Goal: Task Accomplishment & Management: Use online tool/utility

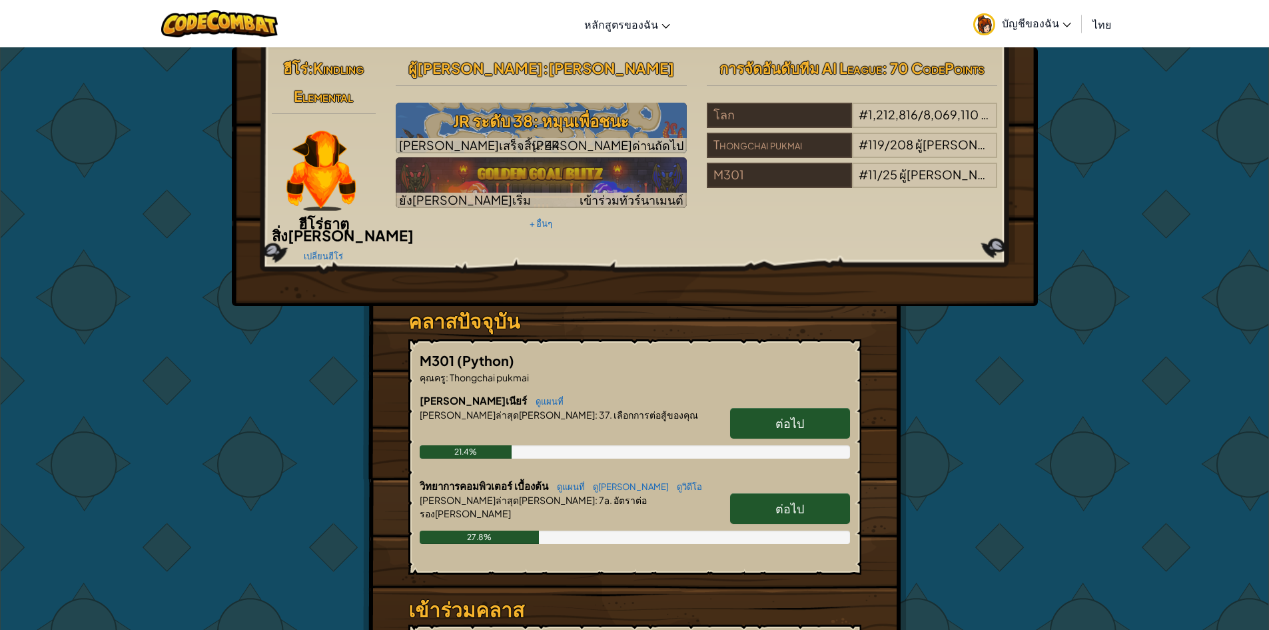
click at [745, 496] on link "ต่อไป" at bounding box center [790, 508] width 120 height 31
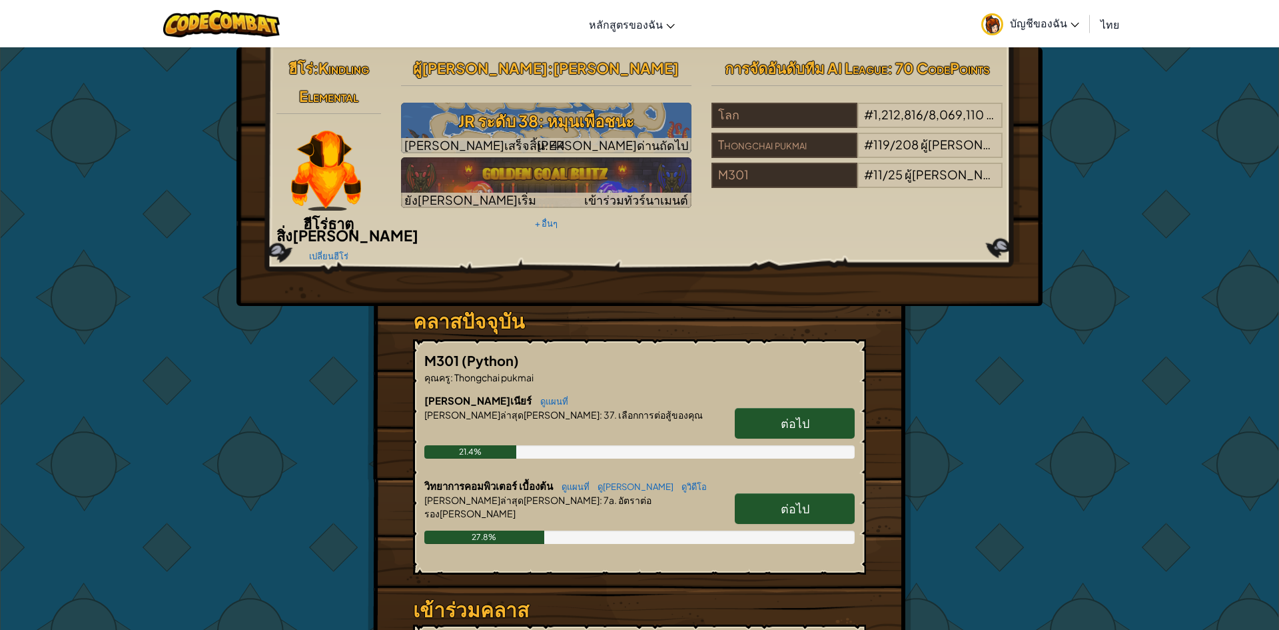
select select "th"
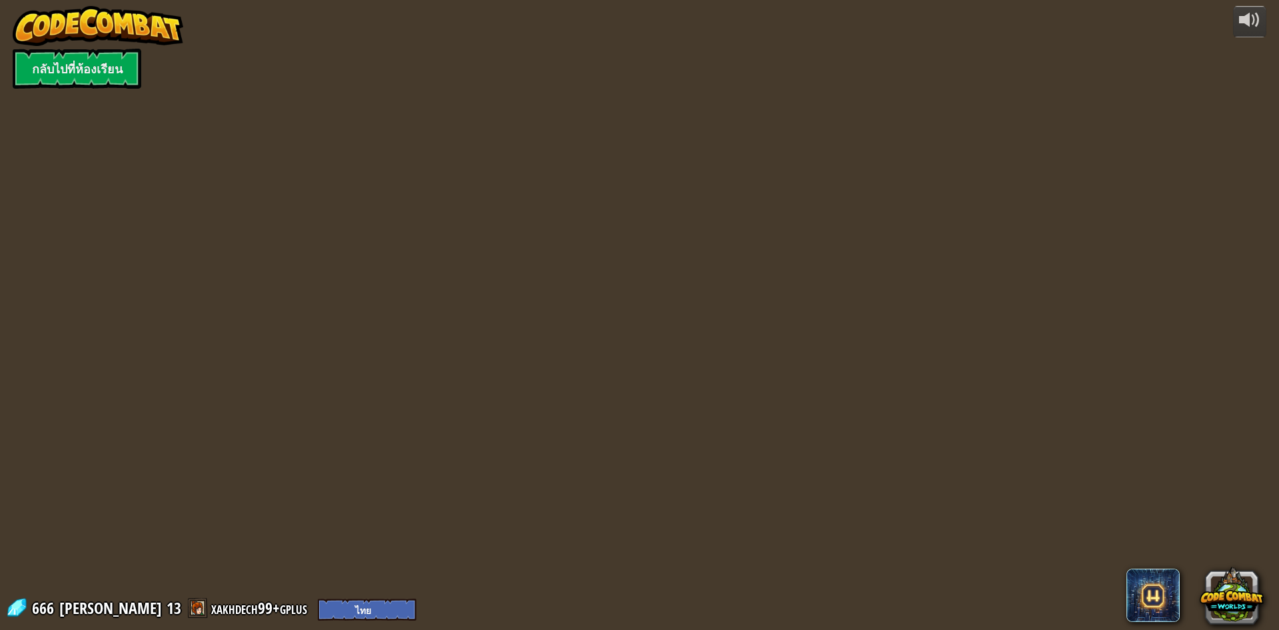
select select "th"
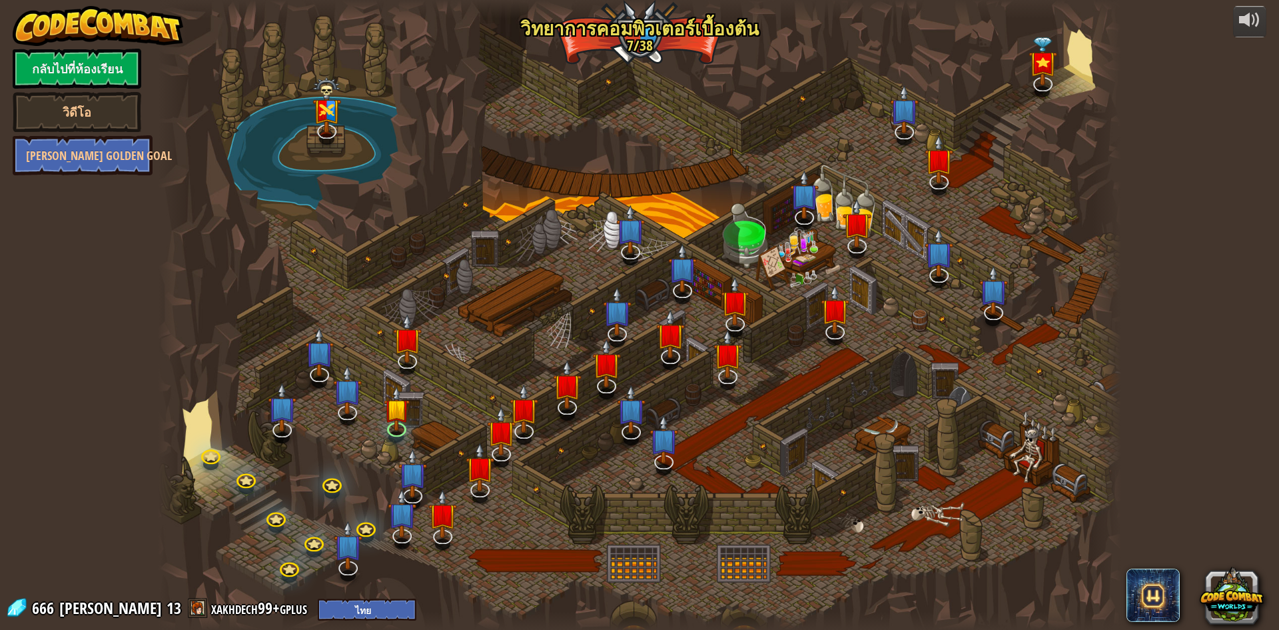
select select "th"
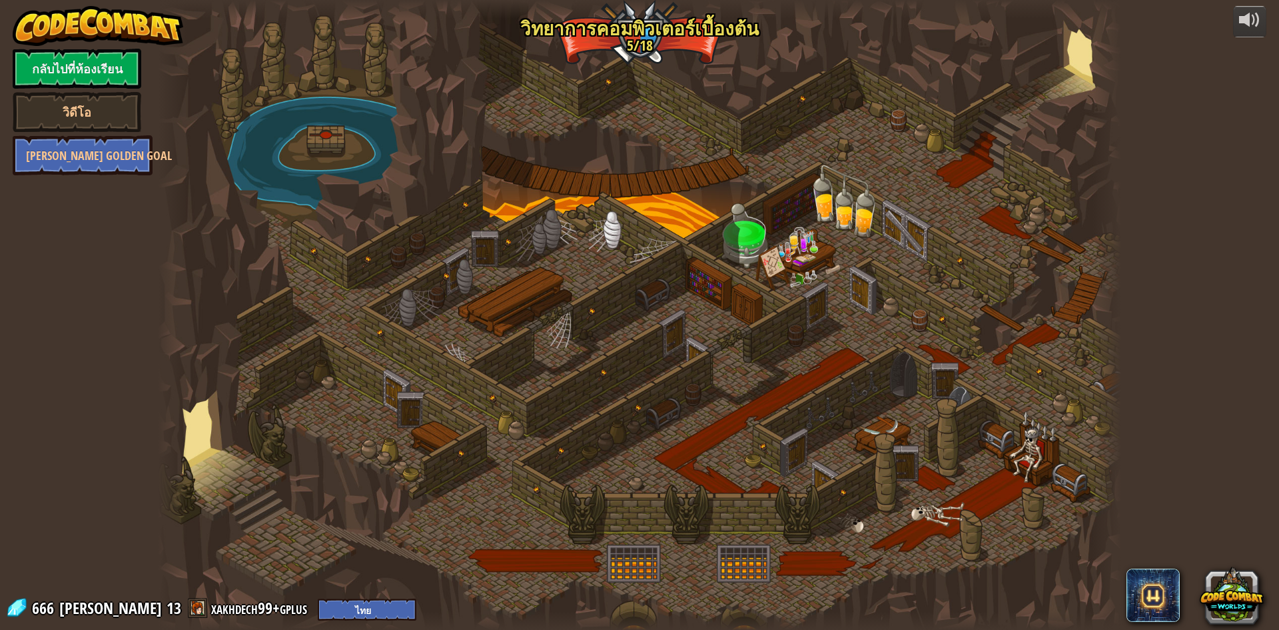
select select "th"
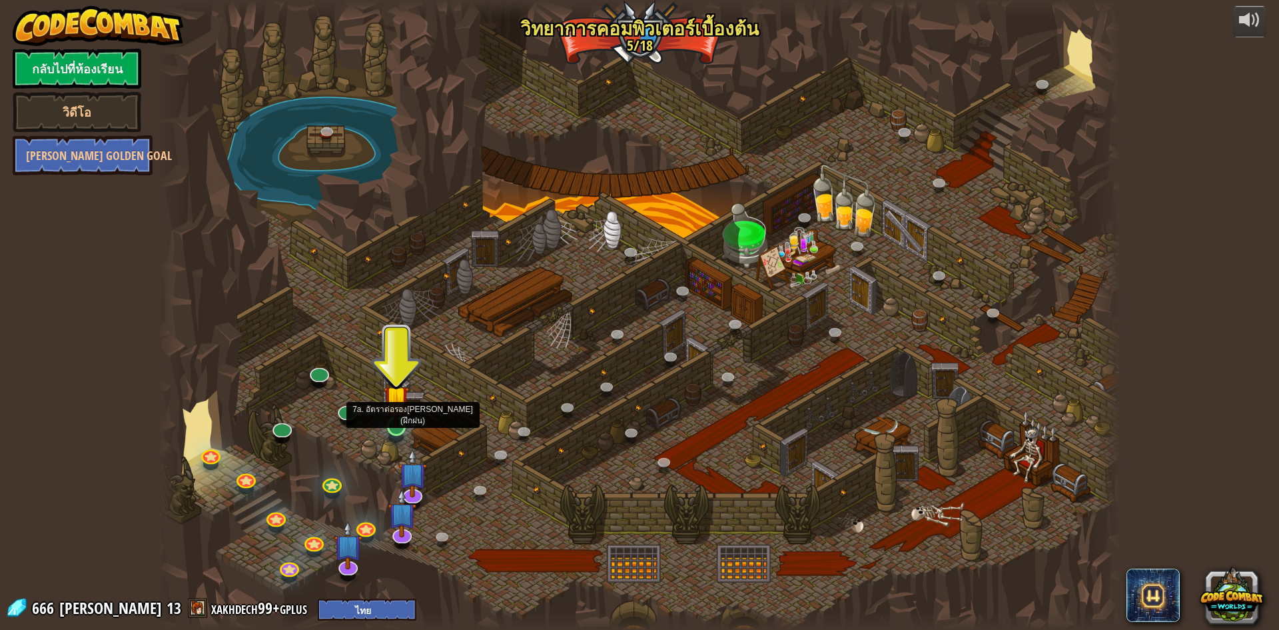
click at [404, 412] on img at bounding box center [397, 397] width 26 height 59
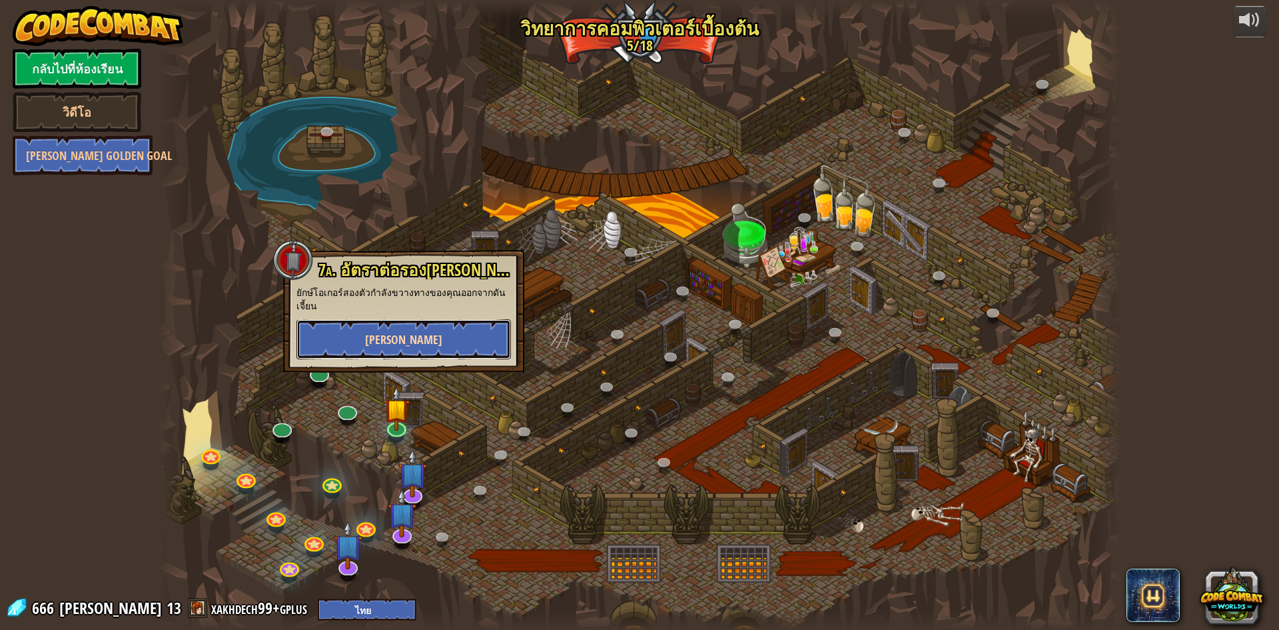
click at [466, 334] on button "[PERSON_NAME]" at bounding box center [403, 339] width 215 height 40
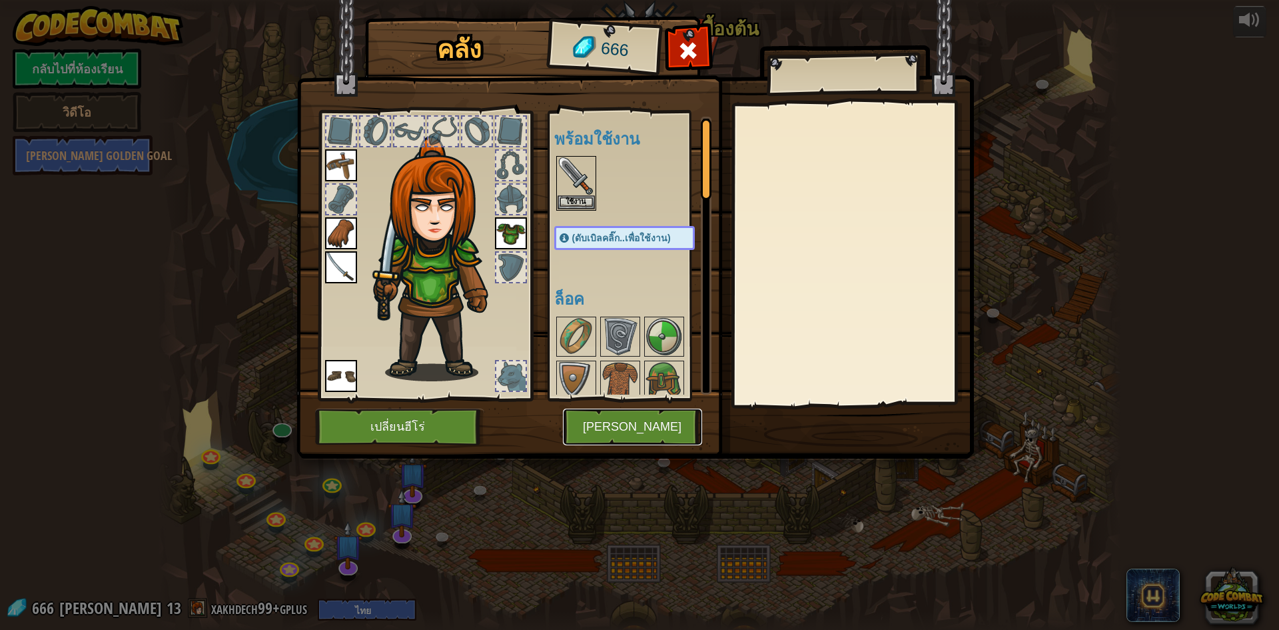
click at [640, 414] on button "[PERSON_NAME]" at bounding box center [632, 426] width 139 height 37
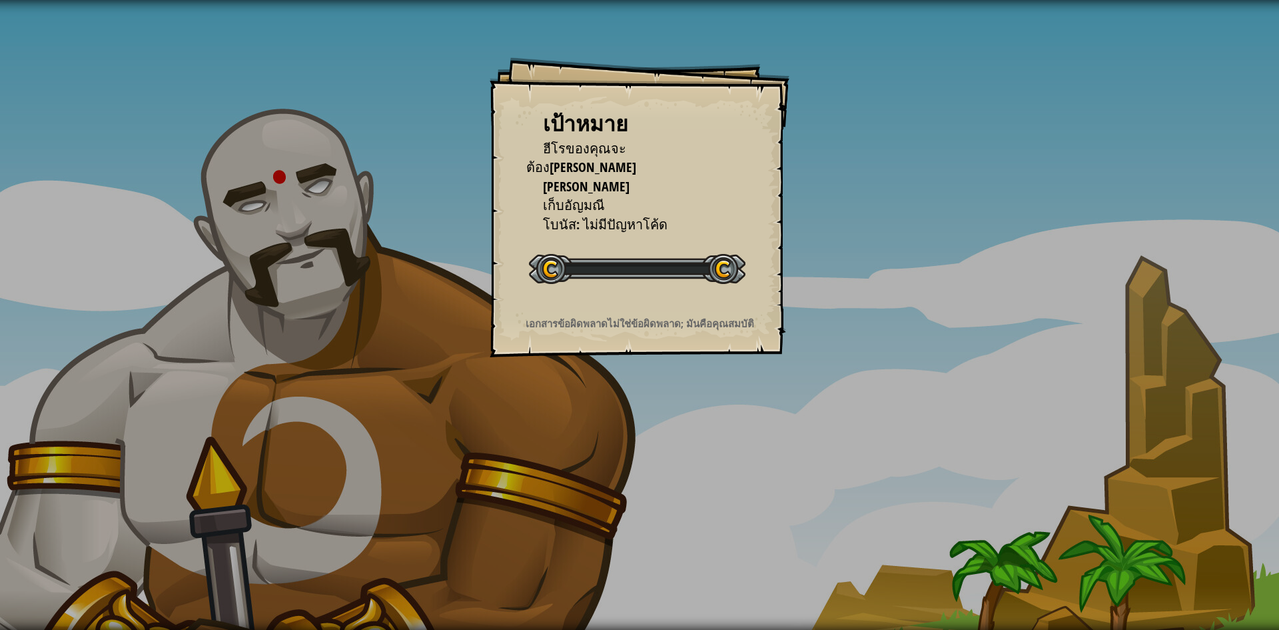
click at [640, 414] on div "เป้าหมาย ฮีโรของคุณจะต้อง[PERSON_NAME] โจมตียักษ์ทั้งสองตัว เก็บ[PERSON_NAME] โ…" at bounding box center [639, 315] width 1279 height 630
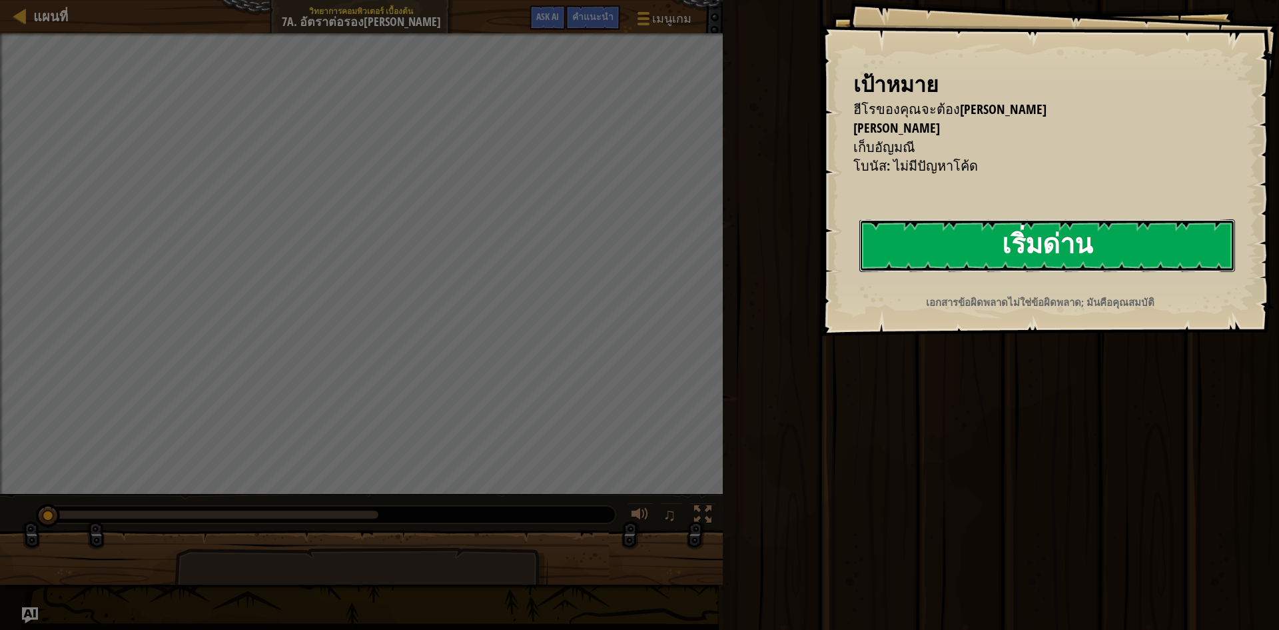
click at [1140, 265] on button "เริ่มด่าน" at bounding box center [1047, 245] width 376 height 53
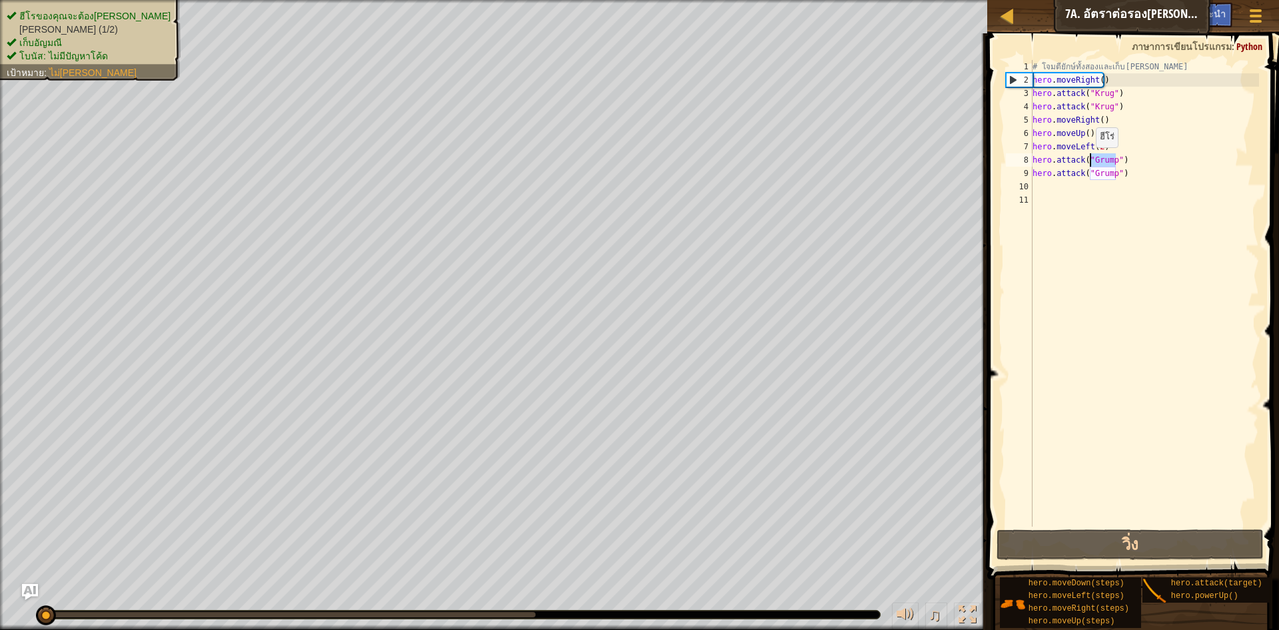
drag, startPoint x: 1099, startPoint y: 159, endPoint x: 1089, endPoint y: 161, distance: 9.4
click at [1089, 161] on div "# โจมตียักษ์ทั้งสองและเก็บ[PERSON_NAME] hero . moveRight ( ) hero . attack ( "K…" at bounding box center [1144, 306] width 229 height 493
click at [1122, 159] on div "# โจมตียักษ์ทั้งสองและเก็บ[PERSON_NAME] hero . moveRight ( ) hero . attack ( "K…" at bounding box center [1144, 306] width 229 height 493
click at [1111, 161] on div "# โจมตียักษ์ทั้งสองและเก็บ[PERSON_NAME] hero . moveRight ( ) hero . attack ( "K…" at bounding box center [1144, 306] width 229 height 493
drag, startPoint x: 1111, startPoint y: 161, endPoint x: 1100, endPoint y: 163, distance: 11.5
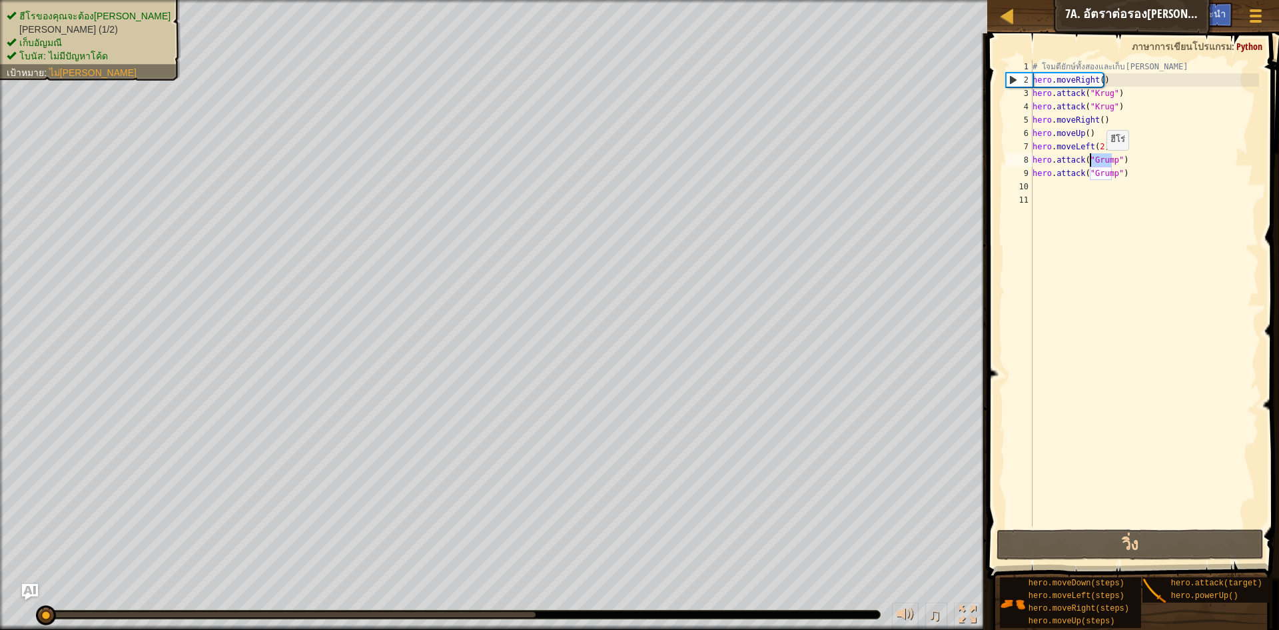
click at [1100, 163] on div "# โจมตียักษ์ทั้งสองและเก็บ[PERSON_NAME] hero . moveRight ( ) hero . attack ( "K…" at bounding box center [1144, 306] width 229 height 493
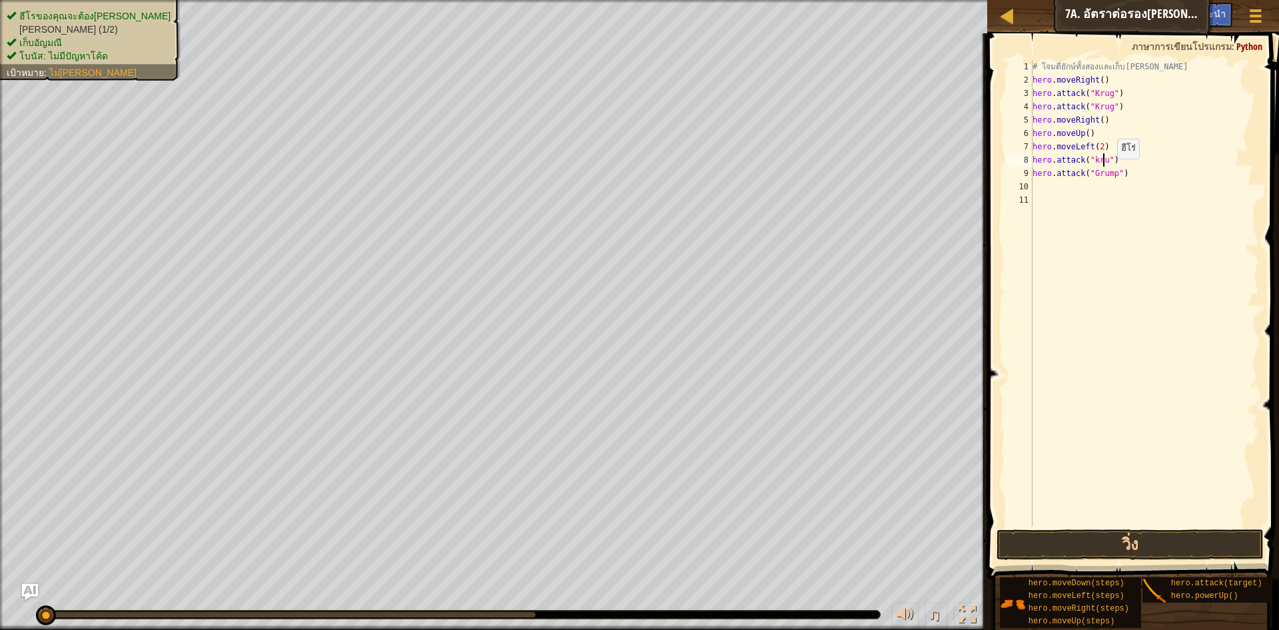
scroll to position [6, 6]
click at [1151, 540] on button "วิ่ง" at bounding box center [1130, 544] width 267 height 31
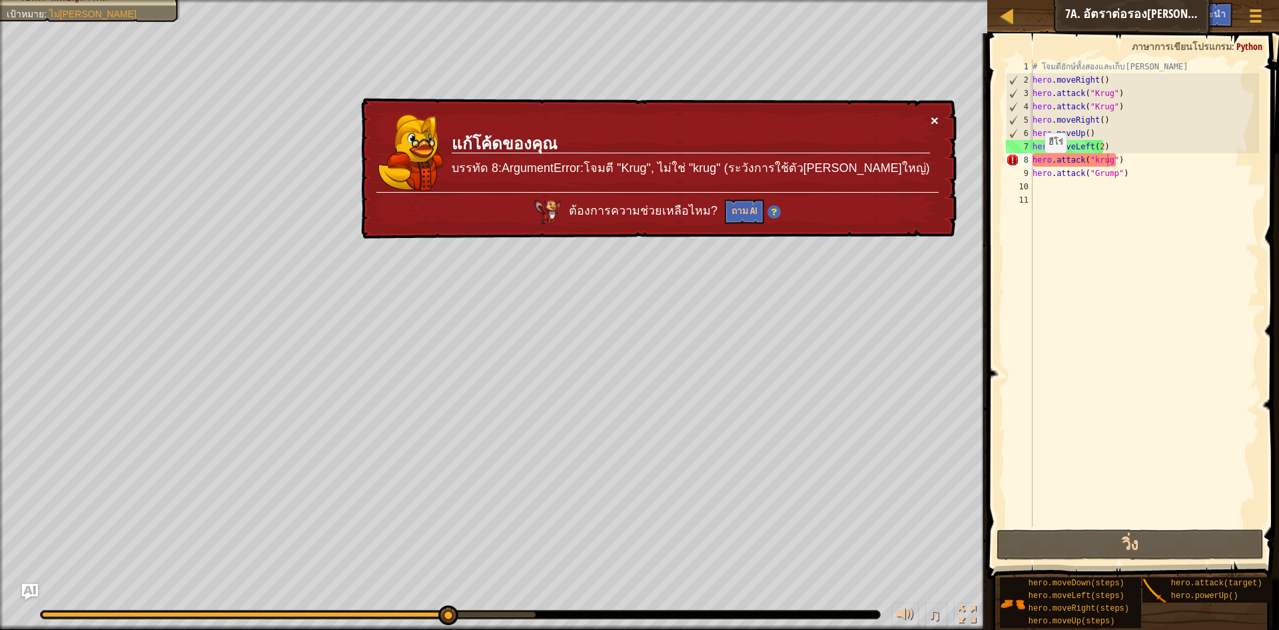
click at [937, 120] on button "×" at bounding box center [935, 120] width 8 height 14
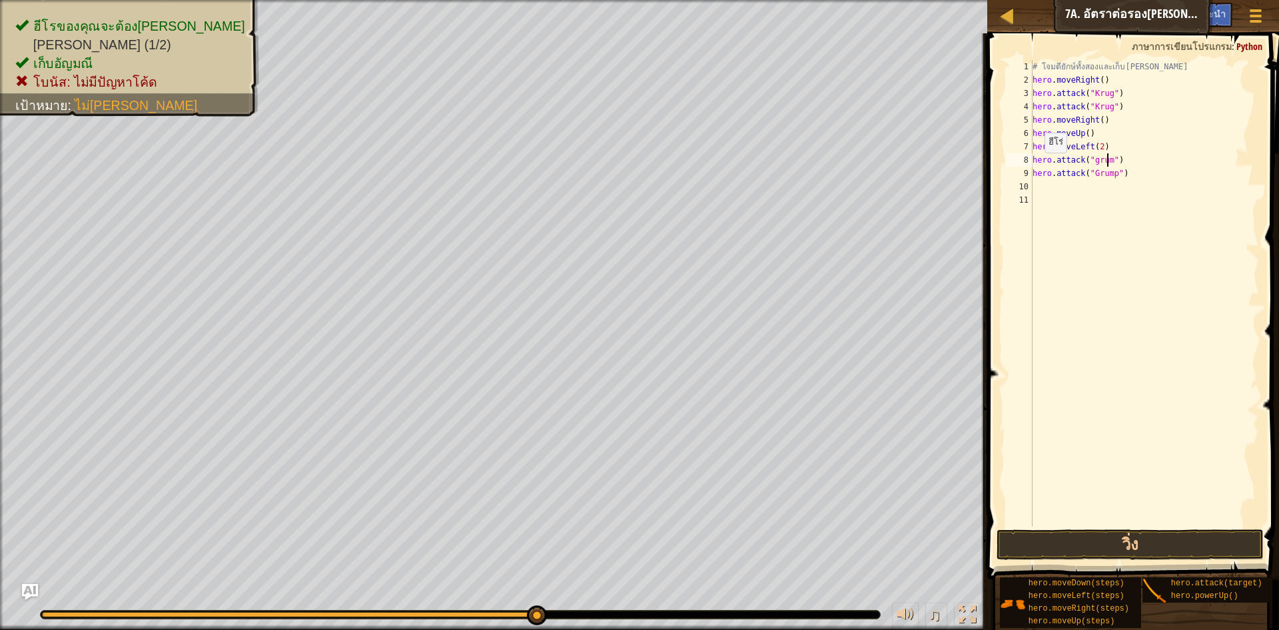
scroll to position [6, 7]
click at [1152, 529] on button "วิ่ง" at bounding box center [1130, 544] width 267 height 31
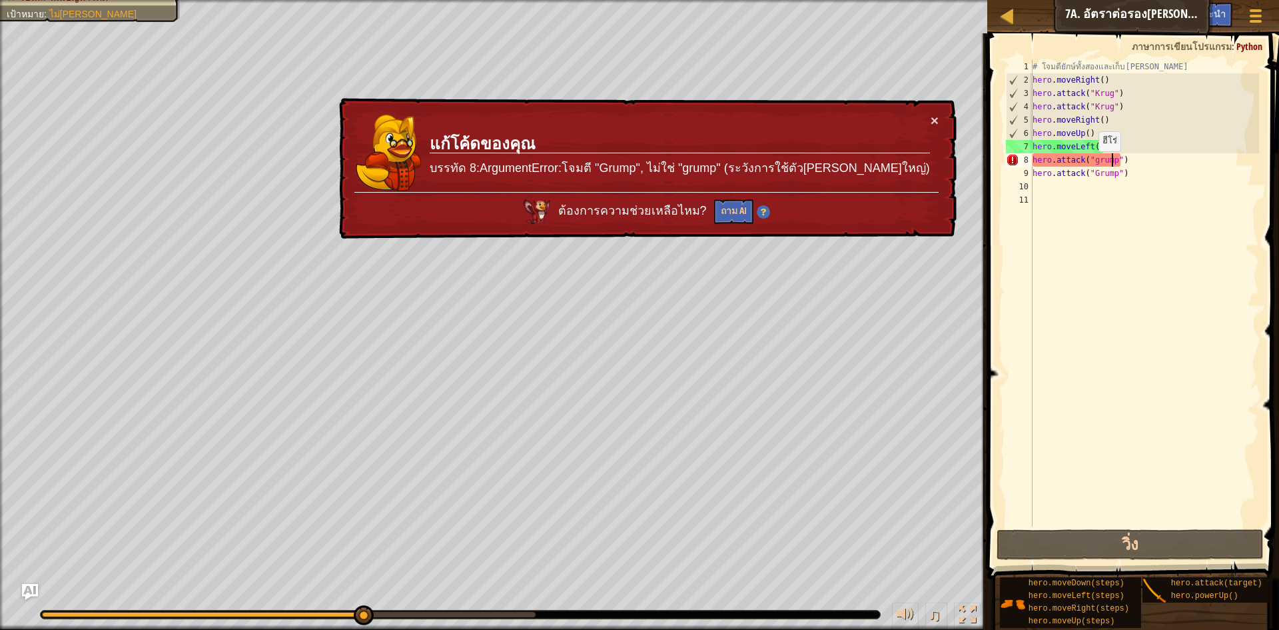
click at [1092, 164] on div "# โจมตียักษ์ทั้งสองและเก็บ[PERSON_NAME] hero . moveRight ( ) hero . attack ( "K…" at bounding box center [1144, 306] width 229 height 493
click at [1093, 163] on div "# โจมตียักษ์ทั้งสองและเก็บ[PERSON_NAME] hero . moveRight ( ) hero . attack ( "K…" at bounding box center [1144, 306] width 229 height 493
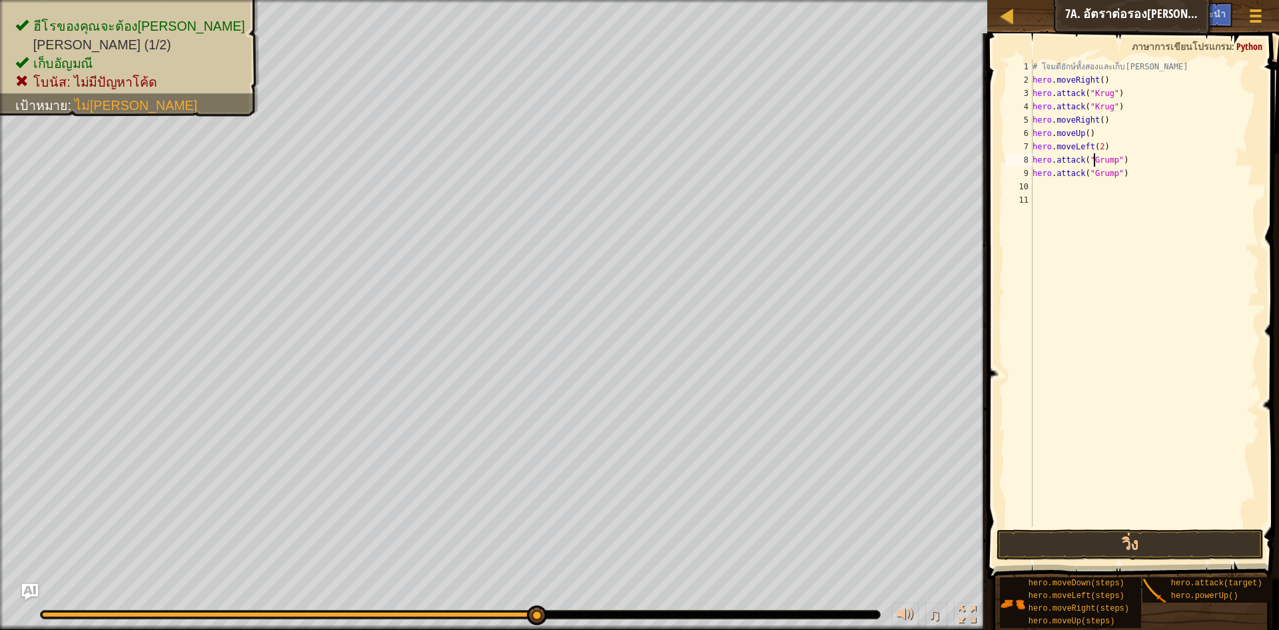
scroll to position [6, 5]
type textarea "hero.attack("Grump")"
click at [1175, 532] on button "วิ่ง" at bounding box center [1130, 544] width 267 height 31
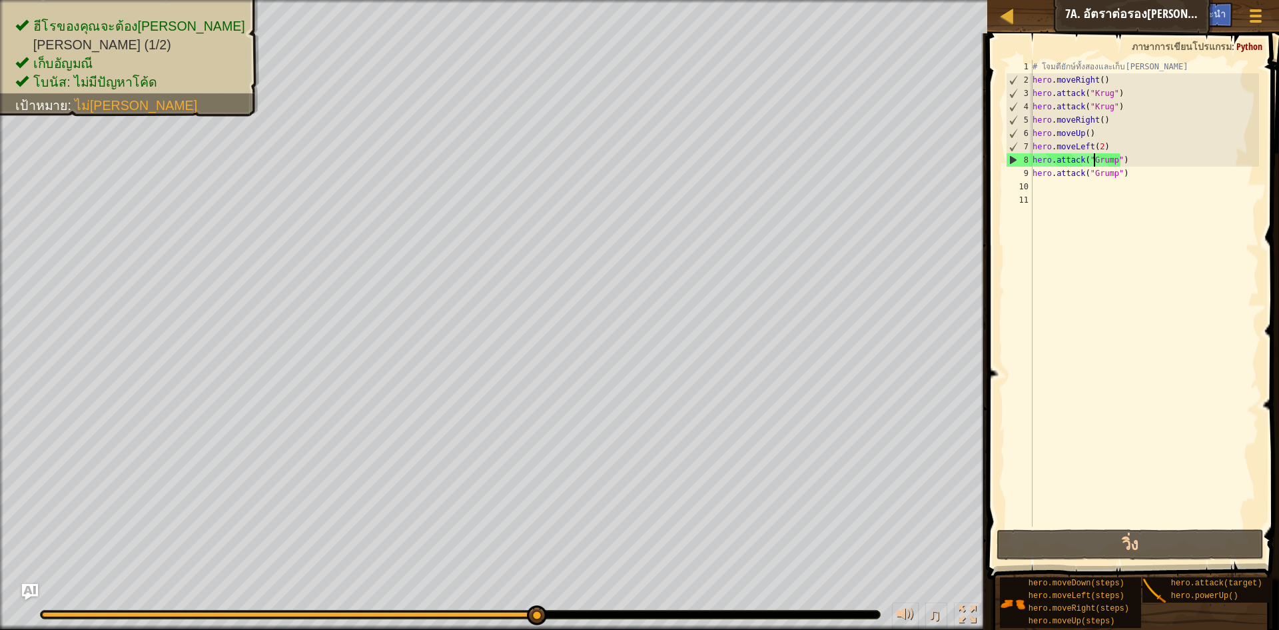
click at [1113, 191] on div "# โจมตียักษ์ทั้งสองและเก็บ[PERSON_NAME] hero . moveRight ( ) hero . attack ( "K…" at bounding box center [1144, 306] width 229 height 493
click at [1114, 151] on div "# โจมตียักษ์ทั้งสองและเก็บ[PERSON_NAME] hero . moveRight ( ) hero . attack ( "K…" at bounding box center [1144, 306] width 229 height 493
click at [1123, 155] on div "# โจมตียักษ์ทั้งสองและเก็บ[PERSON_NAME] hero . moveRight ( ) hero . attack ( "K…" at bounding box center [1144, 306] width 229 height 493
drag, startPoint x: 1077, startPoint y: 161, endPoint x: 1084, endPoint y: 163, distance: 7.6
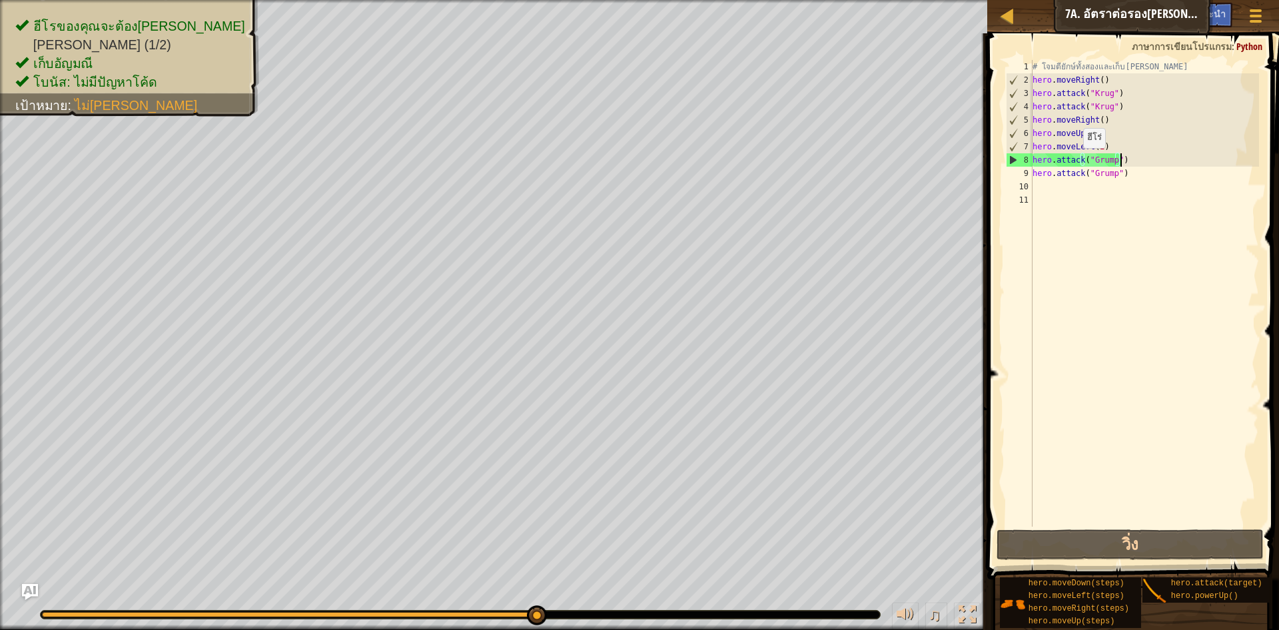
click at [1079, 162] on div "# โจมตียักษ์ทั้งสองและเก็บ[PERSON_NAME] hero . moveRight ( ) hero . attack ( "K…" at bounding box center [1144, 306] width 229 height 493
click at [1084, 164] on div "# โจมตียักษ์ทั้งสองและเก็บ[PERSON_NAME] hero . moveRight ( ) hero . attack ( "K…" at bounding box center [1144, 306] width 229 height 493
click at [1163, 550] on button "วิ่ง" at bounding box center [1130, 544] width 267 height 31
click at [1193, 545] on button "วิ่ง" at bounding box center [1130, 544] width 267 height 31
drag, startPoint x: 1123, startPoint y: 157, endPoint x: 1036, endPoint y: 172, distance: 88.6
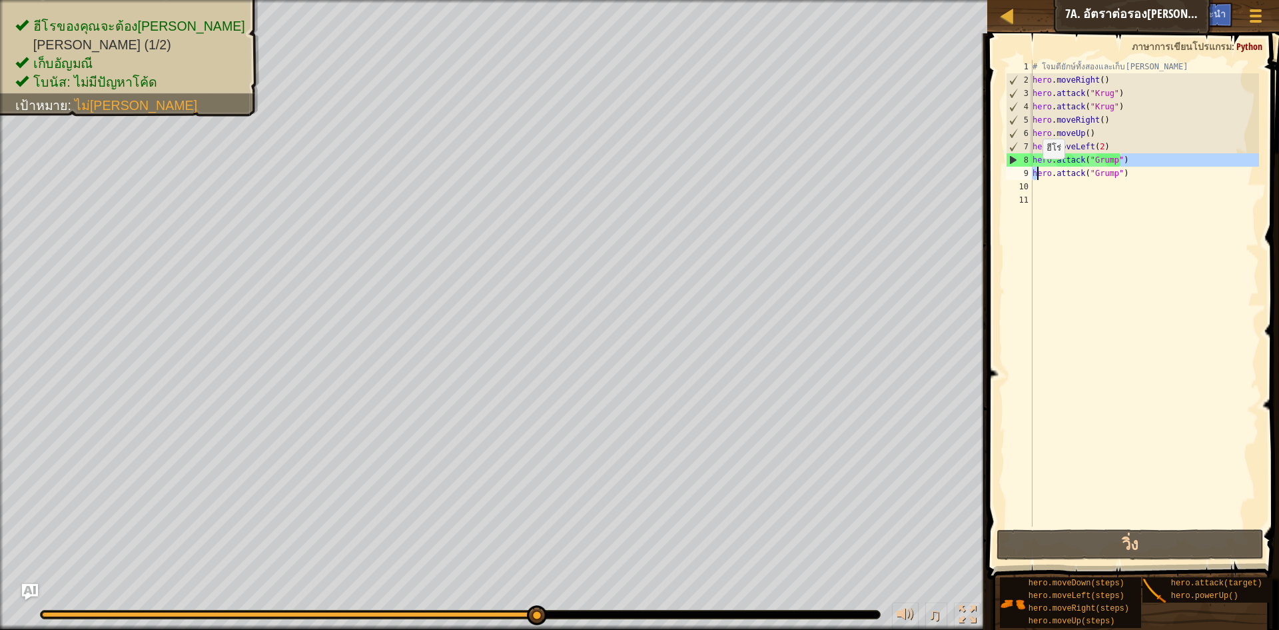
click at [1036, 172] on div "# โจมตียักษ์ทั้งสองและเก็บ[PERSON_NAME] hero . moveRight ( ) hero . attack ( "K…" at bounding box center [1144, 306] width 229 height 493
type textarea "hero.attack("Grump") hero.attack("Grump")"
click at [1083, 190] on div "# โจมตียักษ์ทั้งสองและเก็บ[PERSON_NAME] hero . moveRight ( ) hero . attack ( "K…" at bounding box center [1144, 306] width 229 height 493
drag, startPoint x: 1033, startPoint y: 153, endPoint x: 1131, endPoint y: 211, distance: 113.8
click at [1105, 173] on div "# โจมตียักษ์ทั้งสองและเก็บ[PERSON_NAME] hero . moveRight ( ) hero . attack ( "K…" at bounding box center [1144, 306] width 229 height 493
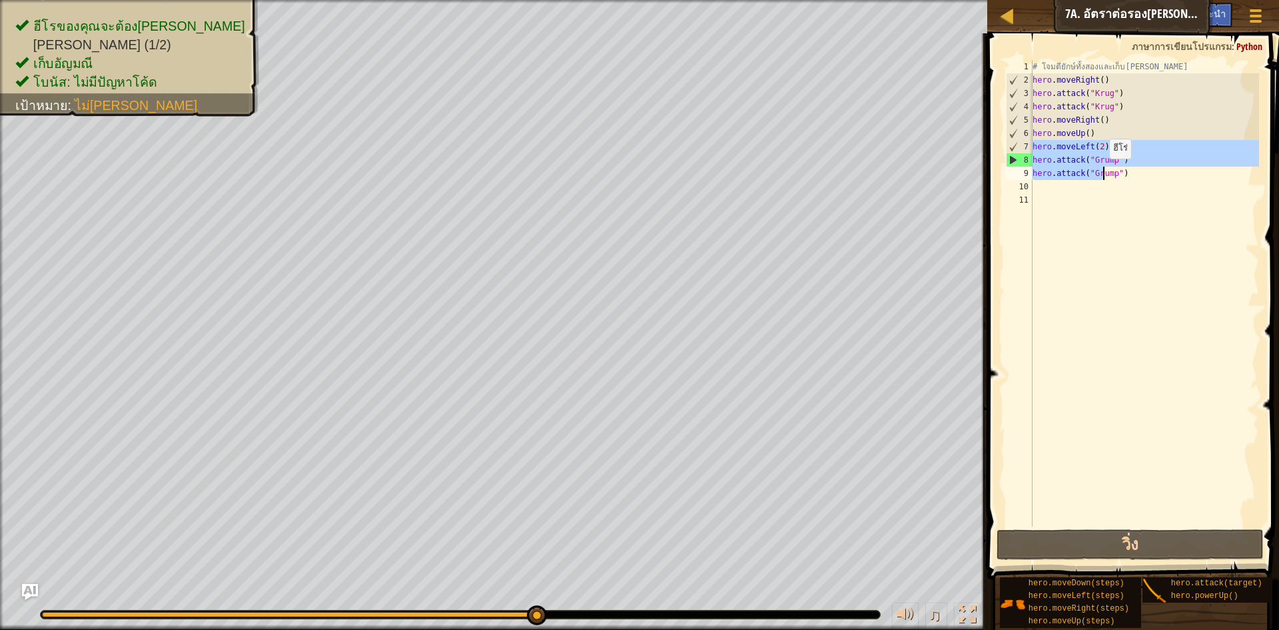
type textarea "hero.attack("Grump") hero.attack("Grump")"
drag, startPoint x: 1131, startPoint y: 211, endPoint x: 1077, endPoint y: 190, distance: 57.8
click at [1128, 211] on div "# โจมตียักษ์ทั้งสองและเก็บ[PERSON_NAME] hero . moveRight ( ) hero . attack ( "K…" at bounding box center [1144, 306] width 229 height 493
drag, startPoint x: 1029, startPoint y: 157, endPoint x: 1068, endPoint y: 171, distance: 41.1
click at [1067, 171] on div "1 2 3 4 5 6 7 8 9 10 11 # [PERSON_NAME]สองและเก็บ[PERSON_NAME] hero . moveRight…" at bounding box center [1131, 293] width 256 height 466
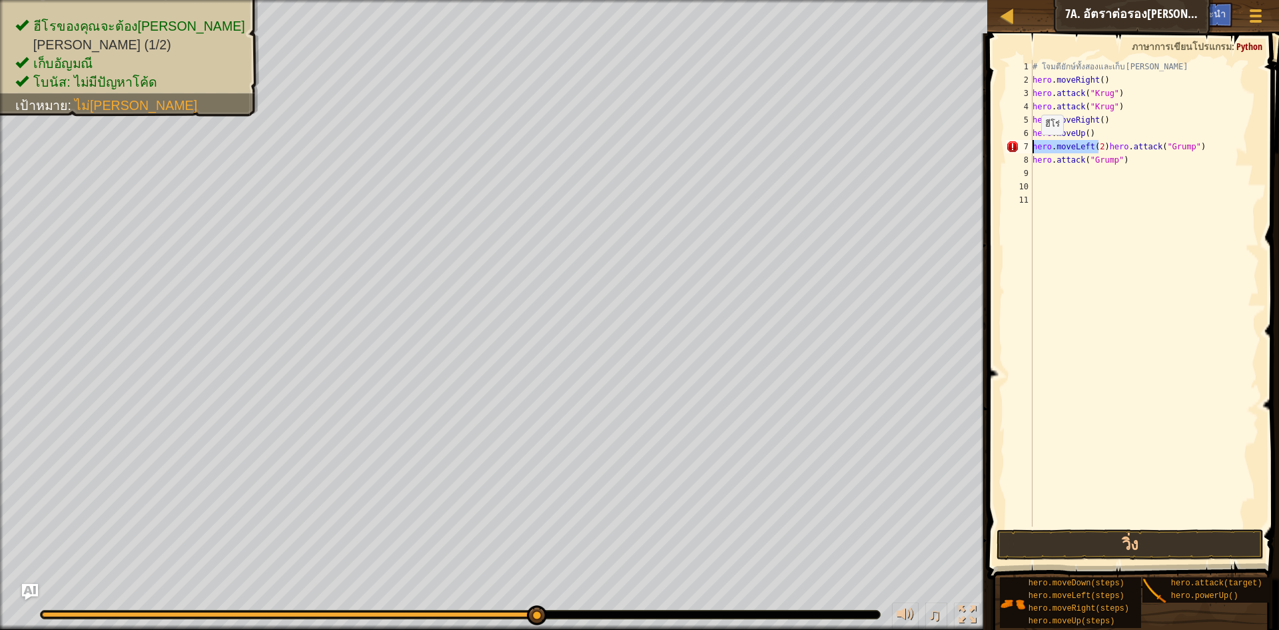
drag, startPoint x: 1099, startPoint y: 141, endPoint x: 1035, endPoint y: 148, distance: 65.0
click at [1035, 148] on div "# โจมตียักษ์ทั้งสองและเก็บ[PERSON_NAME] hero . moveRight ( ) hero . attack ( "K…" at bounding box center [1144, 306] width 229 height 493
type textarea "hero.attack("Grump")"
click at [1039, 150] on div "# โจมตียักษ์ทั้งสองและเก็บ[PERSON_NAME] hero . moveRight ( ) hero . attack ( "K…" at bounding box center [1144, 306] width 229 height 493
click at [1111, 178] on div "# โจมตียักษ์ทั้งสองและเก็บ[PERSON_NAME] hero . moveRight ( ) hero . attack ( "K…" at bounding box center [1144, 306] width 229 height 493
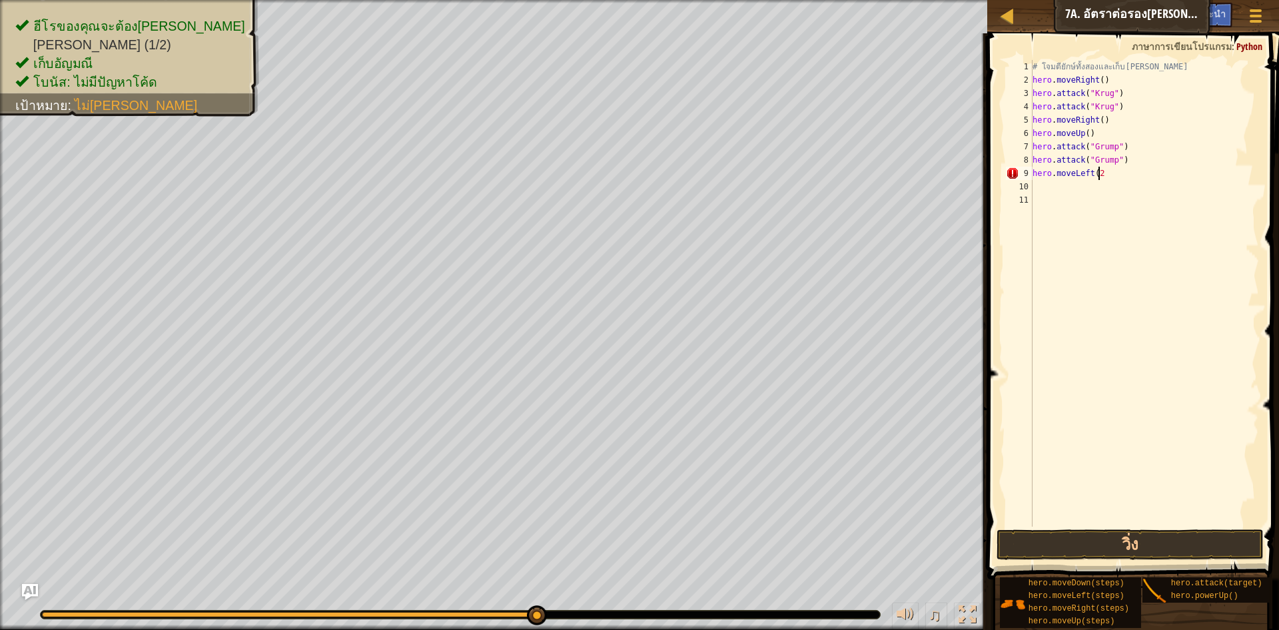
scroll to position [6, 5]
type textarea "hero.moveLeft(2)"
click at [1162, 536] on button "วิ่ง" at bounding box center [1130, 544] width 267 height 31
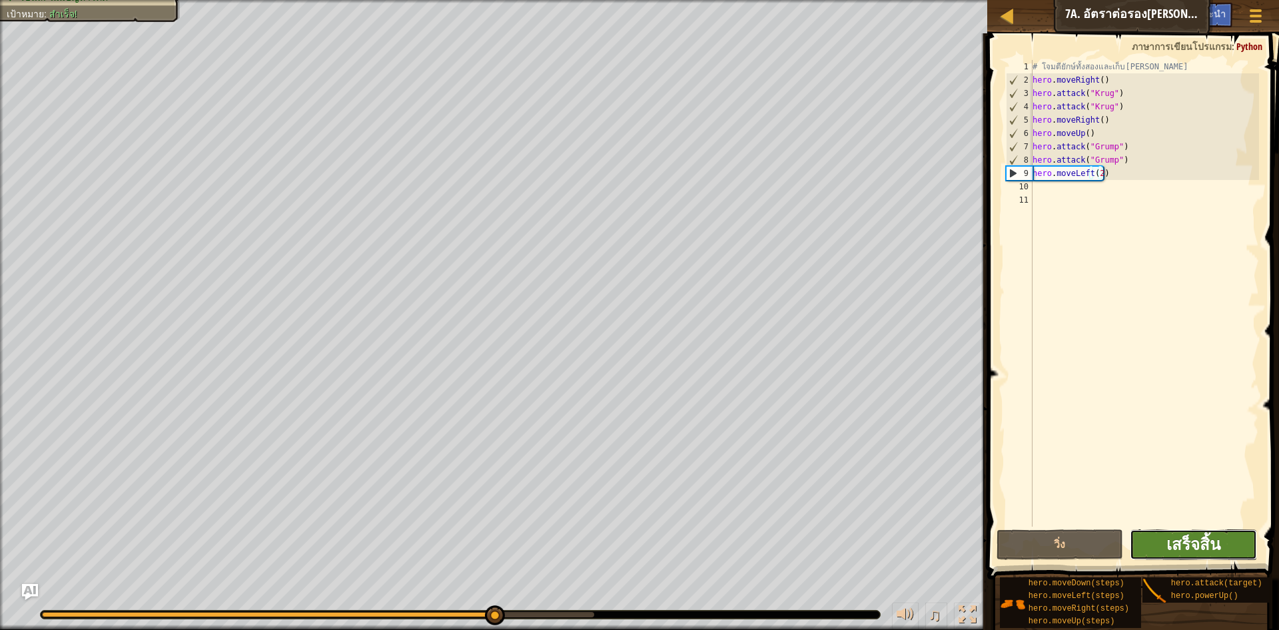
click at [1191, 541] on span "เสร็จสิ้น" at bounding box center [1194, 543] width 54 height 21
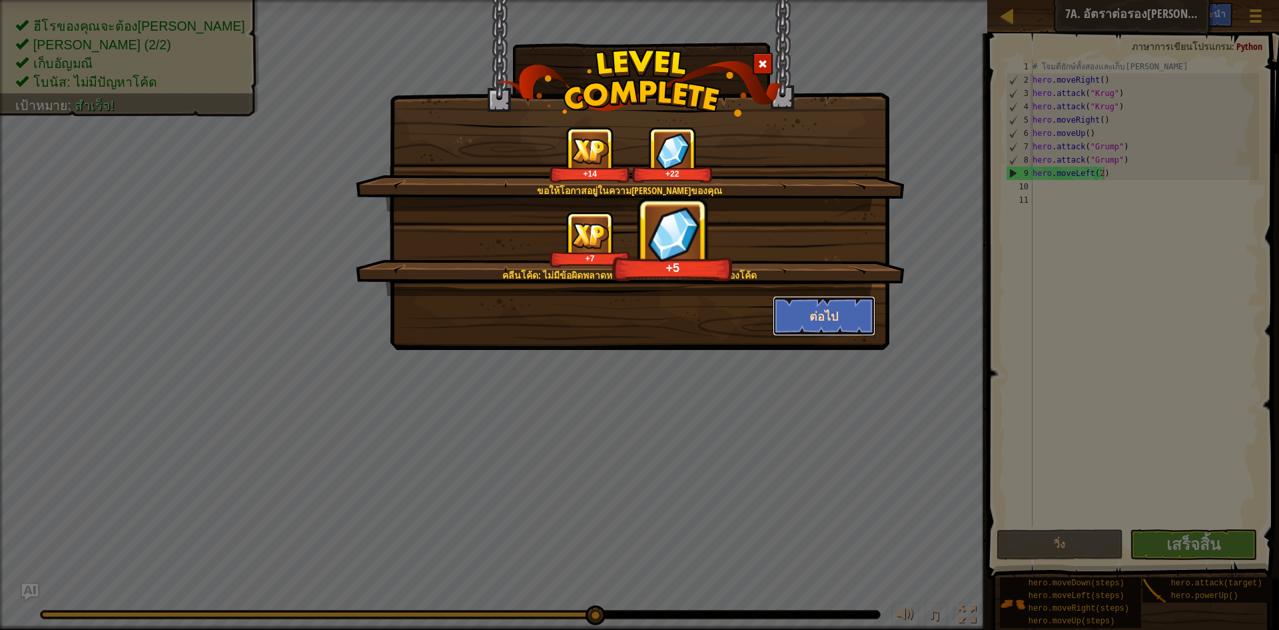
click at [830, 324] on button "ต่อไป" at bounding box center [824, 316] width 103 height 40
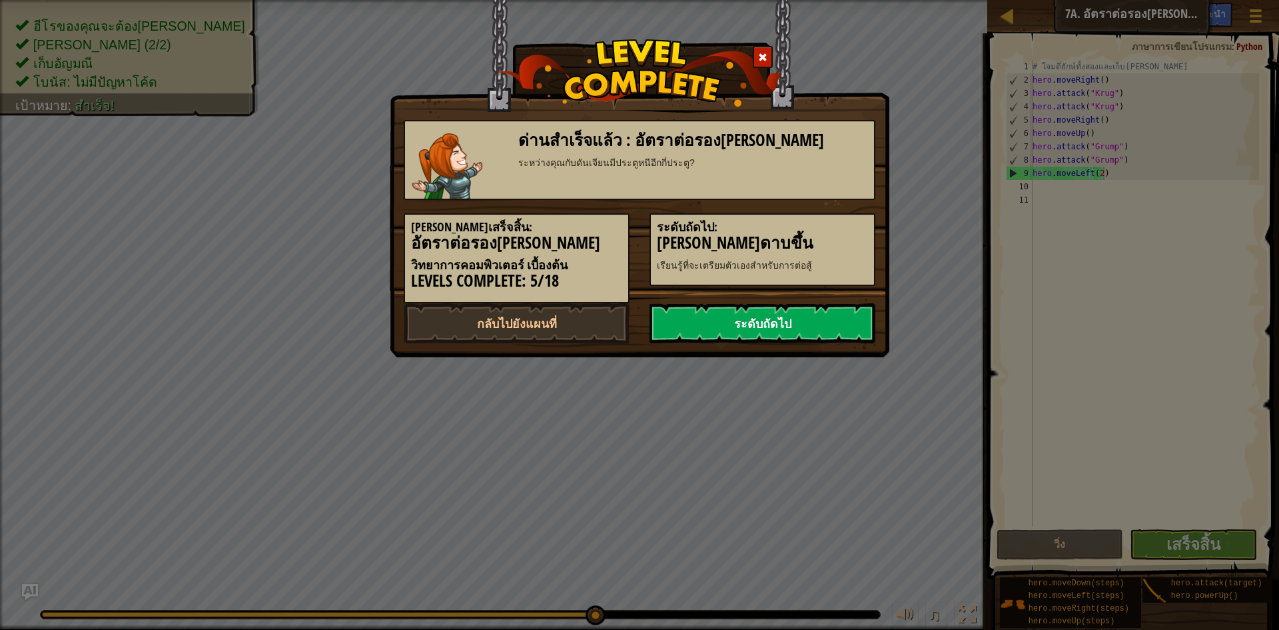
click at [795, 318] on link "ระดับถัดไป" at bounding box center [763, 323] width 226 height 40
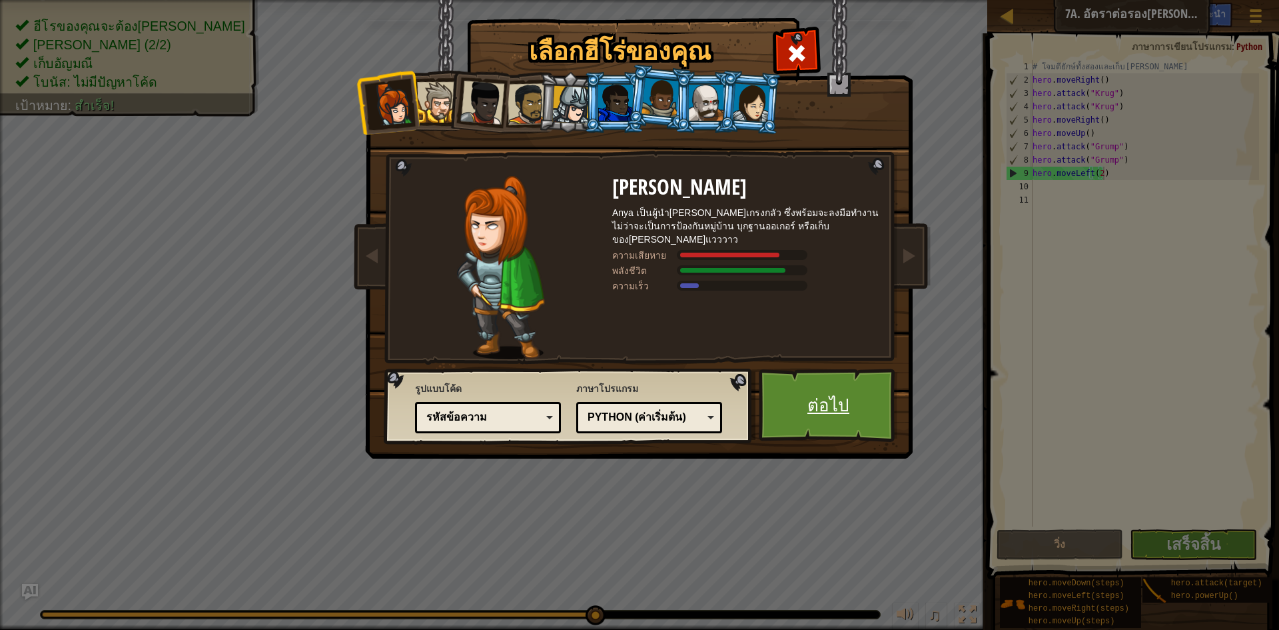
click at [848, 400] on link "ต่อไป" at bounding box center [828, 404] width 139 height 73
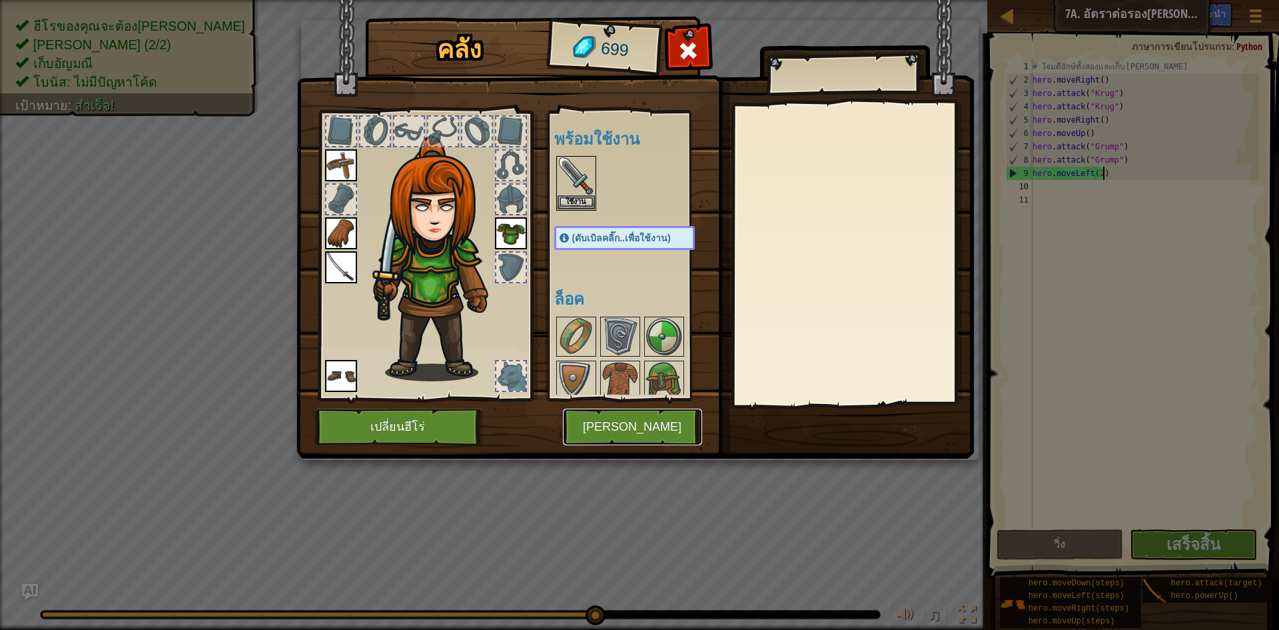
click at [621, 417] on button "[PERSON_NAME]" at bounding box center [632, 426] width 139 height 37
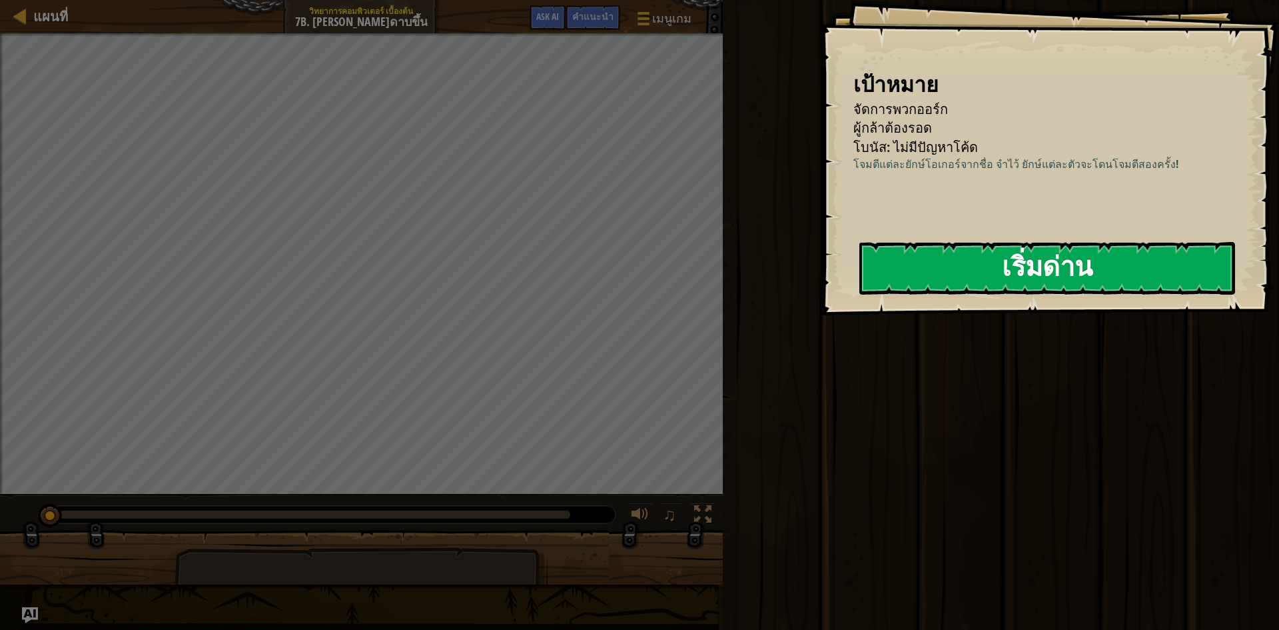
click at [1082, 286] on button "เริ่มด่าน" at bounding box center [1047, 268] width 376 height 53
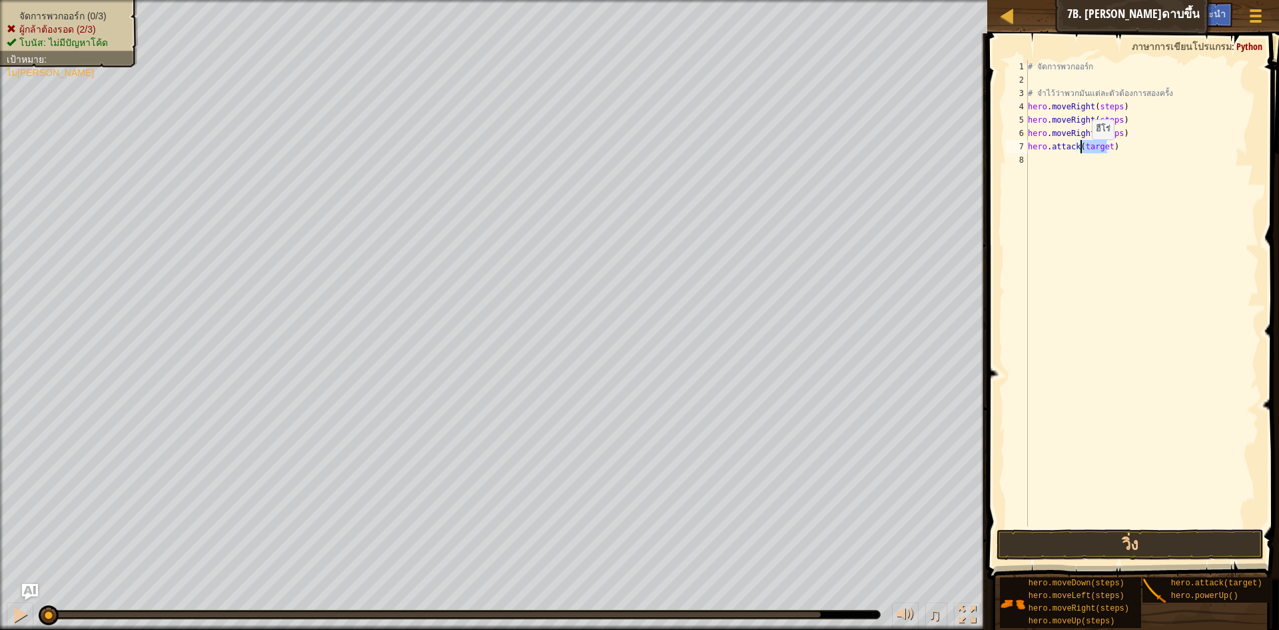
drag, startPoint x: 1109, startPoint y: 146, endPoint x: 1081, endPoint y: 153, distance: 28.8
click at [1081, 153] on div "# จัดการพวกออร์ก # จำไว้ว่าพวกมันแต่ละตัวต้องการสองครั้ง hero . moveRight ( ste…" at bounding box center [1142, 306] width 234 height 493
type textarea "hero.attack(Rig)"
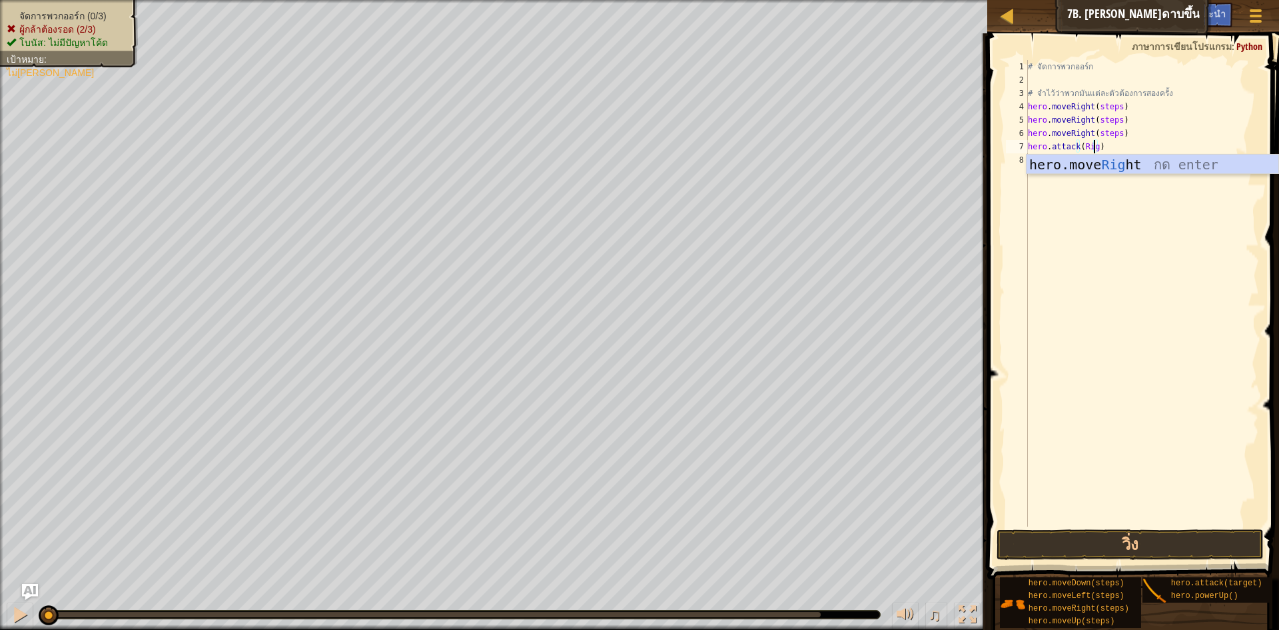
click at [1106, 211] on div "# จัดการพวกออร์ก # จำไว้ว่าพวกมันแต่ละตัวต้องการสองครั้ง hero . moveRight ( ste…" at bounding box center [1142, 306] width 234 height 493
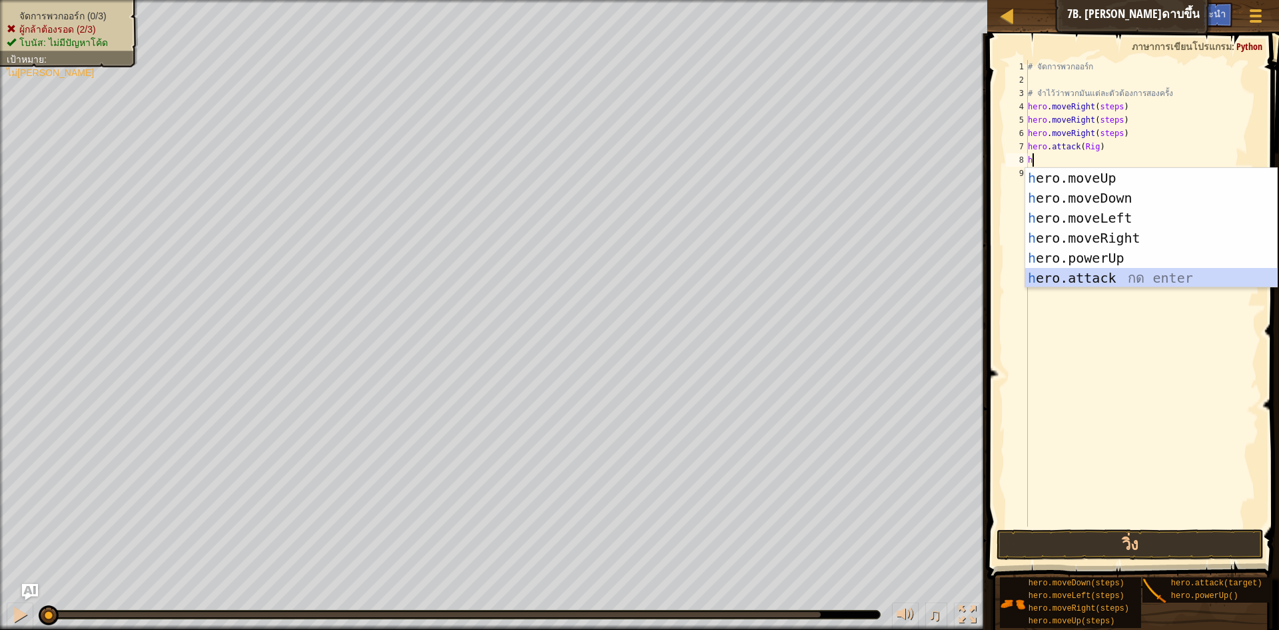
click at [1106, 278] on div "h ero.moveUp กด enter h ero.moveDown กด enter h ero.moveLeft กด enter h ero.mov…" at bounding box center [1151, 248] width 252 height 160
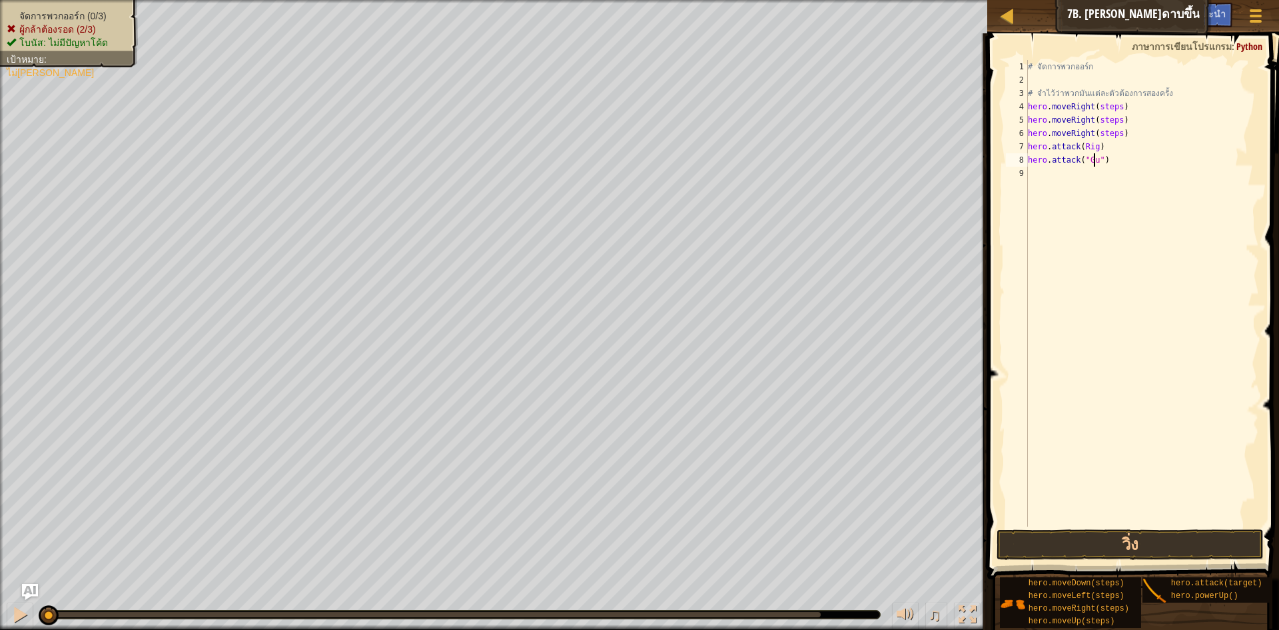
scroll to position [6, 6]
type textarea "hero.attack("Gurt")"
click at [1125, 175] on div "# จัดการพวกออร์ก # จำไว้ว่าพวกมันแต่ละตัวต้องการสองครั้ง hero . moveRight ( ste…" at bounding box center [1142, 306] width 234 height 493
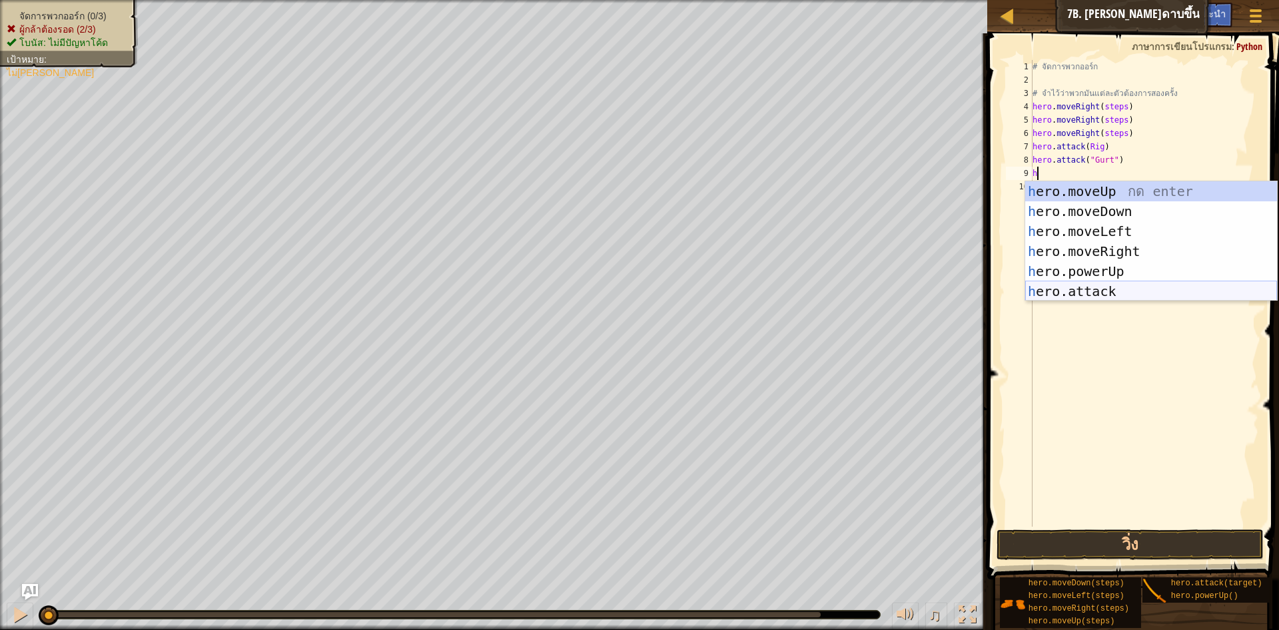
click at [1097, 291] on div "h ero.moveUp กด enter h ero.moveDown กด enter h ero.moveLeft กด enter h ero.mov…" at bounding box center [1151, 261] width 252 height 160
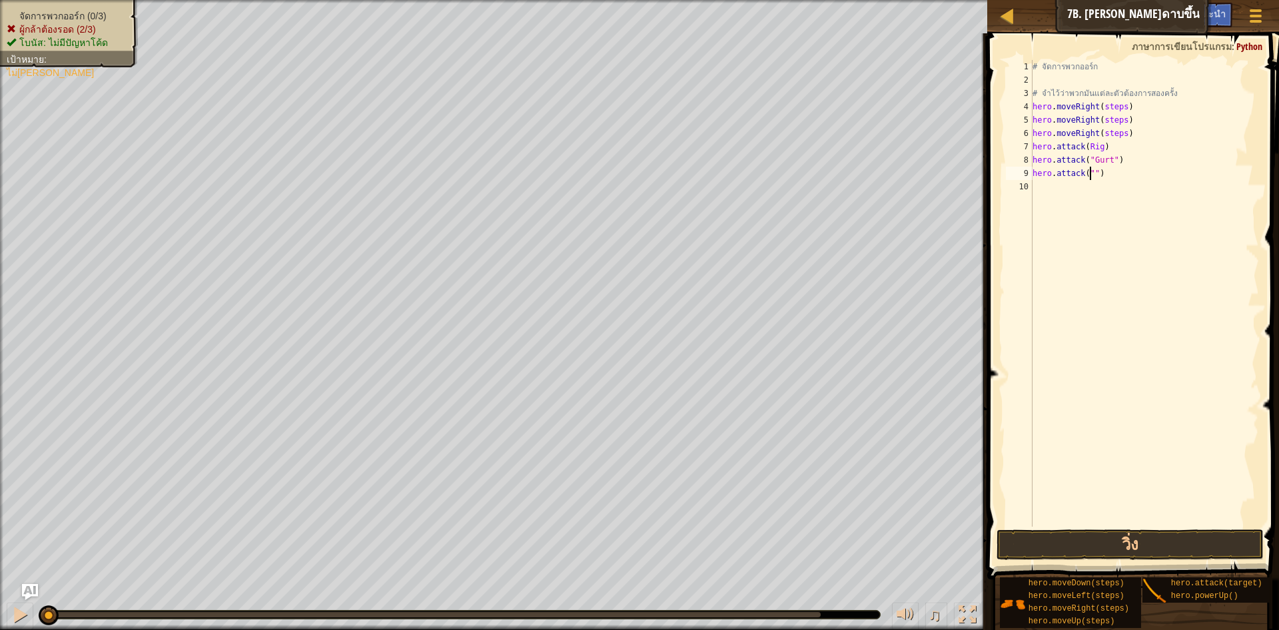
scroll to position [6, 5]
type textarea "hero.attack("Ack")"
click at [1153, 554] on button "วิ่ง" at bounding box center [1130, 544] width 267 height 31
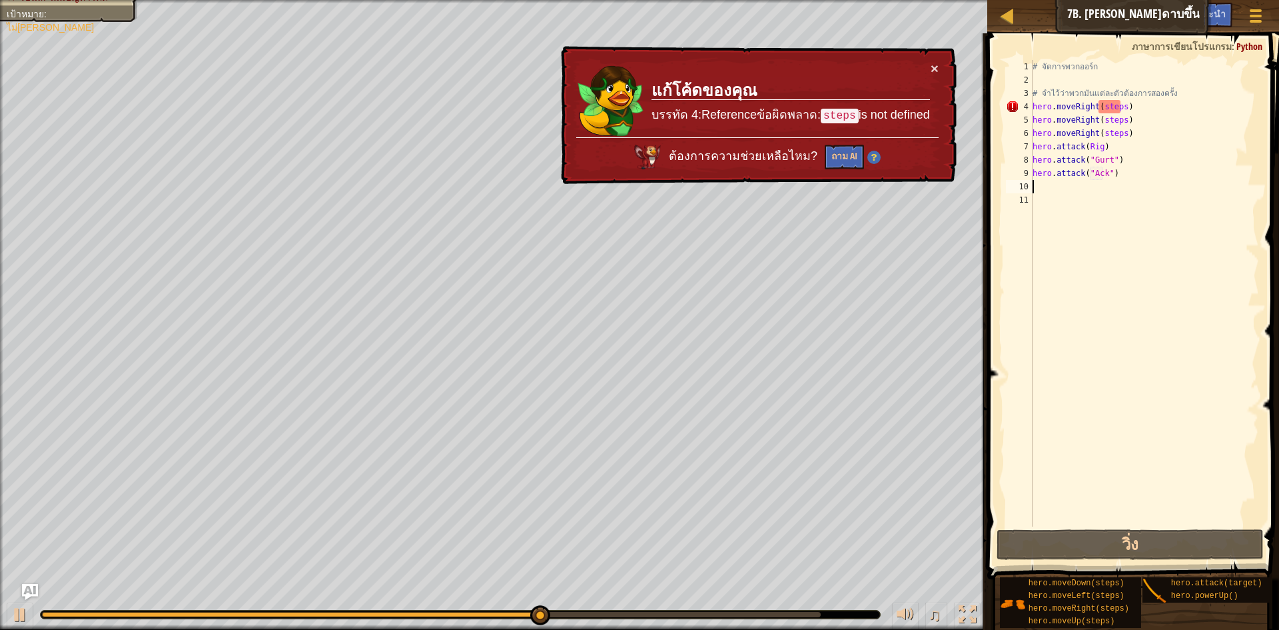
click at [1161, 170] on div "# จัดการพวกออร์ก # จำไว้ว่าพวกมันแต่ละตัวต้องการสองครั้ง hero . moveRight ( ste…" at bounding box center [1145, 306] width 230 height 493
click at [1121, 106] on div "# จัดการพวกออร์ก # จำไว้ว่าพวกมันแต่ละตัวต้องการสองครั้ง hero . moveRight ( ste…" at bounding box center [1145, 306] width 230 height 493
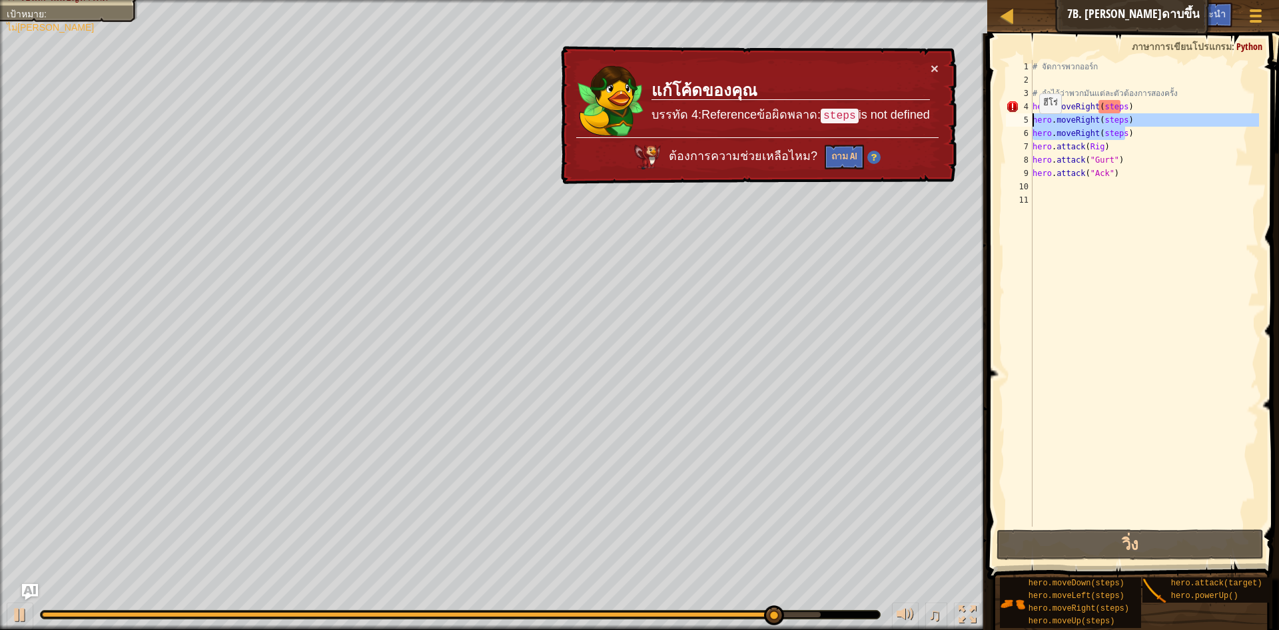
drag, startPoint x: 1133, startPoint y: 127, endPoint x: 1032, endPoint y: 122, distance: 101.4
click at [1032, 122] on div "hero.moveRight(steps) 1 2 3 4 5 6 7 8 9 10 11 # จัดการพวกออร์ก # จำไว้ว่าพวกมัน…" at bounding box center [1131, 293] width 256 height 466
type textarea "hero.moveRight(steps) hero.moveRight(steps)"
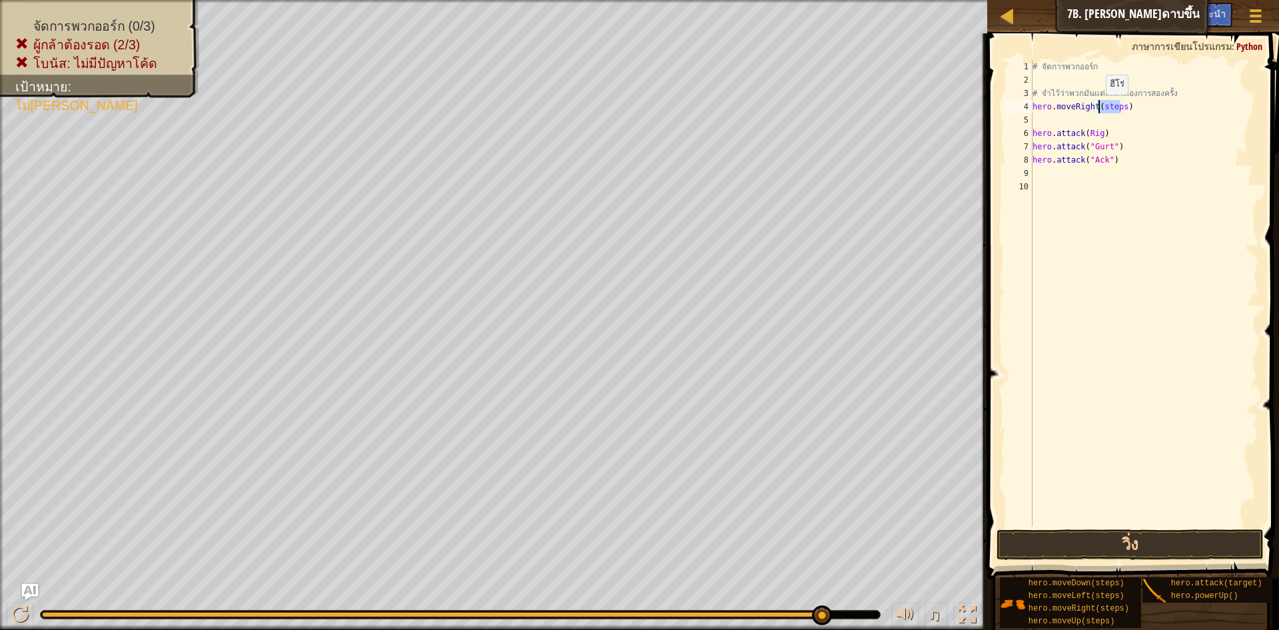
drag, startPoint x: 1109, startPoint y: 109, endPoint x: 1099, endPoint y: 108, distance: 9.4
click at [1099, 108] on div "# จัดการพวกออร์ก # จำไว้ว่าพวกมันแต่ละตัวต้องการสองครั้ง hero . moveRight ( ste…" at bounding box center [1145, 306] width 230 height 493
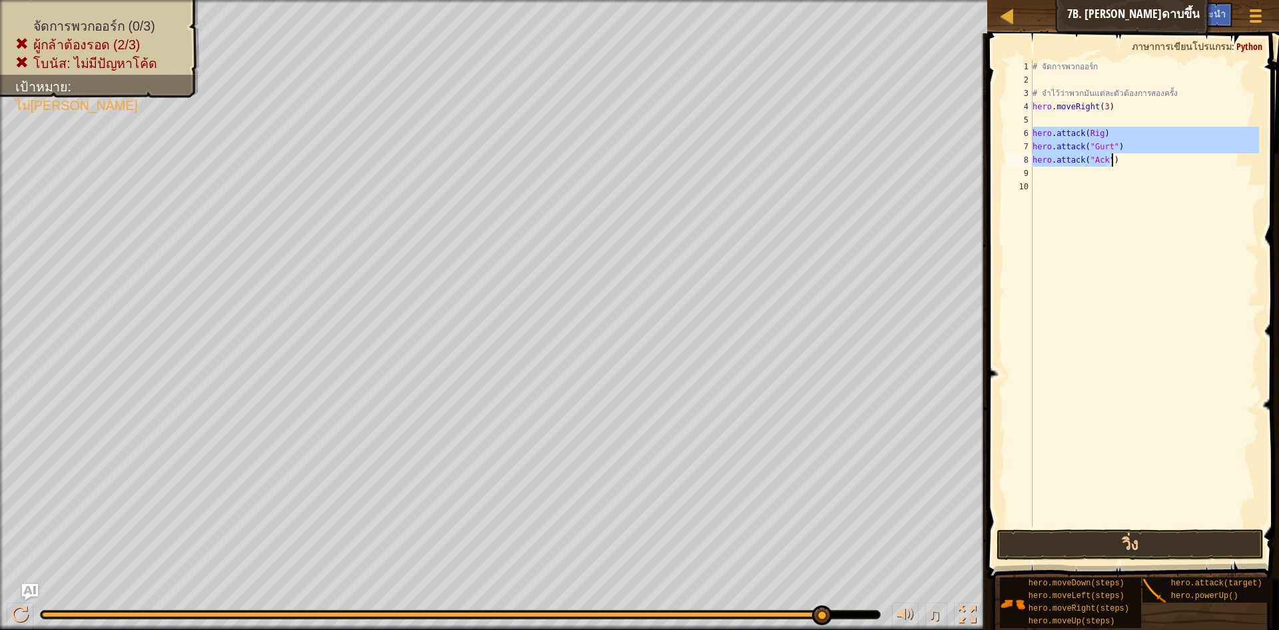
drag, startPoint x: 1033, startPoint y: 129, endPoint x: 1112, endPoint y: 162, distance: 86.0
click at [1112, 162] on div "# จัดการพวกออร์ก # จำไว้ว่าพวกมันแต่ละตัวต้องการสองครั้ง hero . moveRight ( 3 )…" at bounding box center [1145, 306] width 230 height 493
type textarea "hero.attack(Rig)"
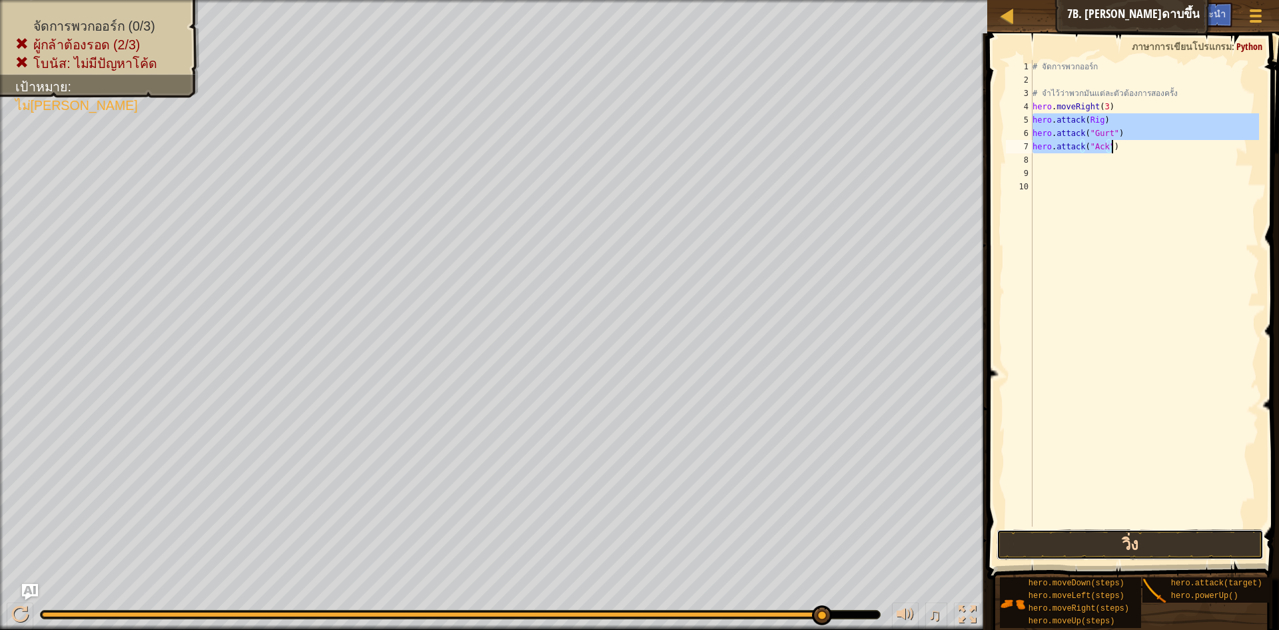
click at [1209, 546] on button "วิ่ง" at bounding box center [1130, 544] width 267 height 31
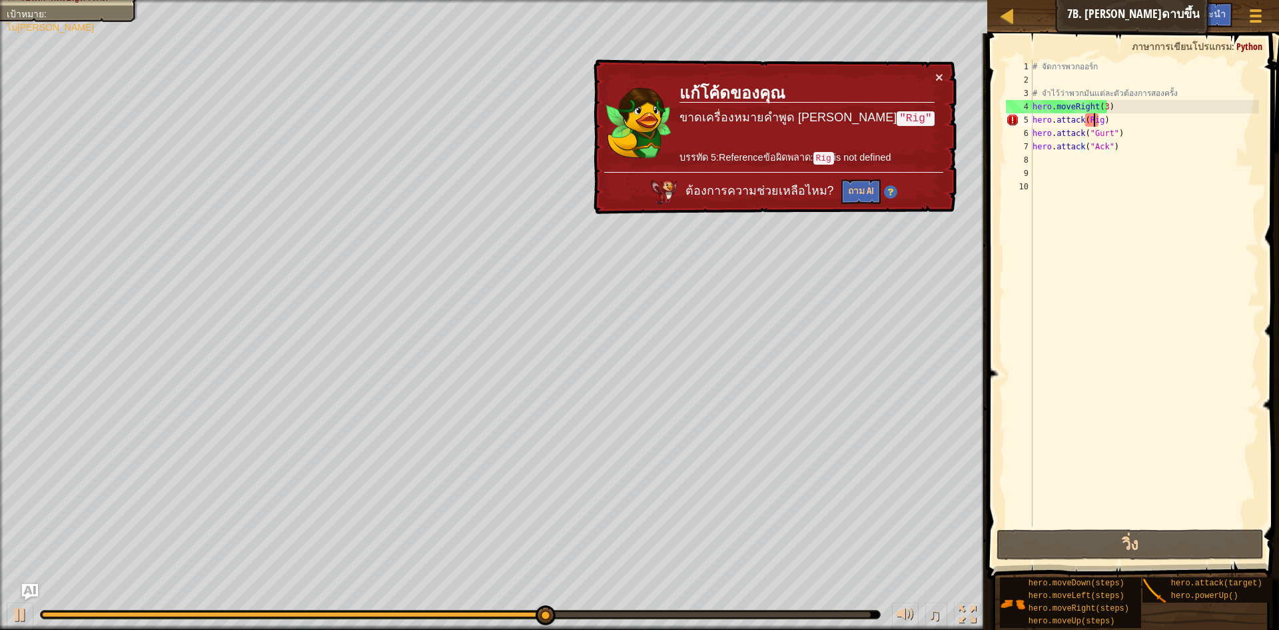
click at [1096, 123] on div "# จัดการพวกออร์ก # จำไว้ว่าพวกมันแต่ละตัวต้องการสองครั้ง hero . moveRight ( 3 )…" at bounding box center [1145, 306] width 230 height 493
click at [1099, 124] on div "# จัดการพวกออร์ก # จำไว้ว่าพวกมันแต่ละตัวต้องการสองครั้ง hero . moveRight ( 3 )…" at bounding box center [1145, 306] width 230 height 493
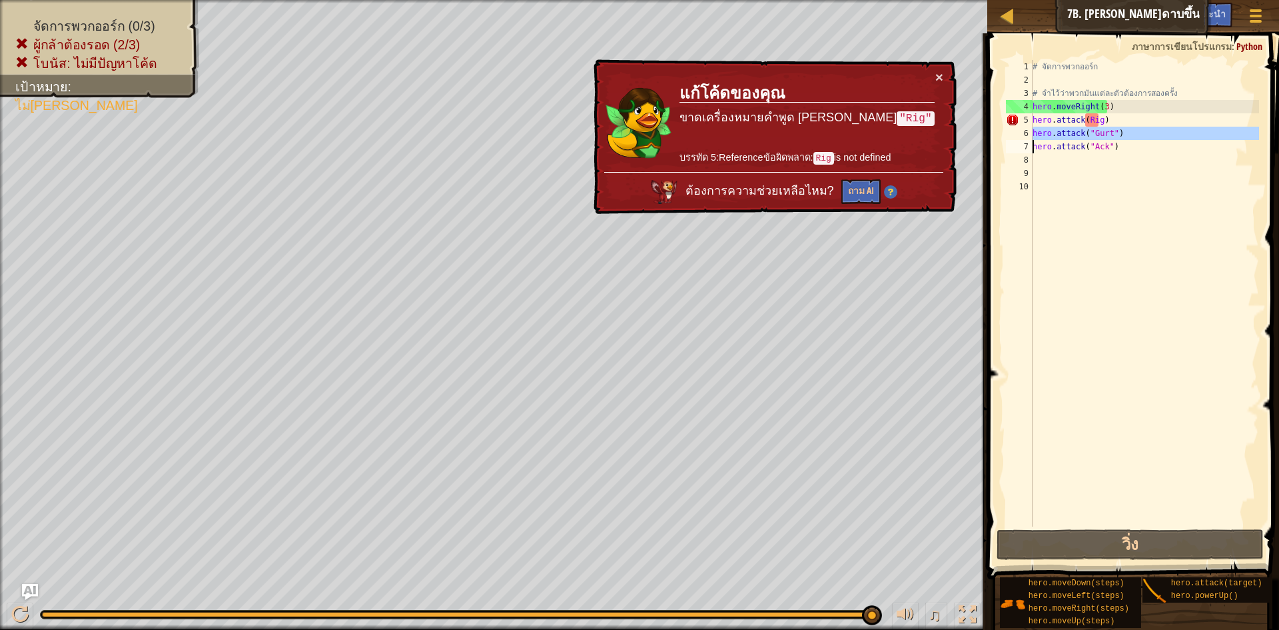
drag, startPoint x: 1032, startPoint y: 131, endPoint x: 1115, endPoint y: 133, distance: 83.3
click at [1115, 133] on div "hero.attack(Rig) 1 2 3 4 5 6 7 8 9 10 # จัดการพวกออร์ก # จำไว้ว่าพวกมันแต่ละตัว…" at bounding box center [1131, 293] width 256 height 466
type textarea "hero.attack("Ack")"
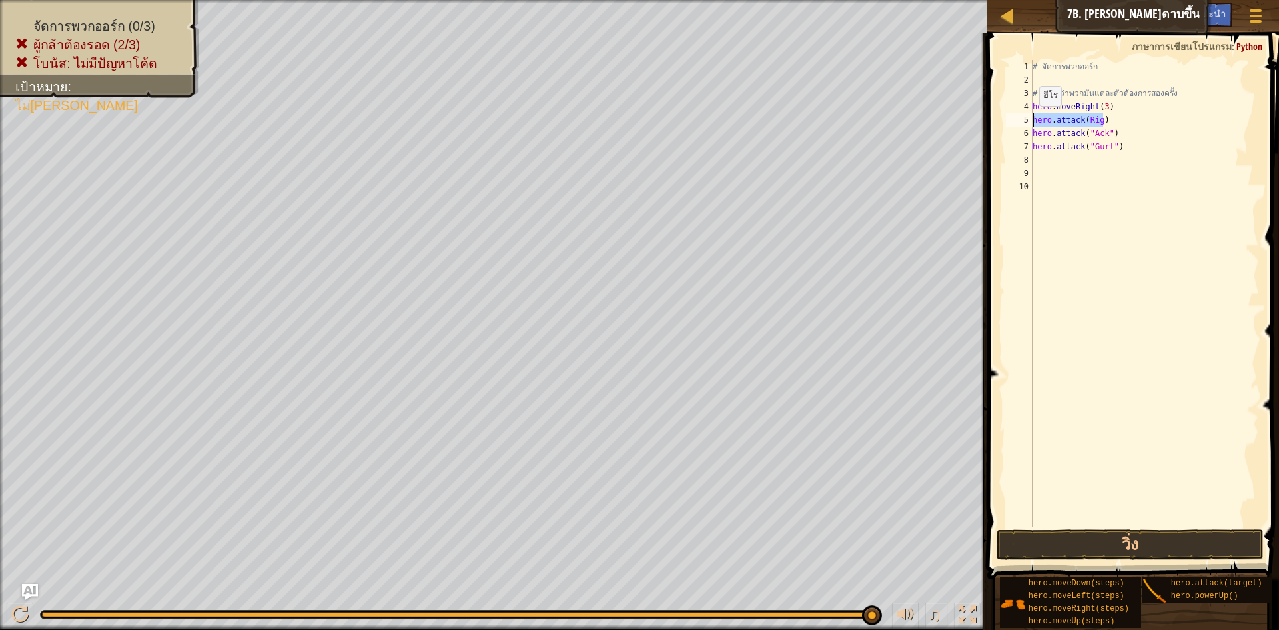
drag, startPoint x: 1104, startPoint y: 122, endPoint x: 1029, endPoint y: 120, distance: 74.6
click at [1029, 120] on div "hero.attack("Gurt") 1 2 3 4 5 6 7 8 9 10 # จัดการพวกออร์ก # จำไว้ว่าพวกมันแต่ละ…" at bounding box center [1131, 293] width 256 height 466
drag, startPoint x: 1028, startPoint y: 130, endPoint x: 1113, endPoint y: 153, distance: 87.8
click at [1113, 153] on div "hero.attack(Rig) 1 2 3 4 5 6 7 8 9 10 # จัดการพวกออร์ก # จำไว้ว่าพวกมันแต่ละตัว…" at bounding box center [1131, 293] width 256 height 466
type textarea "hero.attack("Gurt")"
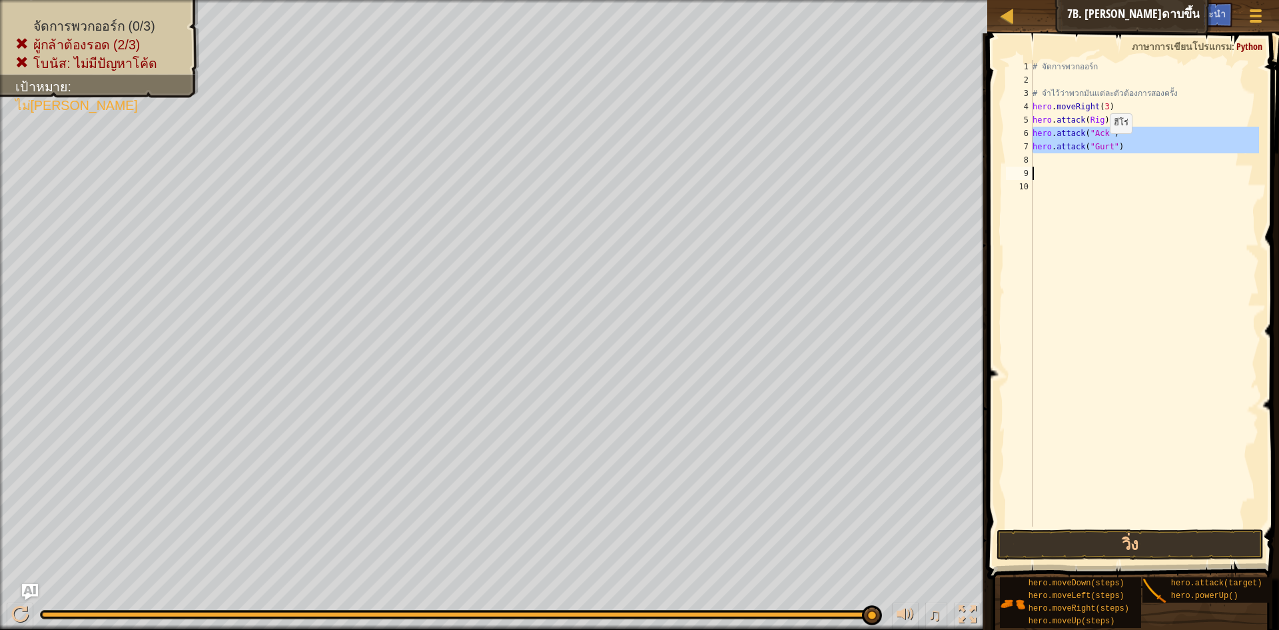
type textarea "hero.attack("Gurt")"
click at [1078, 131] on div "# จัดการพวกออร์ก # จำไว้ว่าพวกมันแต่ละตัวต้องการสองครั้ง hero . moveRight ( 3 )…" at bounding box center [1145, 306] width 230 height 493
paste textarea "hero.attack(Rig)"
drag, startPoint x: 1032, startPoint y: 160, endPoint x: 1114, endPoint y: 163, distance: 82.0
click at [1114, 163] on div "hero.attack(Rig) 1 2 3 4 5 6 7 8 9 10 # จัดการพวกออร์ก # จำไว้ว่าพวกมันแต่ละตัว…" at bounding box center [1131, 293] width 256 height 466
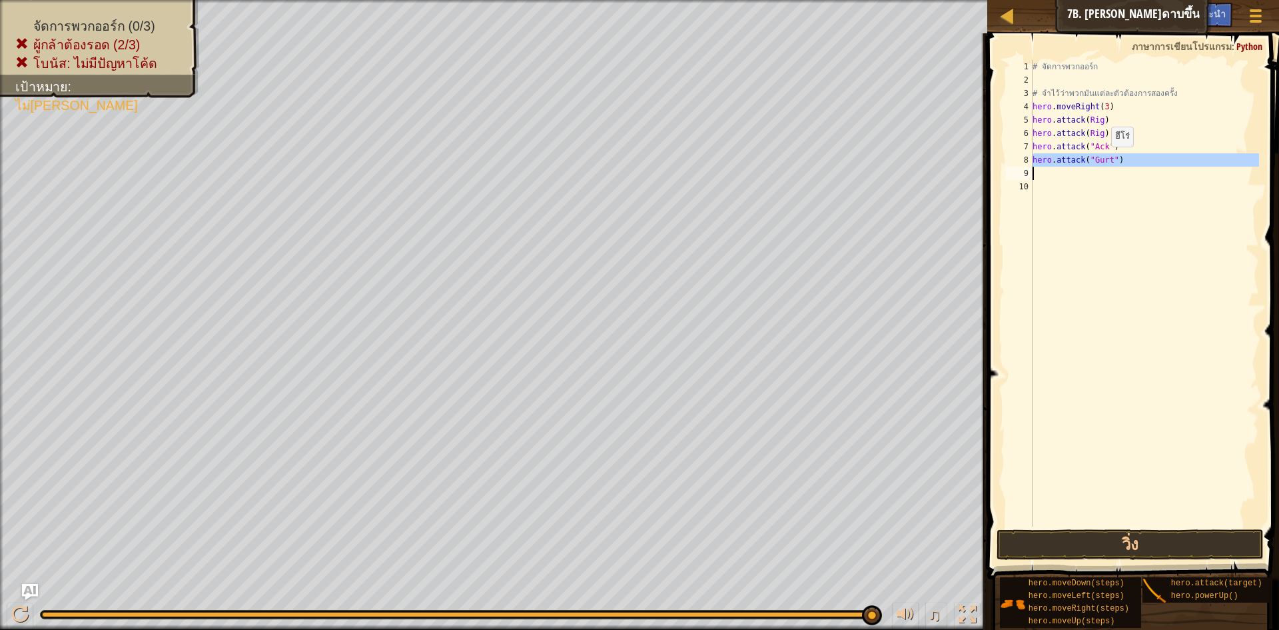
type textarea "hero.attack("Gurt")"
drag, startPoint x: 1031, startPoint y: 142, endPoint x: 1115, endPoint y: 143, distance: 84.0
click at [1115, 143] on div "hero.attack("Gurt") 1 2 3 4 5 6 7 8 9 10 # จัดการพวกออร์ก # จำไว้ว่าพวกมันแต่ละ…" at bounding box center [1131, 293] width 256 height 466
type textarea "hero.attack("Ack")"
click at [1073, 155] on div "# จัดการพวกออร์ก # จำไว้ว่าพวกมันแต่ละตัวต้องการสองครั้ง hero . moveRight ( 3 )…" at bounding box center [1144, 293] width 229 height 466
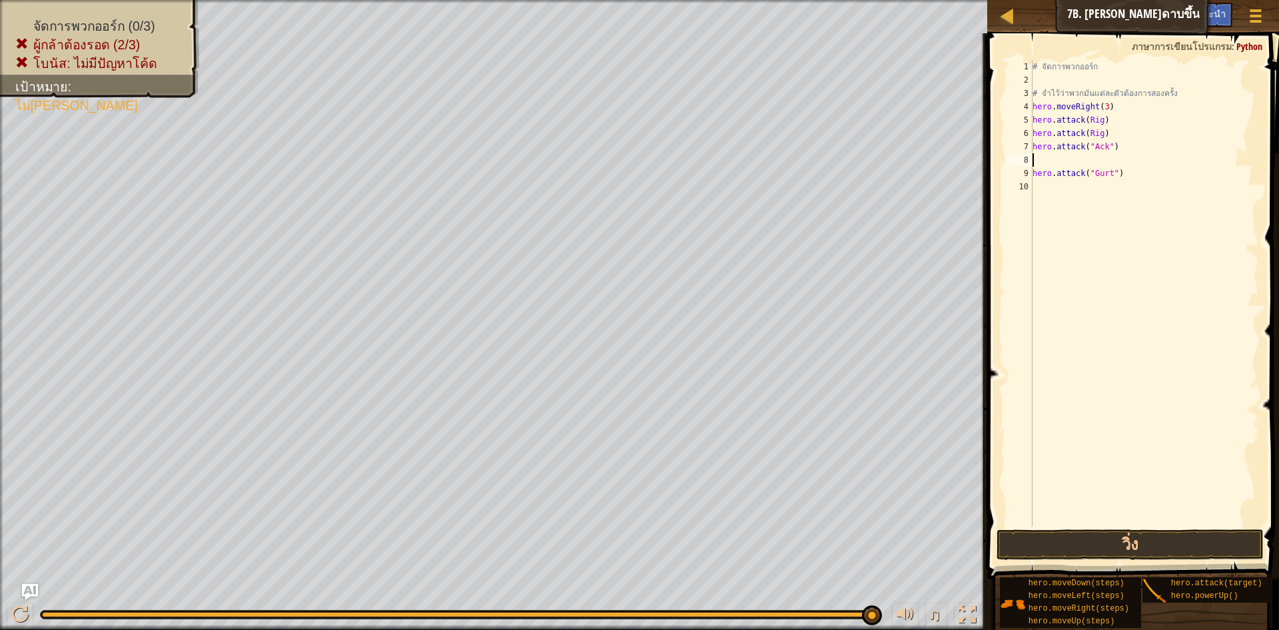
paste textarea "hero.attack("Gurt")"
drag, startPoint x: 1029, startPoint y: 183, endPoint x: 1142, endPoint y: 183, distance: 112.6
click at [1142, 183] on div "1 2 3 4 5 6 7 8 9 10 11 # จัดการพวกออร์ก # จำไว้ว่าพวกมันแต่ละตัวต้องการสองครั้…" at bounding box center [1131, 293] width 256 height 466
type textarea "hero.attack("Gurt")"
click at [1092, 175] on div "# จัดการพวกออร์ก # จำไว้ว่าพวกมันแต่ละตัวต้องการสองครั้ง hero . moveRight ( 3 )…" at bounding box center [1145, 306] width 230 height 493
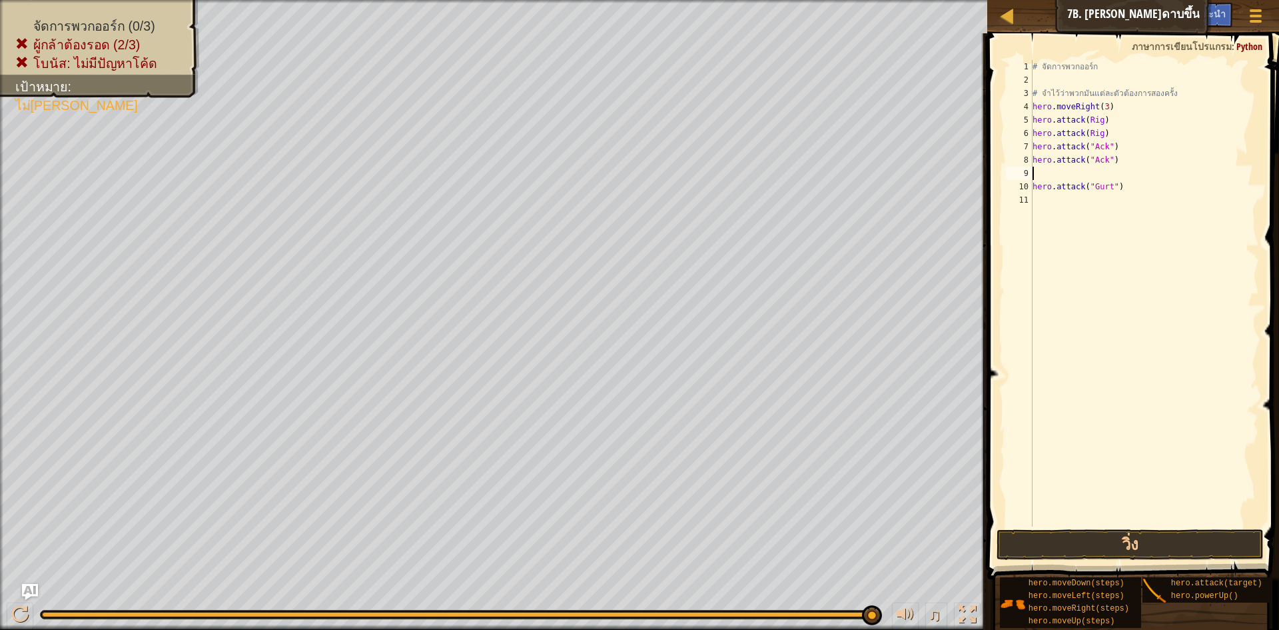
paste textarea "hero.attack("Gurt")"
drag, startPoint x: 1030, startPoint y: 202, endPoint x: 1091, endPoint y: 205, distance: 60.7
click at [1091, 205] on div "1 2 3 4 5 6 7 8 9 10 11 12 # จัดการพวกออร์ก # จำไว้ว่าพวกมันแต่ละตัวต้องการสองค…" at bounding box center [1131, 293] width 256 height 466
type textarea "hero.attack("Gurt")"
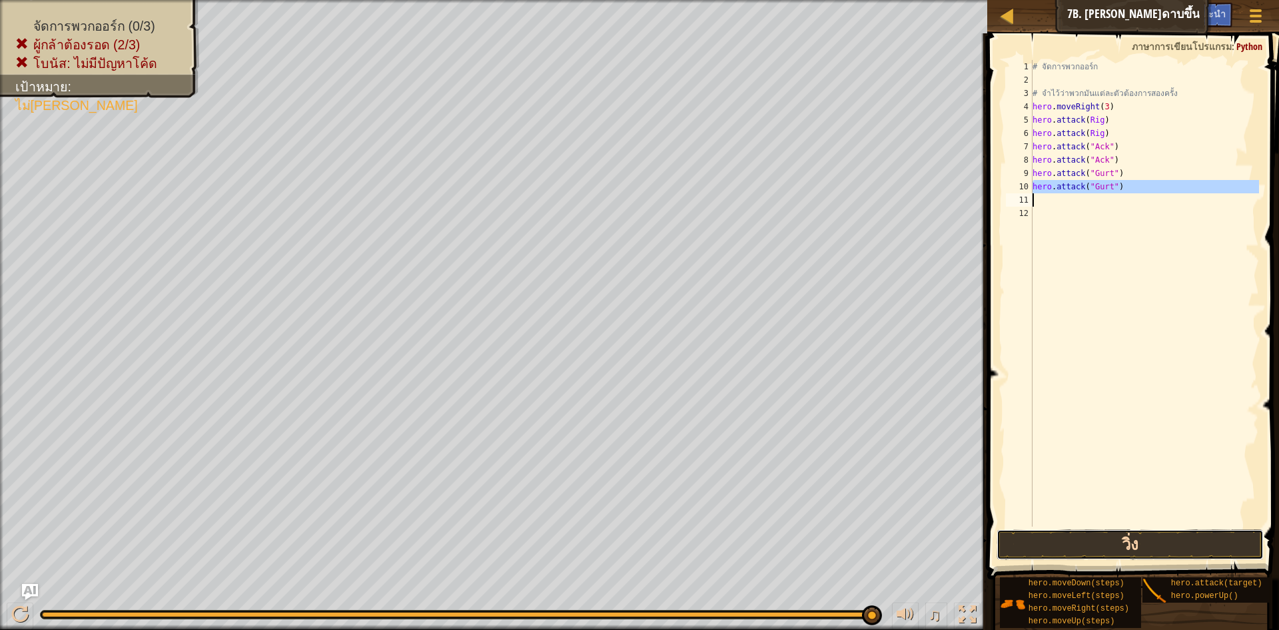
click at [1145, 548] on button "วิ่ง" at bounding box center [1130, 544] width 267 height 31
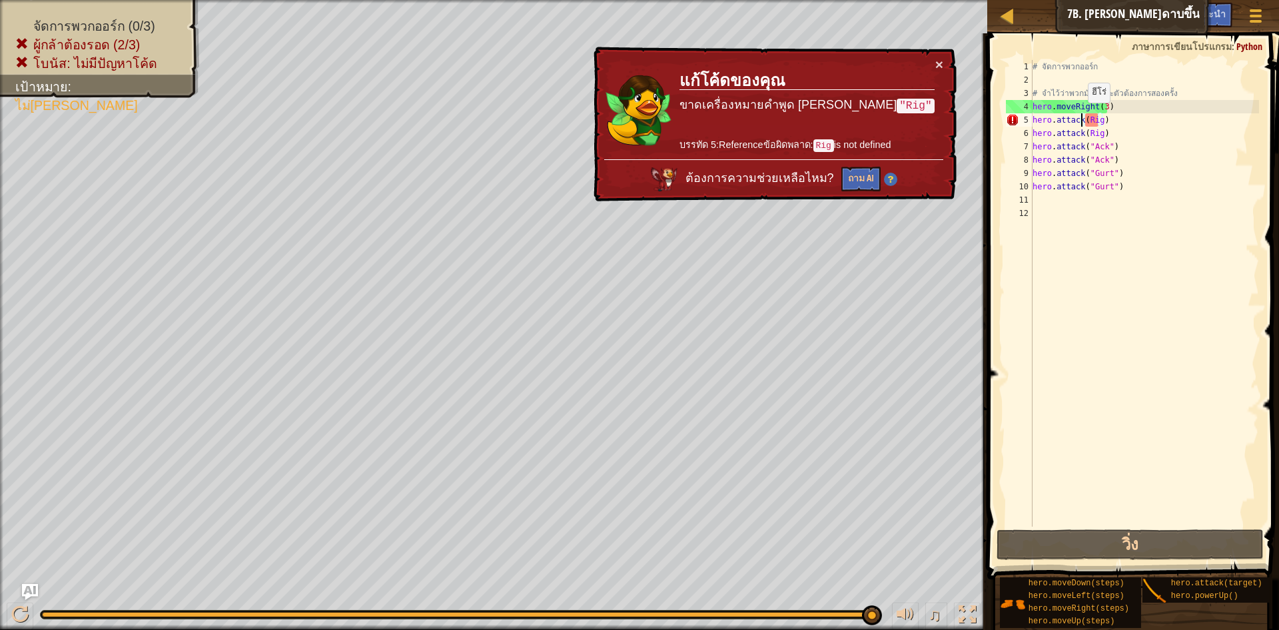
click at [1081, 117] on div "# จัดการพวกออร์ก # จำไว้ว่าพวกมันแต่ละตัวต้องการสองครั้ง hero . moveRight ( 3 )…" at bounding box center [1145, 306] width 230 height 493
click at [1084, 118] on div "# จัดการพวกออร์ก # จำไว้ว่าพวกมันแต่ละตัวต้องการสองครั้ง hero . moveRight ( 3 )…" at bounding box center [1145, 306] width 230 height 493
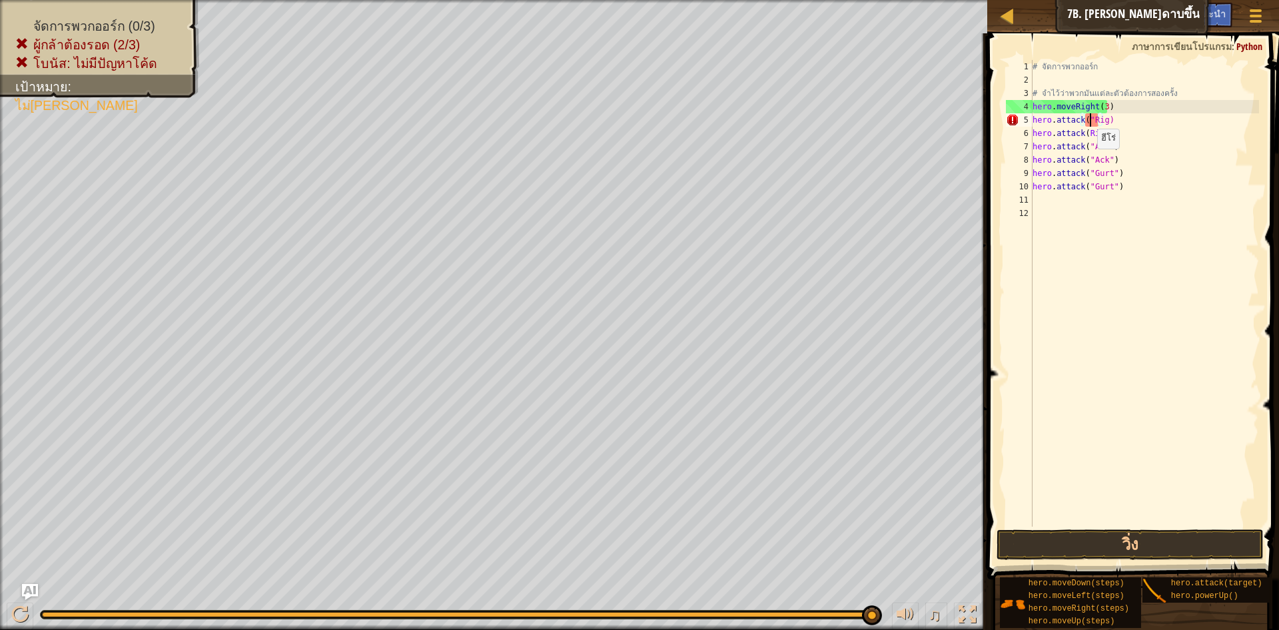
scroll to position [6, 5]
click at [1104, 119] on div "# จัดการพวกออร์ก # จำไว้ว่าพวกมันแต่ละตัวต้องการสองครั้ง hero . moveRight ( 3 )…" at bounding box center [1145, 306] width 230 height 493
click at [1085, 137] on div "# จัดการพวกออร์ก # จำไว้ว่าพวกมันแต่ละตัวต้องการสองครั้ง hero . moveRight ( 3 )…" at bounding box center [1145, 306] width 230 height 493
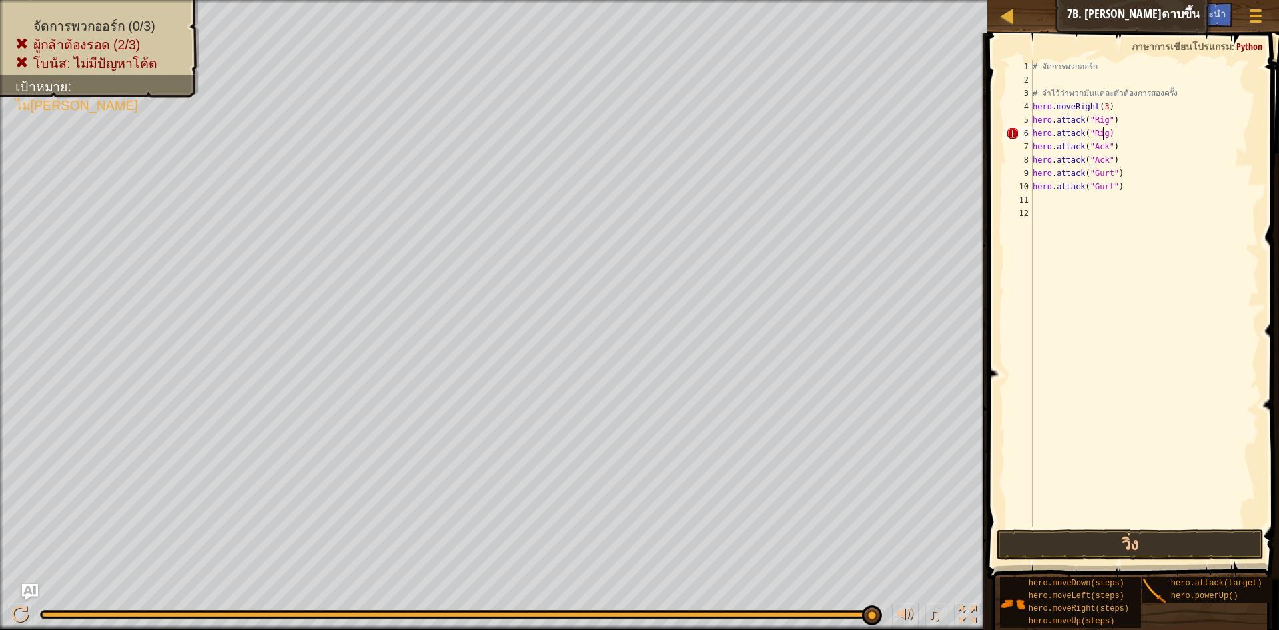
click at [1103, 137] on div "# จัดการพวกออร์ก # จำไว้ว่าพวกมันแต่ละตัวต้องการสองครั้ง hero . moveRight ( 3 )…" at bounding box center [1145, 306] width 230 height 493
type textarea "hero.attack("Rig")"
click at [1169, 534] on button "วิ่ง" at bounding box center [1130, 544] width 267 height 31
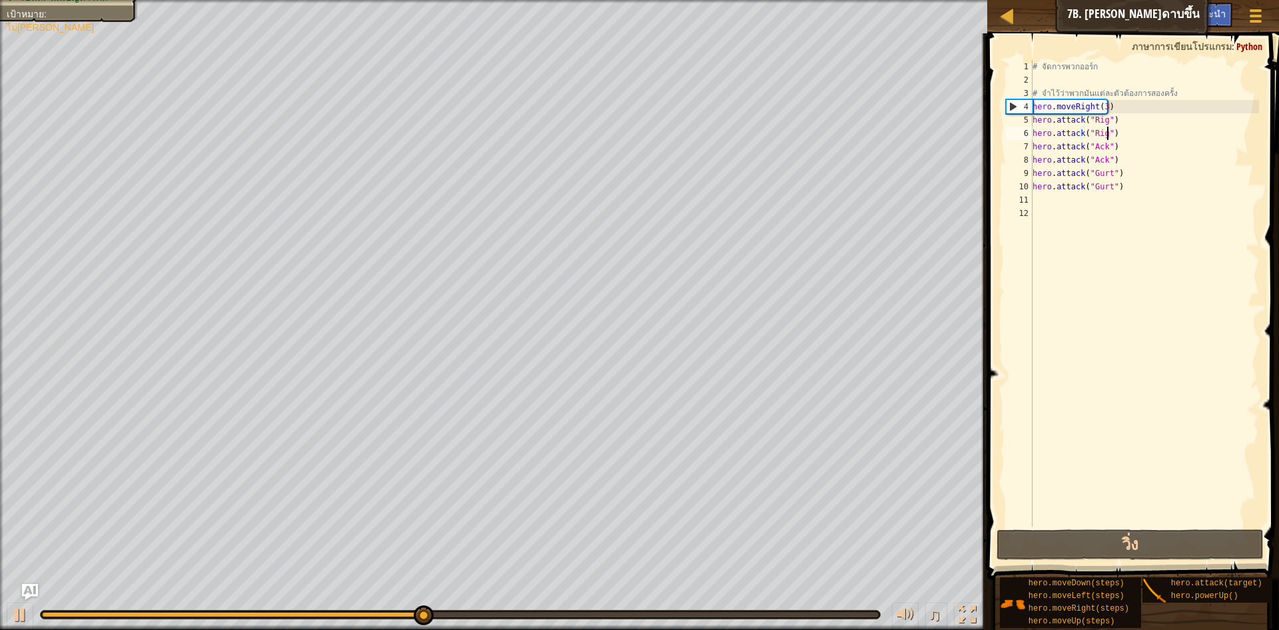
click at [1179, 209] on div "# จัดการพวกออร์ก # จำไว้ว่าพวกมันแต่ละตัวต้องการสองครั้ง hero . moveRight ( 3 )…" at bounding box center [1145, 306] width 230 height 493
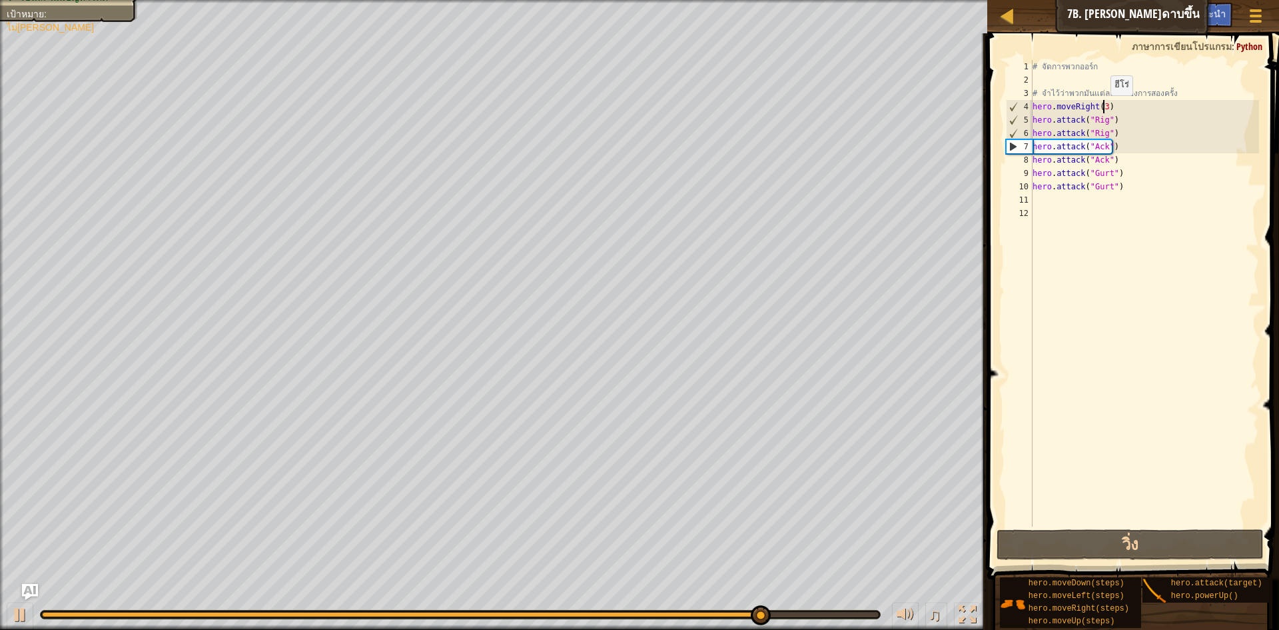
click at [1104, 109] on div "# จัดการพวกออร์ก # จำไว้ว่าพวกมันแต่ละตัวต้องการสองครั้ง hero . moveRight ( 3 )…" at bounding box center [1145, 306] width 230 height 493
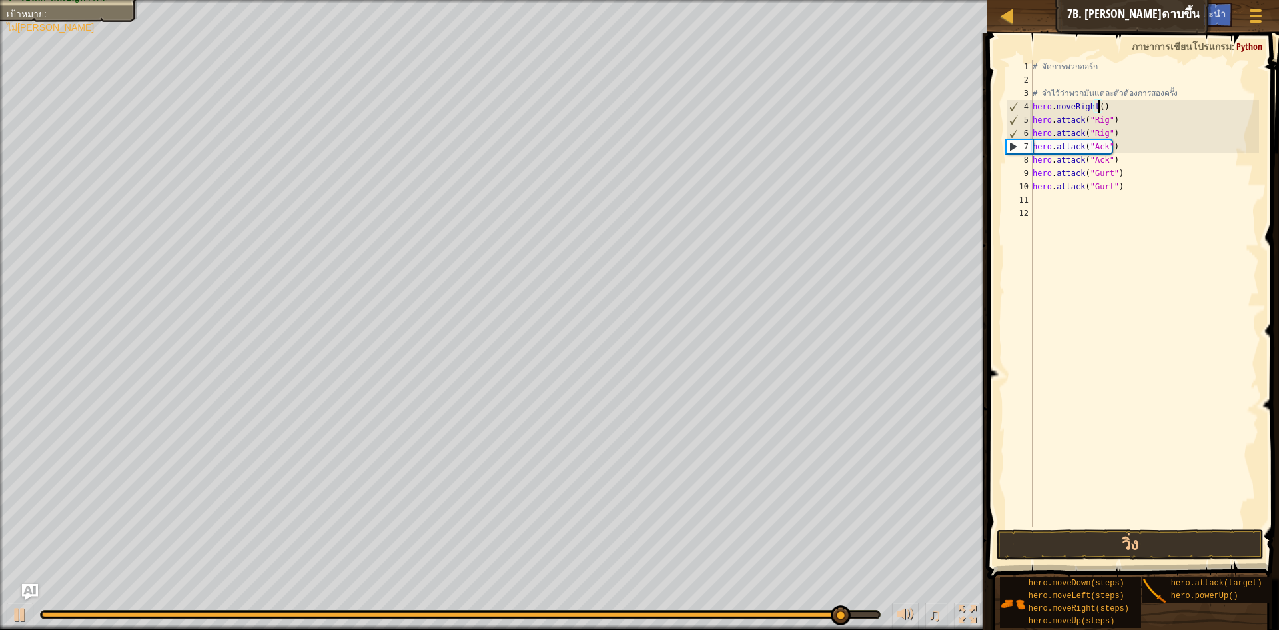
type textarea "hero.moveRight(2)"
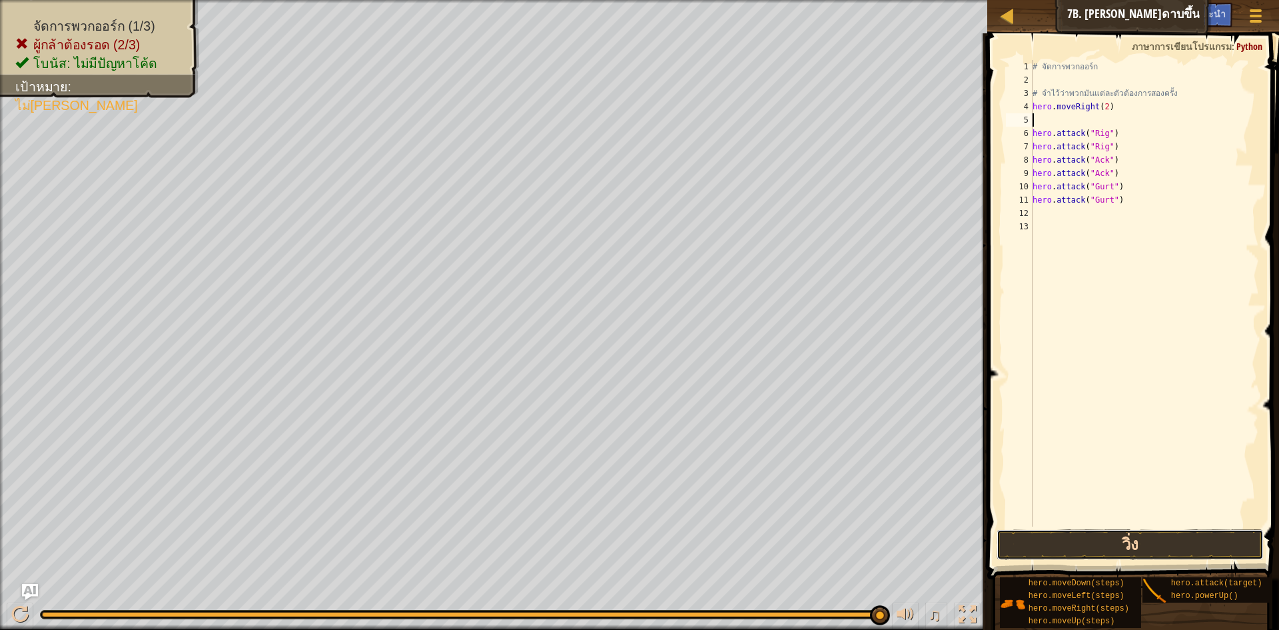
click at [1133, 538] on button "วิ่ง" at bounding box center [1130, 544] width 267 height 31
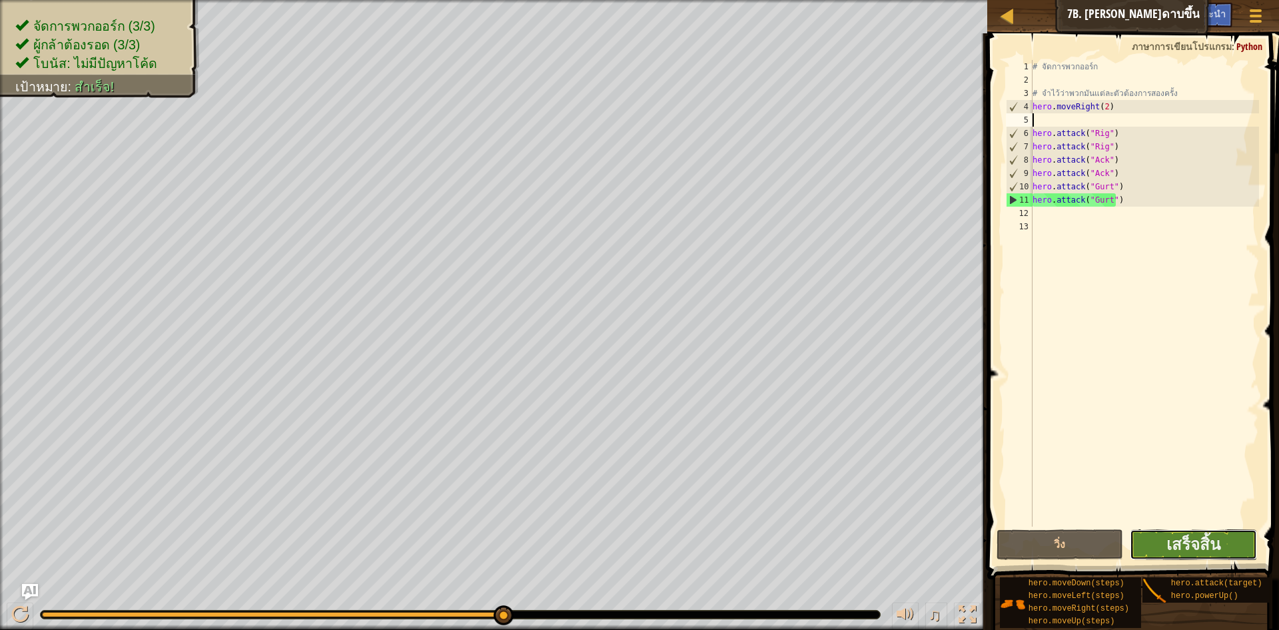
click at [1225, 543] on button "เสร็จสิ้น" at bounding box center [1193, 544] width 127 height 31
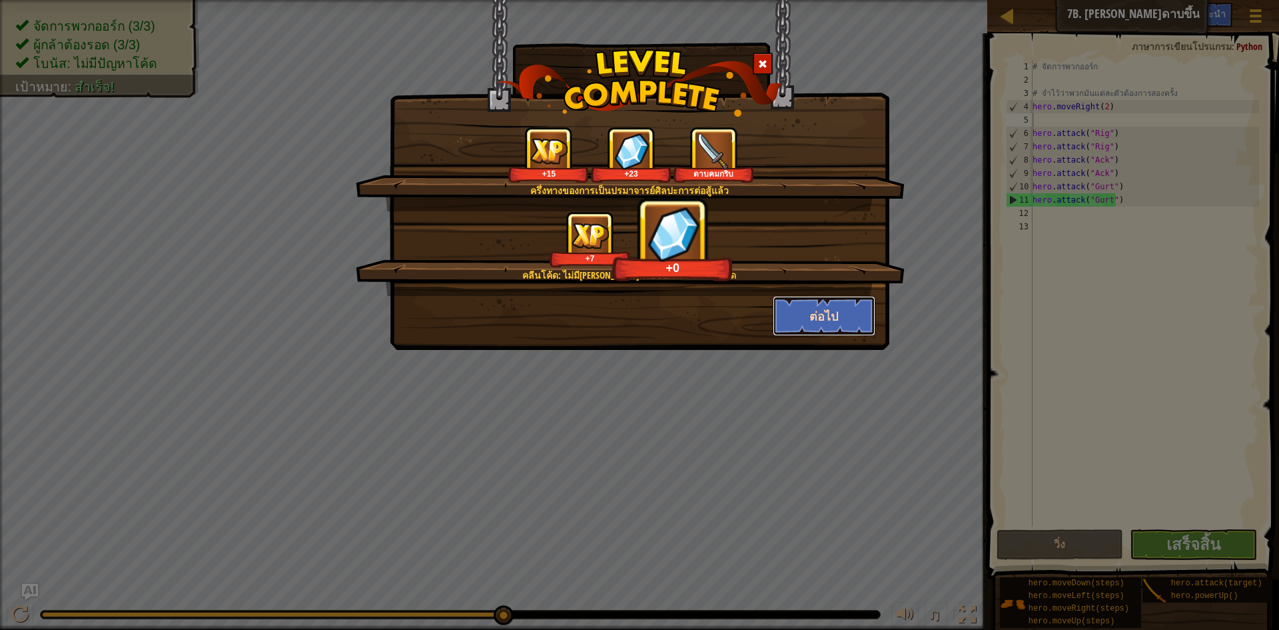
click at [799, 302] on button "ต่อไป" at bounding box center [824, 316] width 103 height 40
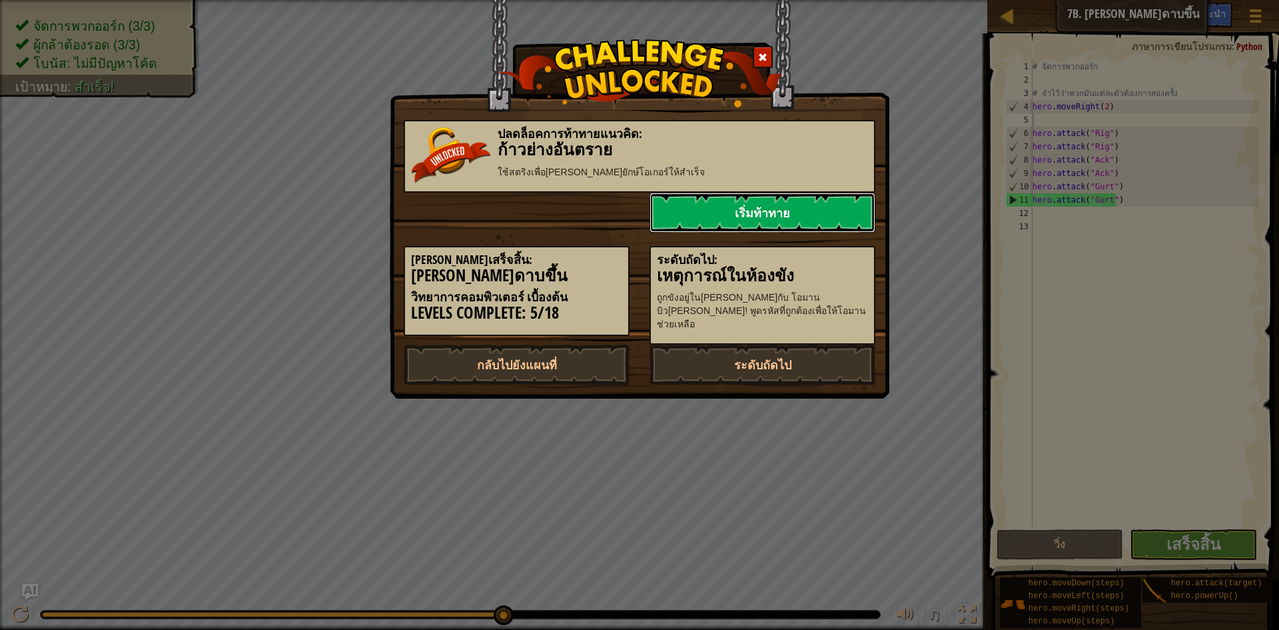
click at [686, 204] on link "เริ่มท้าทาย" at bounding box center [763, 213] width 226 height 40
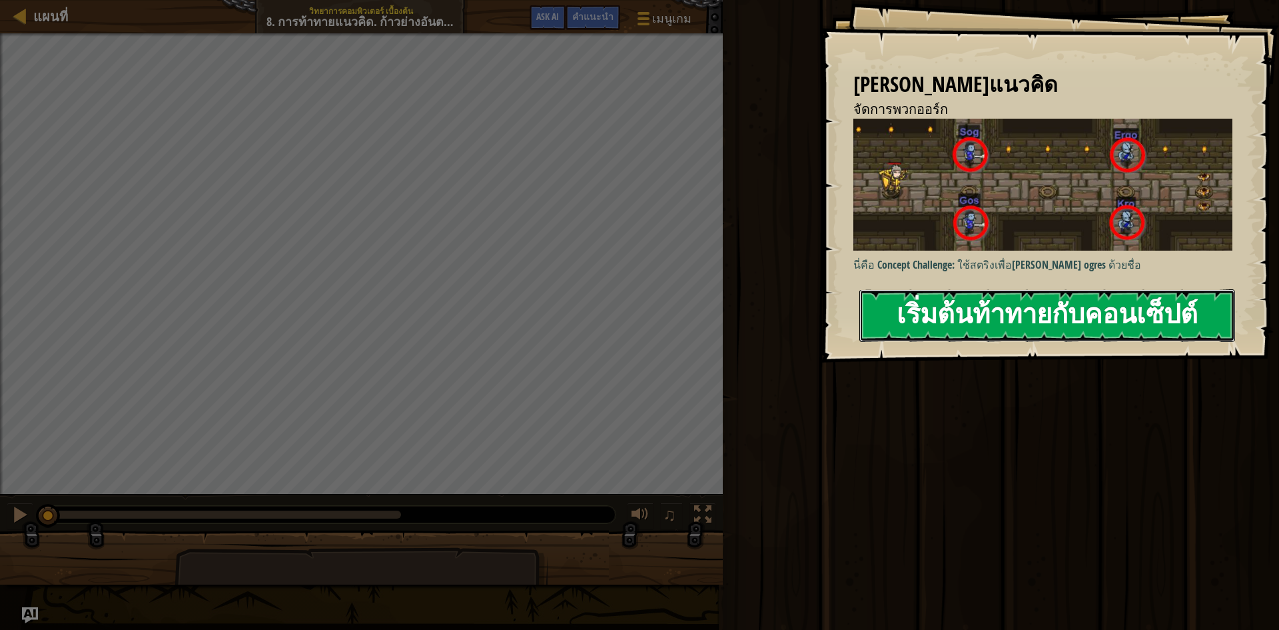
click at [1068, 314] on button "เริ่มต้นท้าทายกับคอนเซ็ปต์" at bounding box center [1047, 315] width 376 height 53
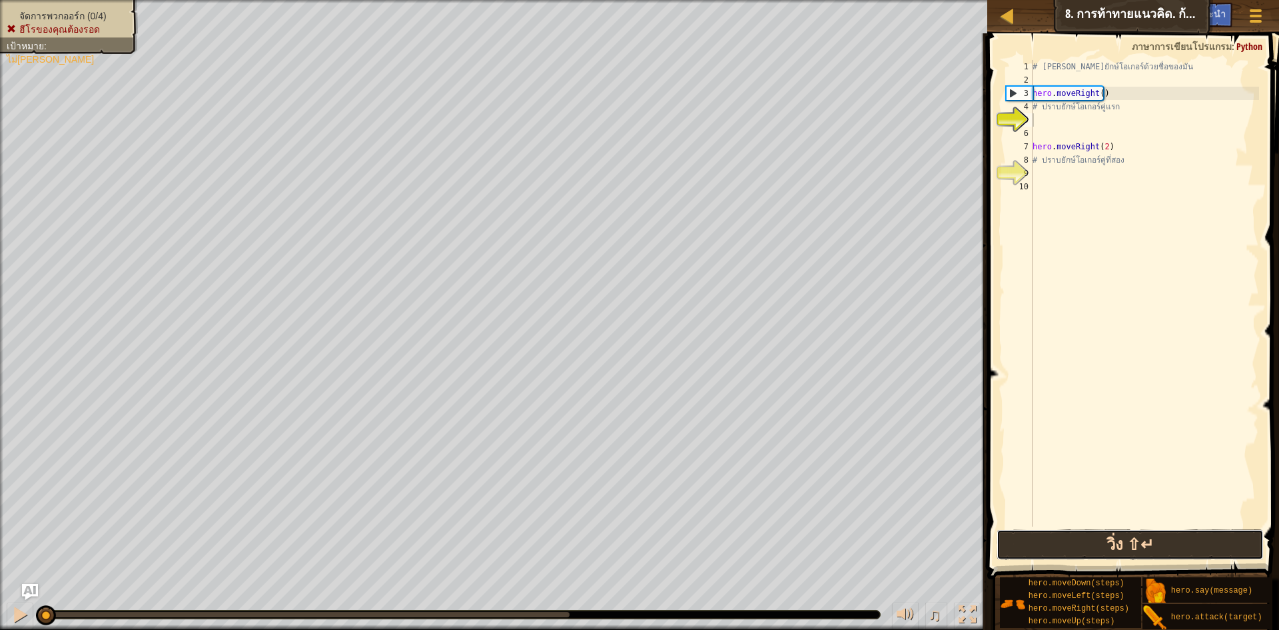
click at [1072, 547] on button "วิ่ง ⇧↵" at bounding box center [1130, 544] width 267 height 31
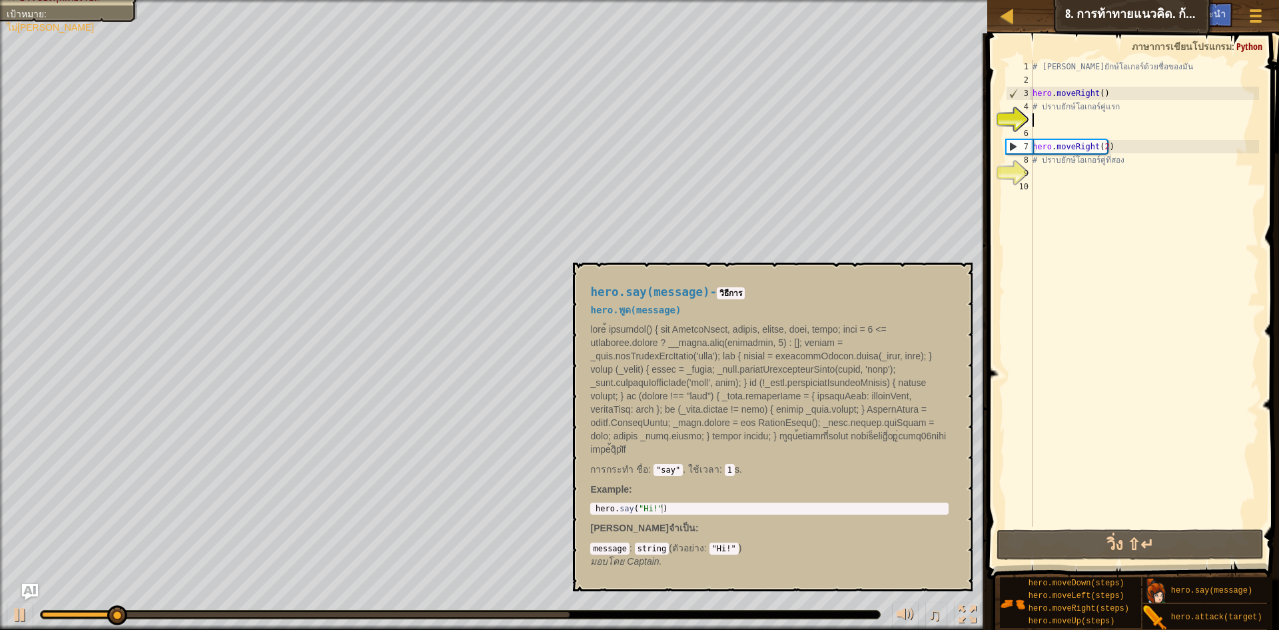
scroll to position [10, 0]
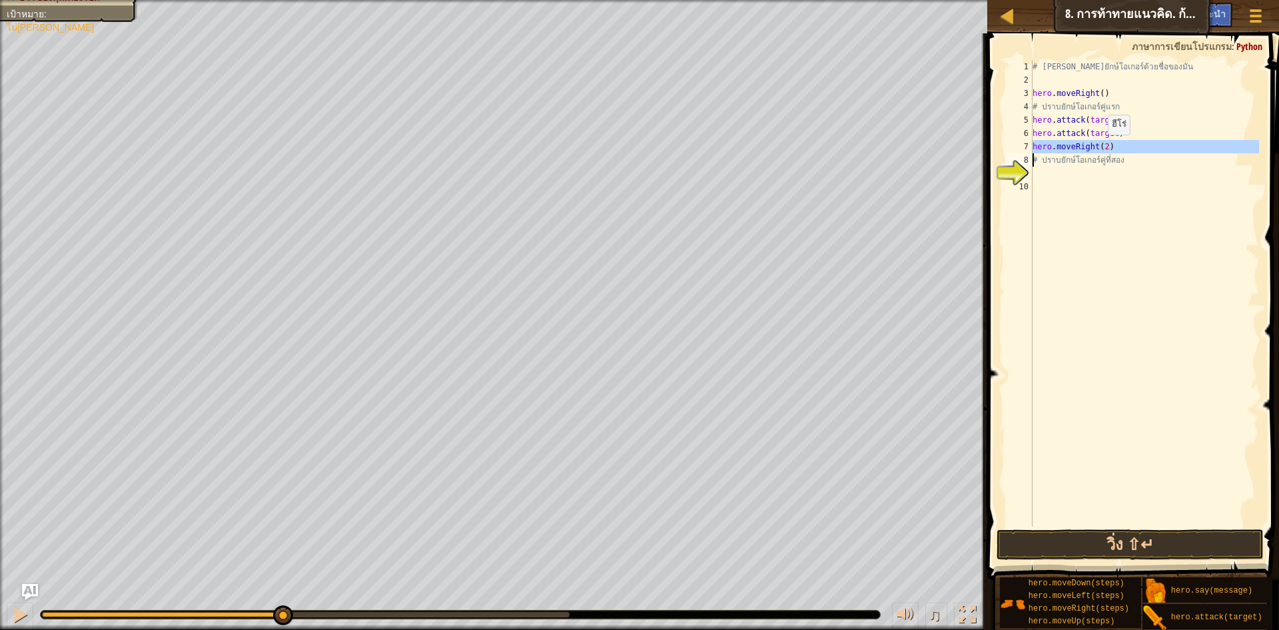
drag, startPoint x: 1031, startPoint y: 145, endPoint x: 1106, endPoint y: 148, distance: 75.3
click at [1103, 148] on div "hero.attack(target) 1 2 3 4 5 6 7 8 9 10 # [PERSON_NAME]ยักษ์โอเกอร์ด้วยชื่อของ…" at bounding box center [1131, 293] width 256 height 466
drag, startPoint x: 1110, startPoint y: 127, endPoint x: 1086, endPoint y: 133, distance: 24.7
click at [1086, 133] on div "# [PERSON_NAME]ยักษ์โอเกอร์ด้วยชื่อของมัน hero . moveRight ( ) # ปราบยักษ์โอเกอ…" at bounding box center [1144, 306] width 229 height 493
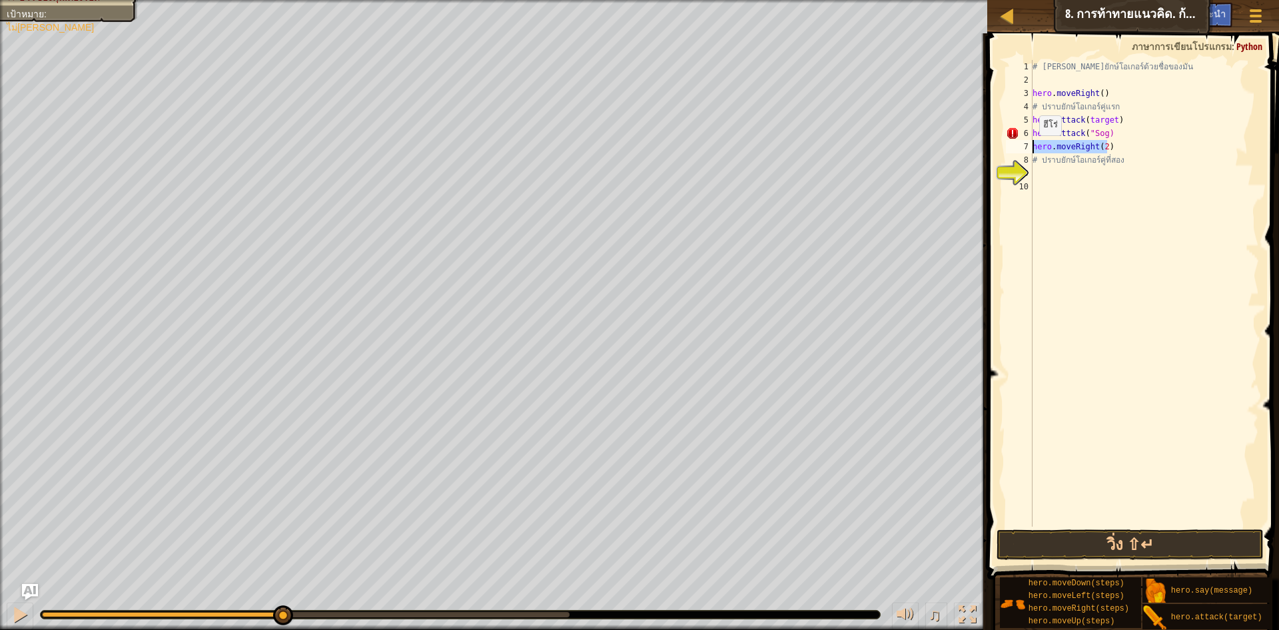
drag, startPoint x: 1107, startPoint y: 147, endPoint x: 1030, endPoint y: 149, distance: 77.3
click at [1030, 149] on div "hero.attack("Sog) 1 2 3 4 5 6 7 8 9 10 # [PERSON_NAME]ยักษ์โอเกอร์ด้วยชื่อของมั…" at bounding box center [1131, 293] width 256 height 466
drag, startPoint x: 1201, startPoint y: 155, endPoint x: 1016, endPoint y: 171, distance: 185.2
click at [1016, 171] on div "# ปhero.moveRight(2)ราบยักษ์โอเกอร์คู่ที่สอง 1 2 3 4 5 6 7 8 9 10 # [PERSON_NAM…" at bounding box center [1131, 293] width 256 height 466
drag, startPoint x: 1025, startPoint y: 170, endPoint x: 1029, endPoint y: 161, distance: 9.5
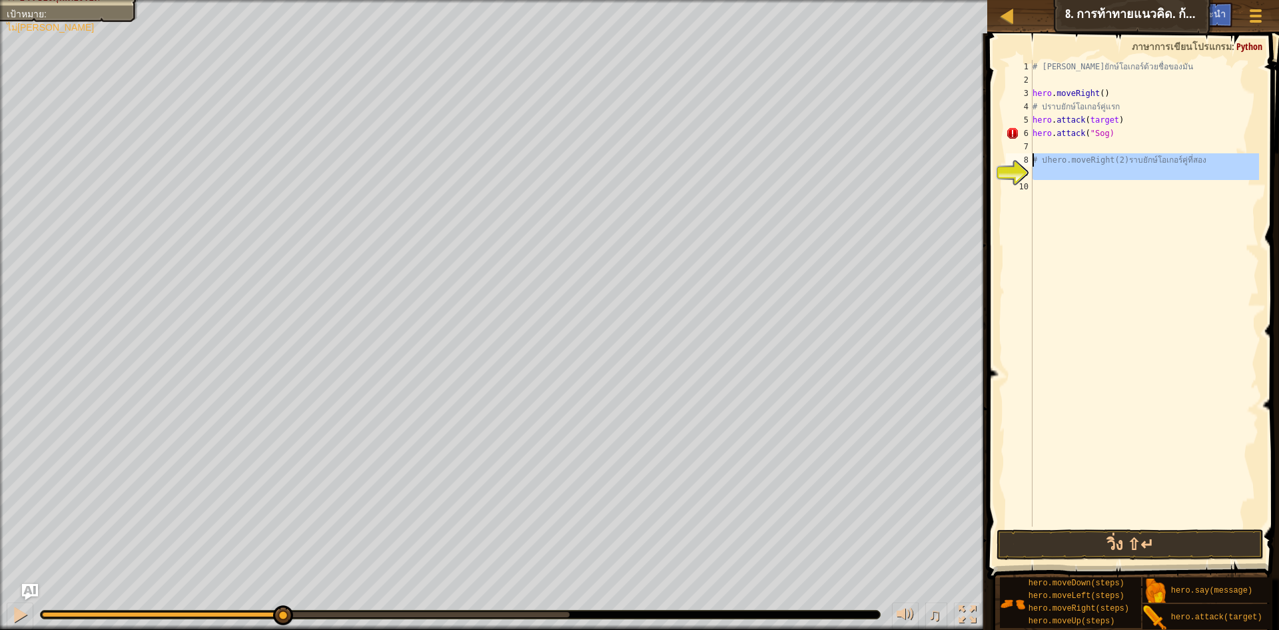
type textarea "# ปhero.moveRight(2)ราบยักษ์โอเกอร์คู่ที่สอง"
click at [1079, 173] on div "# [PERSON_NAME]ยักษ์โอเกอร์ด้วยชื่อของมัน hero . moveRight ( ) # ปราบยักษ์โอเกอ…" at bounding box center [1144, 306] width 229 height 493
drag, startPoint x: 1045, startPoint y: 163, endPoint x: 1121, endPoint y: 158, distance: 76.1
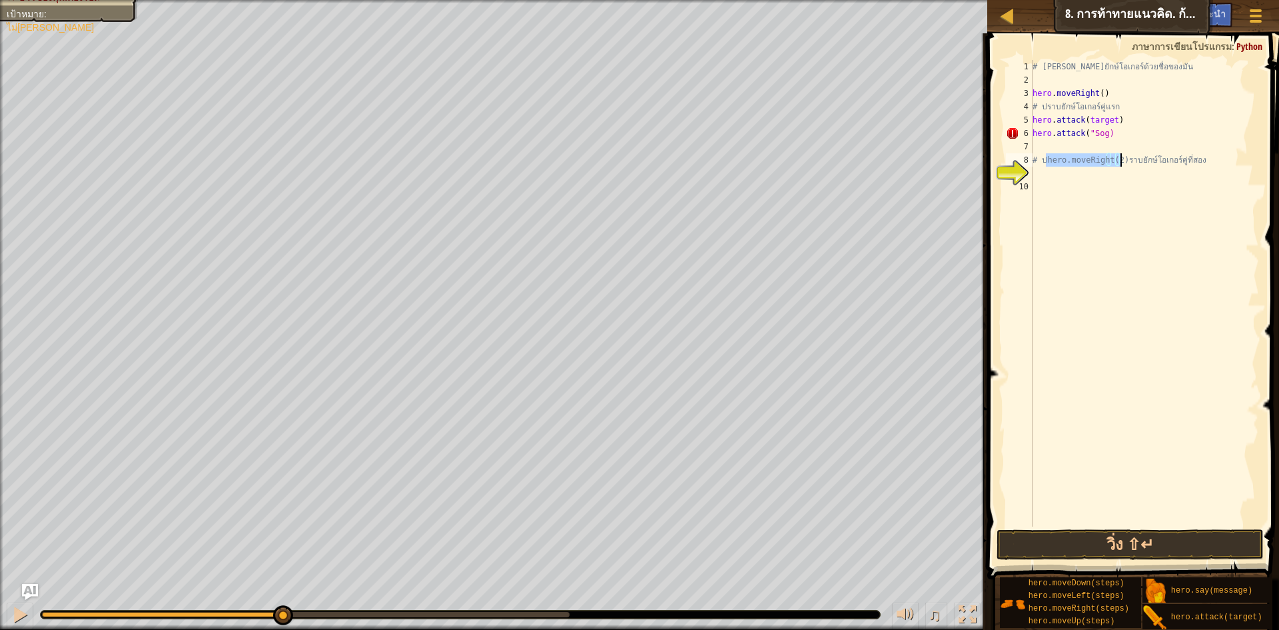
click at [1121, 158] on div "# [PERSON_NAME]ยักษ์โอเกอร์ด้วยชื่อของมัน hero . moveRight ( ) # ปราบยักษ์โอเกอ…" at bounding box center [1144, 306] width 229 height 493
type textarea "# ปhero.moveRight(2)ราบยักษ์โอเกอร์คู่ที่สอง"
drag, startPoint x: 1111, startPoint y: 135, endPoint x: 1027, endPoint y: 129, distance: 84.2
click at [1027, 129] on div "hero.moveRight(2) 1 2 3 4 5 6 7 8 9 10 # [PERSON_NAME]ยักษ์โอเกอร์ด้วยชื่อของมั…" at bounding box center [1131, 293] width 256 height 466
type textarea "hero.attack("Sog)"
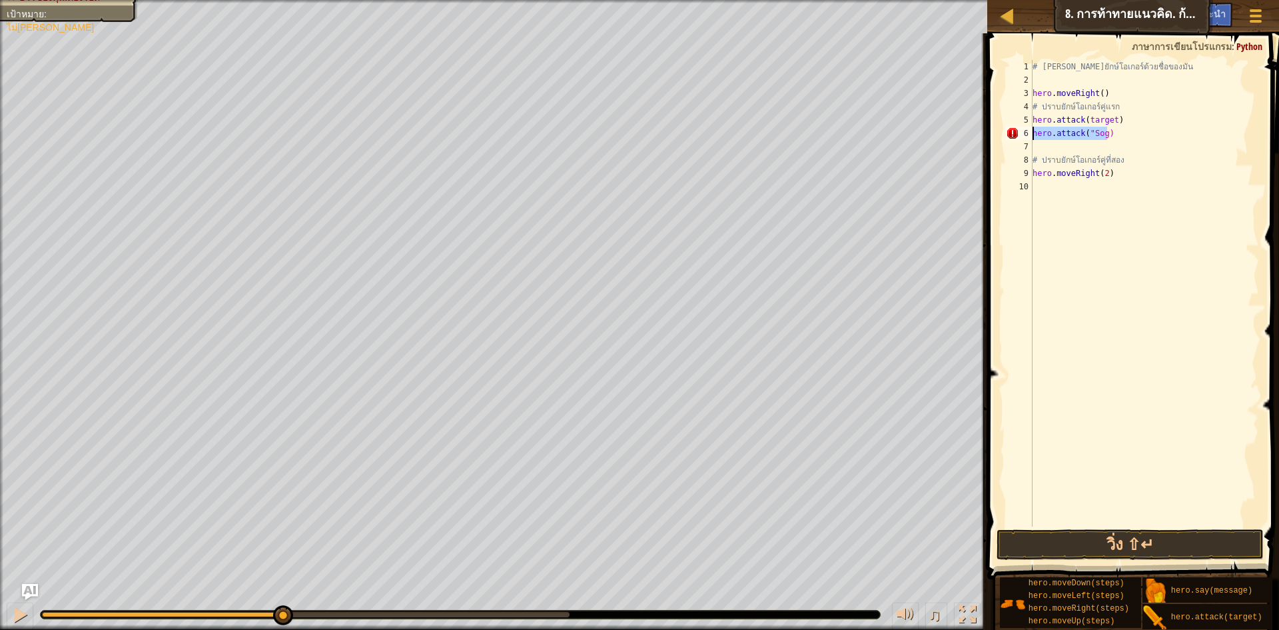
click at [1115, 141] on div "# [PERSON_NAME]ยักษ์โอเกอร์ด้วยชื่อของมัน hero . moveRight ( ) # ปราบยักษ์โอเกอ…" at bounding box center [1144, 306] width 229 height 493
drag, startPoint x: 1112, startPoint y: 118, endPoint x: 1085, endPoint y: 117, distance: 26.7
click at [1085, 117] on div "# [PERSON_NAME]ยักษ์โอเกอร์ด้วยชื่อของมัน hero . moveRight ( ) # ปราบยักษ์โอเกอ…" at bounding box center [1144, 306] width 229 height 493
click at [1145, 534] on button "วิ่ง ⇧↵" at bounding box center [1130, 544] width 267 height 31
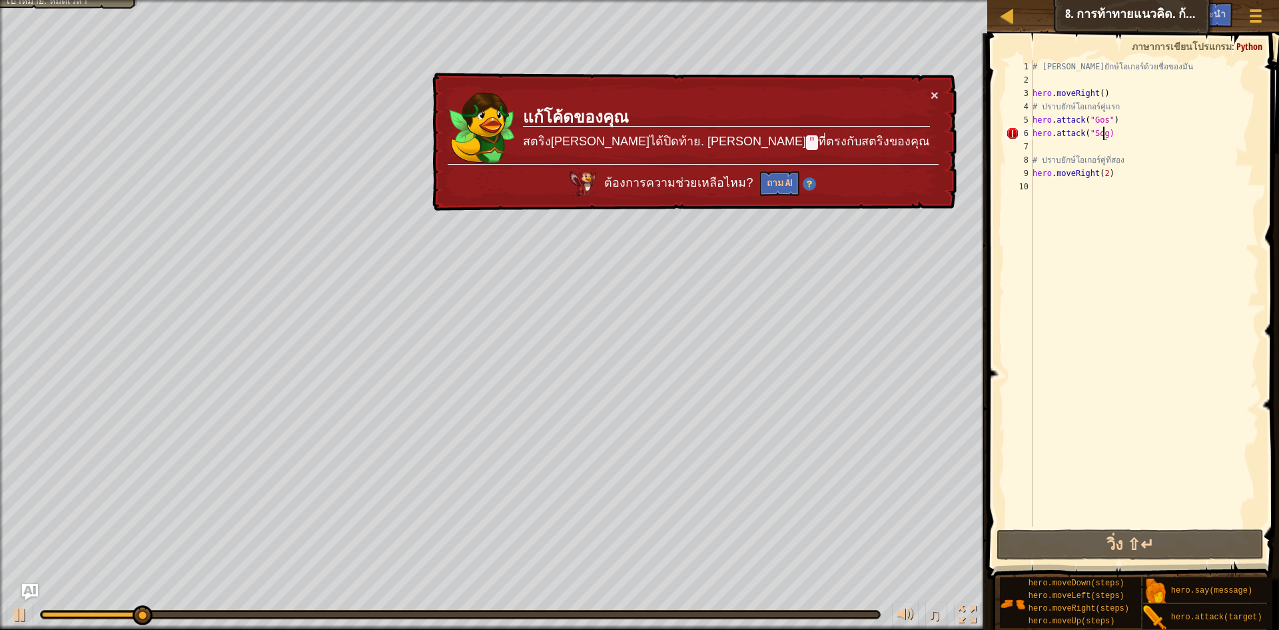
click at [1105, 139] on div "# [PERSON_NAME]ยักษ์โอเกอร์ด้วยชื่อของมัน hero . moveRight ( ) # ปราบยักษ์โอเกอ…" at bounding box center [1144, 306] width 229 height 493
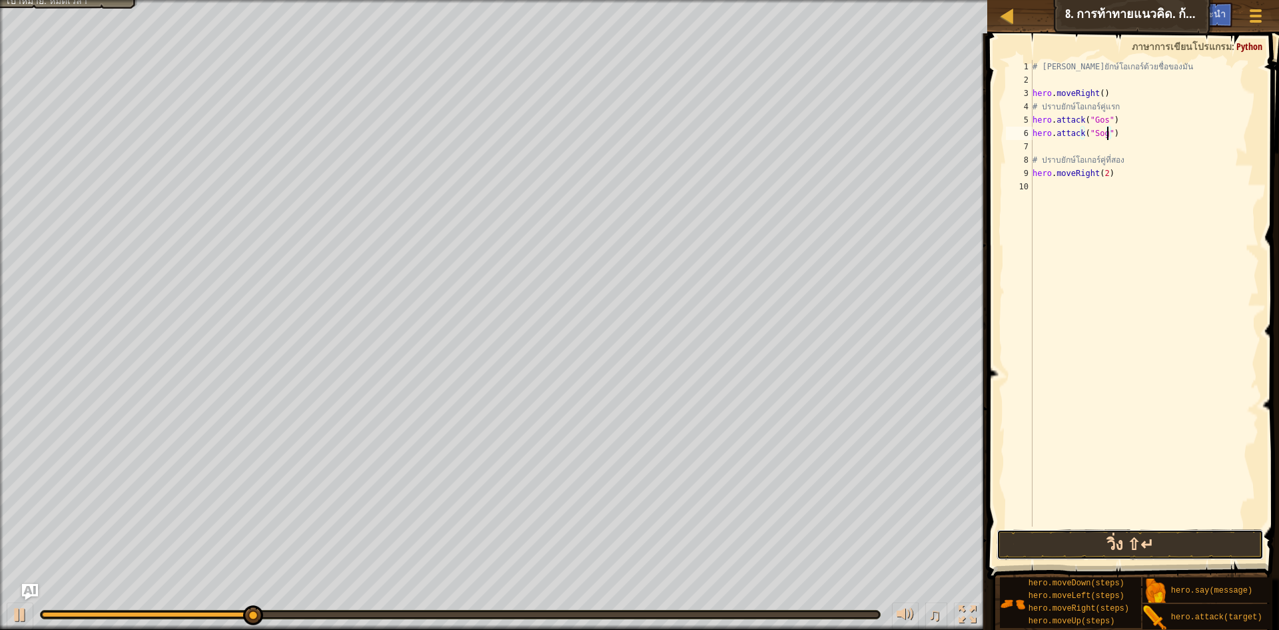
click at [1099, 534] on button "วิ่ง ⇧↵" at bounding box center [1130, 544] width 267 height 31
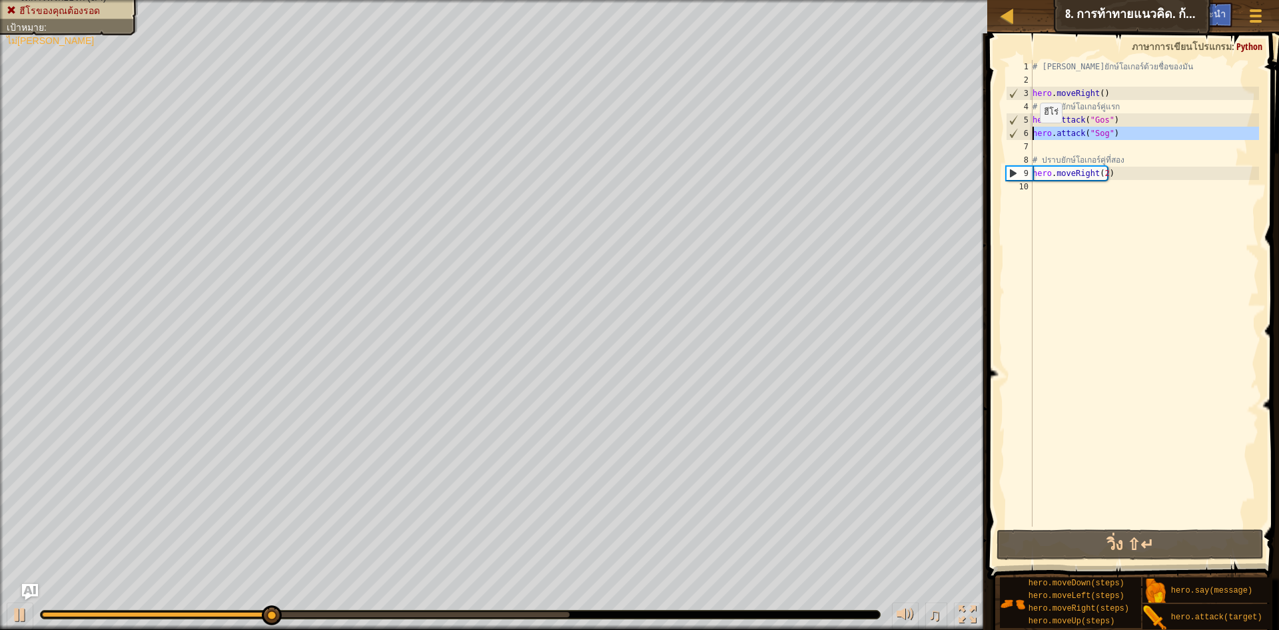
drag, startPoint x: 1103, startPoint y: 139, endPoint x: 1033, endPoint y: 136, distance: 69.3
click at [1033, 136] on div "# [PERSON_NAME]ยักษ์โอเกอร์ด้วยชื่อของมัน hero . moveRight ( ) # ปราบยักษ์โอเกอ…" at bounding box center [1144, 306] width 229 height 493
type textarea "hero.attack("Sog")"
click at [1081, 151] on div "# [PERSON_NAME]ยักษ์โอเกอร์ด้วยชื่อของมัน hero . moveRight ( ) # ปราบยักษ์โอเกอ…" at bounding box center [1144, 293] width 229 height 466
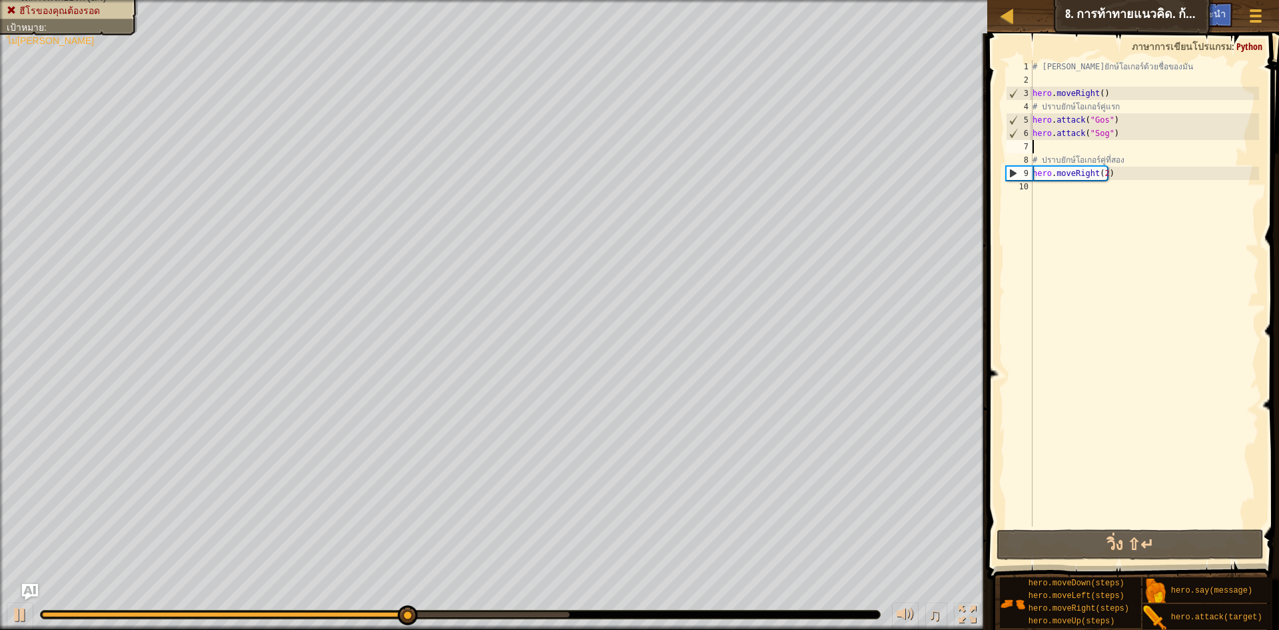
paste textarea "hero.attack("Gos")"
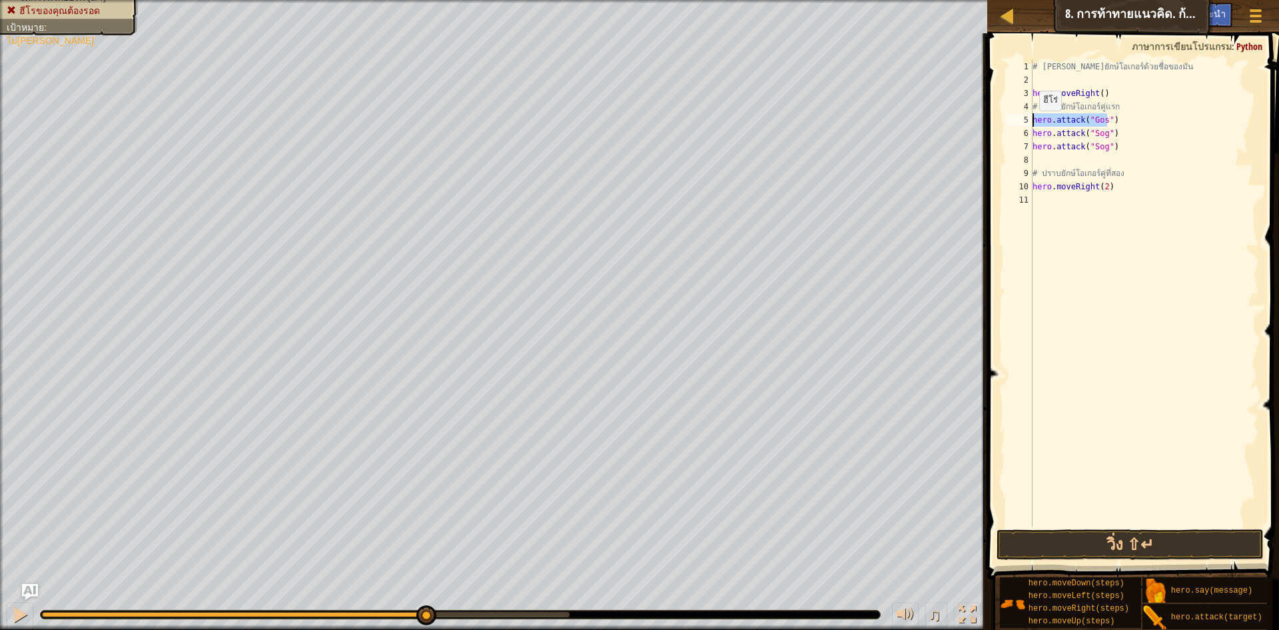
drag, startPoint x: 1109, startPoint y: 121, endPoint x: 1078, endPoint y: 117, distance: 30.9
click at [1048, 125] on div "# [PERSON_NAME]ยักษ์โอเกอร์ด้วยชื่อของมัน hero . moveRight ( ) # ปราบยักษ์โอเกอ…" at bounding box center [1144, 306] width 229 height 493
click at [1129, 121] on div "# [PERSON_NAME]ยักษ์โอเกอร์ด้วยชื่อของมัน hero . moveRight ( ) # ปราบยักษ์โอเกอ…" at bounding box center [1144, 306] width 229 height 493
drag, startPoint x: 1035, startPoint y: 134, endPoint x: 1113, endPoint y: 150, distance: 80.2
click at [1113, 150] on div "# [PERSON_NAME]ยักษ์โอเกอร์ด้วยชื่อของมัน hero . moveRight ( ) # ปราบยักษ์โอเกอ…" at bounding box center [1144, 306] width 229 height 493
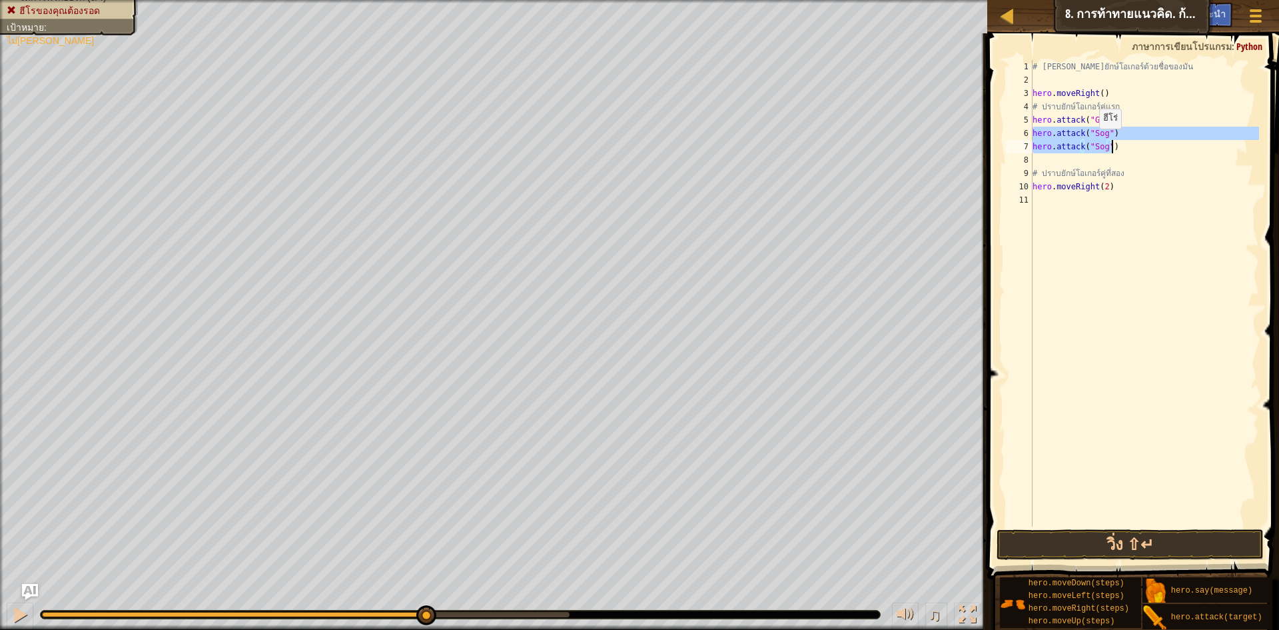
type textarea "hero.attack("Sog")"
drag, startPoint x: 1114, startPoint y: 119, endPoint x: 1033, endPoint y: 125, distance: 81.5
click at [1033, 125] on div "# [PERSON_NAME]ยักษ์โอเกอร์ด้วยชื่อของมัน hero . moveRight ( ) # ปราบยักษ์โอเกอ…" at bounding box center [1144, 306] width 229 height 493
type textarea "hero.attack("Gos")"
click at [1062, 130] on div "# [PERSON_NAME]ยักษ์โอเกอร์ด้วยชื่อของมัน hero . moveRight ( ) # ปราบยักษ์โอเกอ…" at bounding box center [1144, 306] width 229 height 493
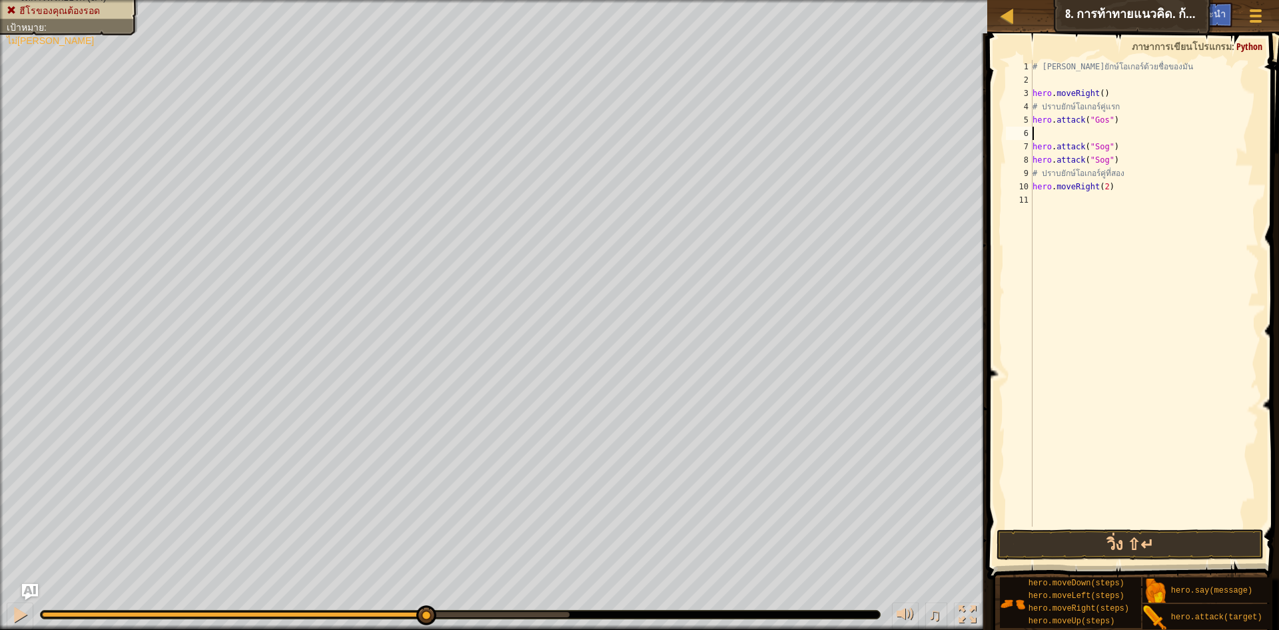
paste textarea "hero.attack("Gos")"
click at [1084, 544] on button "วิ่ง ⇧↵" at bounding box center [1130, 544] width 267 height 31
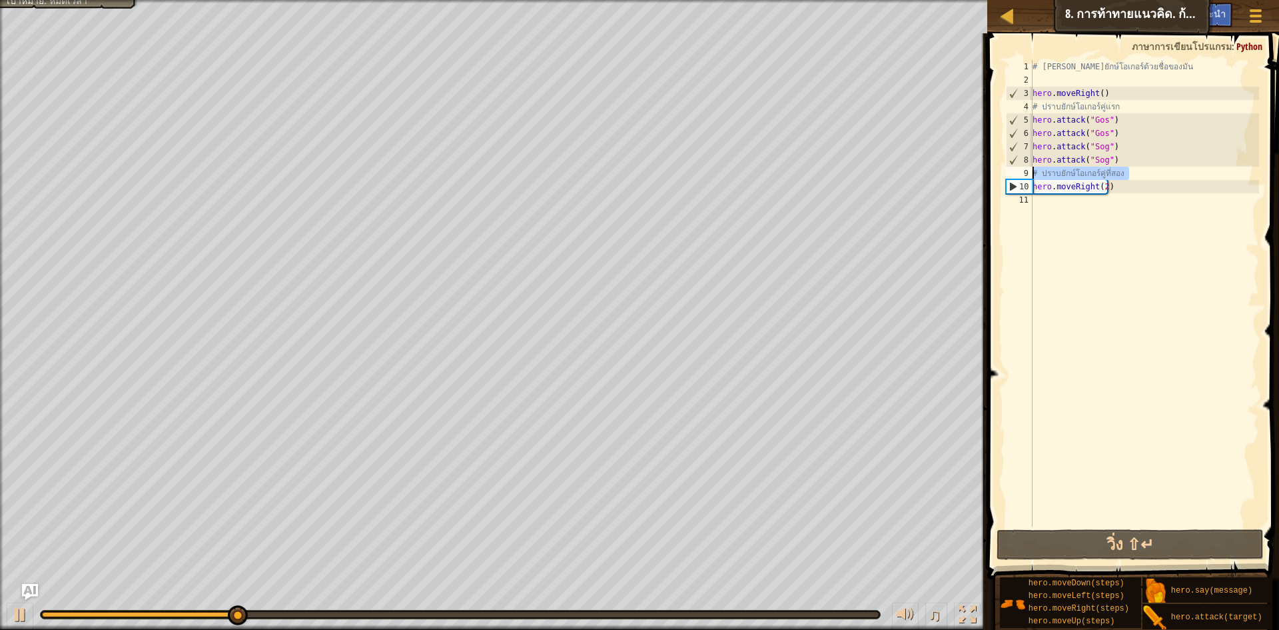
drag, startPoint x: 1130, startPoint y: 170, endPoint x: 1032, endPoint y: 167, distance: 98.0
click at [1032, 167] on div "hero.attack("Gos") 1 2 3 4 5 6 7 8 9 10 11 # [PERSON_NAME]ยักษ์โอเกอร์ด้วยชื่อข…" at bounding box center [1131, 293] width 256 height 466
type textarea "hero.moveRight(2)"
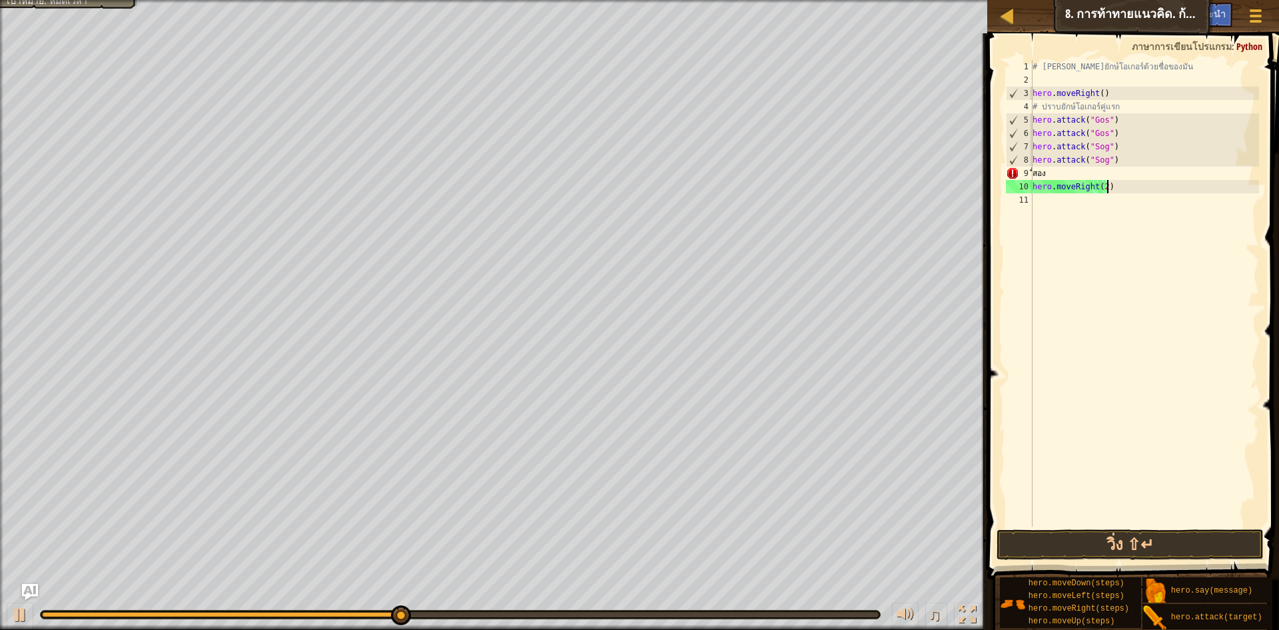
click at [1143, 172] on div "# [PERSON_NAME]ยักษ์โอเกอร์ด้วยชื่อของมัน hero . moveRight ( ) # ปราบยักษ์โอเกอ…" at bounding box center [1144, 306] width 229 height 493
type textarea "ี"
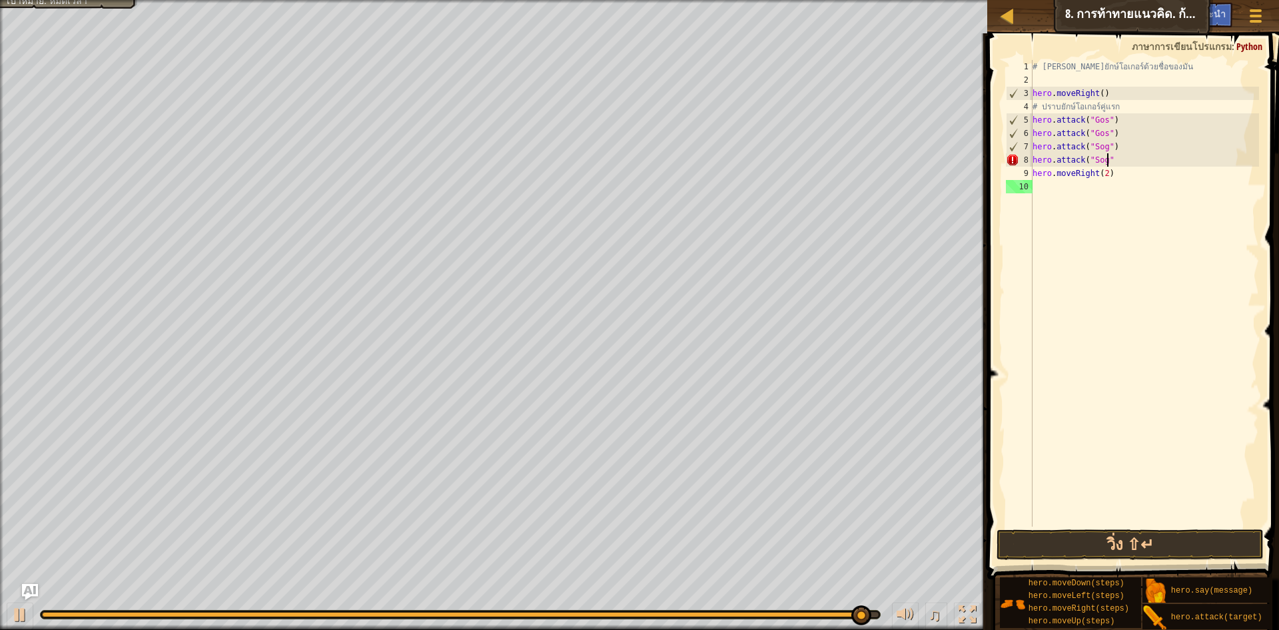
scroll to position [6, 6]
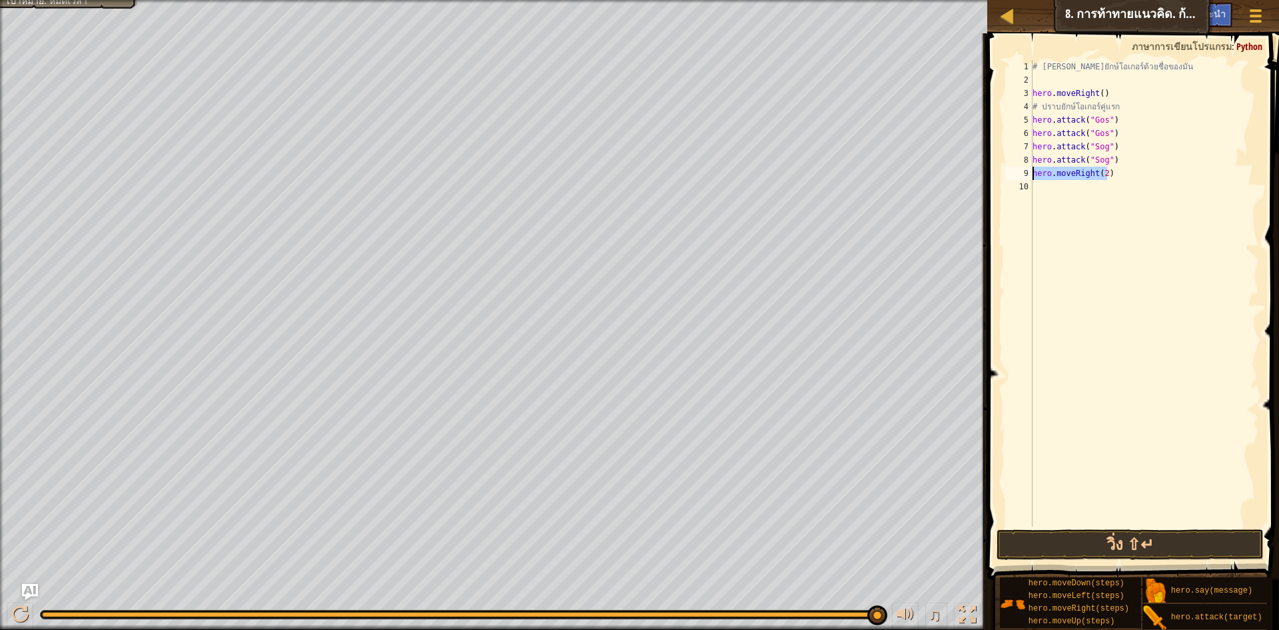
drag, startPoint x: 1126, startPoint y: 170, endPoint x: 1032, endPoint y: 175, distance: 94.1
click at [1032, 175] on div "hero.attack("Sog") 1 2 3 4 5 6 7 8 9 10 # [PERSON_NAME]ยักษ์โอเกอร์ด้วยชื่อของม…" at bounding box center [1131, 293] width 256 height 466
type textarea "hero.moveRight(2)"
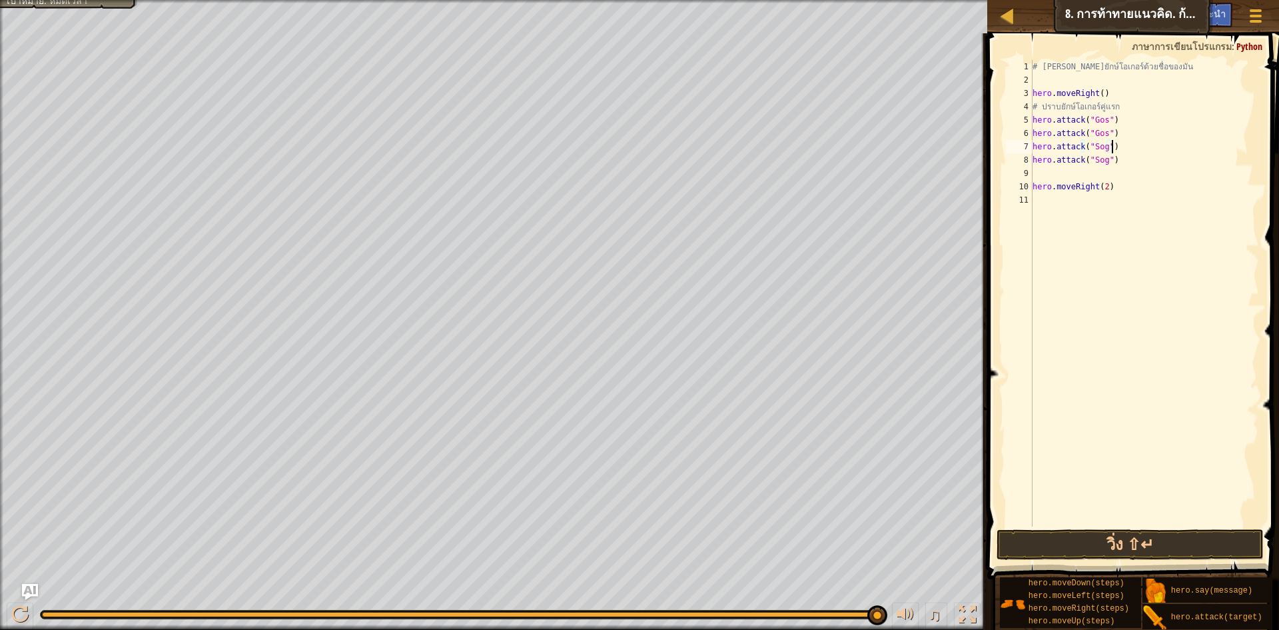
click at [1143, 149] on div "# [PERSON_NAME]ยักษ์โอเกอร์ด้วยชื่อของมัน hero . moveRight ( ) # ปราบยักษ์โอเกอ…" at bounding box center [1144, 306] width 229 height 493
drag, startPoint x: 1123, startPoint y: 99, endPoint x: 1066, endPoint y: 110, distance: 57.8
click at [1063, 110] on div "# [PERSON_NAME]ยักษ์โอเกอร์ด้วยชื่อของมัน hero . moveRight ( ) # ปราบยักษ์โอเกอ…" at bounding box center [1144, 306] width 229 height 493
click at [1127, 111] on div "# [PERSON_NAME]ยักษ์โอเกอร์ด้วยชื่อของมัน hero . moveRight ( ) # ปราบยักษ์โอเกอ…" at bounding box center [1144, 306] width 229 height 493
drag, startPoint x: 1105, startPoint y: 110, endPoint x: 1033, endPoint y: 112, distance: 72.0
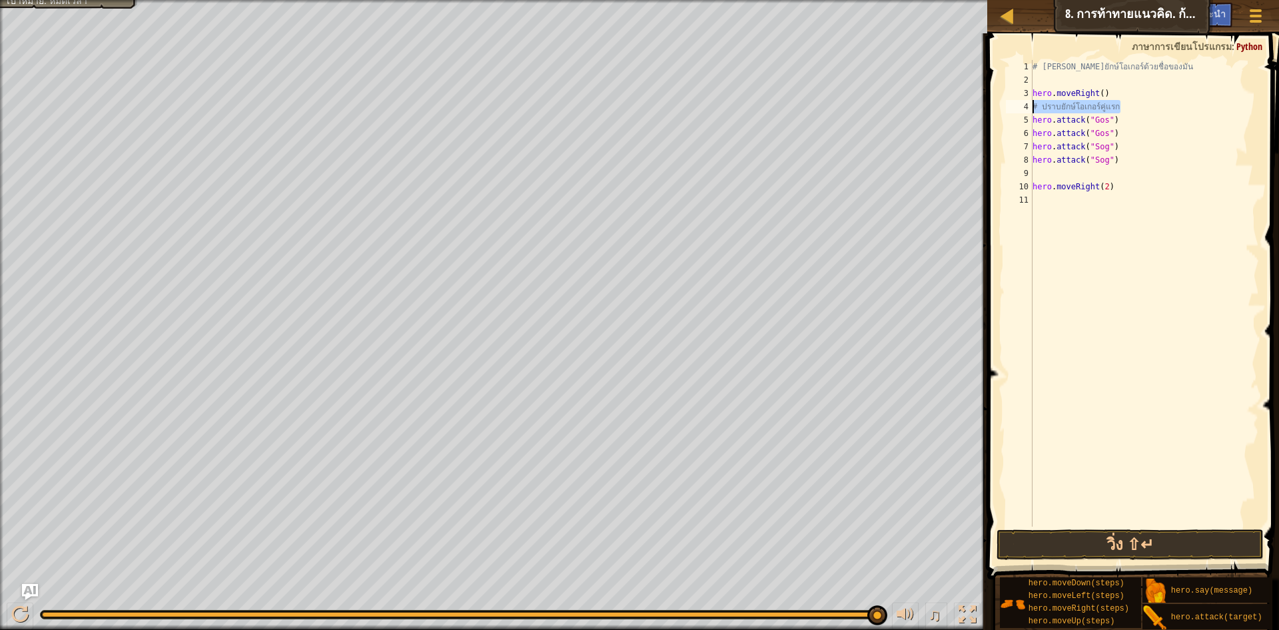
click at [1033, 112] on div "# [PERSON_NAME]ยักษ์โอเกอร์ด้วยชื่อของมัน hero . moveRight ( ) # ปราบยักษ์โอเกอ…" at bounding box center [1144, 306] width 229 height 493
type textarea "่แรก"
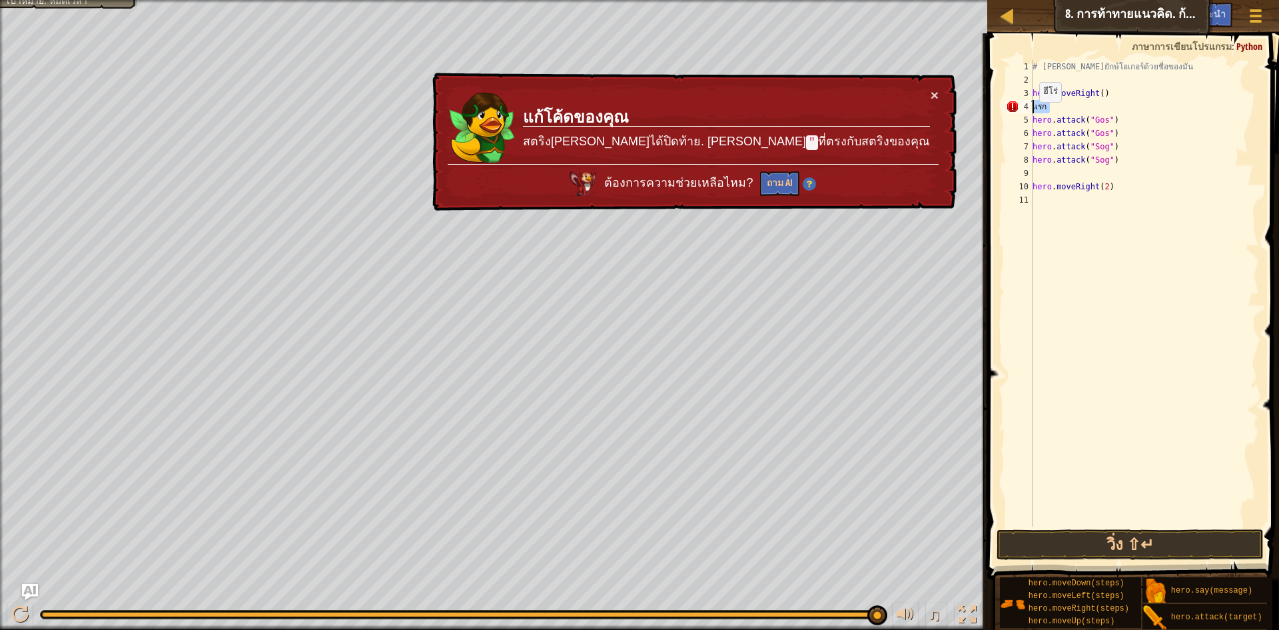
drag, startPoint x: 1067, startPoint y: 107, endPoint x: 1029, endPoint y: 101, distance: 37.7
click at [1029, 101] on div "่แรก 1 2 3 4 5 6 7 8 9 10 11 # [PERSON_NAME]ยักษ์โอเกอร์ด้วยชื่อของมัน hero . m…" at bounding box center [1131, 293] width 256 height 466
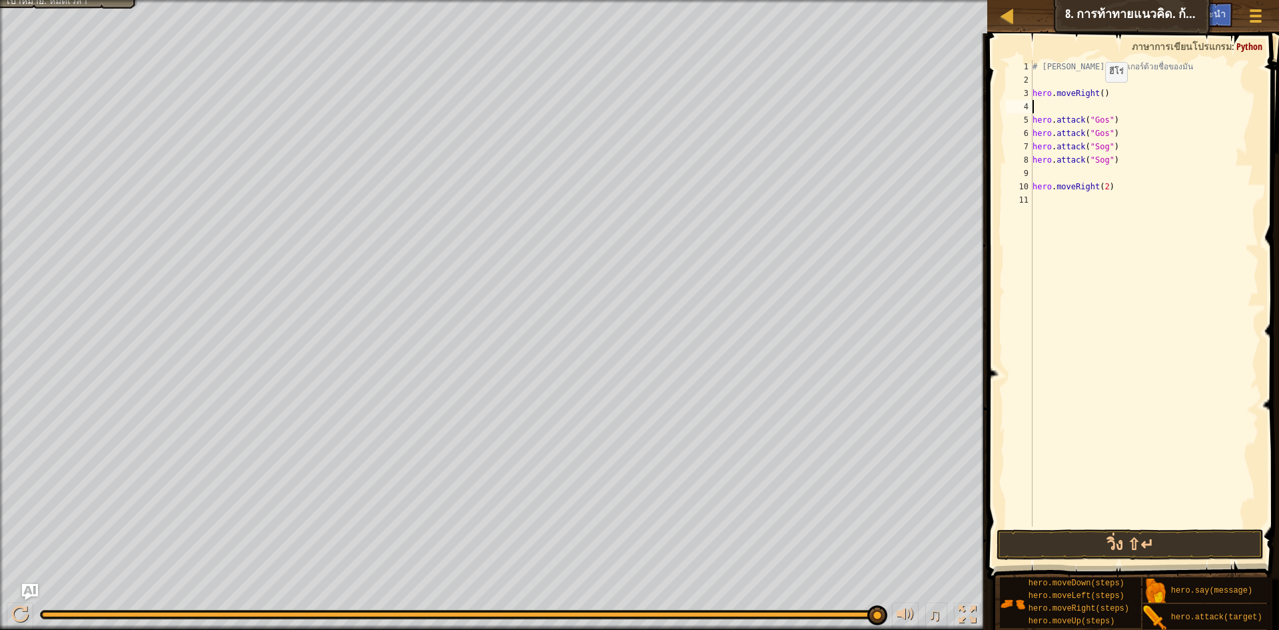
click at [1099, 95] on div "# [PERSON_NAME]ยักษ์โอเกอร์ด้วยชื่อของมัน hero . moveRight ( ) hero . attack ( …" at bounding box center [1144, 306] width 229 height 493
type textarea "hero.moveRight()"
click at [1105, 109] on div "# [PERSON_NAME]ยักษ์โอเกอร์ด้วยชื่อของมัน hero . moveRight ( ) hero . attack ( …" at bounding box center [1144, 306] width 229 height 493
type textarea "h"
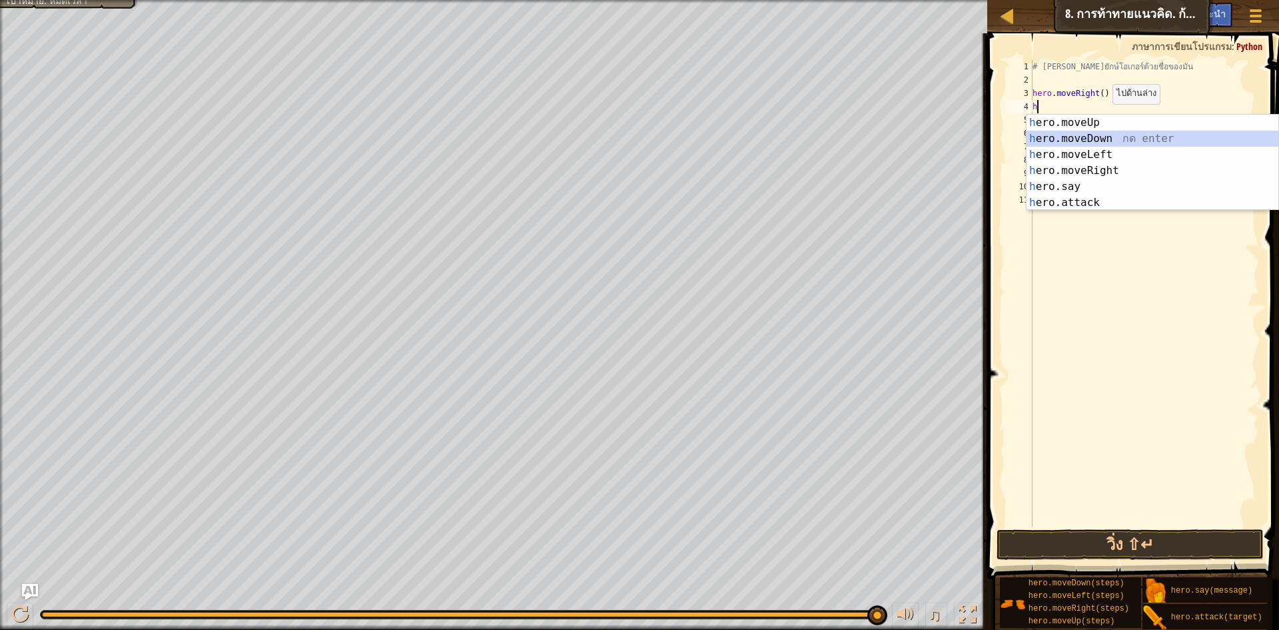
click at [1114, 139] on div "h ero.moveUp กด enter h ero.moveDown กด enter h ero.moveLeft กด enter h ero.mov…" at bounding box center [1153, 179] width 252 height 128
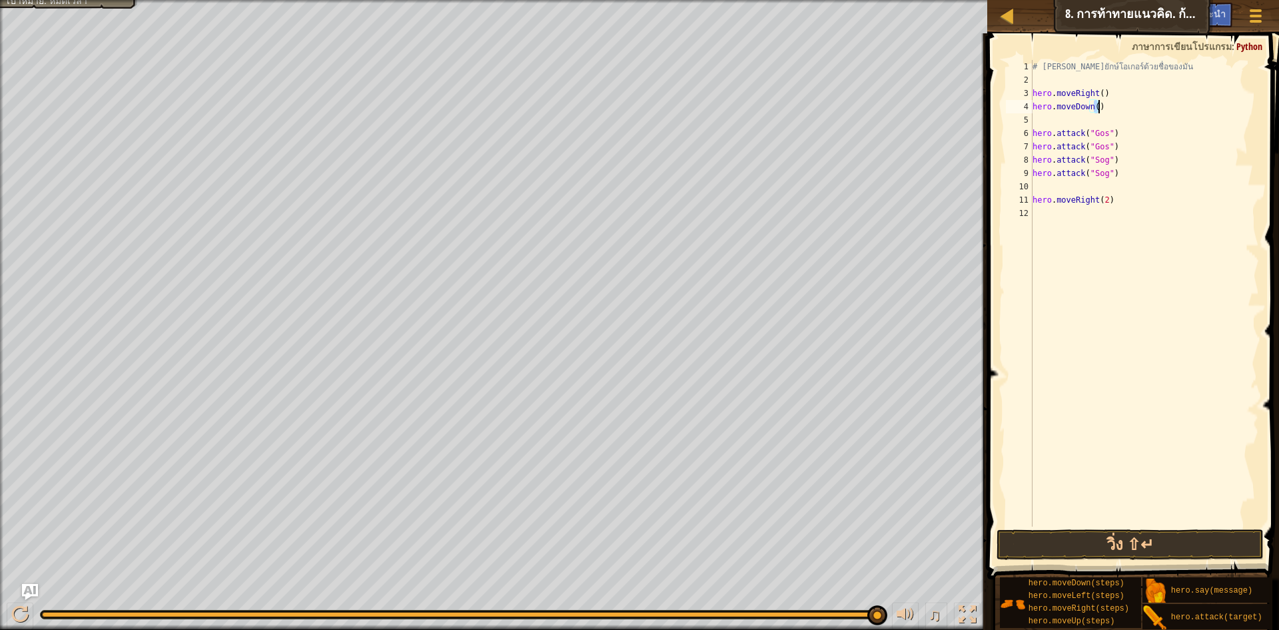
click at [1097, 105] on div "# [PERSON_NAME]ยักษ์โอเกอร์ด้วยชื่อของมัน hero . moveRight ( ) hero . moveDown …" at bounding box center [1144, 306] width 229 height 493
type textarea "hero.moveDown()"
click at [1111, 121] on div "# [PERSON_NAME]ยักษ์โอเกอร์ด้วยชื่อของมัน hero . moveRight ( ) hero . moveDown …" at bounding box center [1144, 306] width 229 height 493
click at [1153, 544] on button "วิ่ง ⇧↵" at bounding box center [1130, 544] width 267 height 31
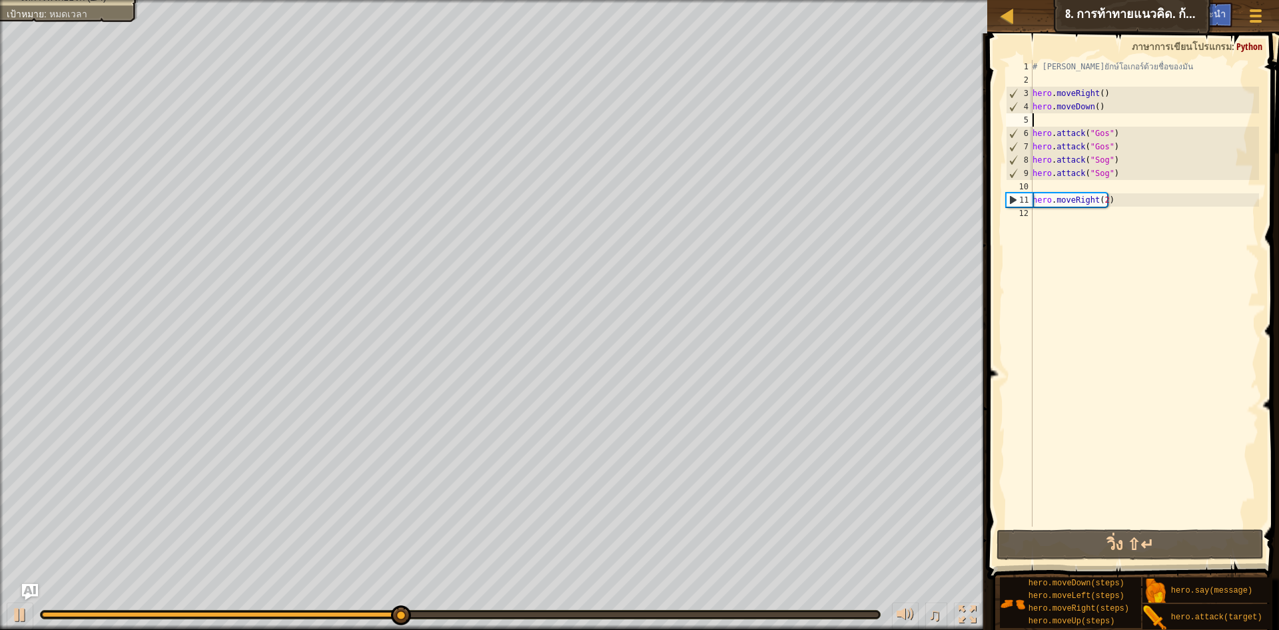
click at [1077, 186] on div "# [PERSON_NAME]ยักษ์โอเกอร์ด้วยชื่อของมัน hero . moveRight ( ) hero . moveDown …" at bounding box center [1144, 306] width 229 height 493
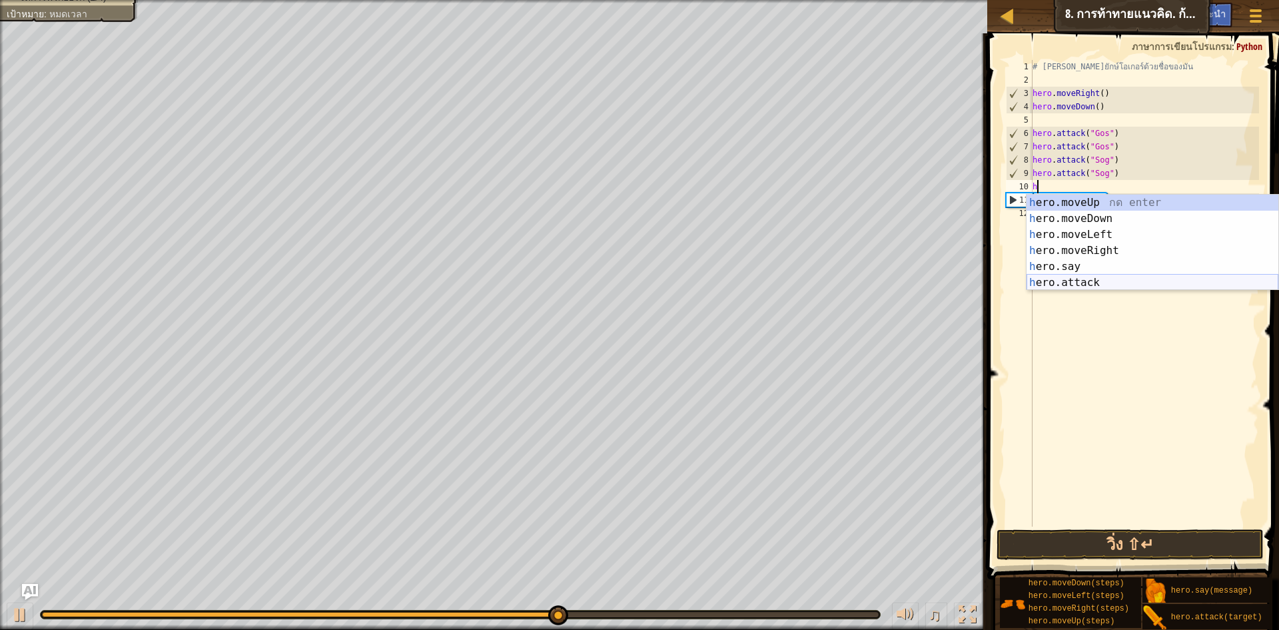
click at [1085, 275] on div "h ero.moveUp กด enter h ero.moveDown กด enter h ero.moveLeft กด enter h ero.mov…" at bounding box center [1153, 259] width 252 height 128
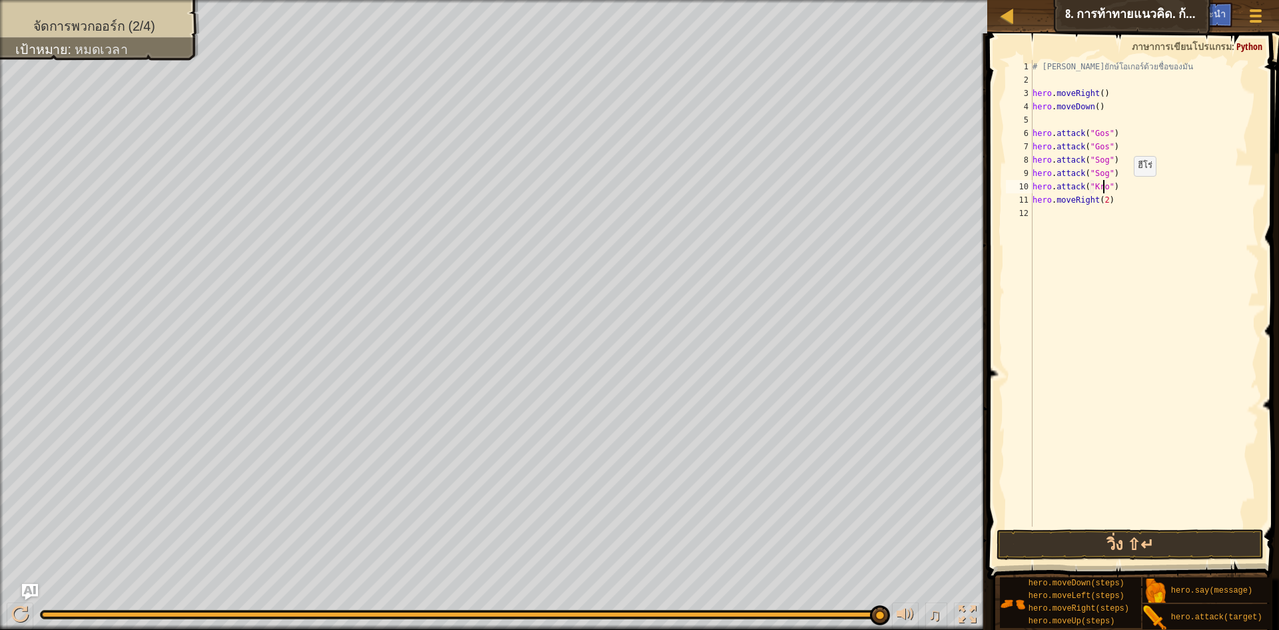
scroll to position [6, 6]
drag, startPoint x: 1097, startPoint y: 183, endPoint x: 1019, endPoint y: 183, distance: 77.3
click at [1019, 183] on div "hero.attack("Kro") 1 2 3 4 5 6 7 8 9 10 11 12 # [PERSON_NAME]ยักษ์โอเกอร์ด้วยชื…" at bounding box center [1131, 293] width 256 height 466
drag, startPoint x: 1031, startPoint y: 194, endPoint x: 1107, endPoint y: 203, distance: 77.1
click at [1107, 203] on div "hero.attack("Kro") 1 2 3 4 5 6 7 8 9 10 11 12 # [PERSON_NAME]ยักษ์โอเกอร์ด้วยชื…" at bounding box center [1131, 293] width 256 height 466
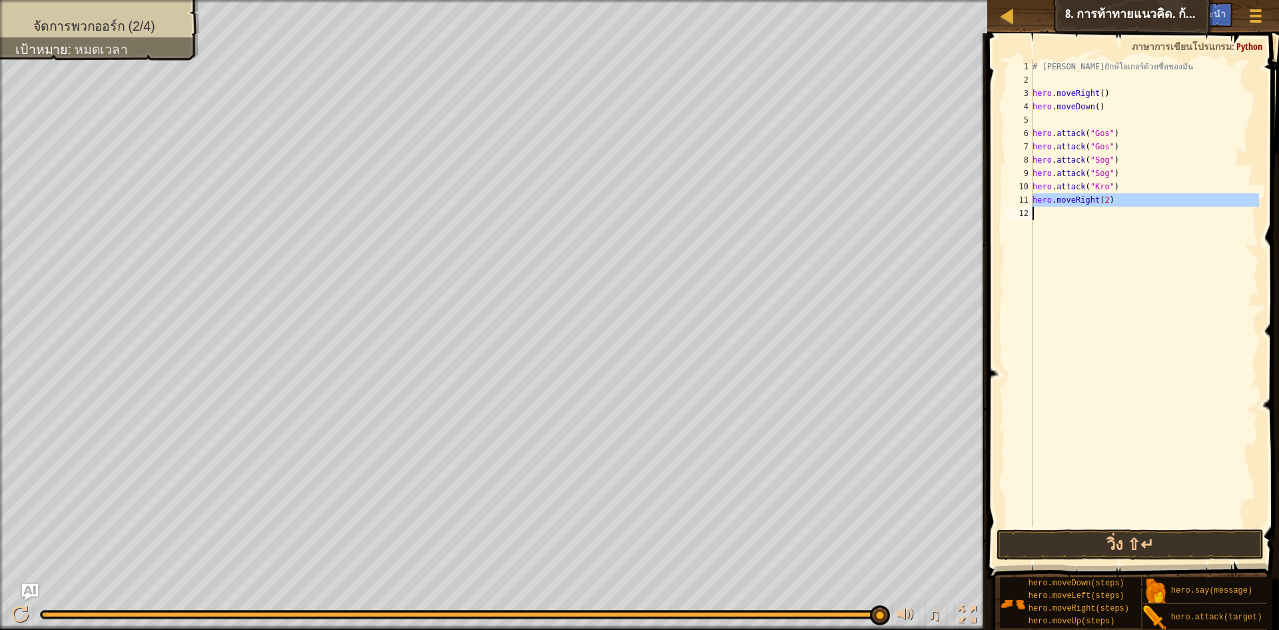
scroll to position [6, 5]
type textarea "hero.moveRight(2)"
drag, startPoint x: 1030, startPoint y: 199, endPoint x: 1099, endPoint y: 203, distance: 68.7
click at [1099, 203] on div "1 2 3 4 5 6 7 8 9 10 11 12 # [PERSON_NAME]ยักษ์โอเกอร์ด้วยชื่อของมัน hero . mov…" at bounding box center [1131, 293] width 256 height 466
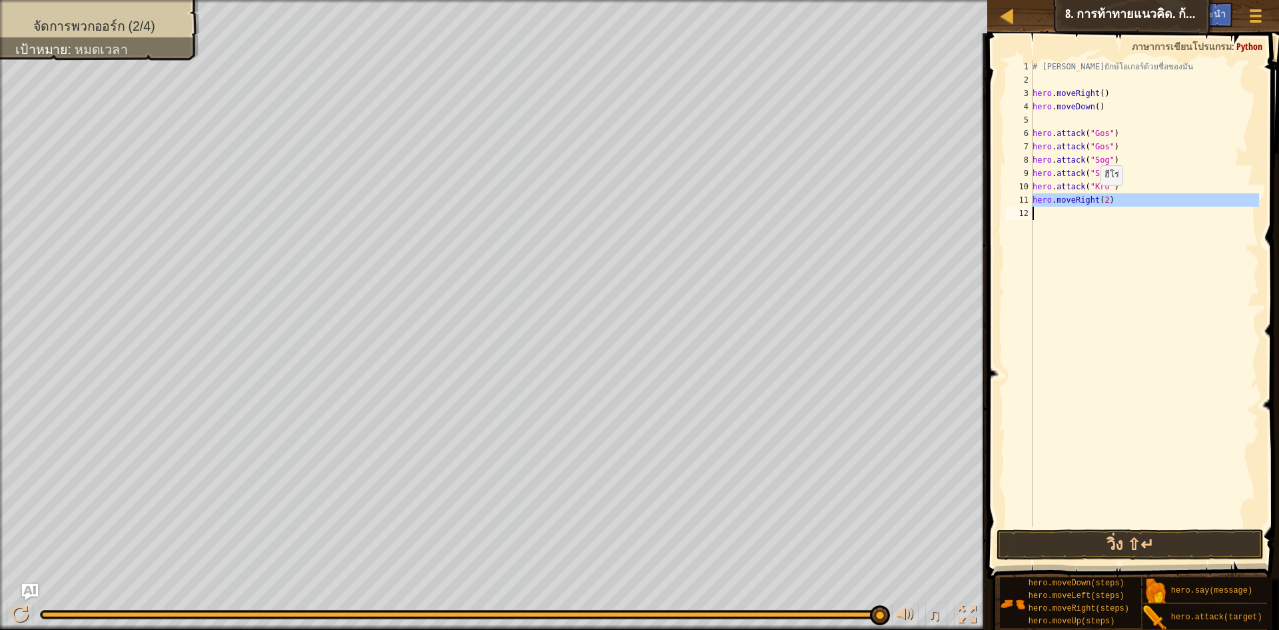
type textarea "hero.moveRight(2)"
click at [1115, 185] on div "# [PERSON_NAME]ยักษ์โอเกอร์ด้วยชื่อของมัน hero . moveRight ( ) hero . moveDown …" at bounding box center [1144, 306] width 229 height 493
type textarea "hero.attack("Kro")"
drag, startPoint x: 1111, startPoint y: 187, endPoint x: 1032, endPoint y: 189, distance: 79.3
click at [1032, 189] on div "1 2 3 4 5 6 7 8 9 10 11 12 13 # [PERSON_NAME]ยักษ์โอเกอร์ด้วยชื่อของมัน hero . …" at bounding box center [1131, 293] width 256 height 466
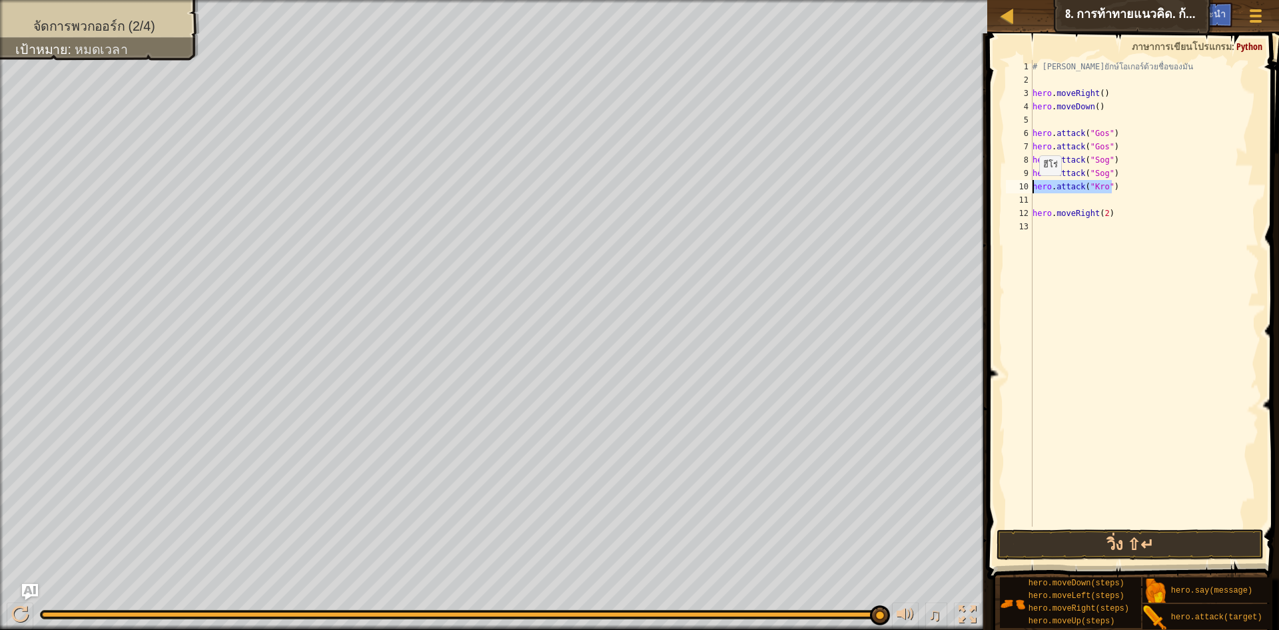
type textarea "hero.attack("Kro")"
click at [1064, 195] on div "# [PERSON_NAME]ยักษ์โอเกอร์ด้วยชื่อของมัน hero . moveRight ( ) hero . moveDown …" at bounding box center [1144, 306] width 229 height 493
paste textarea "hero.attack("Kro")"
type textarea "hero.attack("Kro")"
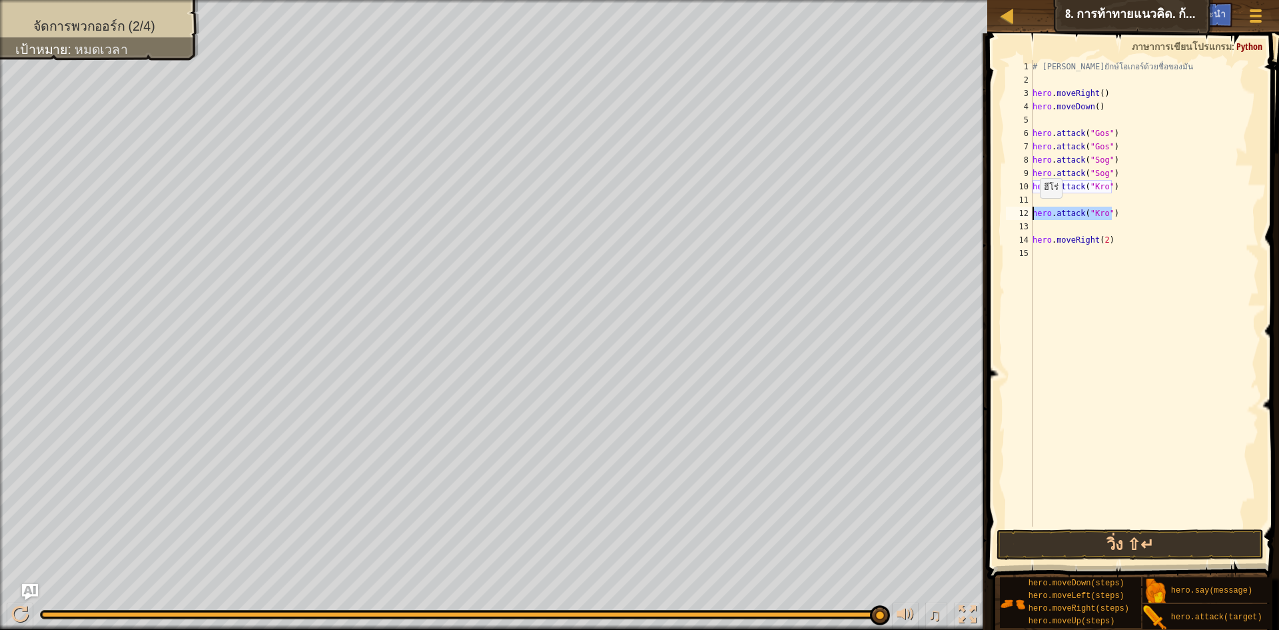
drag, startPoint x: 1113, startPoint y: 213, endPoint x: 1031, endPoint y: 212, distance: 82.0
click at [1031, 212] on div "hero.attack("Kro") 1 2 3 4 5 6 7 8 9 10 11 12 13 14 15 # [PERSON_NAME]ยักษ์โอเก…" at bounding box center [1131, 293] width 256 height 466
type textarea "hero.attack("Kro")"
click at [1057, 211] on div "# [PERSON_NAME]ยักษ์โอเกอร์ด้วยชื่อของมัน hero . moveRight ( ) hero . moveDown …" at bounding box center [1144, 306] width 229 height 493
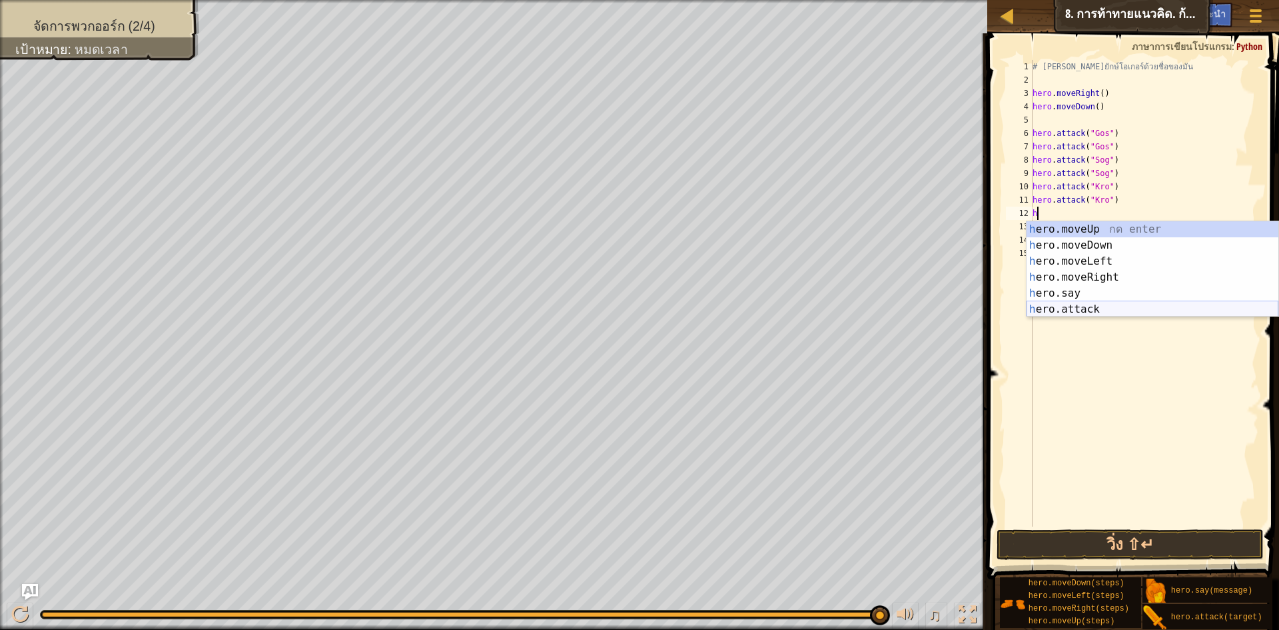
click at [1099, 304] on div "h ero.moveUp กด enter h ero.moveDown กด enter h ero.moveLeft กด enter h ero.mov…" at bounding box center [1153, 285] width 252 height 128
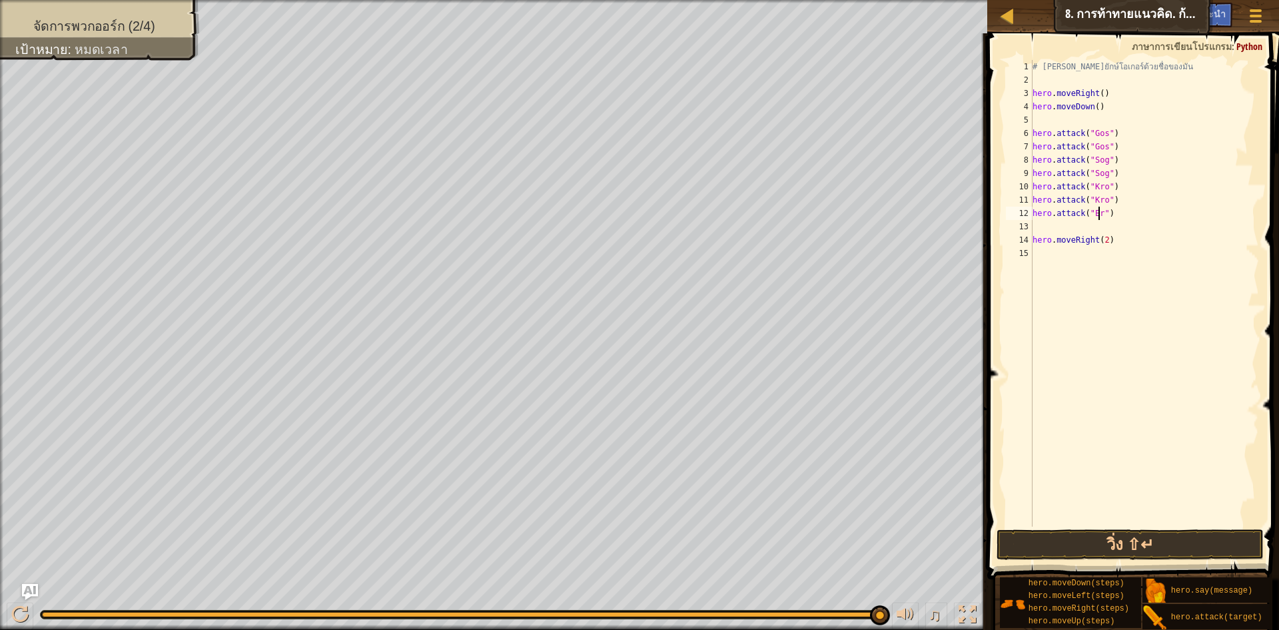
scroll to position [6, 6]
drag, startPoint x: 1127, startPoint y: 228, endPoint x: 1031, endPoint y: 213, distance: 96.5
click at [1031, 213] on div "hero.attack("Ergo") 1 2 3 4 5 6 7 8 9 10 11 12 13 14 15 # [PERSON_NAME]ยักษ์โอเ…" at bounding box center [1131, 293] width 256 height 466
type textarea "hero.attack("Ergo")"
type textarea "hero.attack("ECCrgo")"
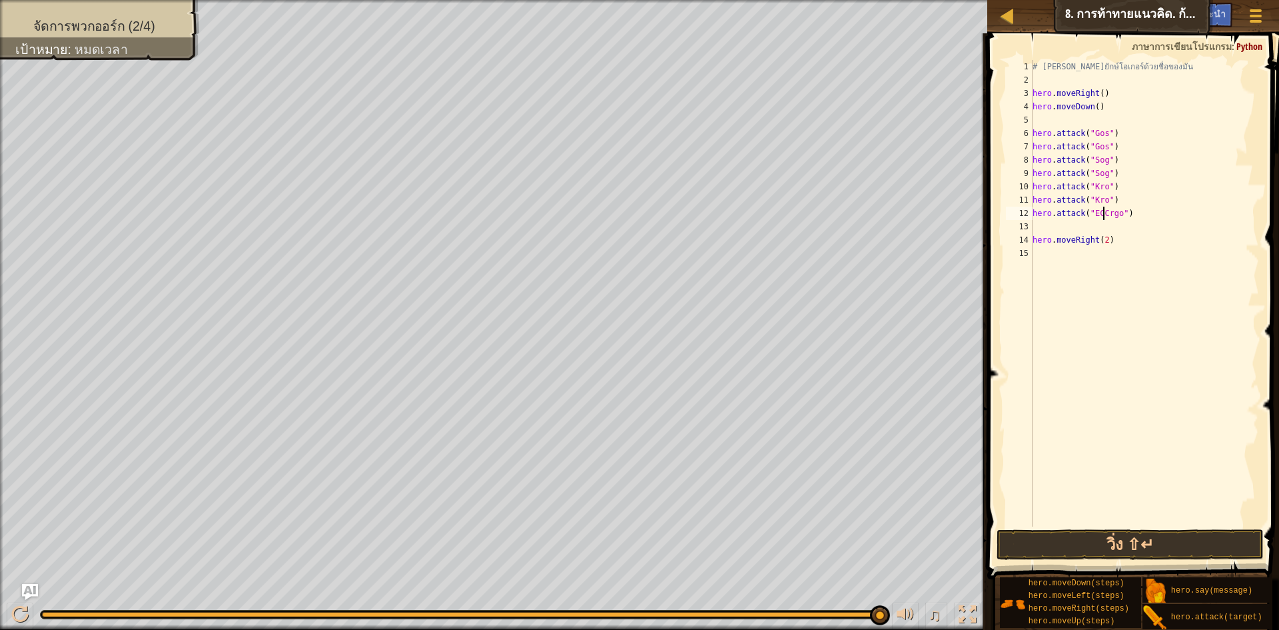
click at [1079, 230] on div "# [PERSON_NAME]ยักษ์โอเกอร์ด้วยชื่อของมัน hero . moveRight ( ) hero . moveDown …" at bounding box center [1144, 306] width 229 height 493
type textarea "V"
click at [1103, 210] on div "# [PERSON_NAME]ยักษ์โอเกอร์ด้วยชื่อของมัน hero . moveRight ( ) hero . moveDown …" at bounding box center [1144, 306] width 229 height 493
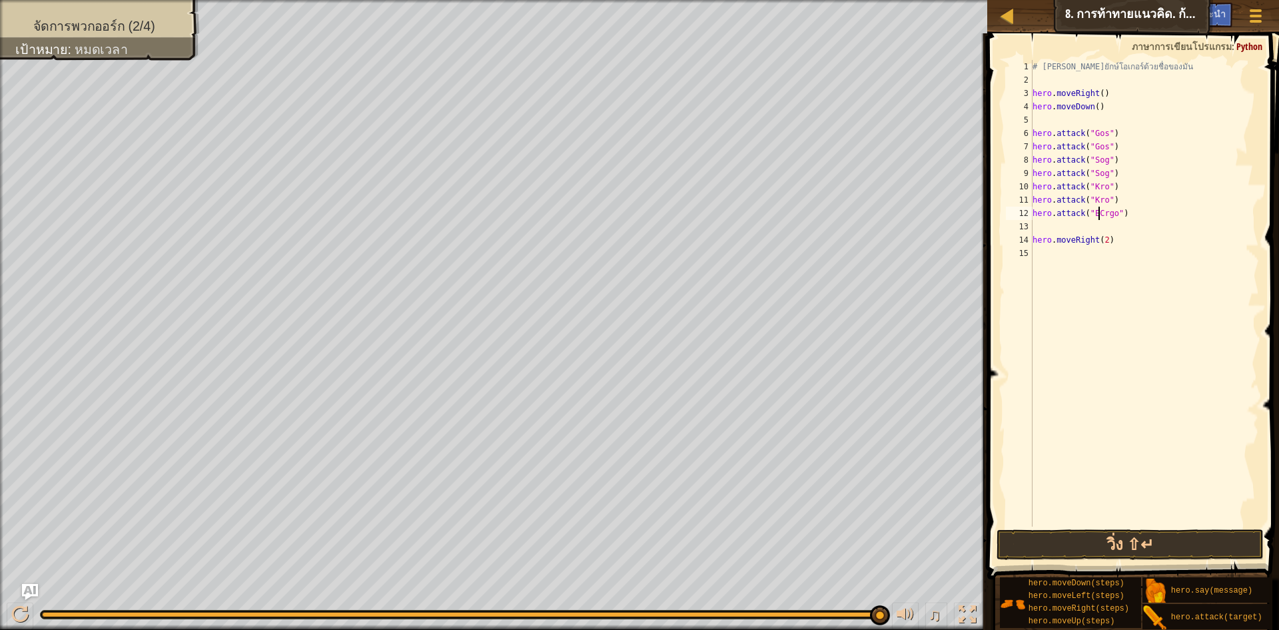
type textarea "hero.attack("Ergo")"
drag, startPoint x: 1115, startPoint y: 218, endPoint x: 1029, endPoint y: 219, distance: 86.0
click at [1029, 219] on div "hero.attack("Ergo") 1 2 3 4 5 6 7 8 9 10 11 12 13 14 15 # [PERSON_NAME]ยักษ์โอเ…" at bounding box center [1131, 293] width 256 height 466
click at [1054, 224] on div "# [PERSON_NAME]ยักษ์โอเกอร์ด้วยชื่อของมัน hero . moveRight ( ) hero . moveDown …" at bounding box center [1144, 306] width 229 height 493
paste textarea "hero.attack("Ergo")"
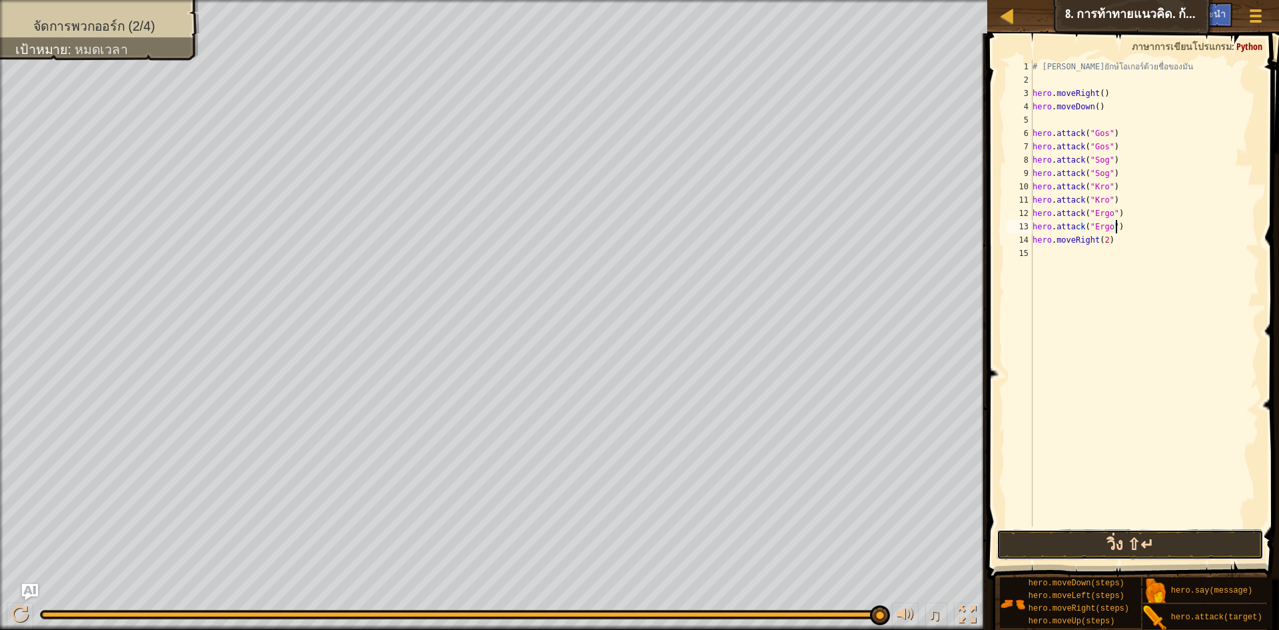
click at [1135, 540] on button "วิ่ง ⇧↵" at bounding box center [1130, 544] width 267 height 31
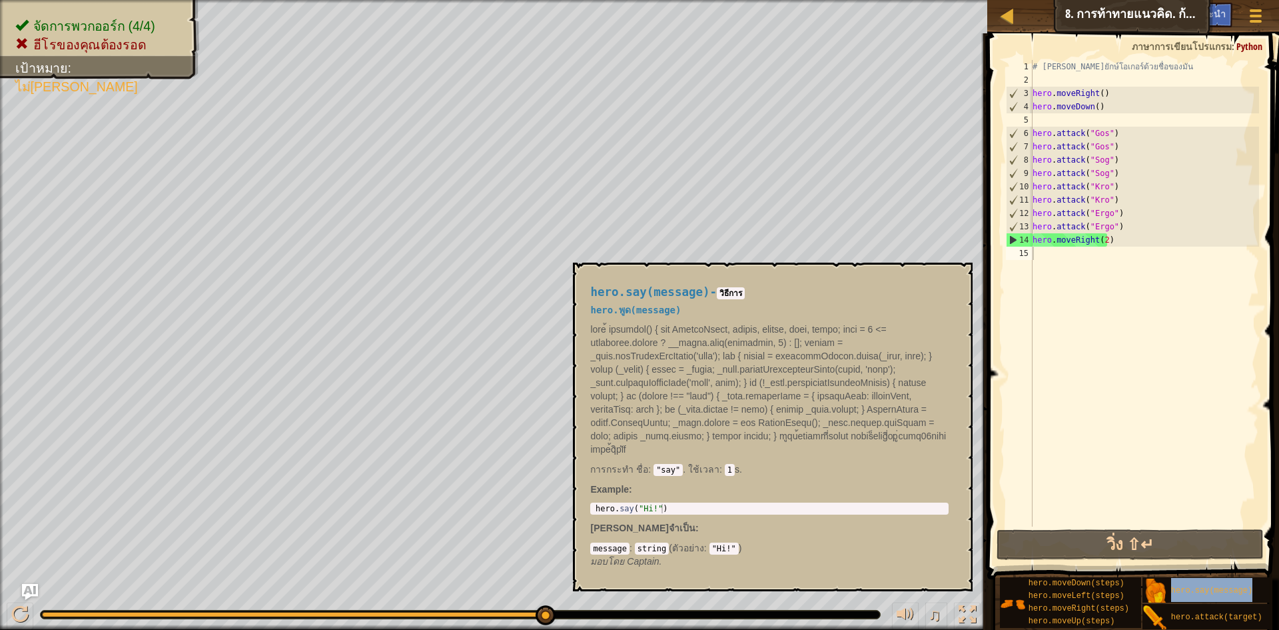
type textarea "hero.say(message)"
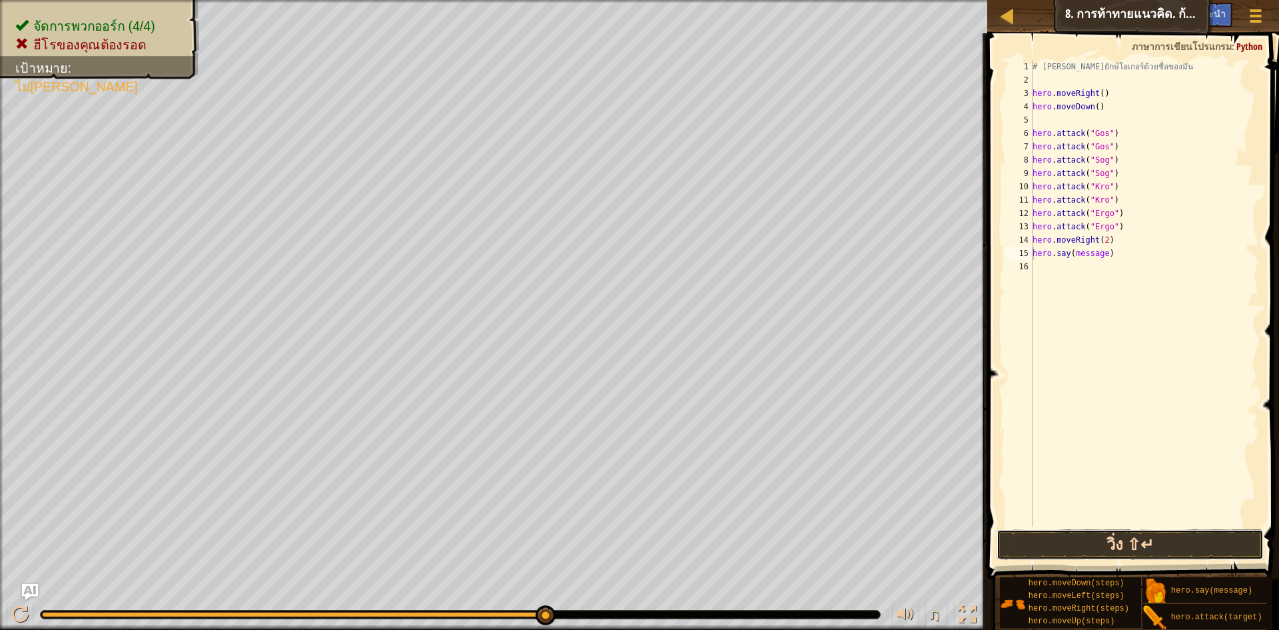
click at [1113, 539] on button "วิ่ง ⇧↵" at bounding box center [1130, 544] width 267 height 31
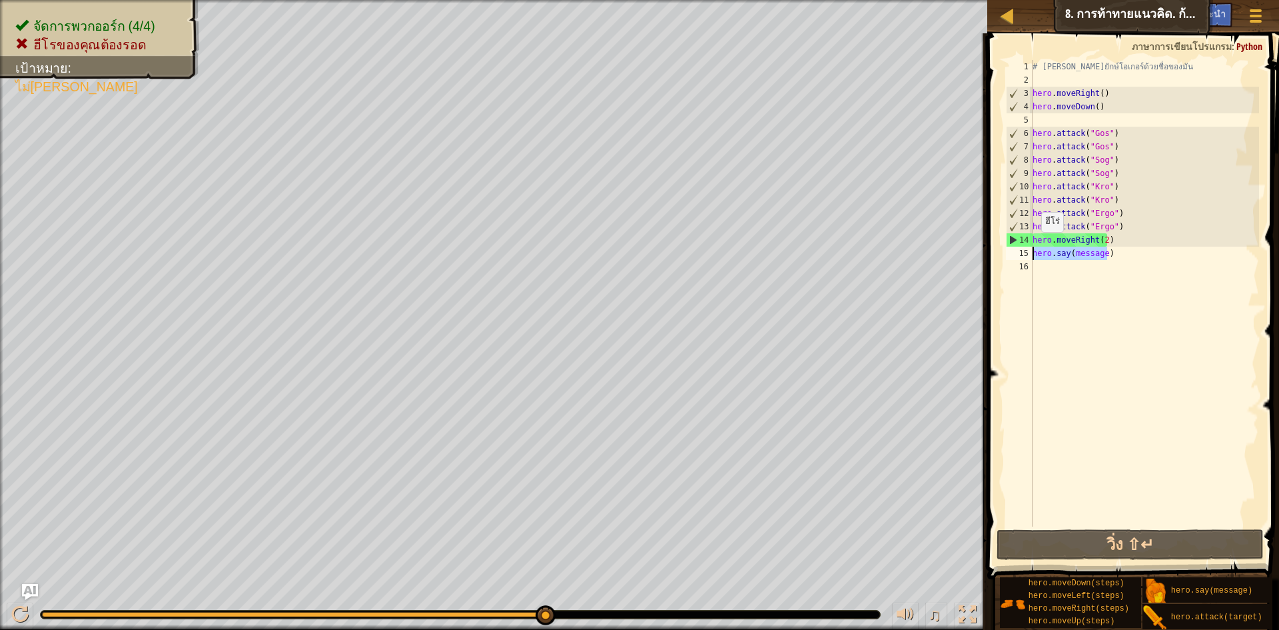
drag, startPoint x: 1111, startPoint y: 251, endPoint x: 1025, endPoint y: 253, distance: 86.6
click at [1025, 253] on div "hero.say(message) 1 2 3 4 5 6 7 8 9 10 11 12 13 14 15 16 # [PERSON_NAME]ยักษ์โอ…" at bounding box center [1131, 293] width 256 height 466
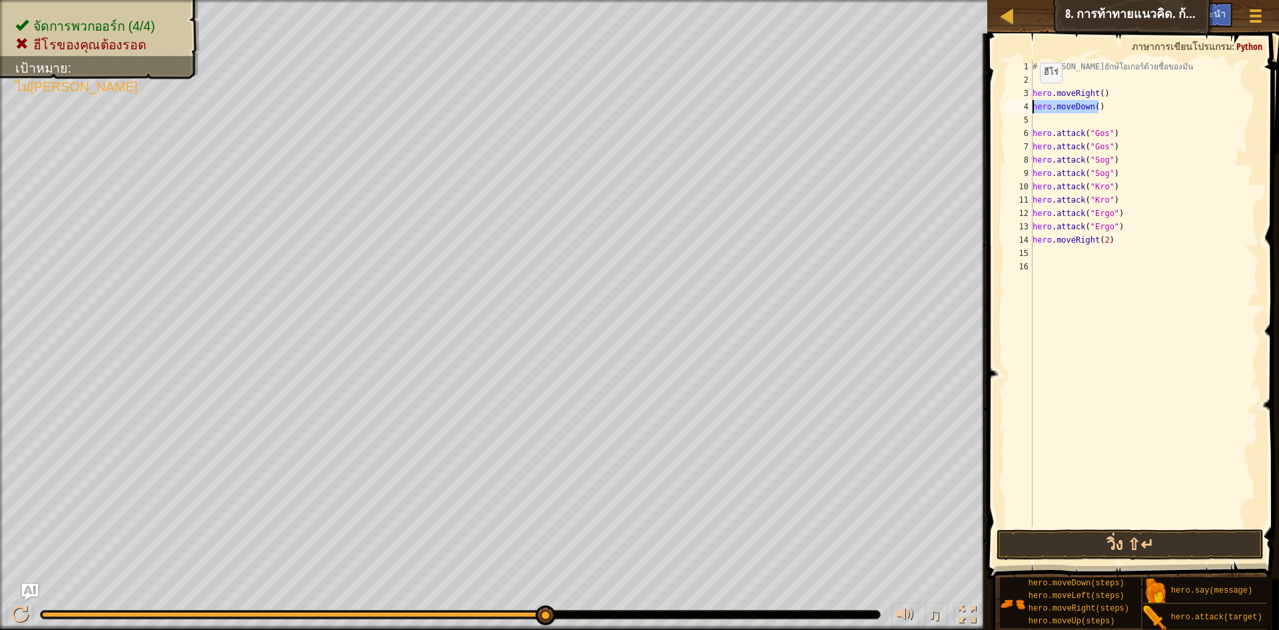
drag, startPoint x: 1053, startPoint y: 97, endPoint x: 1026, endPoint y: 108, distance: 28.7
click at [1026, 108] on div "1 2 3 4 5 6 7 8 9 10 11 12 13 14 15 16 # [PERSON_NAME]ยักษ์โอเกอร์ด้วยชื่อของมั…" at bounding box center [1131, 293] width 256 height 466
click at [1108, 243] on div "# [PERSON_NAME]ยักษ์โอเกอร์ด้วยชื่อของมัน hero . moveRight ( ) hero . moveDown …" at bounding box center [1144, 306] width 229 height 493
type textarea "hero.moveRight(2)"
click at [1119, 228] on div "# [PERSON_NAME]ยักษ์โอเกอร์ด้วยชื่อของมัน hero . moveRight ( ) hero . moveDown …" at bounding box center [1144, 306] width 229 height 493
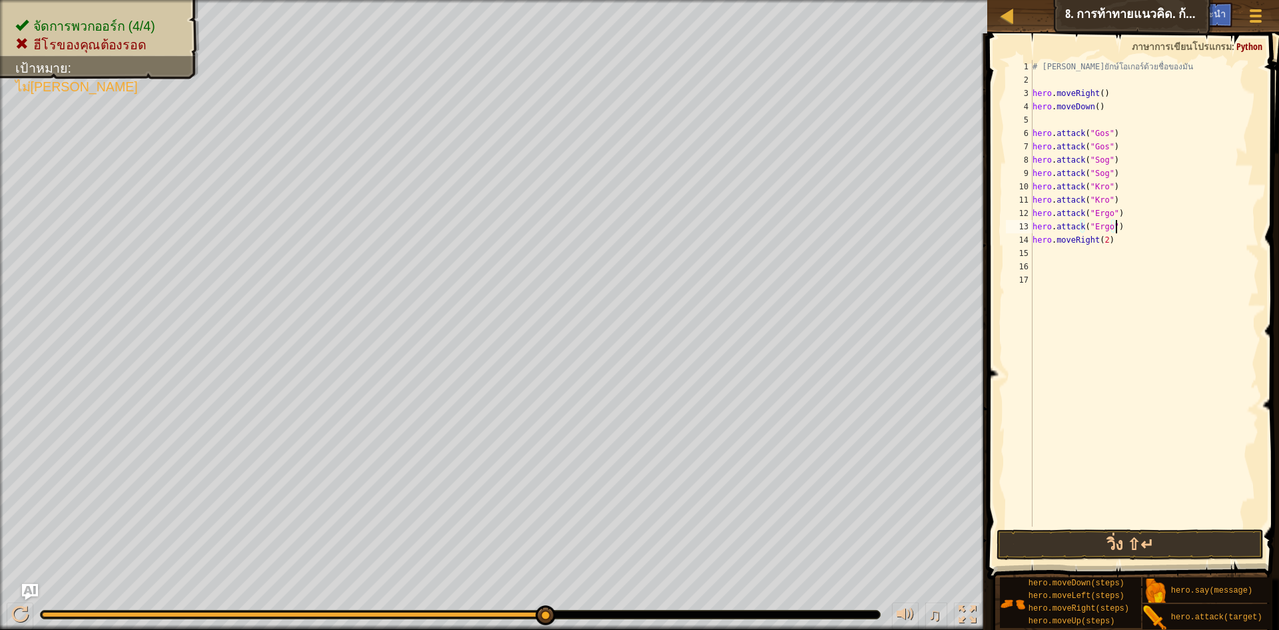
type textarea "hero.attack("Ergo")"
drag, startPoint x: 1107, startPoint y: 105, endPoint x: 1023, endPoint y: 113, distance: 83.7
click at [1023, 113] on div "1 2 3 4 5 6 7 8 9 10 11 12 13 14 15 16 17 18 # [PERSON_NAME]ยักษ์โอเกอร์ด้วยชื่…" at bounding box center [1131, 293] width 256 height 466
click at [1031, 107] on div "4" at bounding box center [1019, 106] width 27 height 13
type textarea "hero.moveDown()"
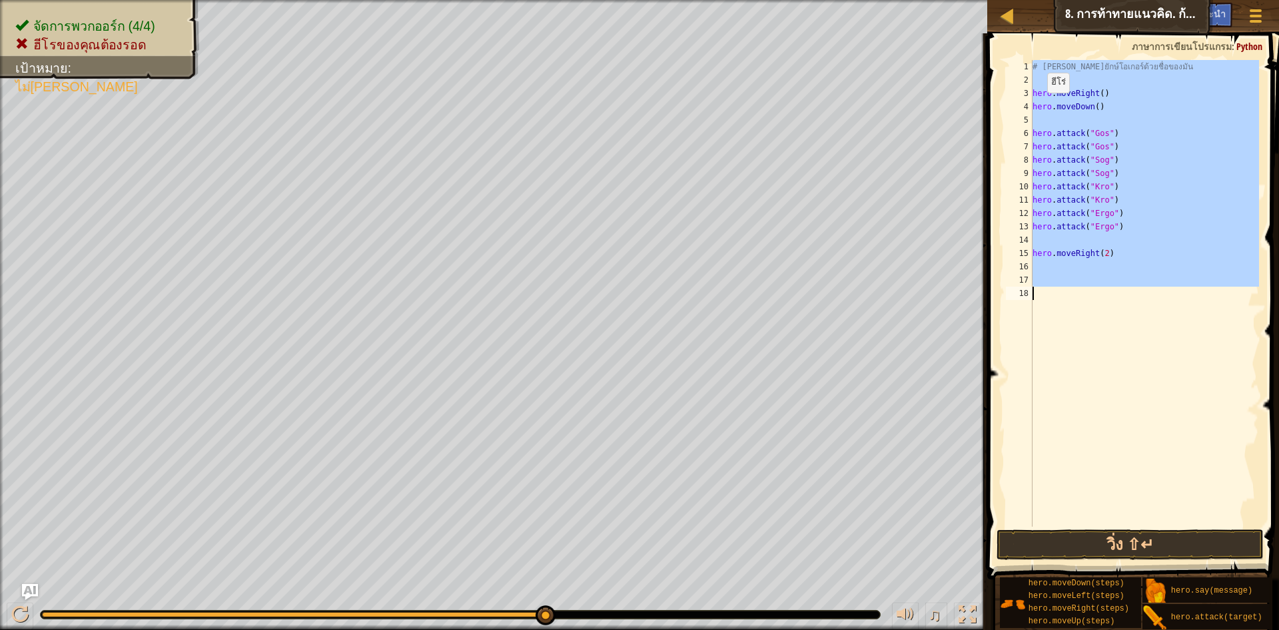
drag, startPoint x: 1031, startPoint y: 107, endPoint x: 1053, endPoint y: 106, distance: 22.0
click at [1053, 106] on div "1 2 3 4 5 6 7 8 9 10 11 12 13 14 15 16 17 18 # [PERSON_NAME]ยักษ์โอเกอร์ด้วยชื่…" at bounding box center [1131, 293] width 256 height 466
click at [1109, 113] on div "# [PERSON_NAME]ยักษ์โอเกอร์ด้วยชื่อของมัน hero . moveRight ( ) hero . moveDown …" at bounding box center [1144, 293] width 229 height 466
type textarea "hero.moveDown()"
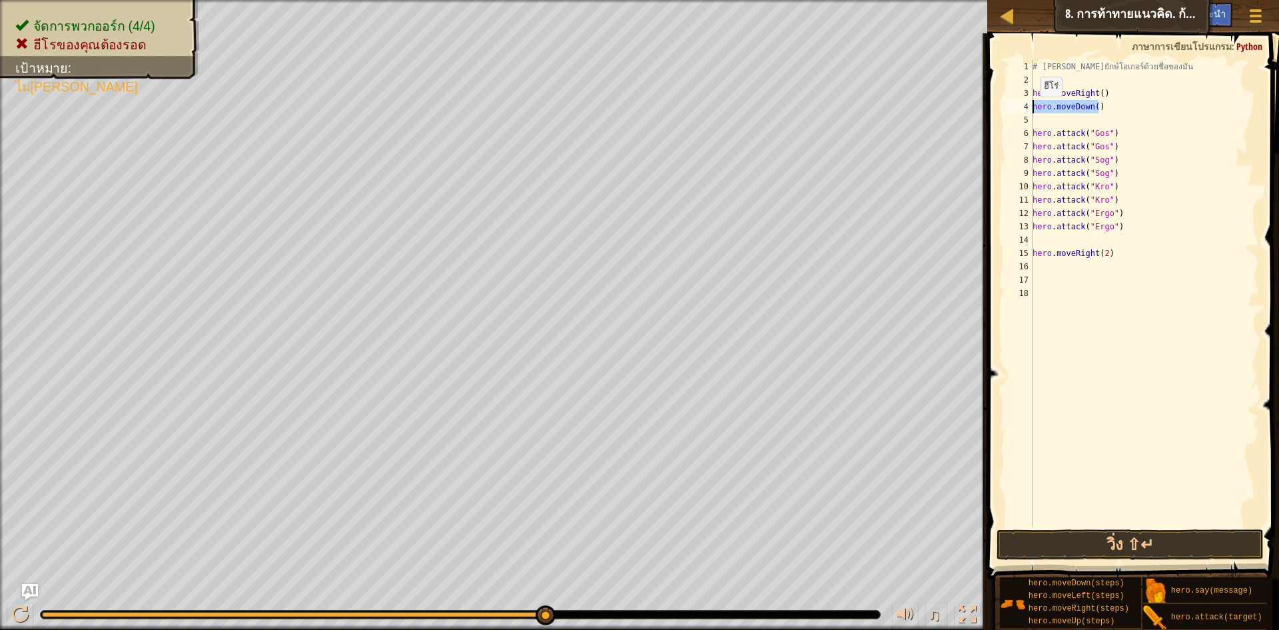
drag, startPoint x: 1074, startPoint y: 110, endPoint x: 1033, endPoint y: 110, distance: 40.6
click at [1033, 110] on div "# [PERSON_NAME]ยักษ์โอเกอร์ด้วยชื่อของมัน hero . moveRight ( ) hero . moveDown …" at bounding box center [1144, 306] width 229 height 493
click at [1048, 246] on div "# [PERSON_NAME]ยักษ์โอเกอร์ด้วยชื่อของมัน hero . moveRight ( ) hero . moveDown …" at bounding box center [1144, 306] width 229 height 493
paste textarea "hero.moveDown()"
type textarea "hero.moveDown()"
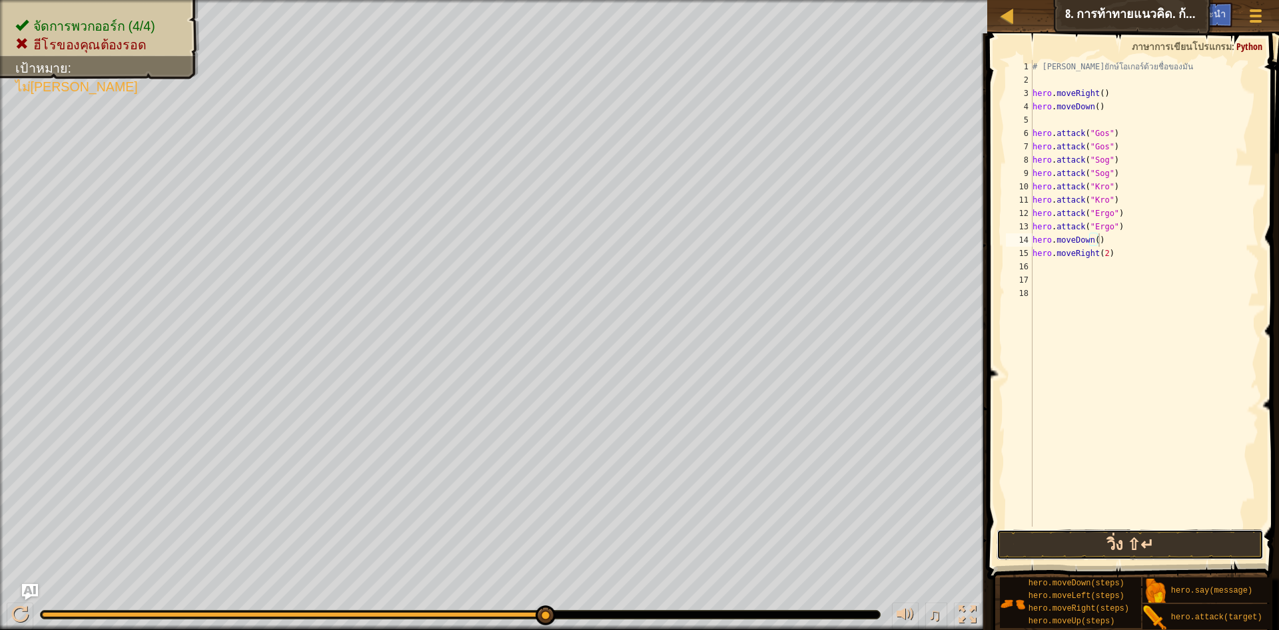
click at [1111, 546] on button "วิ่ง ⇧↵" at bounding box center [1130, 544] width 267 height 31
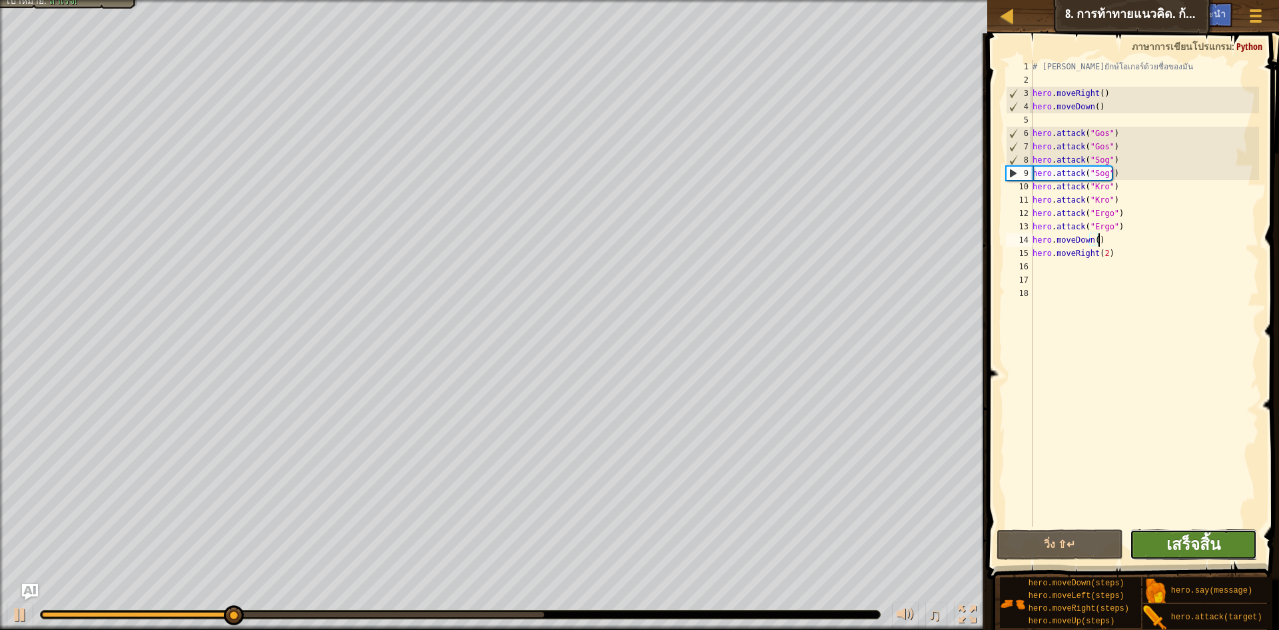
click at [1181, 546] on span "เสร็จสิ้น" at bounding box center [1194, 543] width 54 height 21
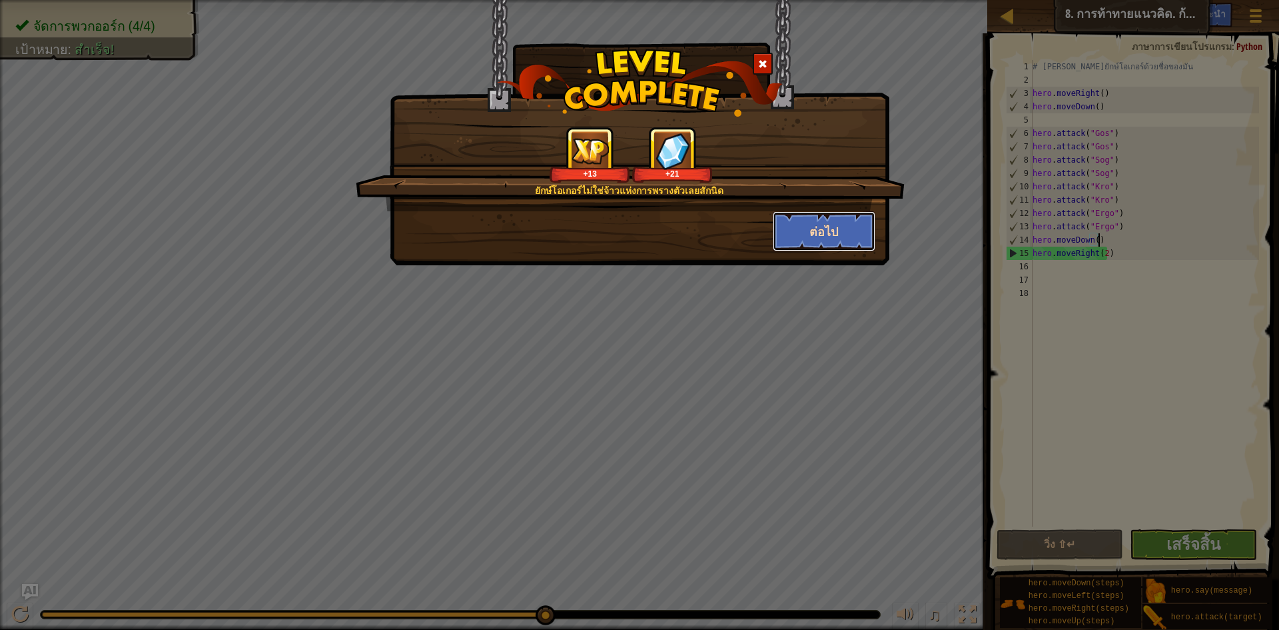
click at [832, 232] on button "ต่อไป" at bounding box center [824, 231] width 103 height 40
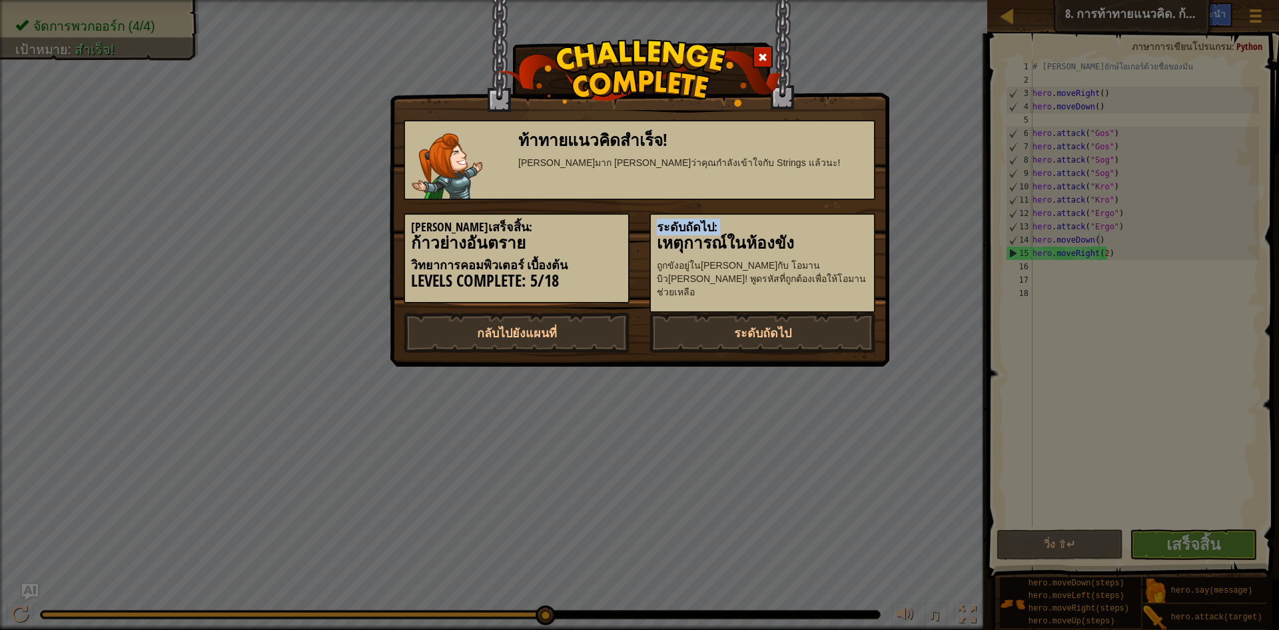
click at [843, 217] on div "ระดับถัดไป: เหตุการณ์ในห้องขัง ถูกขังอยู่ใน[PERSON_NAME]กับ โอมาน บิว[PERSON_NA…" at bounding box center [763, 262] width 226 height 99
click at [785, 325] on link "ระดับถัดไป" at bounding box center [763, 332] width 226 height 40
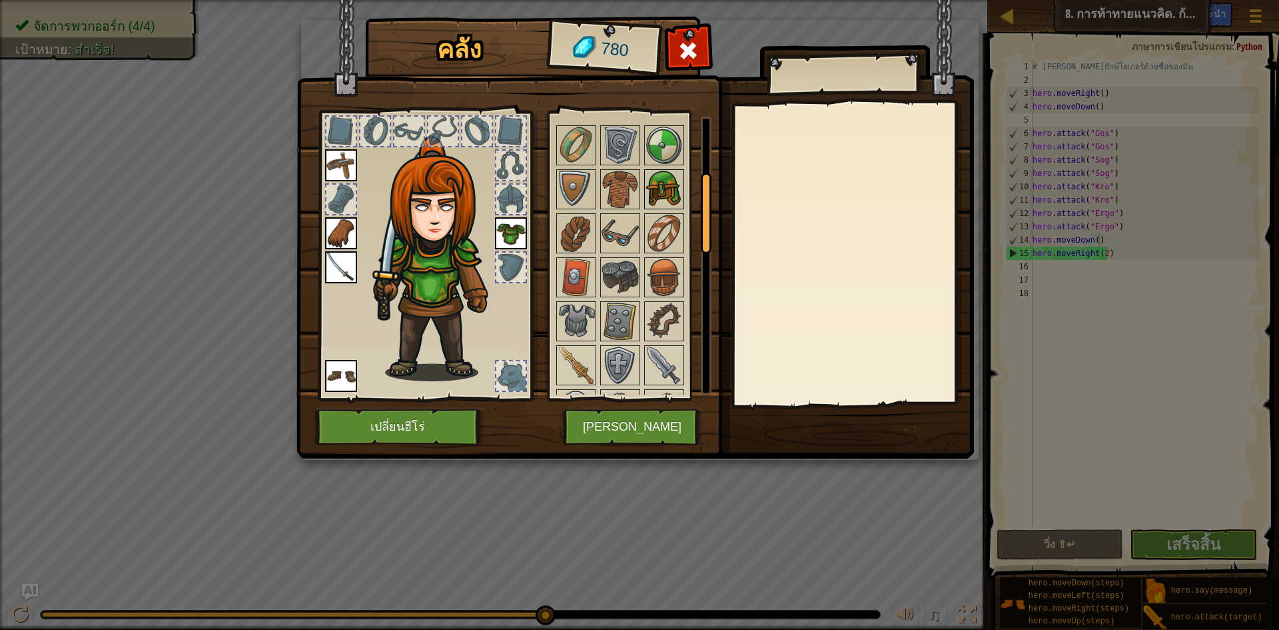
scroll to position [200, 0]
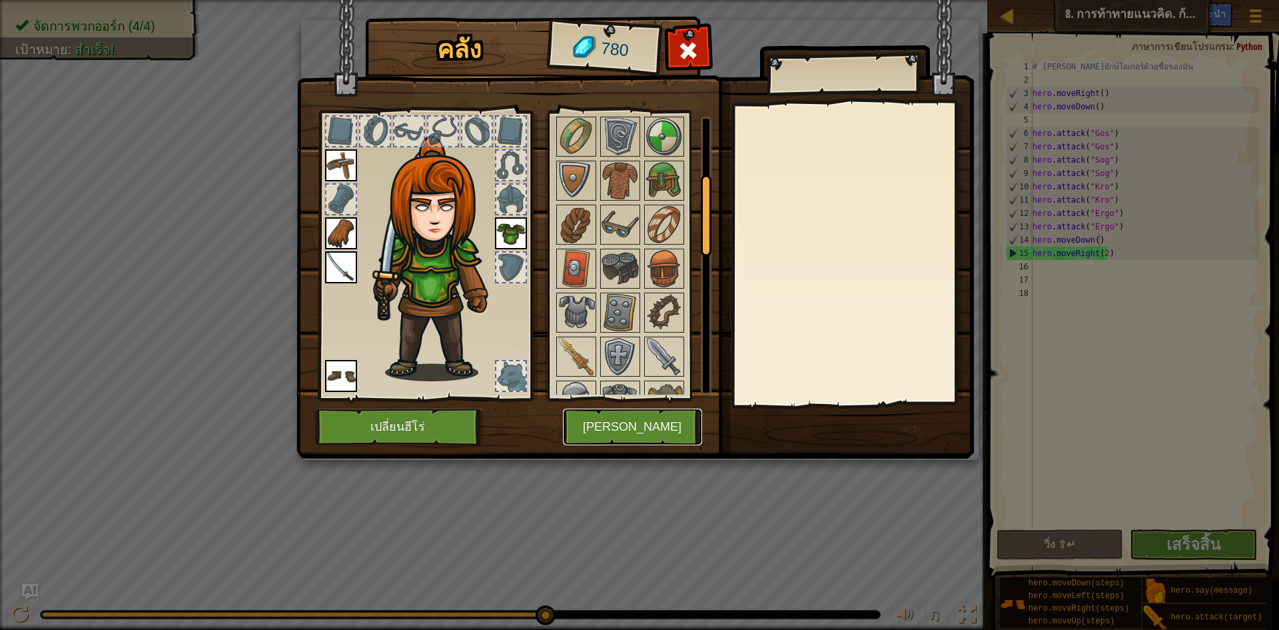
click at [658, 426] on button "[PERSON_NAME]" at bounding box center [632, 426] width 139 height 37
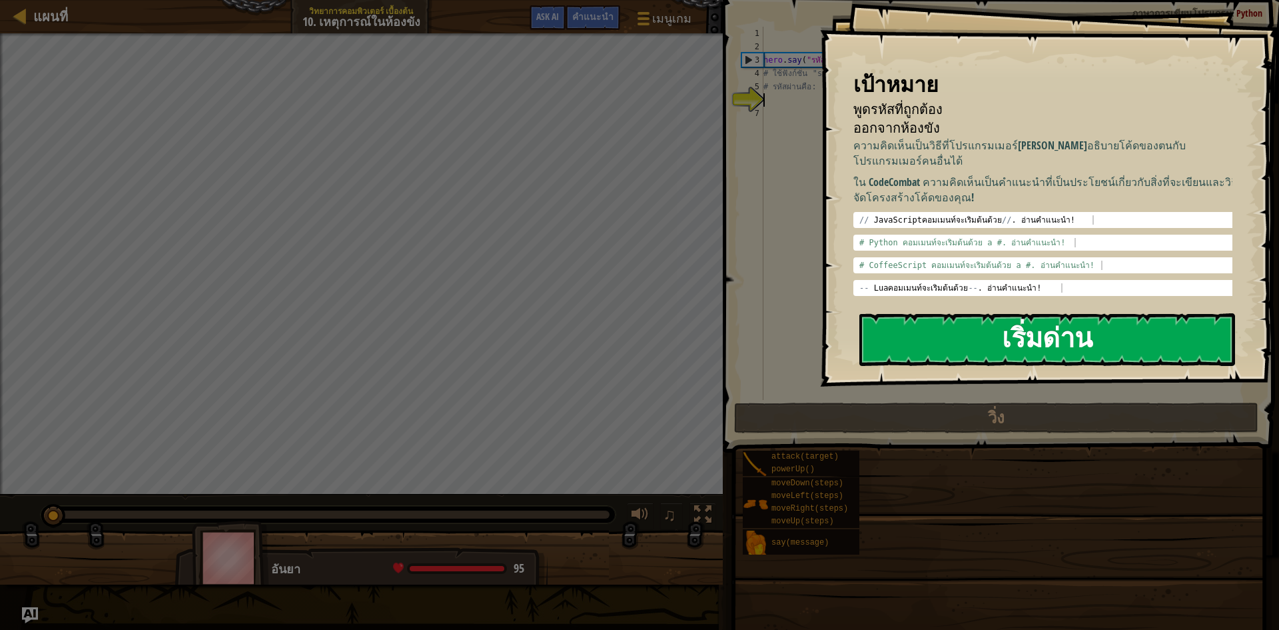
click at [1045, 327] on button "เริ่มด่าน" at bounding box center [1047, 339] width 376 height 53
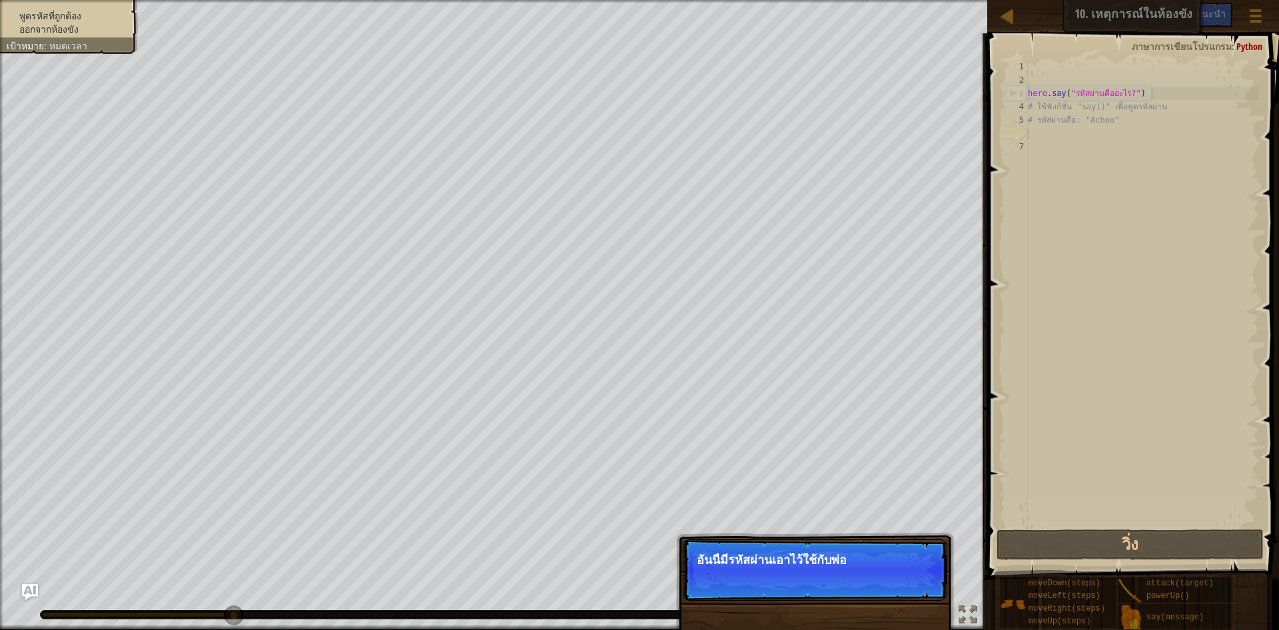
click at [808, 532] on div "ข้าม (esc) ต่อไป อันนี้มีรหัสผ่านเอาไว้ใช้กับพ่อ" at bounding box center [815, 630] width 278 height 197
click at [913, 580] on button "ต่อไป" at bounding box center [917, 577] width 40 height 17
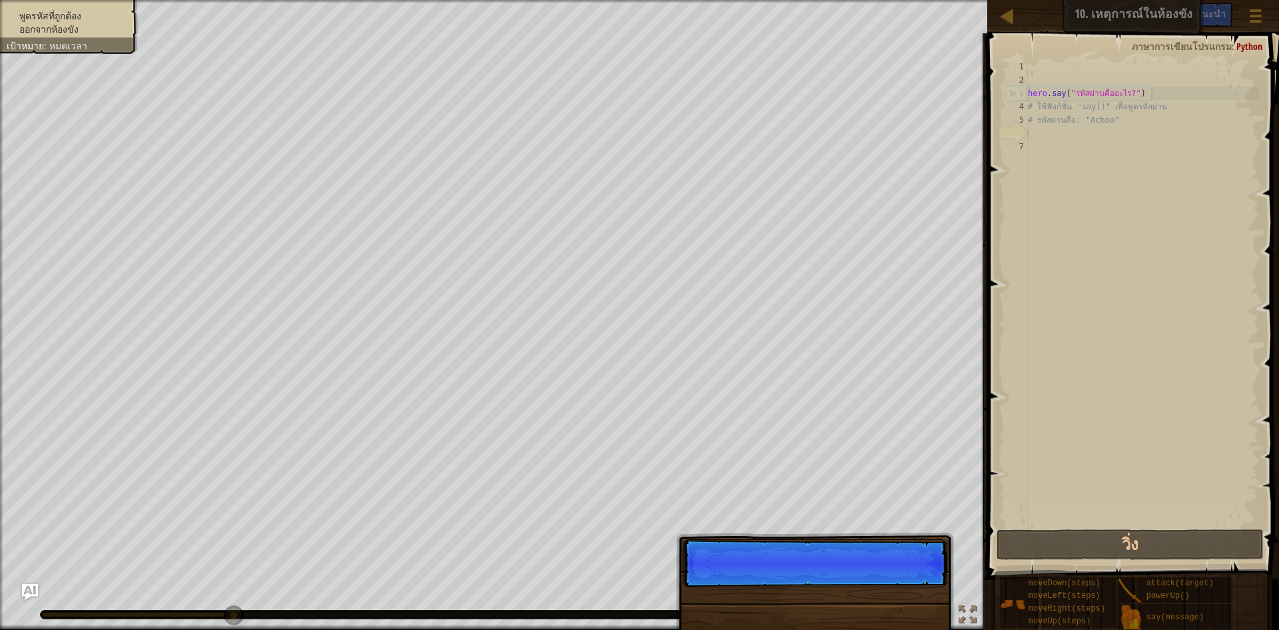
scroll to position [6, 0]
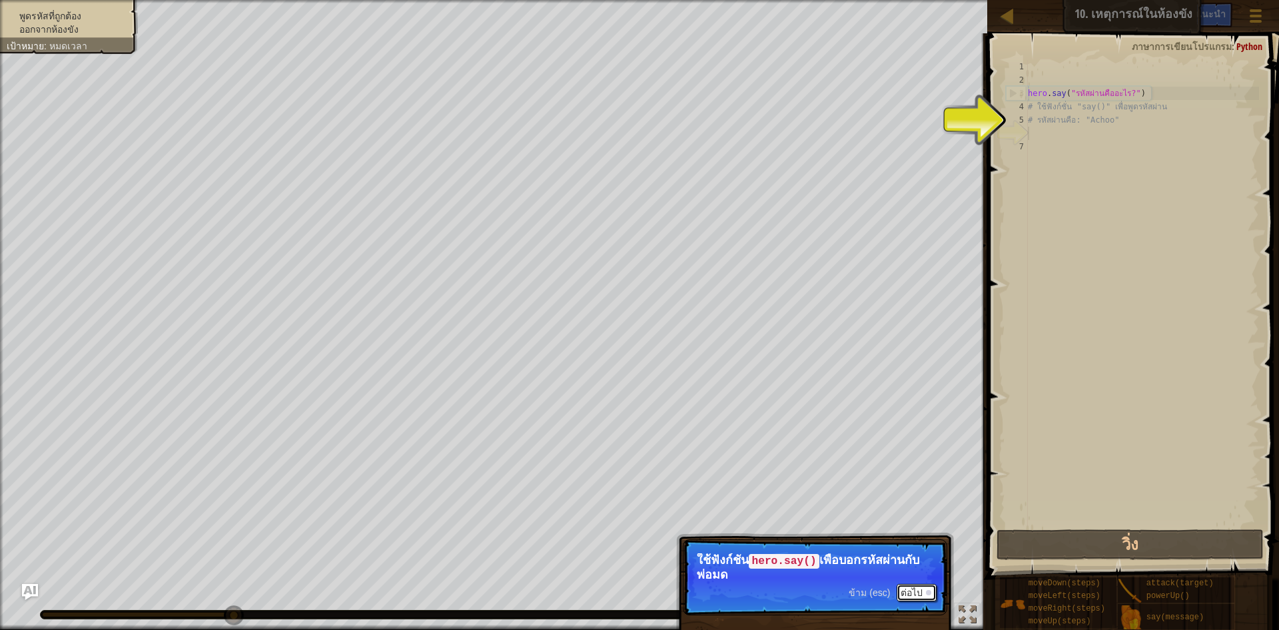
click at [905, 590] on button "ต่อไป" at bounding box center [917, 592] width 40 height 17
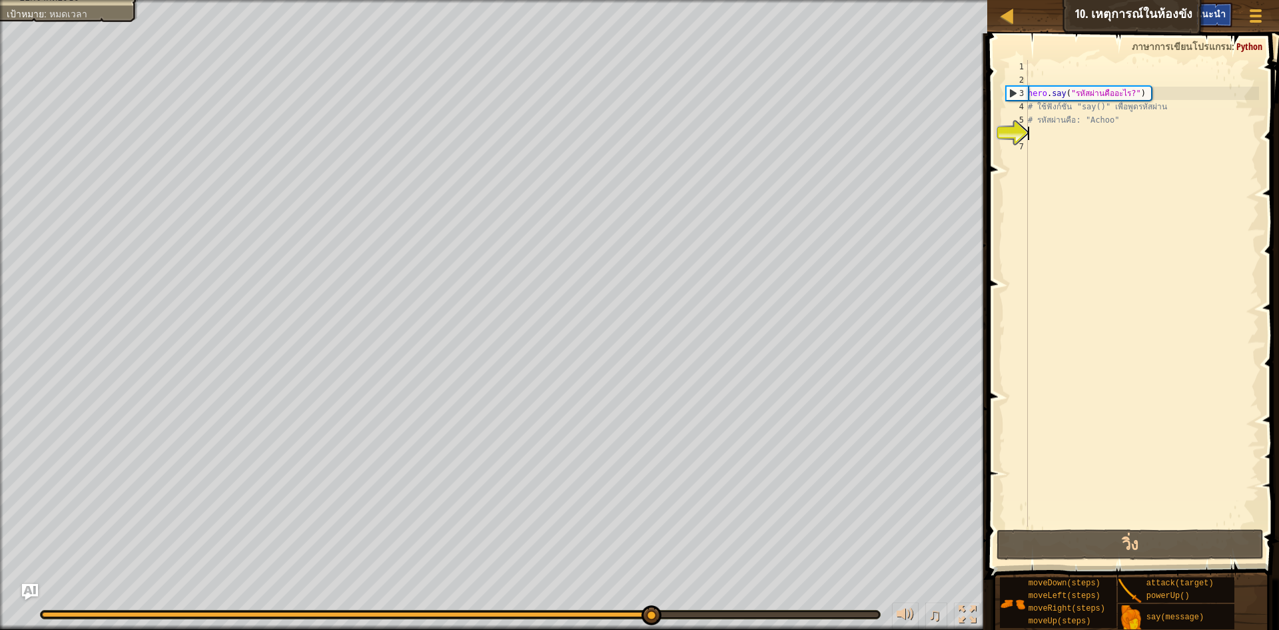
click at [1215, 11] on span "คำแนะนำ" at bounding box center [1205, 13] width 41 height 13
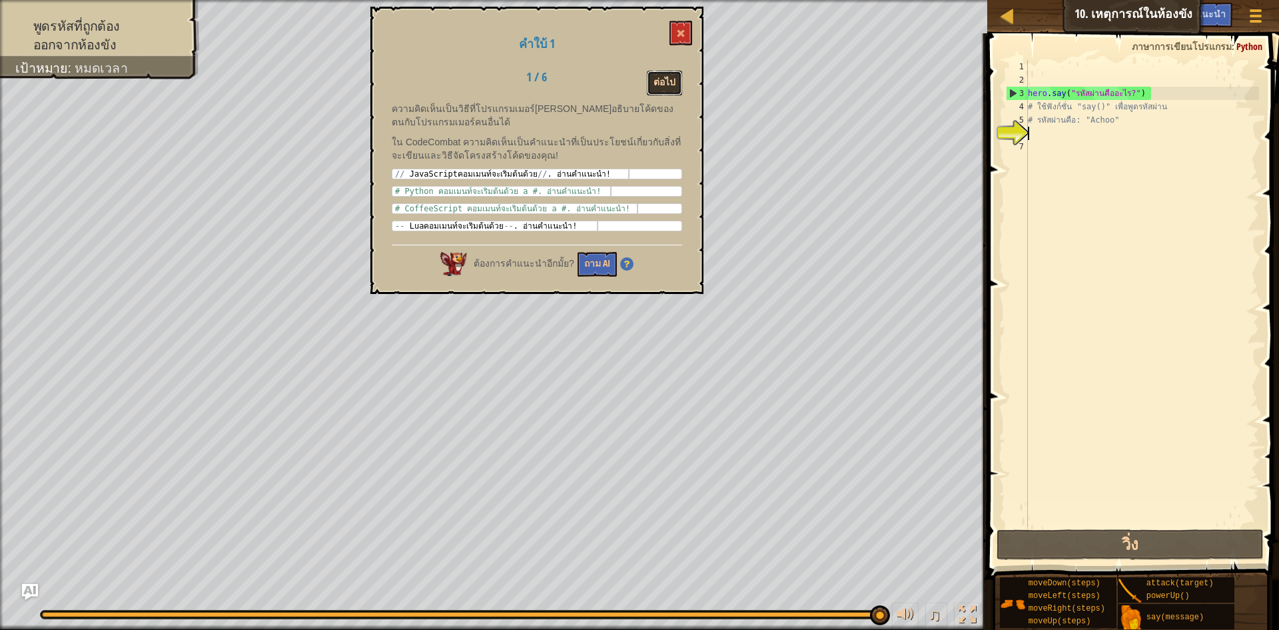
click at [671, 77] on button "ต่อไป" at bounding box center [664, 83] width 35 height 25
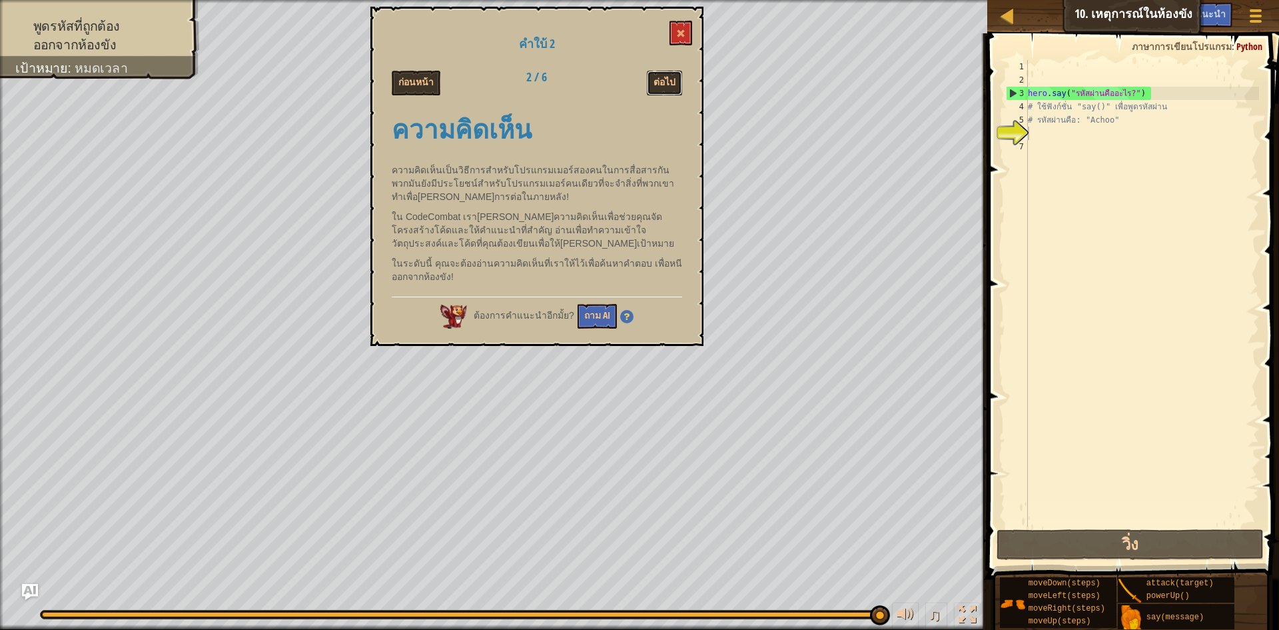
click at [671, 77] on button "ต่อไป" at bounding box center [664, 83] width 35 height 25
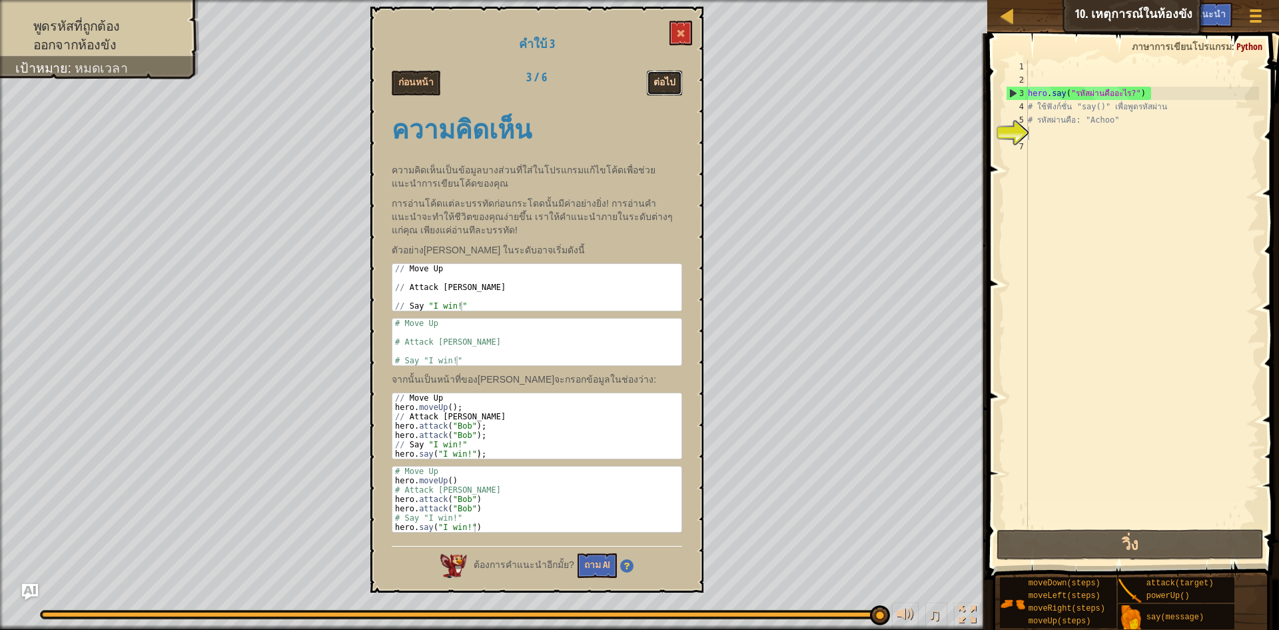
click at [651, 79] on button "ต่อไป" at bounding box center [664, 83] width 35 height 25
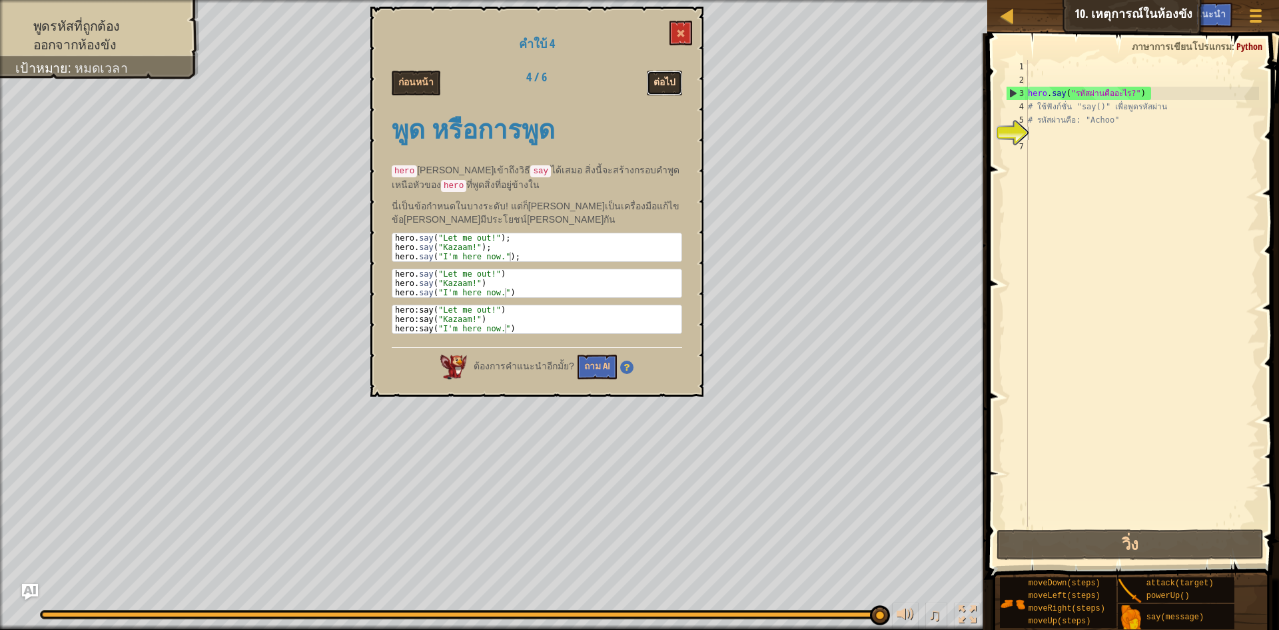
click at [668, 85] on button "ต่อไป" at bounding box center [664, 83] width 35 height 25
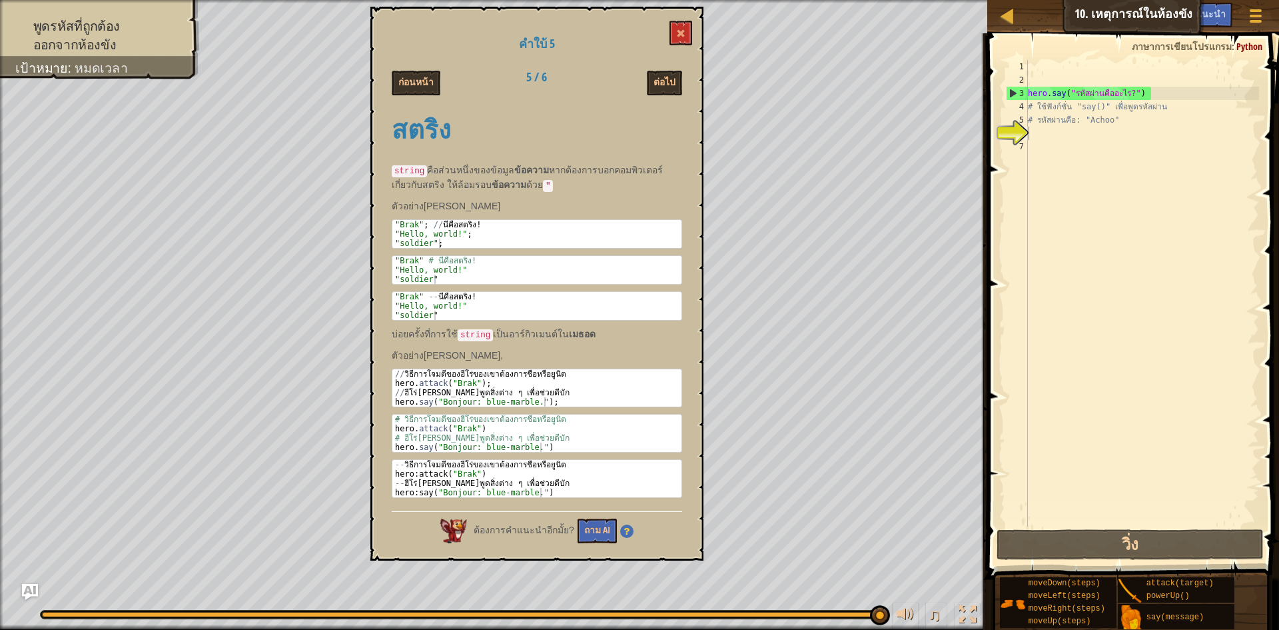
click at [643, 76] on div "ต่อไป" at bounding box center [640, 83] width 103 height 25
click at [664, 79] on button "ต่อไป" at bounding box center [664, 83] width 35 height 25
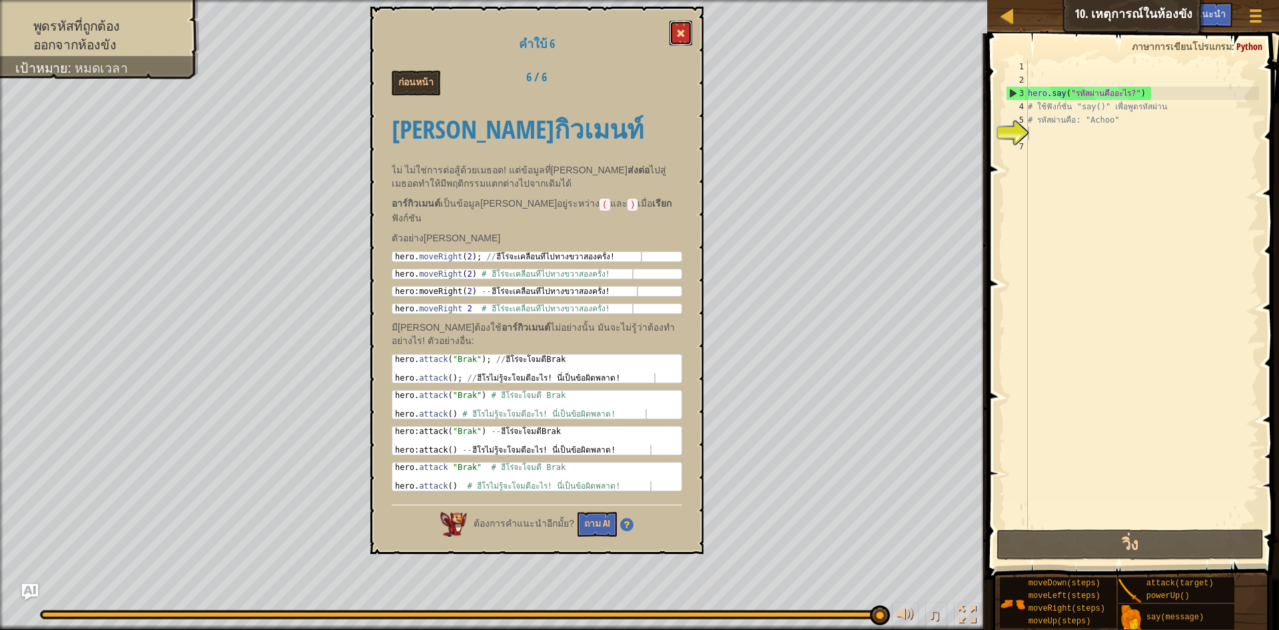
click at [679, 37] on span at bounding box center [680, 33] width 9 height 9
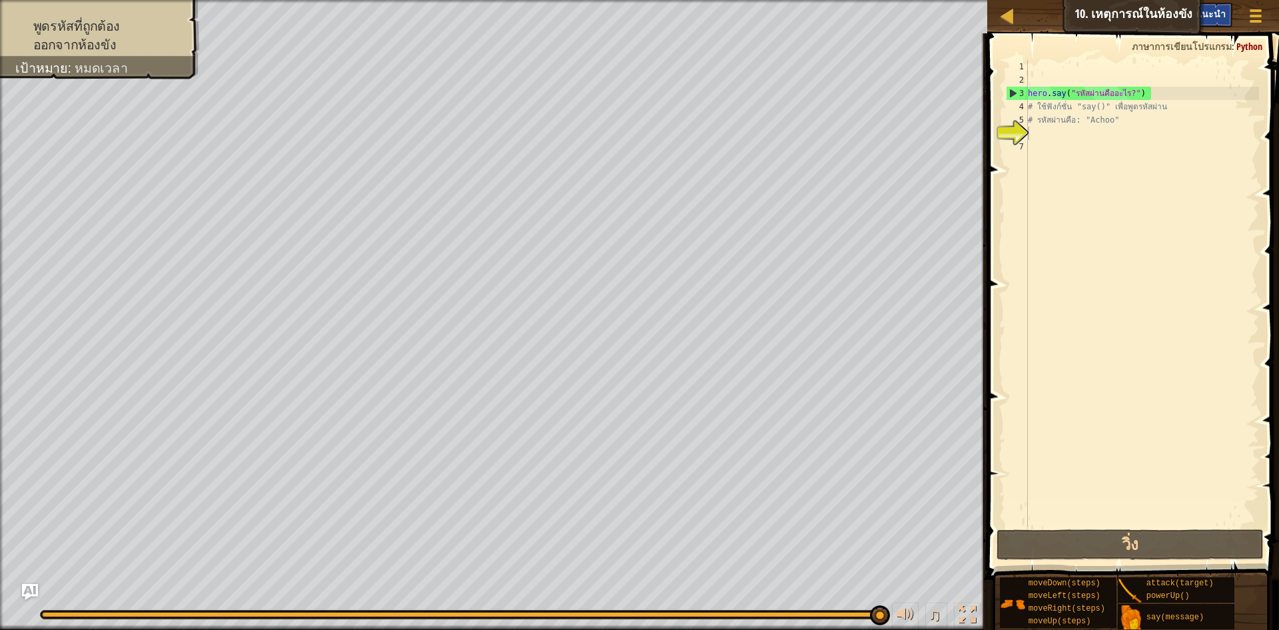
click at [1215, 17] on span "คำแนะนำ" at bounding box center [1205, 13] width 41 height 13
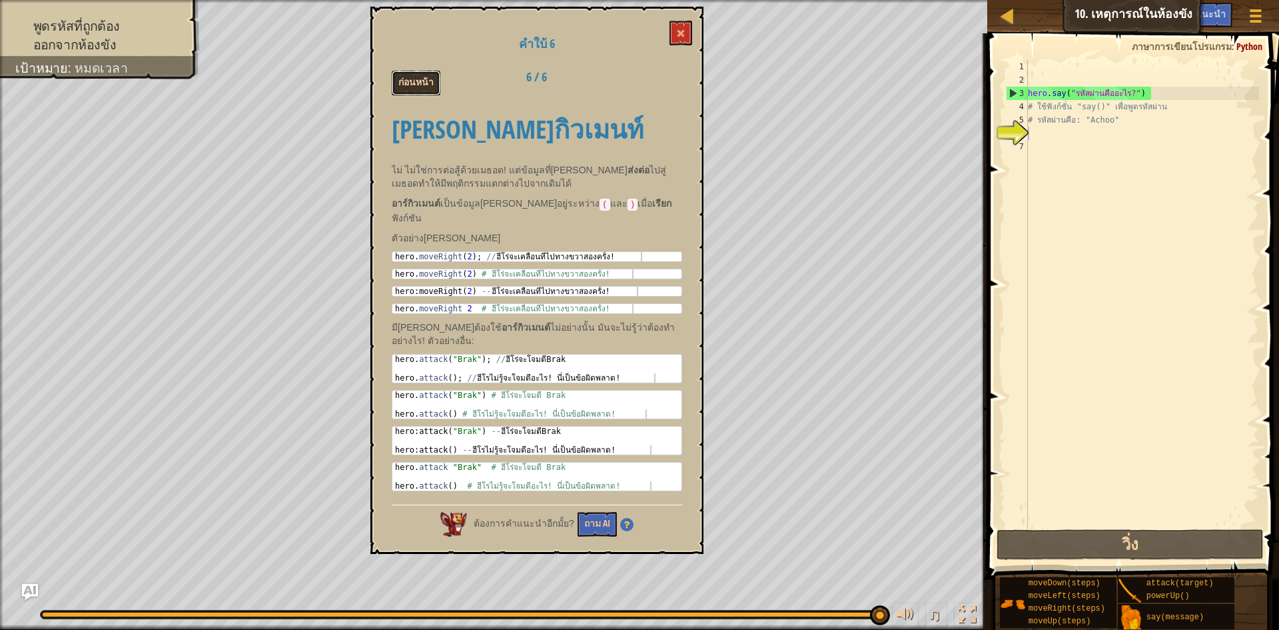
click at [420, 77] on button "ก่อนหน้า" at bounding box center [416, 83] width 49 height 25
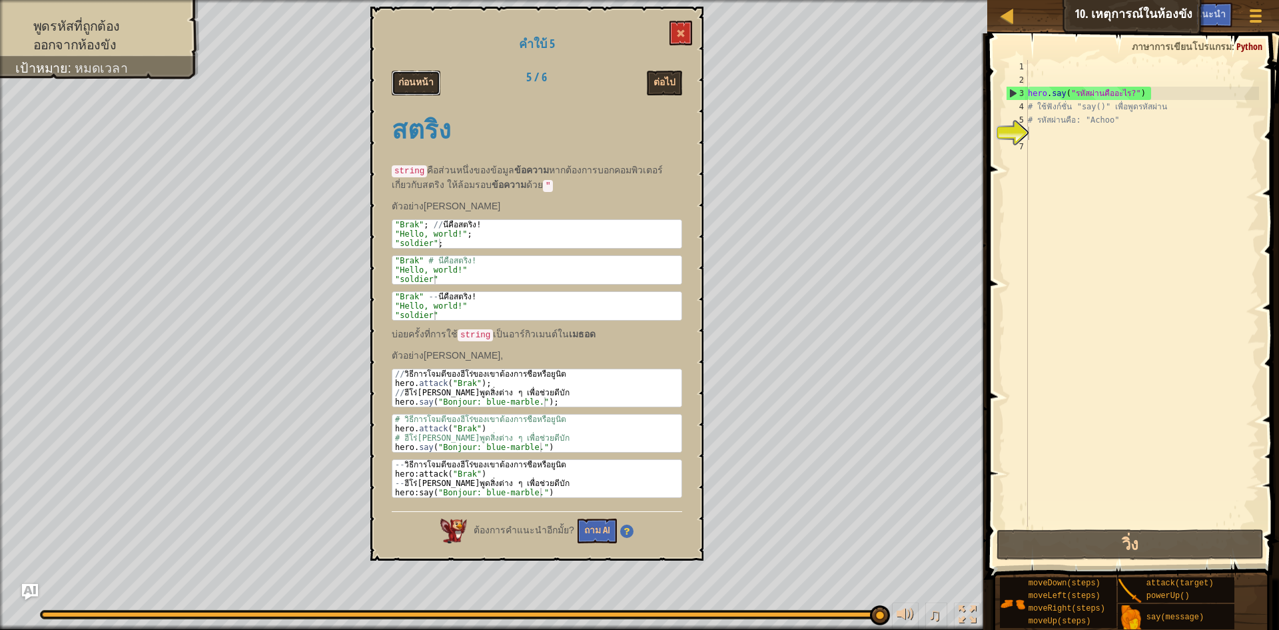
click at [431, 84] on button "ก่อนหน้า" at bounding box center [416, 83] width 49 height 25
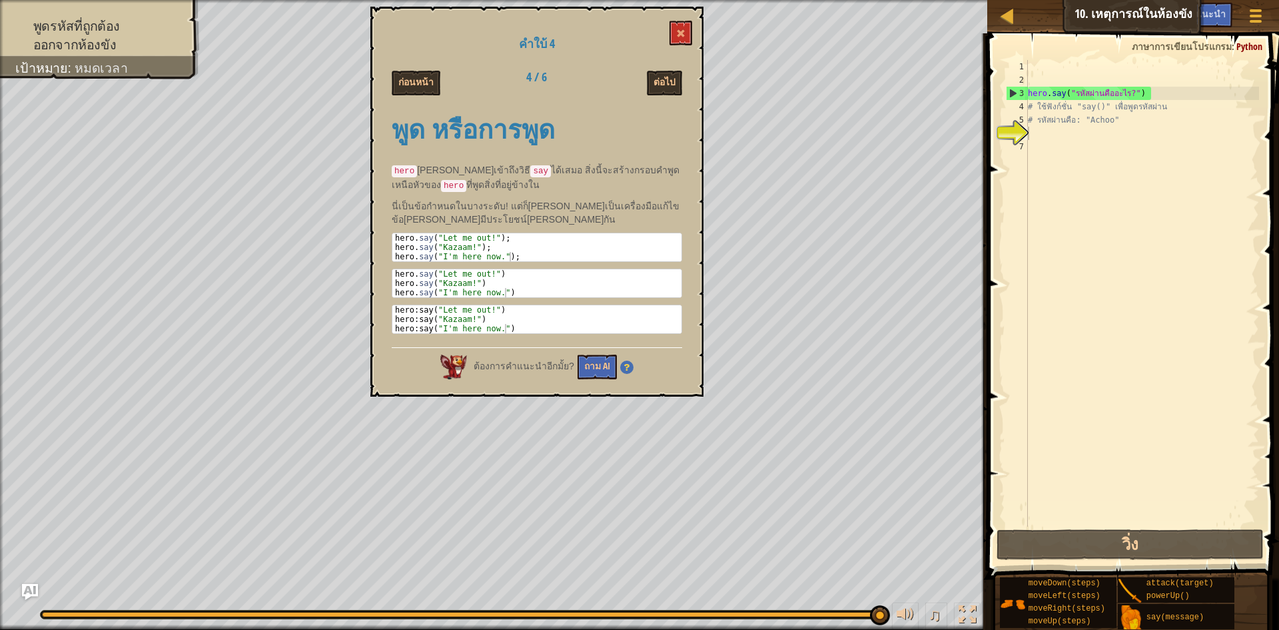
type textarea "hero.say("Let me out!");"
drag, startPoint x: 438, startPoint y: 233, endPoint x: 484, endPoint y: 236, distance: 46.1
click at [484, 236] on div "hero . say ( "Let me out!" ) ; hero . say ( "Kazaam!" ) ; hero . say ( "I'm her…" at bounding box center [536, 256] width 289 height 47
click at [484, 236] on div "hero . say ( "Let me out!" ) ; hero . say ( "Kazaam!" ) ; hero . say ( "I'm her…" at bounding box center [536, 247] width 289 height 28
click at [484, 236] on div "hero . say ( "Let me out!" ) ; hero . say ( "Kazaam!" ) ; hero . say ( "I'm her…" at bounding box center [536, 256] width 289 height 47
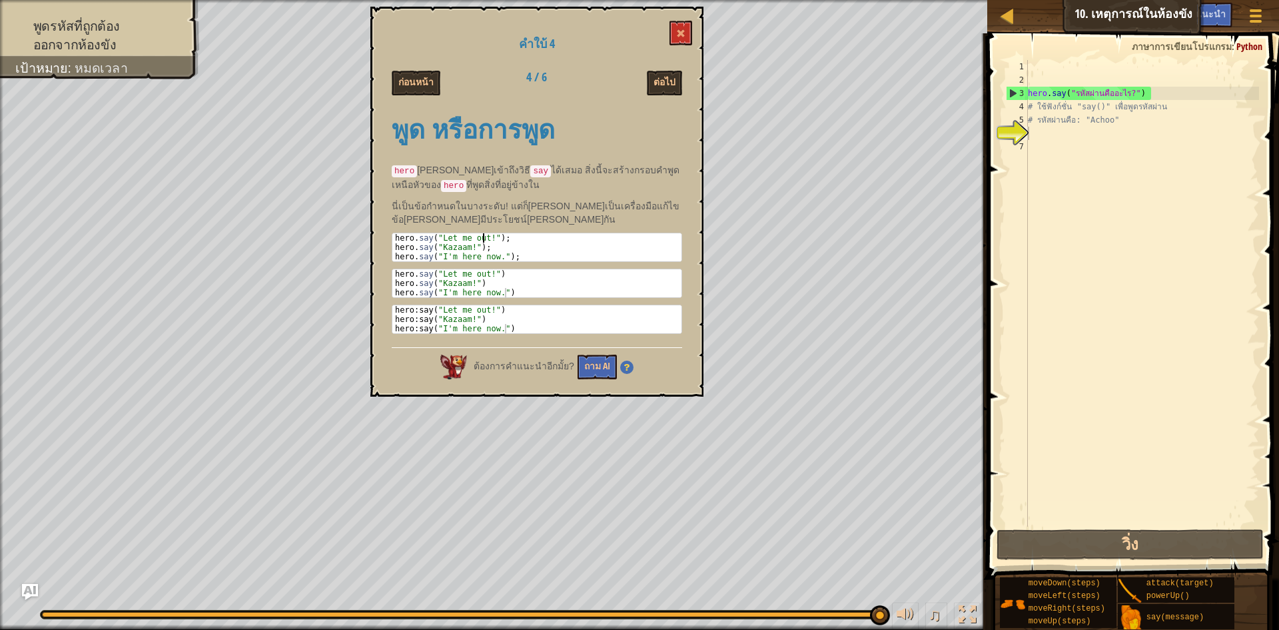
click at [486, 233] on div "hero . say ( "Let me out!" ) ; hero . say ( "Kazaam!" ) ; hero . say ( "I'm her…" at bounding box center [536, 256] width 289 height 47
drag, startPoint x: 486, startPoint y: 233, endPoint x: 440, endPoint y: 233, distance: 45.3
click at [440, 233] on div "hero . say ( "Let me out!" ) ; hero . say ( "Kazaam!" ) ; hero . say ( "I'm her…" at bounding box center [536, 256] width 289 height 47
click at [1129, 93] on div "hero . say ( "รหัสผ่านคืออะไร?" ) # ใช้ฟังก์ชั่น "say()" เพื่อพูดรหัสผ่าน # รหั…" at bounding box center [1142, 306] width 234 height 493
drag, startPoint x: 1129, startPoint y: 93, endPoint x: 1094, endPoint y: 91, distance: 34.7
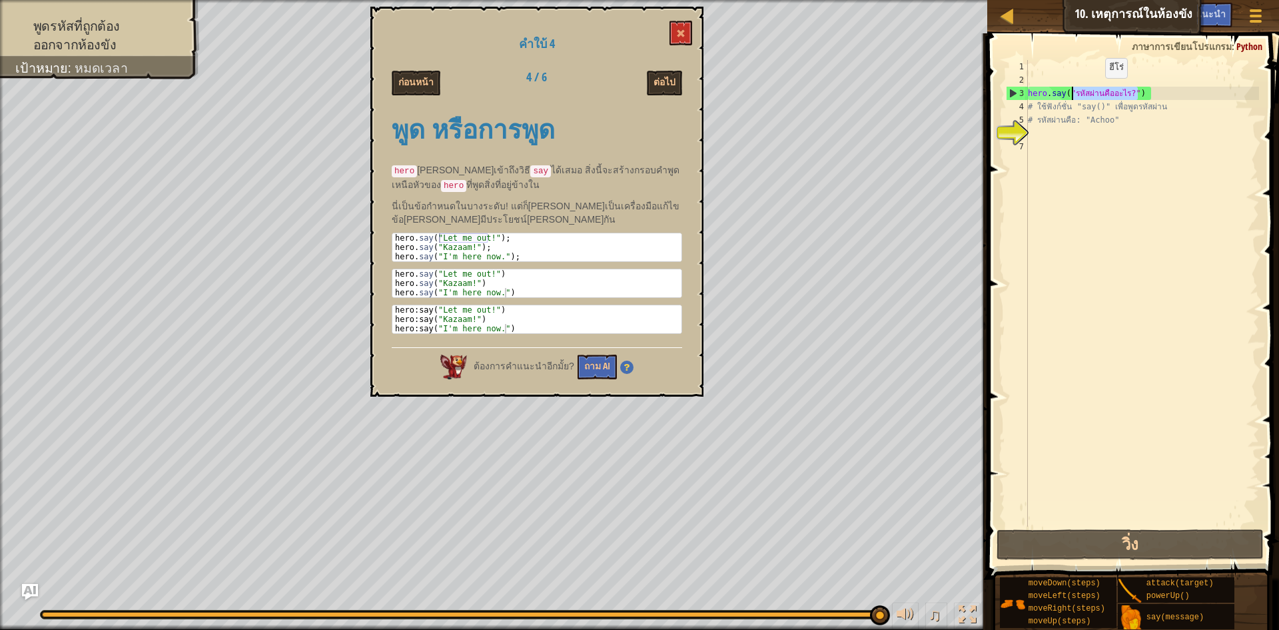
click at [1094, 91] on div "hero . say ( "รหัสผ่านคืออะไร?" ) # ใช้ฟังก์ชั่น "say()" เพื่อพูดรหัสผ่าน # รหั…" at bounding box center [1142, 306] width 234 height 493
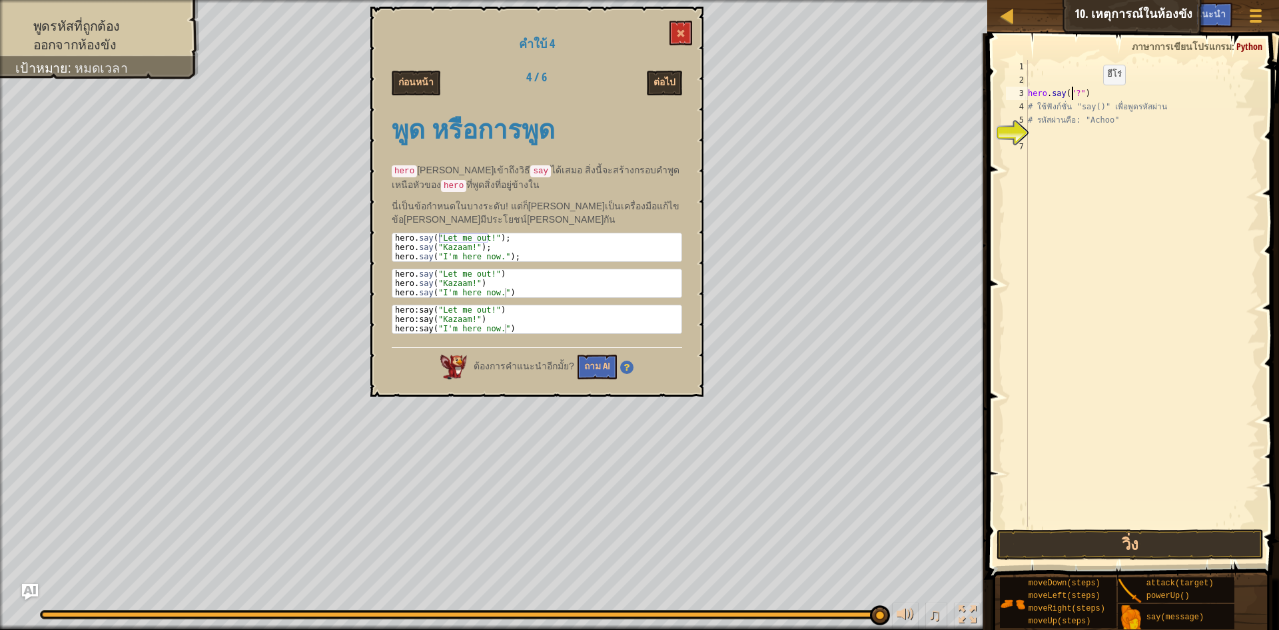
paste textarea "Let me out!"
click at [1185, 536] on button "วิ่ง" at bounding box center [1130, 544] width 267 height 31
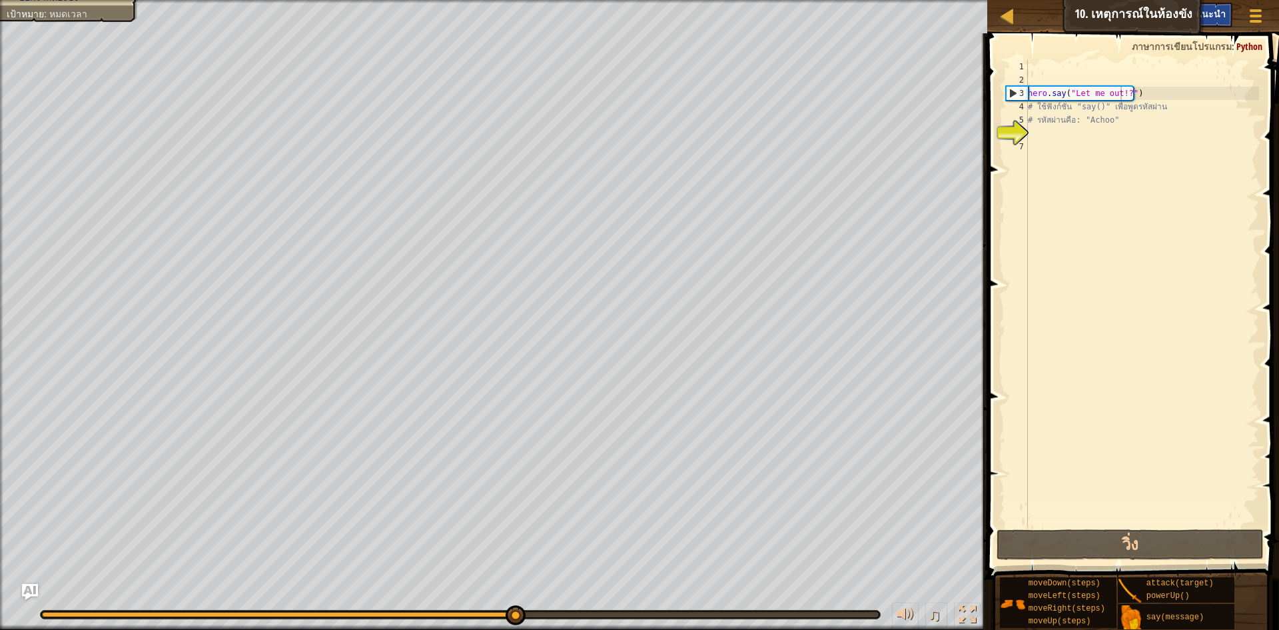
click at [1211, 4] on div "คำแนะนำ" at bounding box center [1205, 15] width 55 height 25
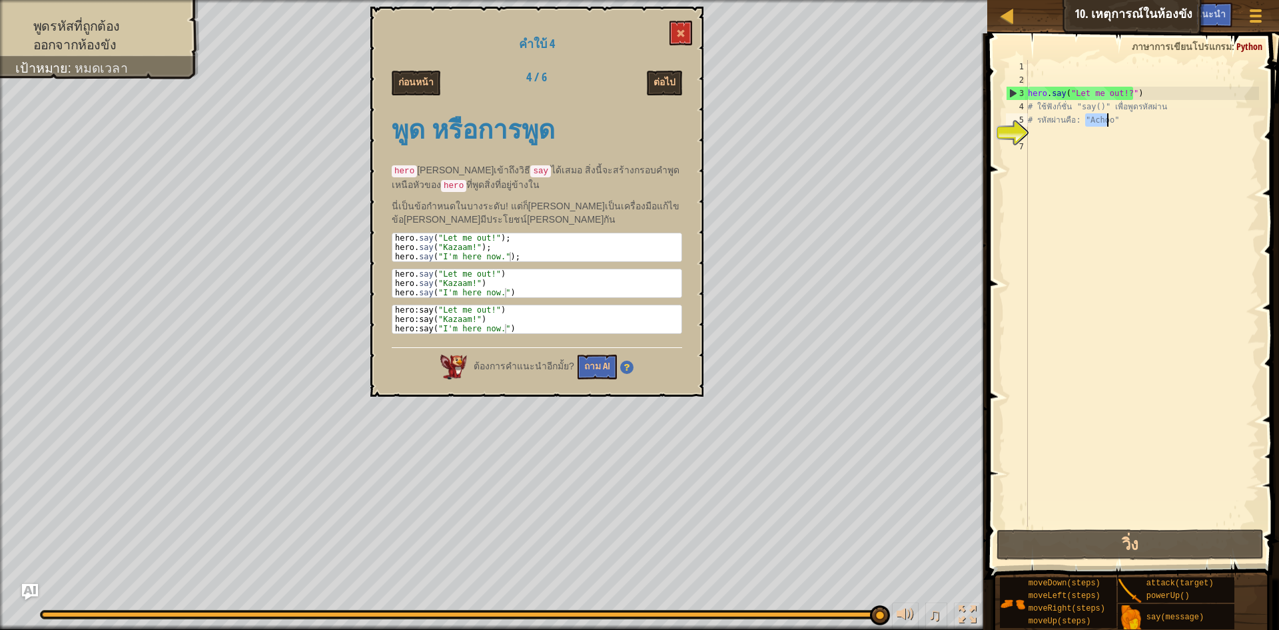
drag, startPoint x: 1087, startPoint y: 123, endPoint x: 1109, endPoint y: 124, distance: 22.7
click at [1109, 124] on div "hero . say ( "Let me out!?" ) # ใช้ฟังก์ชั่น "say()" เพื่อพูดรหัสผ่าน # รหัสผ่า…" at bounding box center [1142, 306] width 234 height 493
drag, startPoint x: 1125, startPoint y: 90, endPoint x: 1071, endPoint y: 95, distance: 53.5
click at [1071, 95] on div "hero . say ( "Let me out!?" ) # ใช้ฟังก์ชั่น "say()" เพื่อพูดรหัสผ่าน # รหัสผ่า…" at bounding box center [1142, 306] width 234 height 493
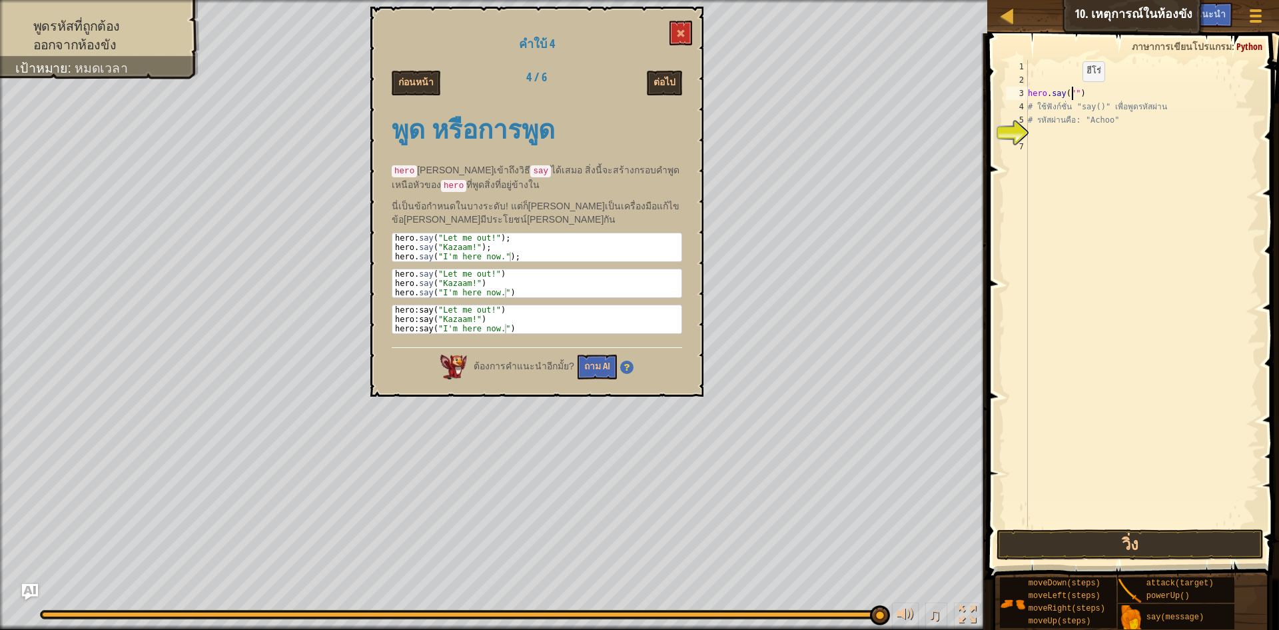
paste textarea ": "Ac"
type textarea "hero.say(": "Achoo")"
click at [1133, 532] on button "วิ่ง" at bounding box center [1130, 544] width 267 height 31
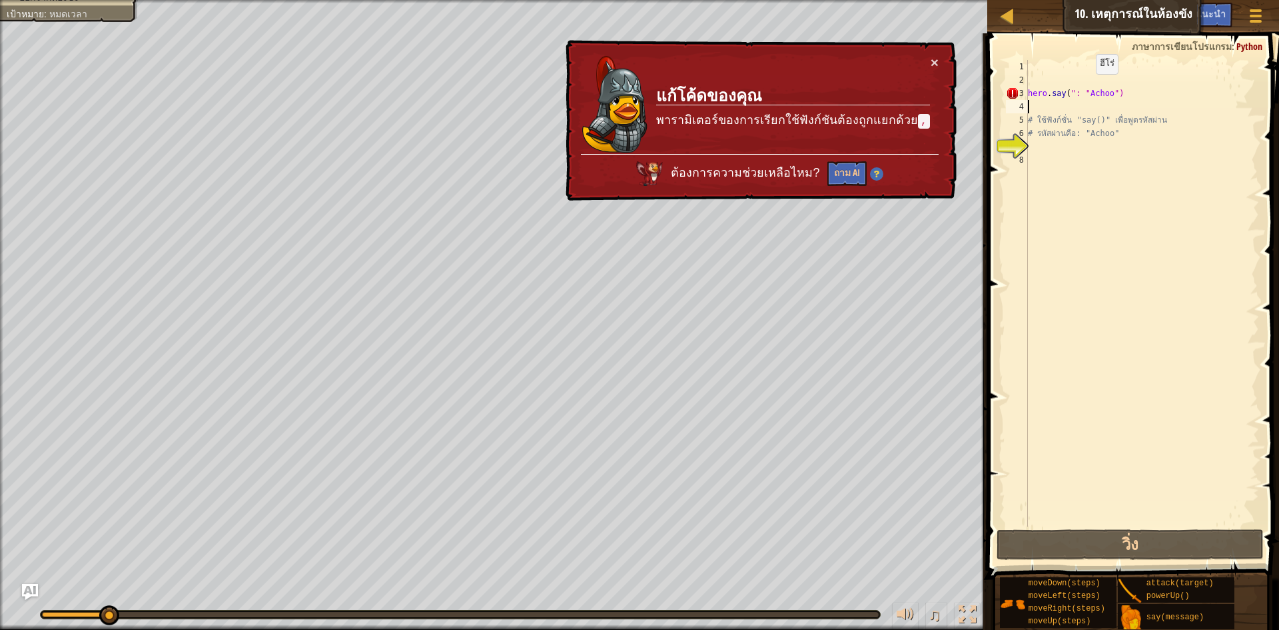
click at [1085, 87] on div "hero . say ( ": " Achoo ") # ใช้ฟังก์ชั่น "say()" เพื่อพูดรหัสผ่าน # รหัสผ่านคื…" at bounding box center [1142, 306] width 234 height 493
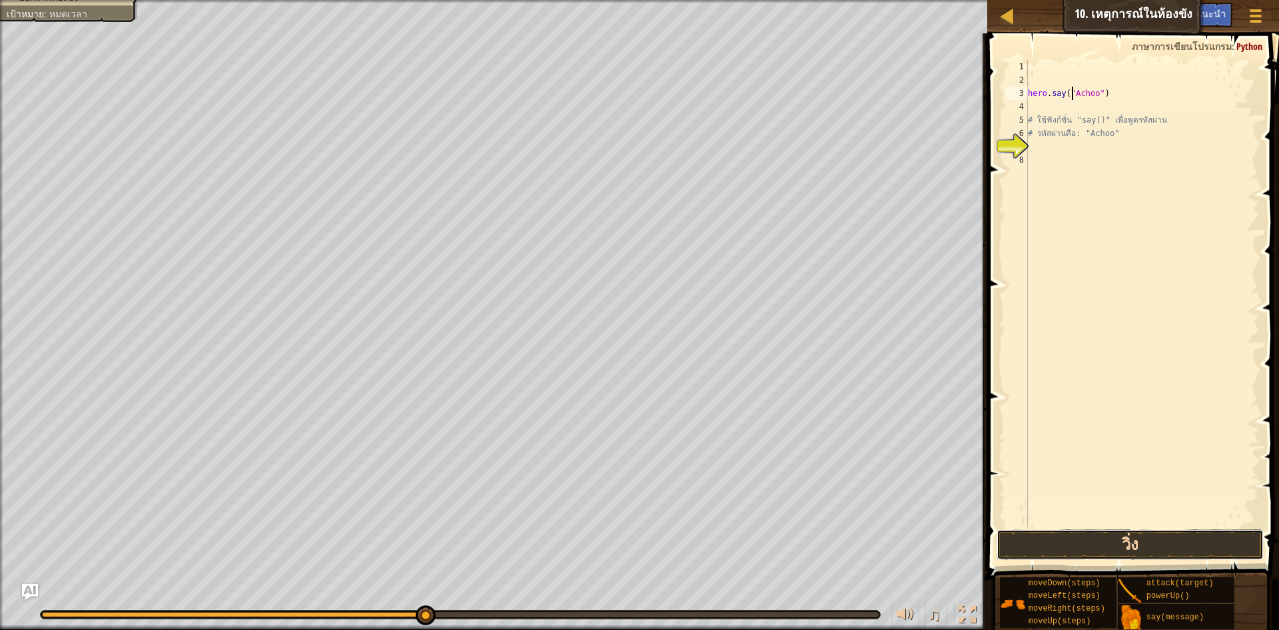
click at [1113, 550] on button "วิ่ง" at bounding box center [1130, 544] width 267 height 31
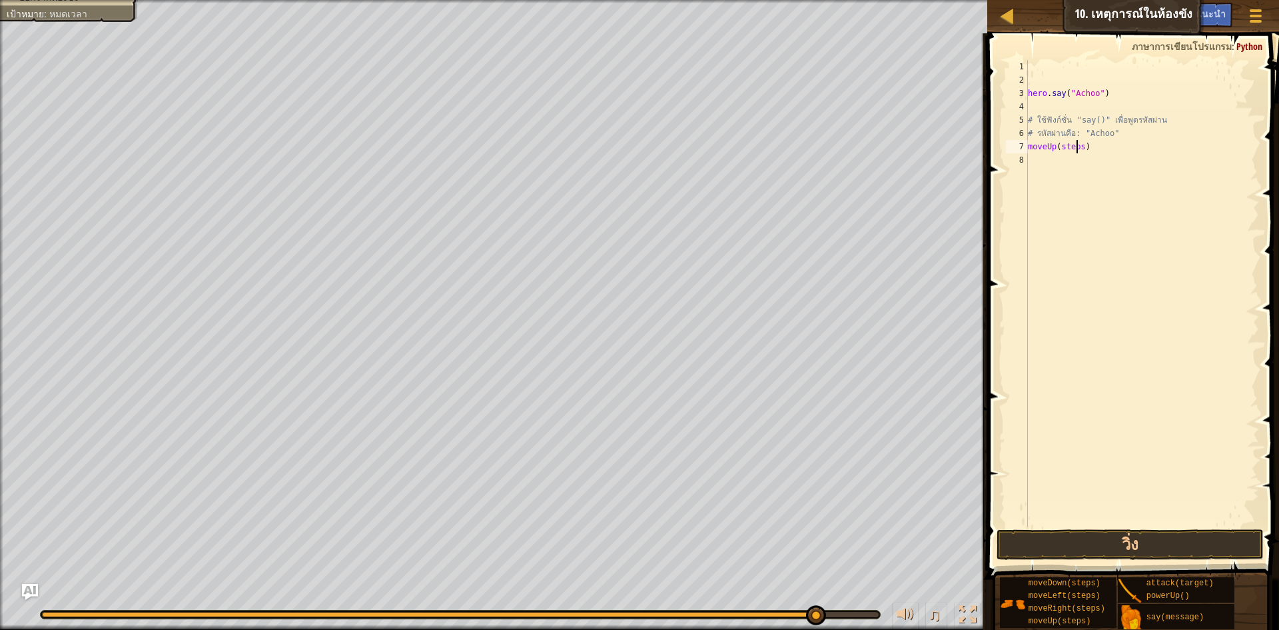
click at [1082, 147] on div "hero . say ( "Achoo" ) # ใช้ฟังก์ชั่น "say()" เพื่อพูดรหัสผ่าน # รหัสผ่านคือ: "…" at bounding box center [1142, 306] width 234 height 493
drag, startPoint x: 1074, startPoint y: 145, endPoint x: 1058, endPoint y: 145, distance: 16.0
click at [1058, 145] on div "hero . say ( "Achoo" ) # ใช้ฟังก์ชั่น "say()" เพื่อพูดรหัสผ่าน # รหัสผ่านคือ: "…" at bounding box center [1142, 306] width 234 height 493
click at [1080, 149] on div "hero . say ( "Achoo" ) # ใช้ฟังก์ชั่น "say()" เพื่อพูดรหัสผ่าน # รหัสผ่านคือ: "…" at bounding box center [1142, 306] width 234 height 493
drag, startPoint x: 1080, startPoint y: 149, endPoint x: 1065, endPoint y: 148, distance: 14.7
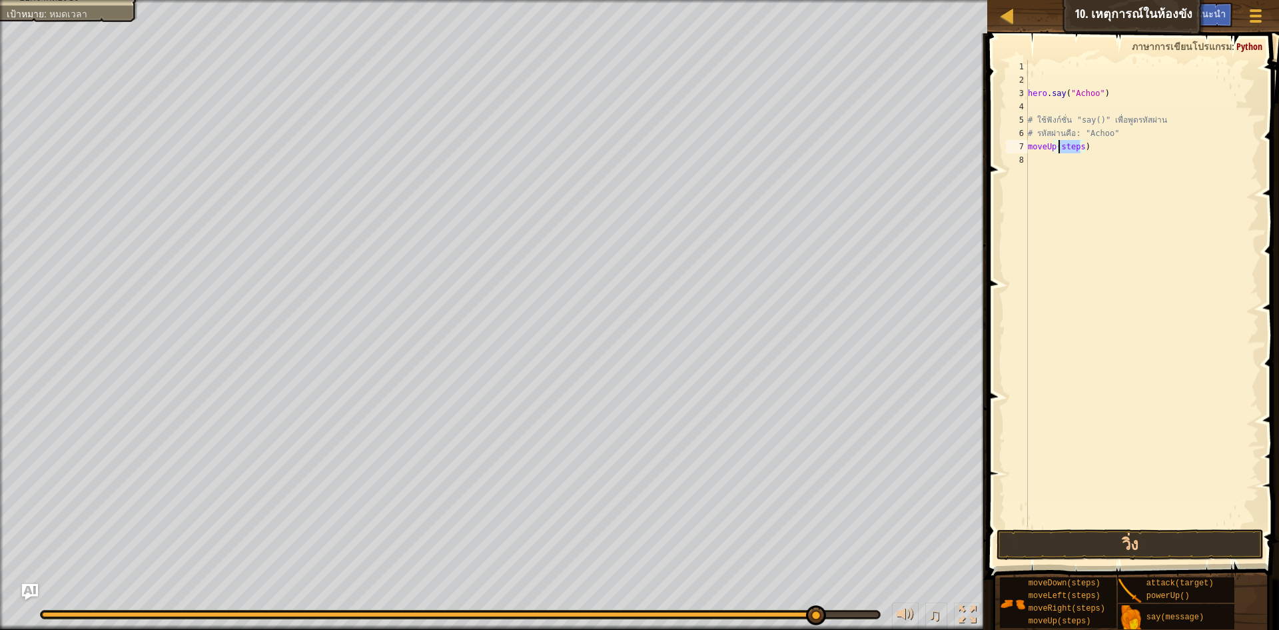
click at [1065, 148] on div "hero . say ( "Achoo" ) # ใช้ฟังก์ชั่น "say()" เพื่อพูดรหัสผ่าน # รหัสผ่านคือ: "…" at bounding box center [1142, 306] width 234 height 493
type textarea "moveUp(2)"
click at [1039, 538] on button "วิ่ง" at bounding box center [1130, 544] width 267 height 31
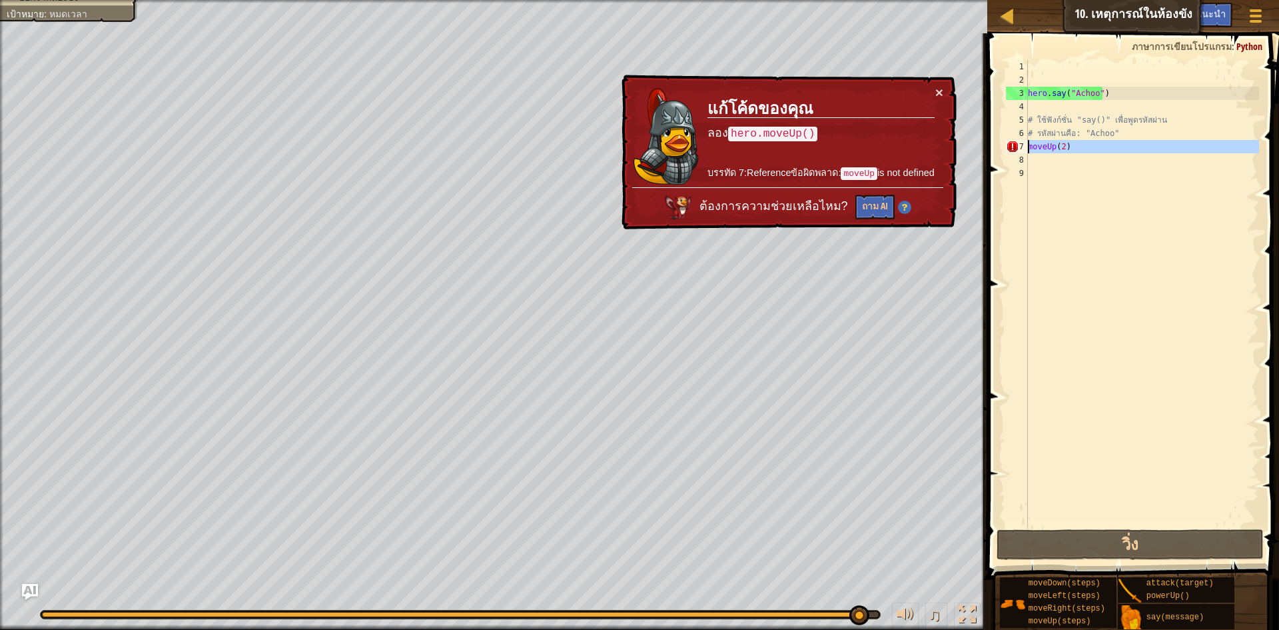
drag, startPoint x: 1048, startPoint y: 153, endPoint x: 990, endPoint y: 139, distance: 59.6
click at [985, 149] on div "1 2 3 4 5 6 7 8 9 hero . say ( "Achoo" ) # ใช้ฟังก์ชั่น "say()" เพื่อพูดรหัสผ่า…" at bounding box center [1131, 332] width 296 height 585
type textarea "moveUp(2)"
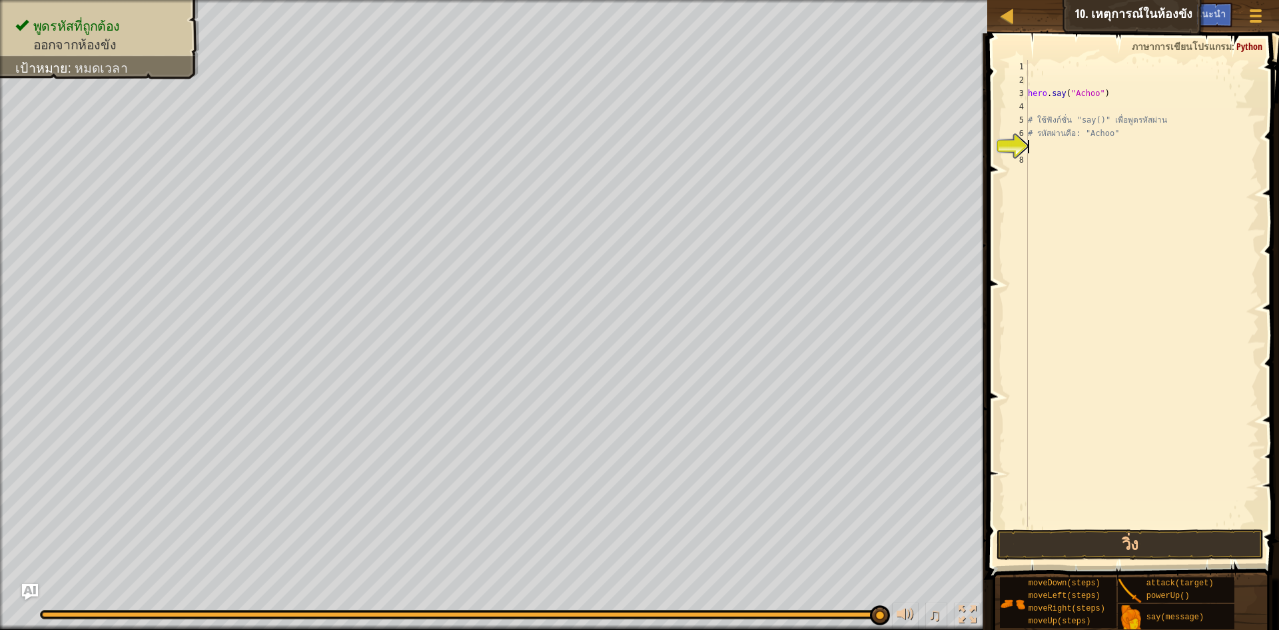
type textarea "h"
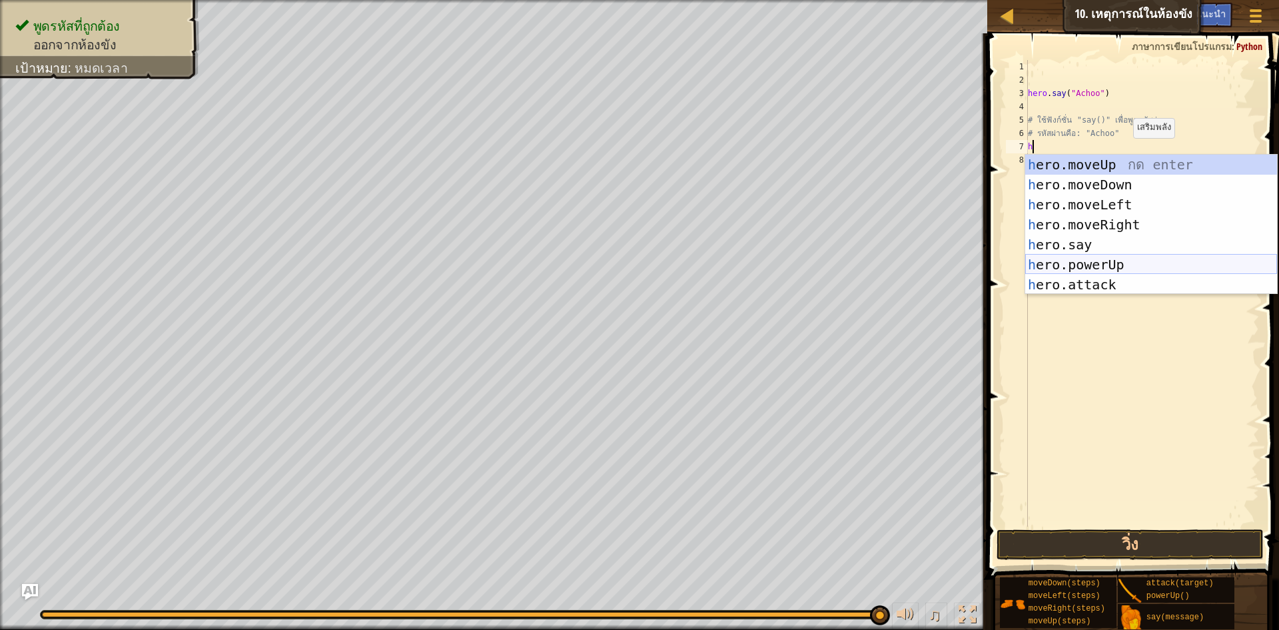
click at [1134, 265] on div "h ero.moveUp กด enter h ero.moveDown กด enter h ero.moveLeft กด enter h ero.mov…" at bounding box center [1151, 245] width 252 height 180
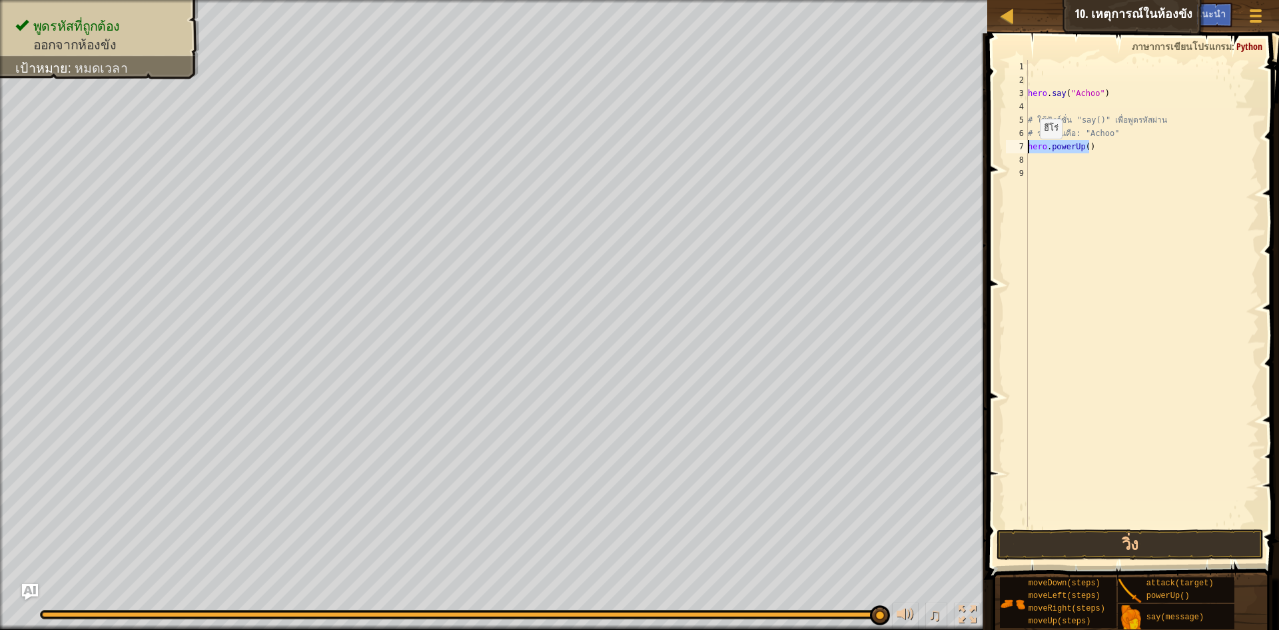
drag, startPoint x: 1090, startPoint y: 152, endPoint x: 999, endPoint y: 151, distance: 91.3
click at [999, 151] on div "1 2 3 4 5 6 7 8 9 hero . say ( "Achoo" ) # ใช้ฟังก์ชั่น "say()" เพื่อพูดรหัสผ่า…" at bounding box center [1131, 332] width 296 height 585
type textarea "hero.powerUp()"
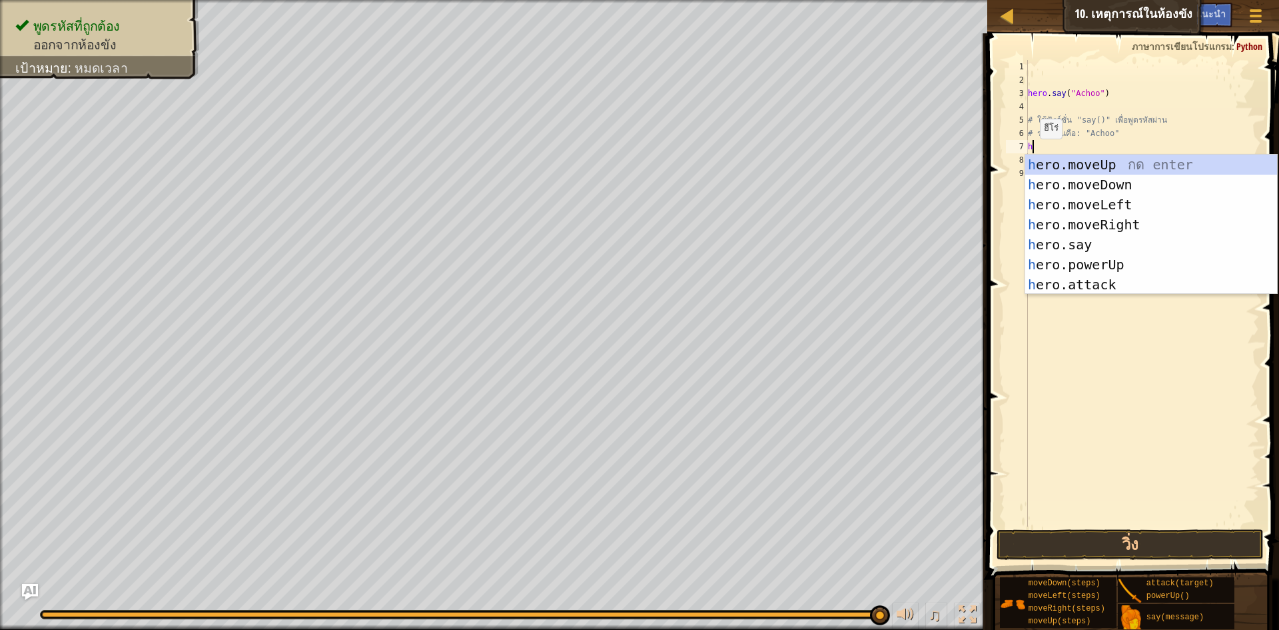
type textarea "h"
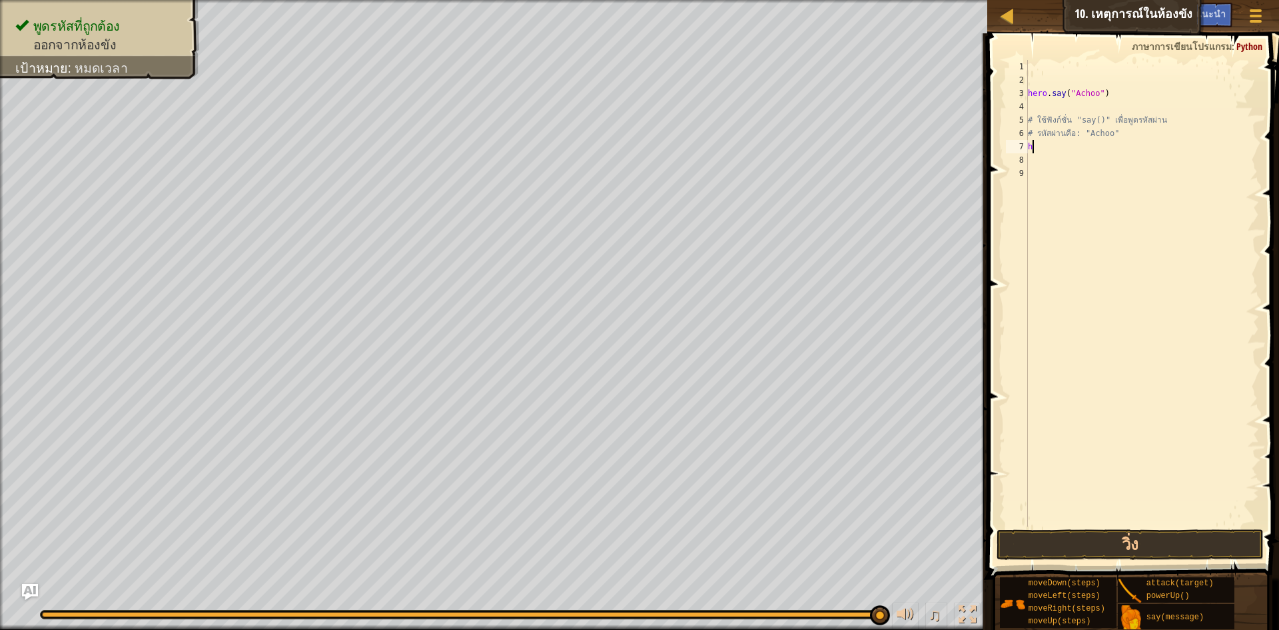
drag, startPoint x: 999, startPoint y: 151, endPoint x: 1193, endPoint y: 140, distance: 194.8
click at [1193, 140] on div "hero . say ( "Achoo" ) # ใช้ฟังก์ชั่น "say()" เพื่อพูดรหัสผ่าน # รหัสผ่านคือ: "…" at bounding box center [1142, 306] width 234 height 493
type textarea "h"
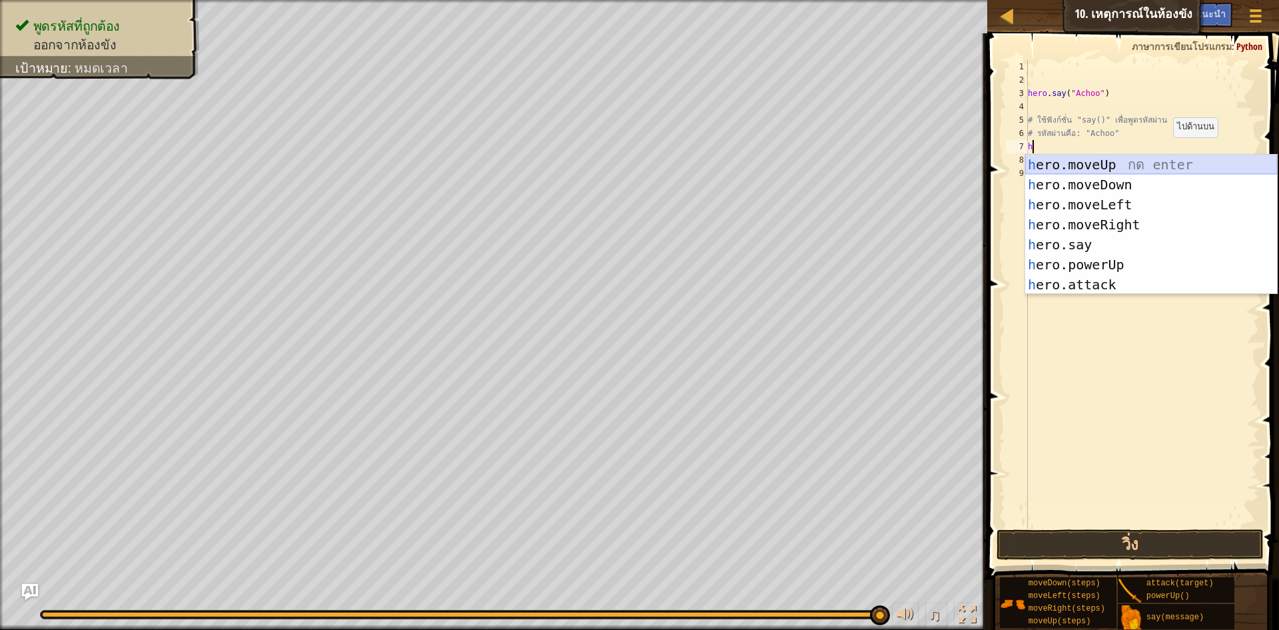
click at [1119, 163] on div "h ero.moveUp กด enter h ero.moveDown กด enter h ero.moveLeft กด enter h ero.mov…" at bounding box center [1151, 245] width 252 height 180
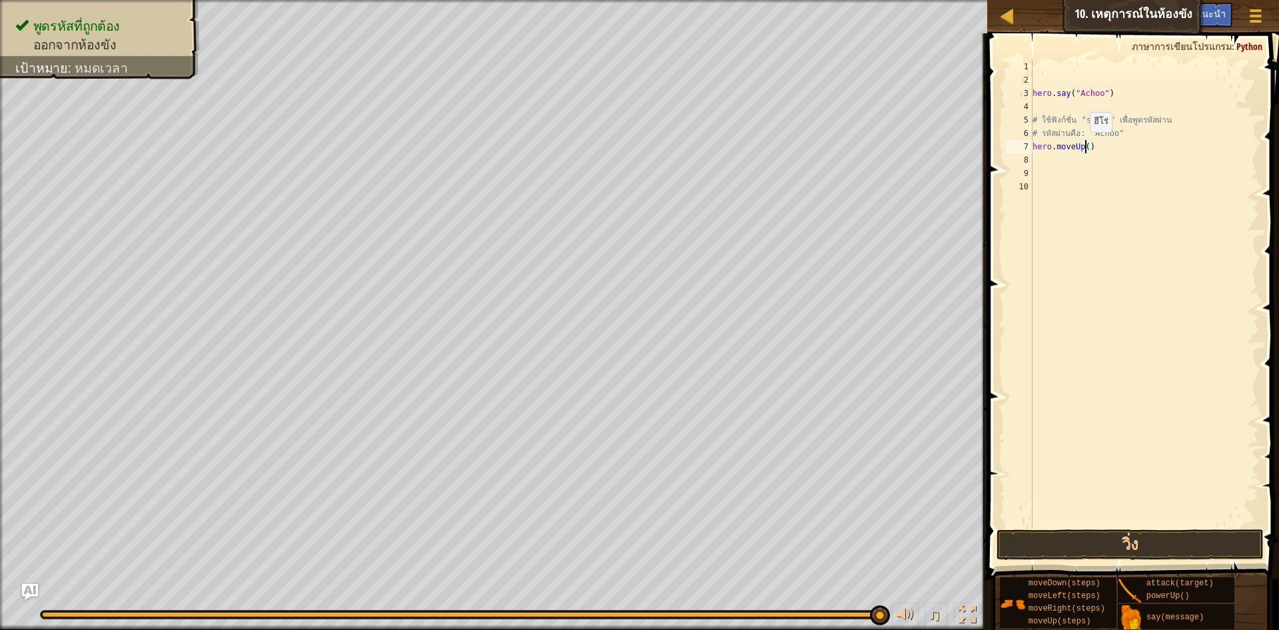
click at [1083, 145] on div "hero . say ( "Achoo" ) # ใช้ฟังก์ชั่น "say()" เพื่อพูดรหัสผ่าน # รหัสผ่านคือ: "…" at bounding box center [1145, 306] width 230 height 493
type textarea "hero.moveUp(2)"
click at [1216, 538] on button "วิ่ง" at bounding box center [1130, 544] width 267 height 31
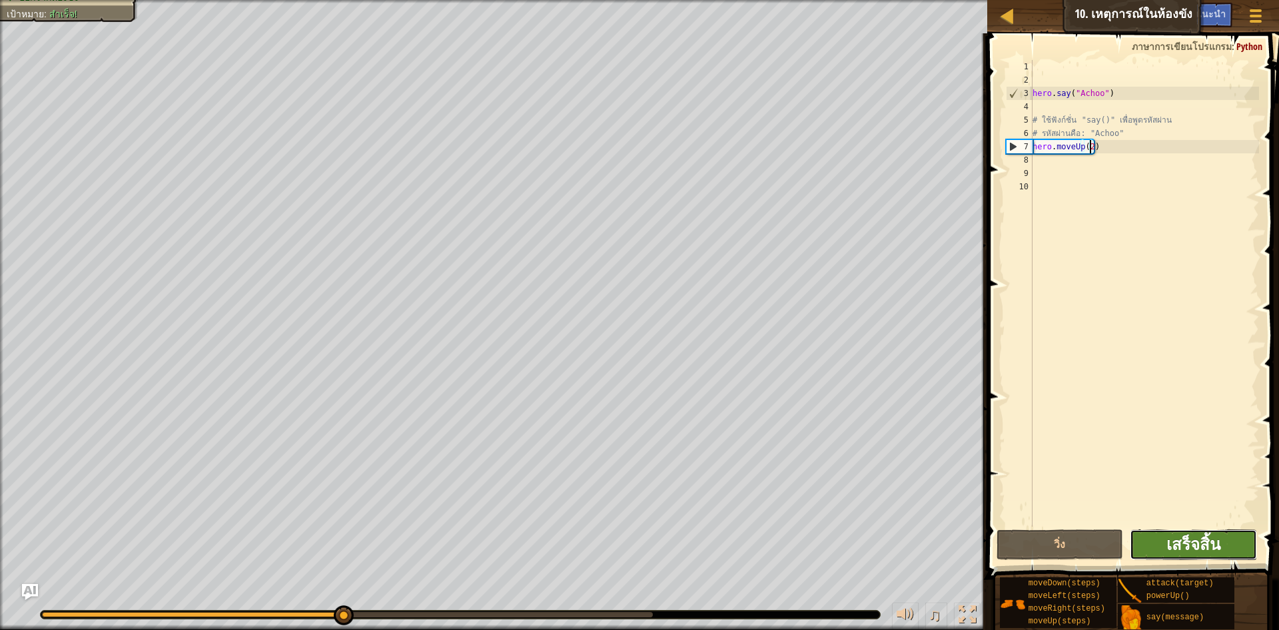
click at [1214, 548] on span "เสร็จสิ้น" at bounding box center [1194, 543] width 54 height 21
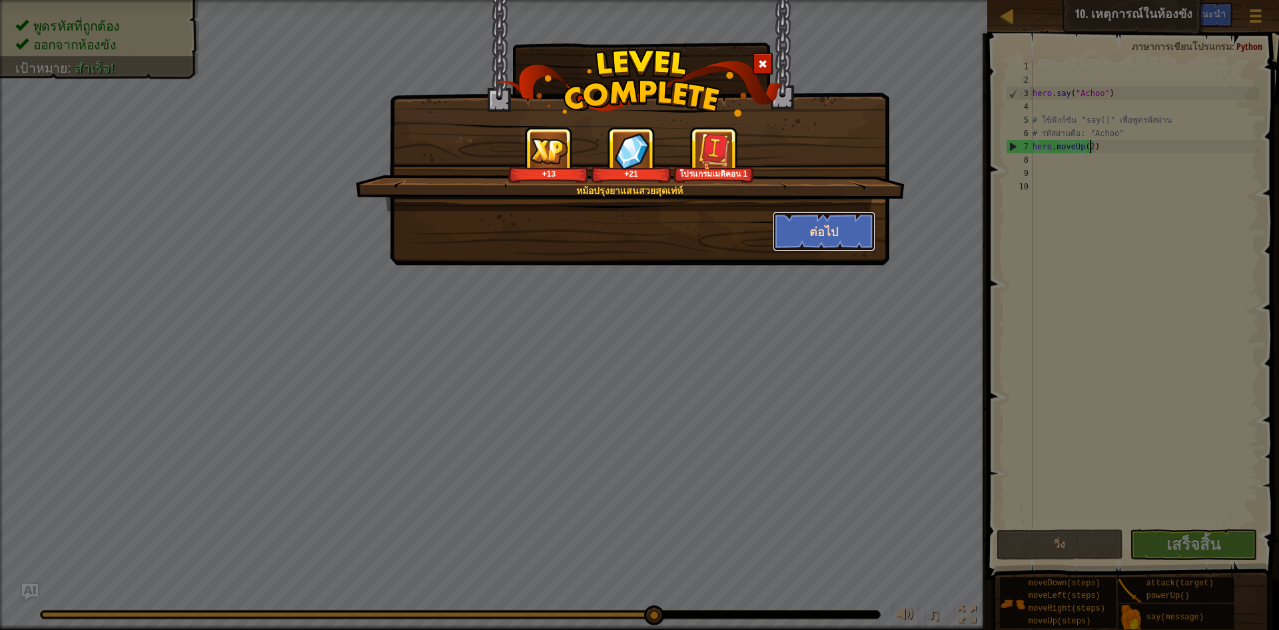
click at [816, 246] on button "ต่อไป" at bounding box center [824, 231] width 103 height 40
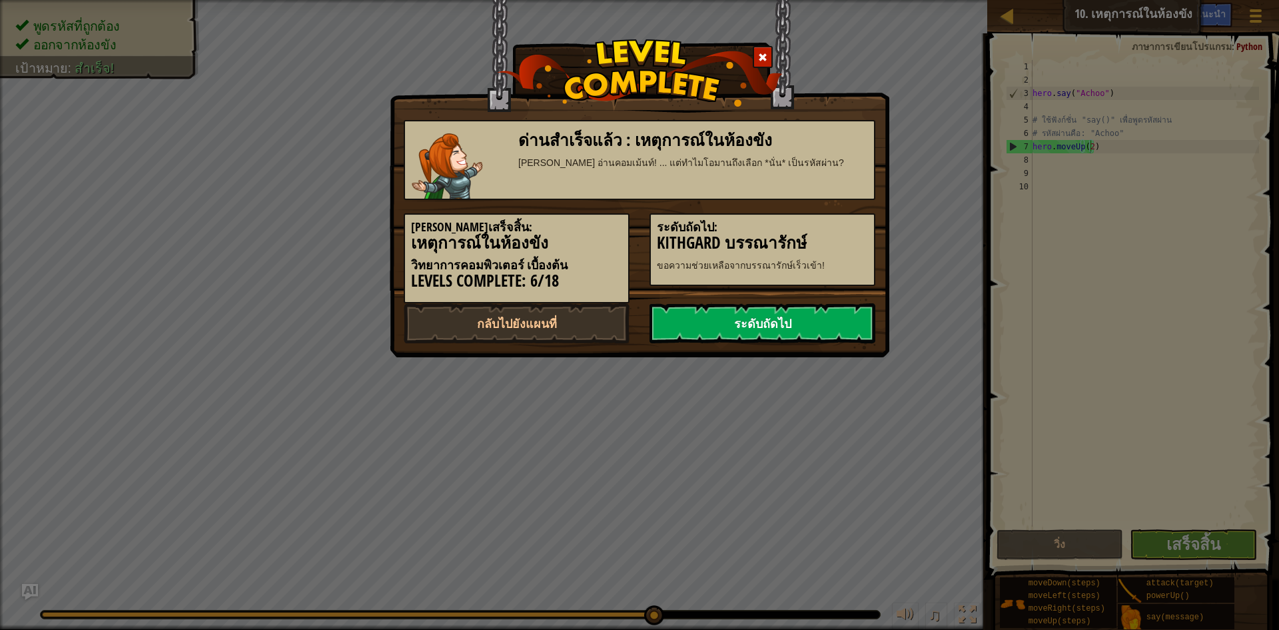
click at [816, 320] on link "ระดับถัดไป" at bounding box center [763, 323] width 226 height 40
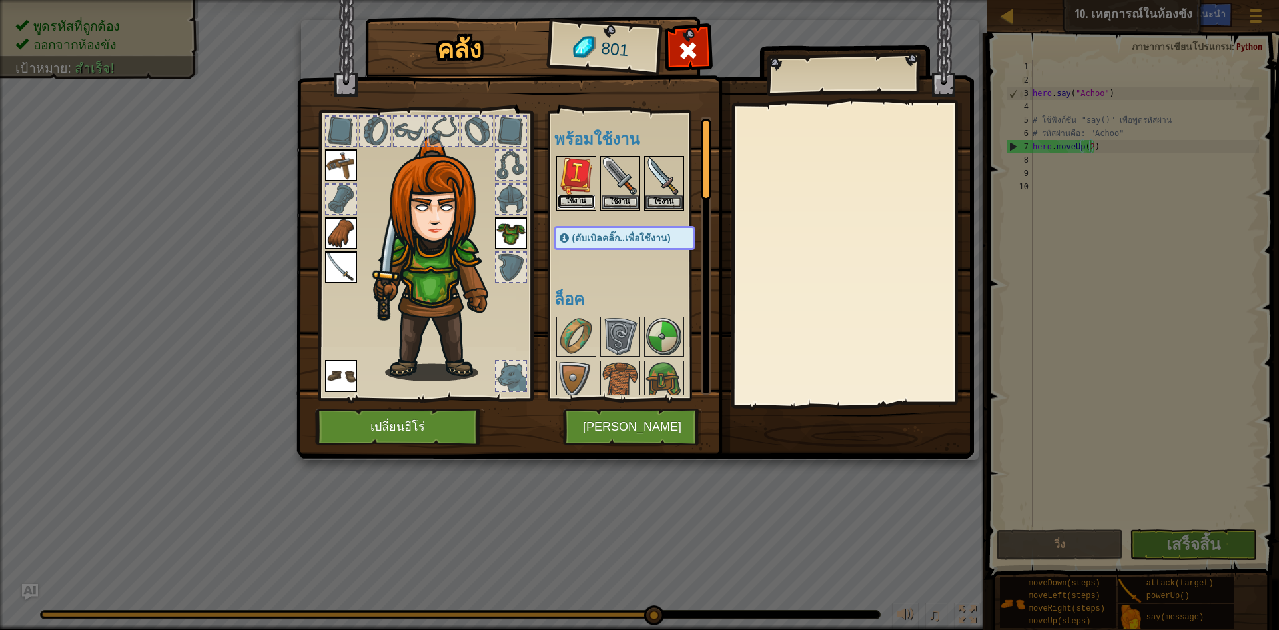
click at [584, 202] on button "ใช้งาน" at bounding box center [576, 202] width 37 height 14
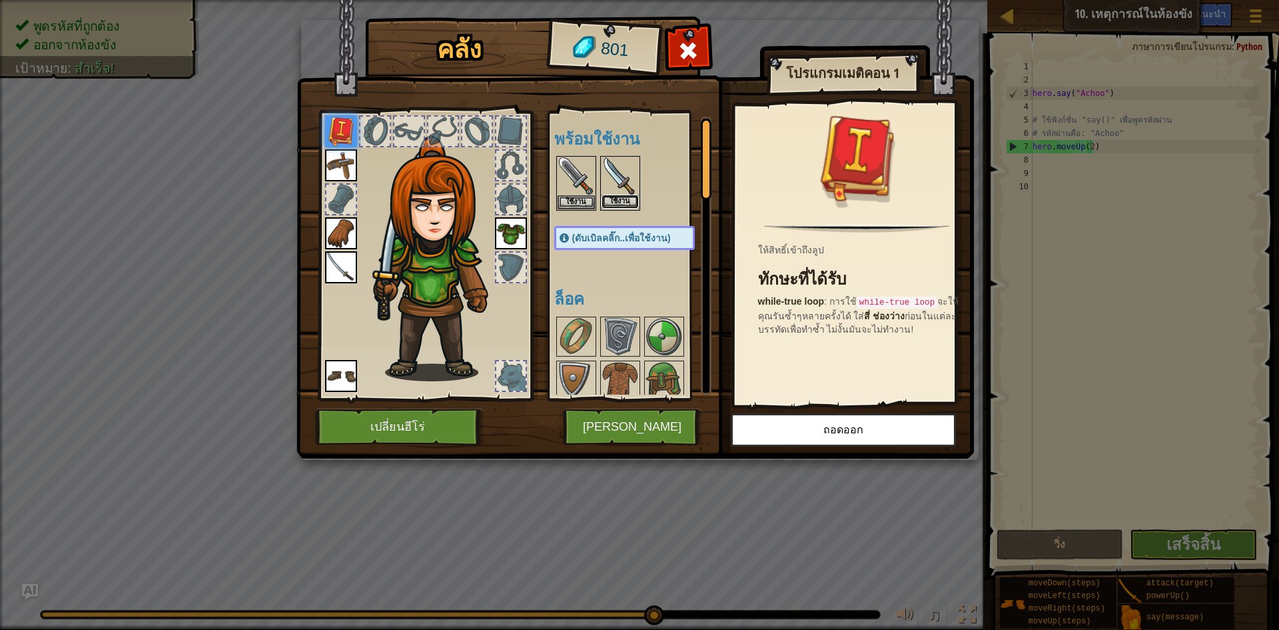
click at [630, 197] on button "ใช้งาน" at bounding box center [620, 202] width 37 height 14
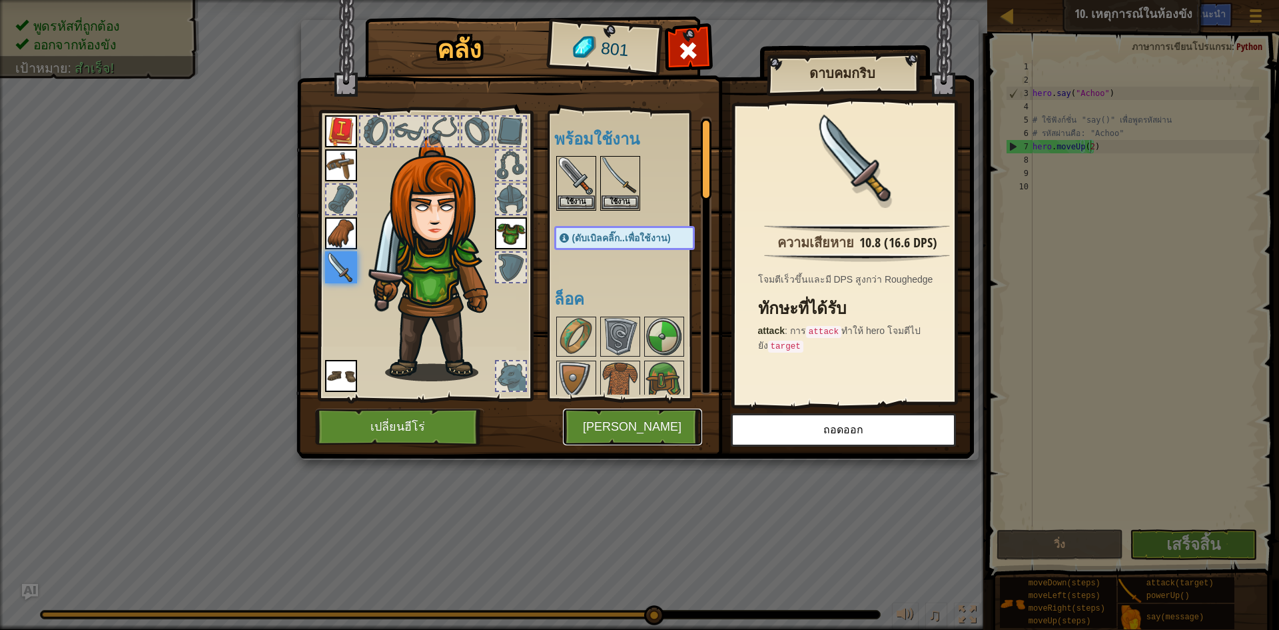
click at [637, 420] on button "[PERSON_NAME]" at bounding box center [632, 426] width 139 height 37
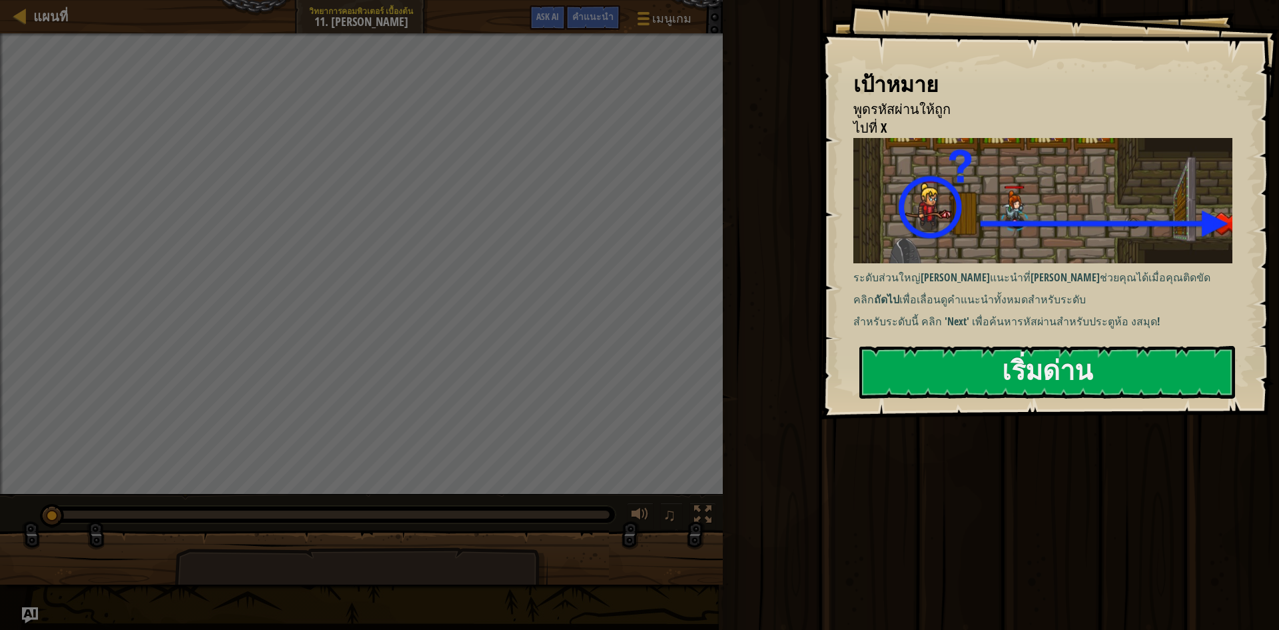
click at [1041, 339] on div "เป้าหมาย พูดรหัสผ่านให้ถูก ไปที่ X ระดับส่วนใหญ่[PERSON_NAME]แนะนำที่[PERSON_NA…" at bounding box center [1049, 209] width 459 height 419
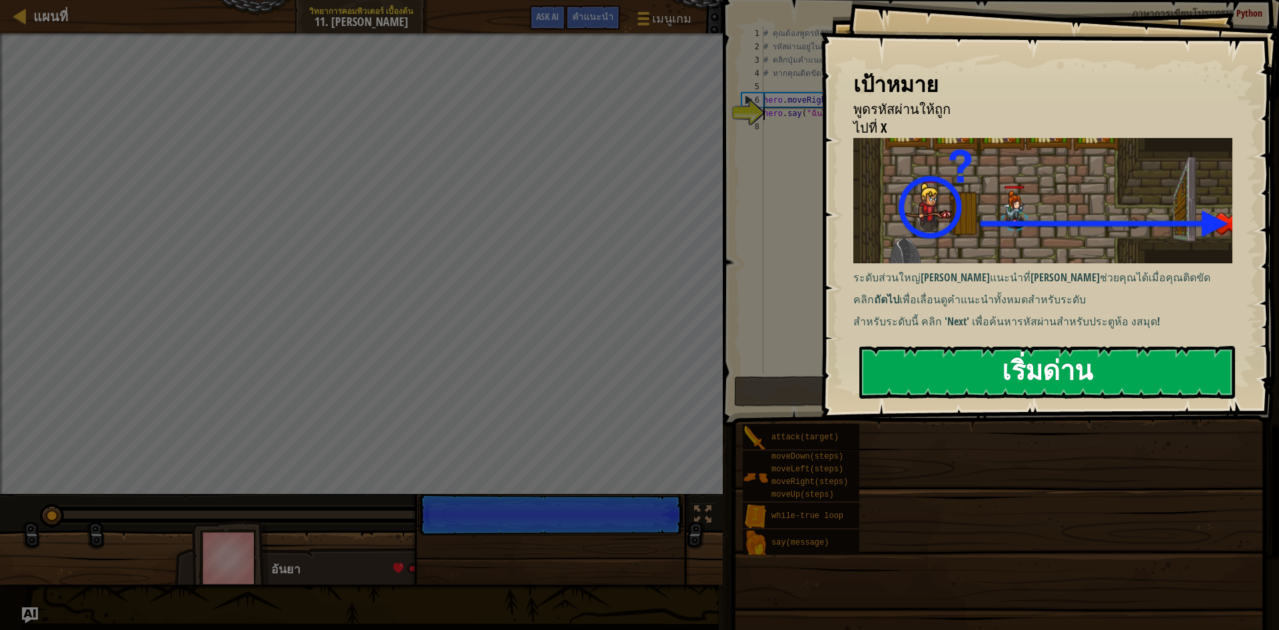
click at [1039, 358] on button "เริ่มด่าน" at bounding box center [1047, 372] width 376 height 53
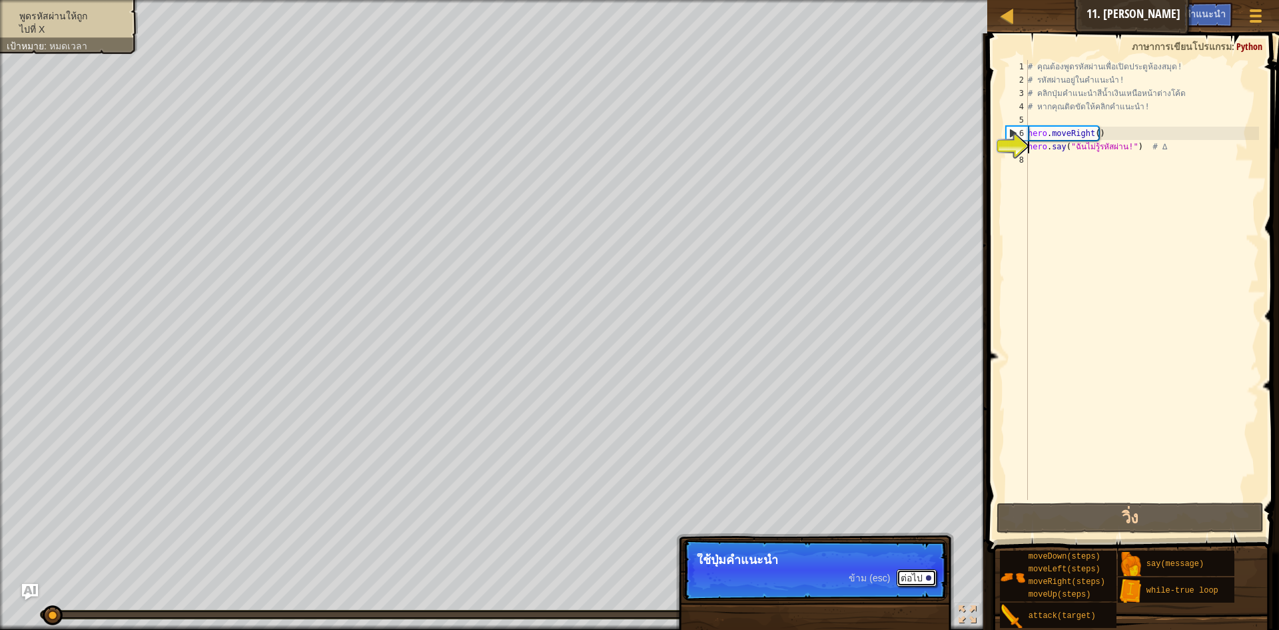
click at [923, 573] on button "ต่อไป" at bounding box center [917, 577] width 40 height 17
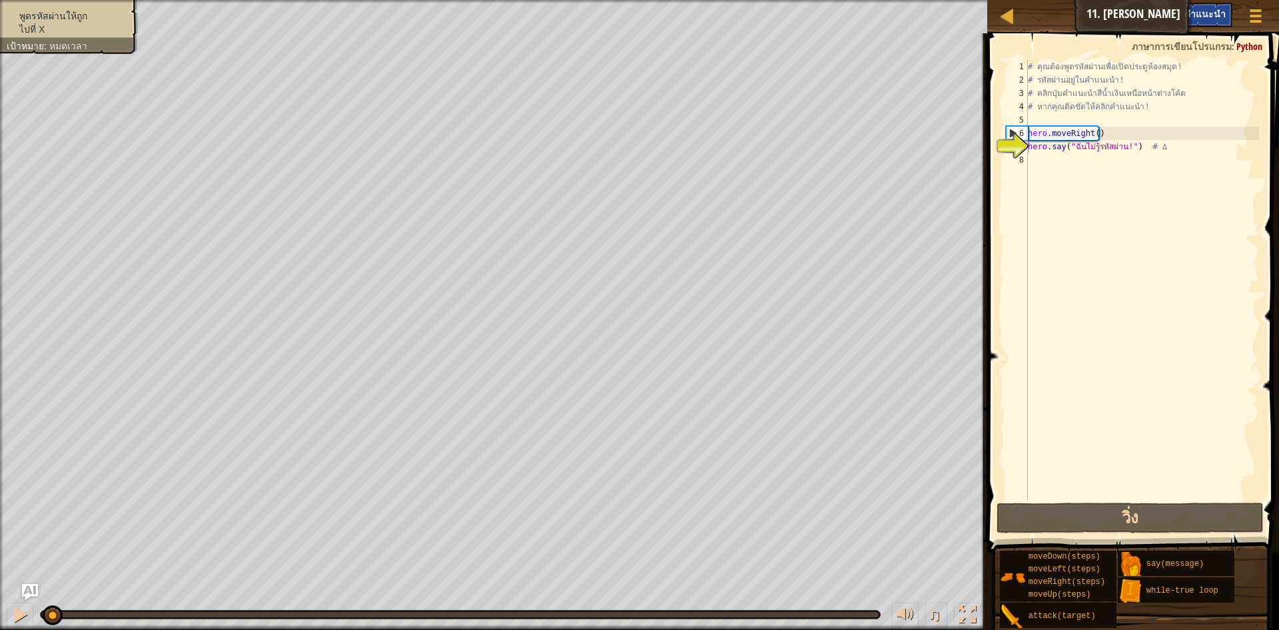
click at [1203, 18] on span "คำแนะนำ" at bounding box center [1205, 13] width 41 height 13
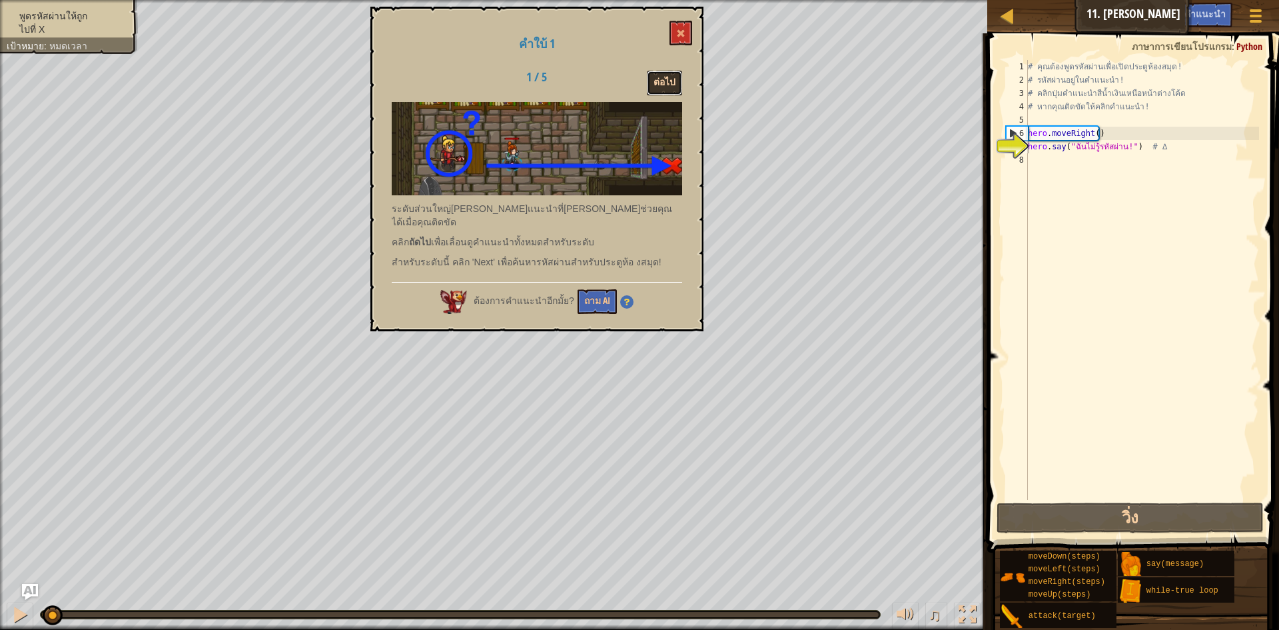
click at [648, 79] on button "ต่อไป" at bounding box center [664, 83] width 35 height 25
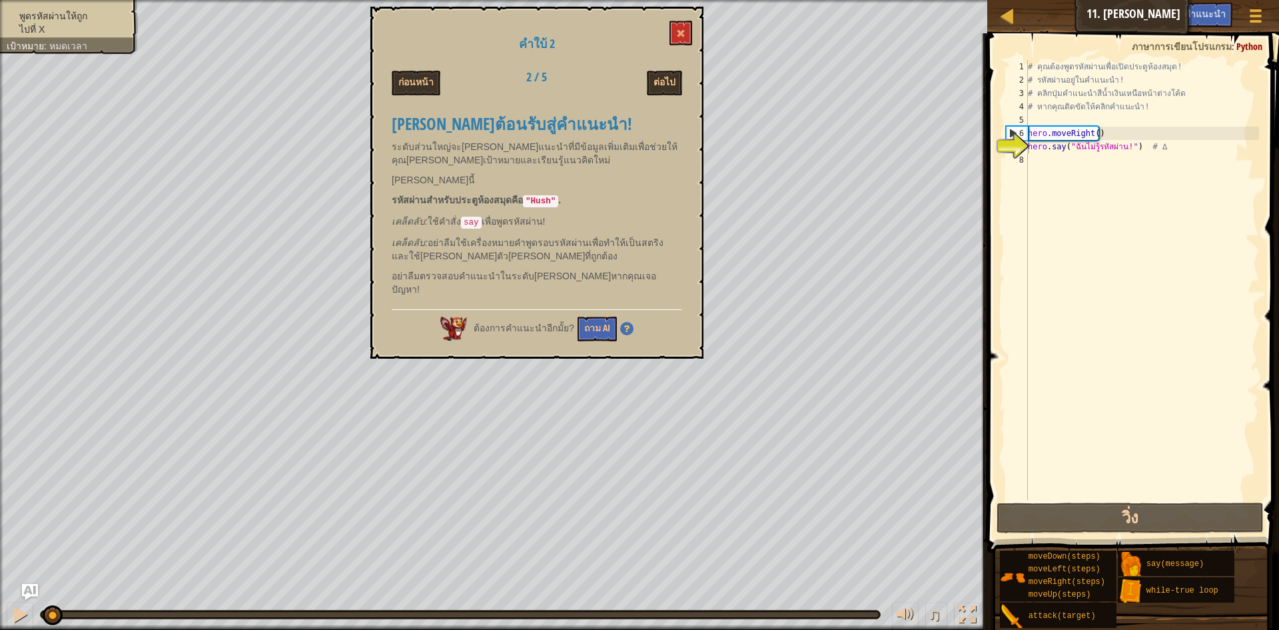
drag, startPoint x: 536, startPoint y: 201, endPoint x: 550, endPoint y: 202, distance: 14.0
click at [552, 203] on code ""Hush"" at bounding box center [540, 201] width 35 height 12
click at [550, 201] on code ""Hush"" at bounding box center [540, 201] width 35 height 12
drag, startPoint x: 552, startPoint y: 200, endPoint x: 602, endPoint y: 186, distance: 52.5
click at [576, 192] on div "[PERSON_NAME]ต้อนรับสู่คำแนะนำ! ระดับส่วนใหญ่จะ[PERSON_NAME]แนะนำที่มีข้อมูลเพิ…" at bounding box center [537, 202] width 290 height 201
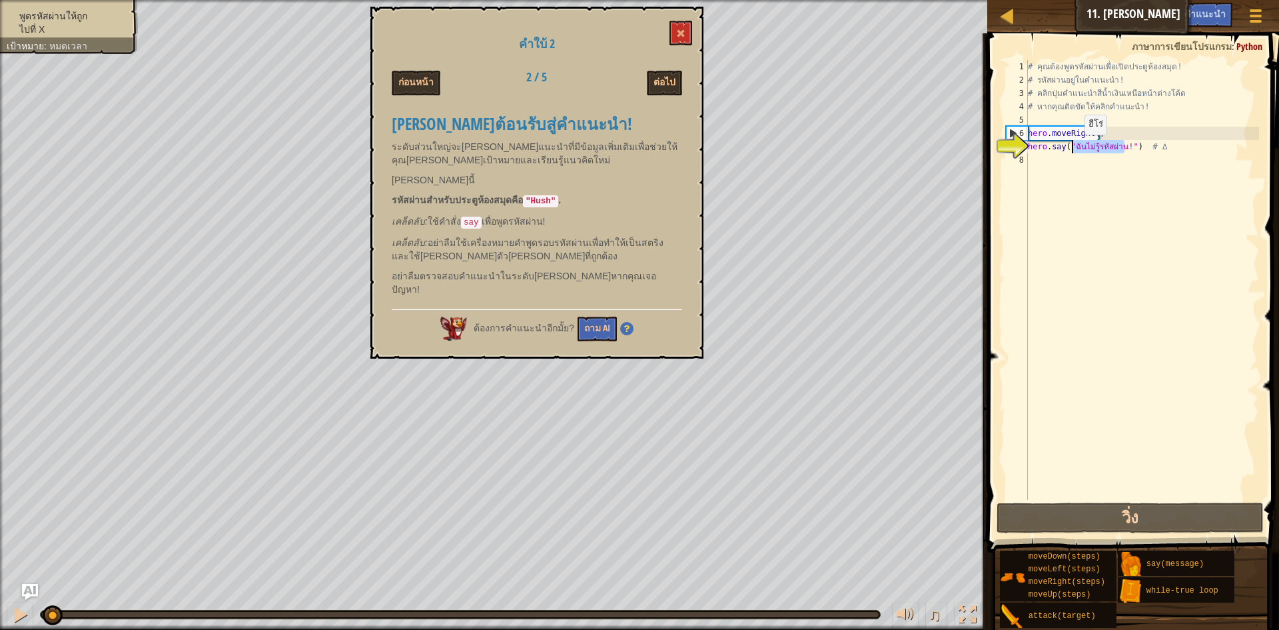
drag, startPoint x: 1125, startPoint y: 147, endPoint x: 1073, endPoint y: 148, distance: 51.3
click at [1073, 148] on div "# คุณต้องพูดรหัสผ่านเพื่อเปิดประตูห้องสมุด! # รหัสผ่านอยู่ในคำแนะนำ! # คลิกปุ่ม…" at bounding box center [1142, 293] width 234 height 466
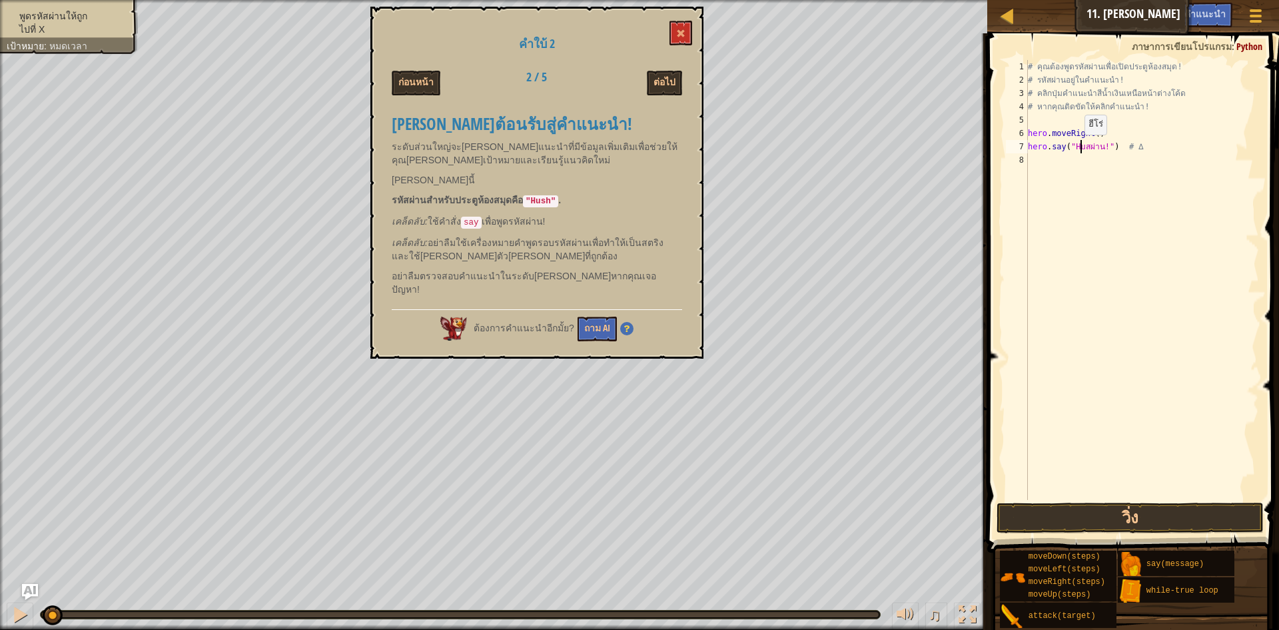
scroll to position [6, 5]
click at [1106, 146] on div "# คุณต้องพูดรหัสผ่านเพื่อเปิดประตูห้องสมุด! # รหัสผ่านอยู่ในคำแนะนำ! # คลิกปุ่ม…" at bounding box center [1142, 293] width 234 height 466
click at [1109, 146] on div "# คุณต้องพูดรหัสผ่านเพื่อเปิดประตูห้องสมุด! # รหัสผ่านอยู่ในคำแนะนำ! # คลิกปุ่ม…" at bounding box center [1142, 293] width 234 height 466
click at [1112, 147] on div "# คุณต้องพูดรหัสผ่านเพื่อเปิดประตูห้องสมุด! # รหัสผ่านอยู่ในคำแนะนำ! # คลิกปุ่ม…" at bounding box center [1142, 293] width 234 height 466
click at [1086, 506] on button "วิ่ง" at bounding box center [1130, 517] width 267 height 31
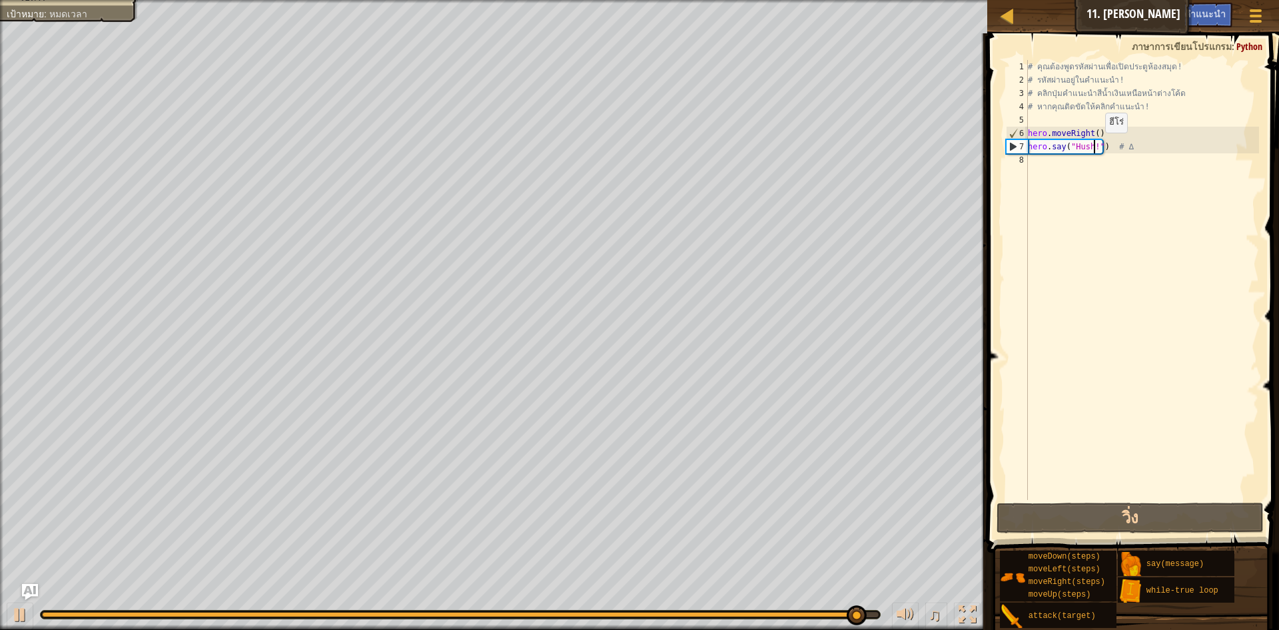
click at [1094, 146] on div "# คุณต้องพูดรหัสผ่านเพื่อเปิดประตูห้องสมุด! # รหัสผ่านอยู่ในคำแนะนำ! # คลิกปุ่ม…" at bounding box center [1142, 293] width 234 height 466
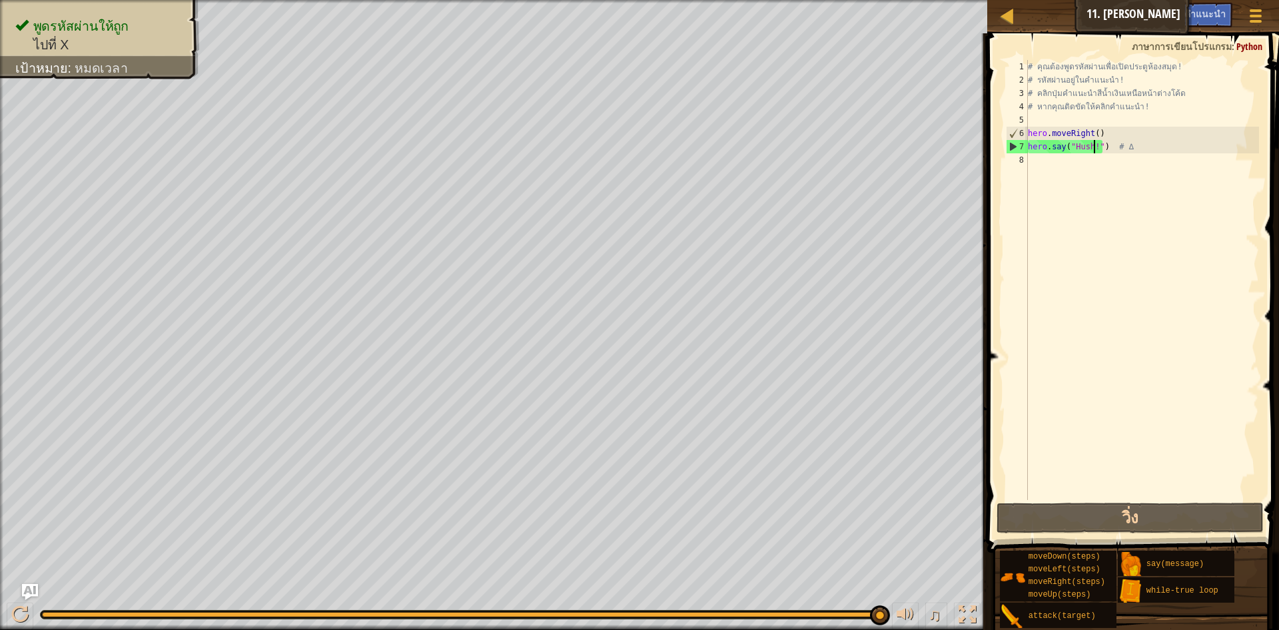
type textarea "hero.say("Hush") # ∆"
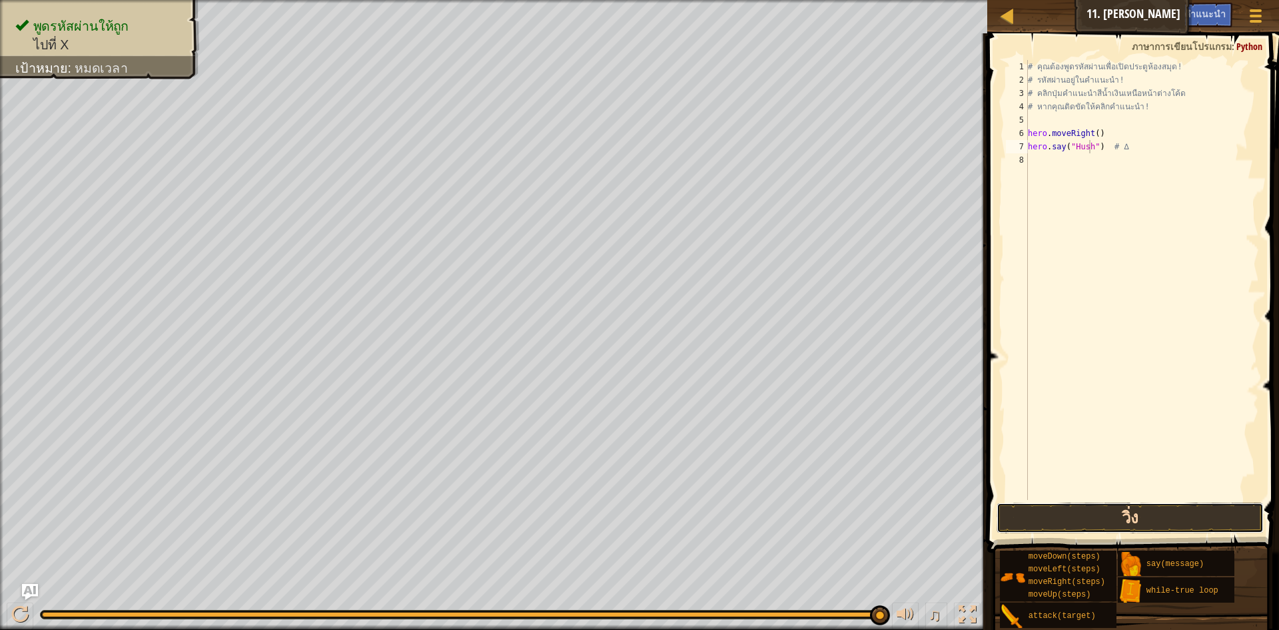
click at [1126, 520] on button "วิ่ง" at bounding box center [1130, 517] width 267 height 31
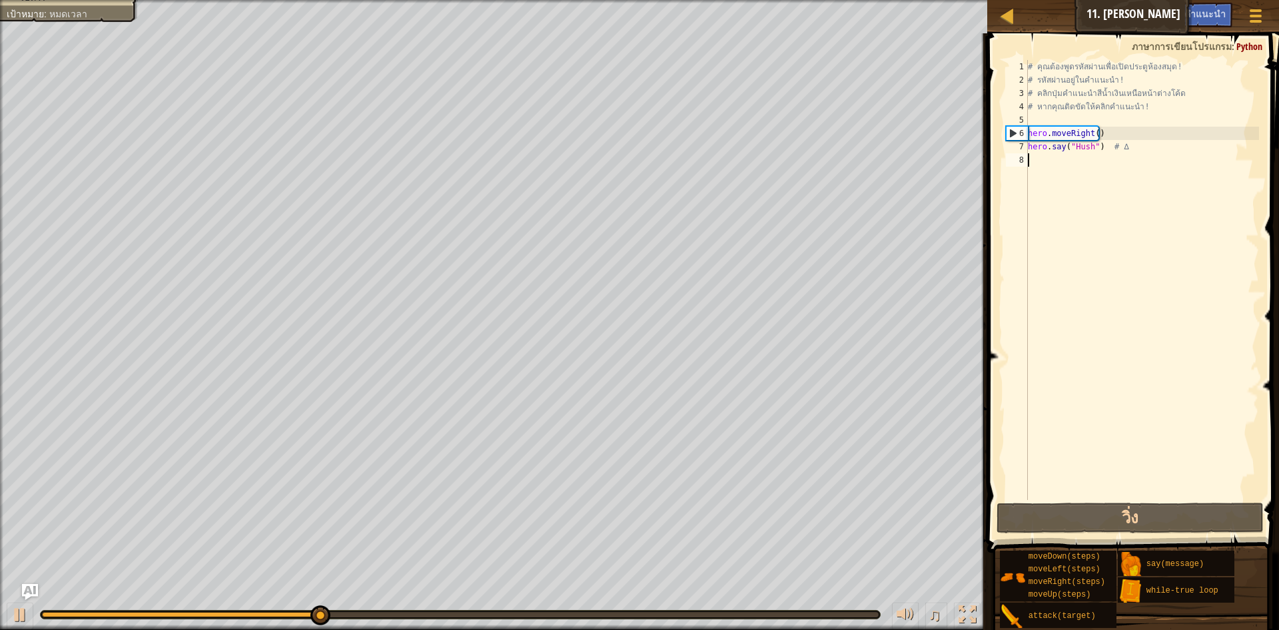
click at [1035, 165] on div "# คุณต้องพูดรหัสผ่านเพื่อเปิดประตูห้องสมุด! # รหัสผ่านอยู่ในคำแนะนำ! # คลิกปุ่ม…" at bounding box center [1142, 293] width 234 height 466
type textarea "h"
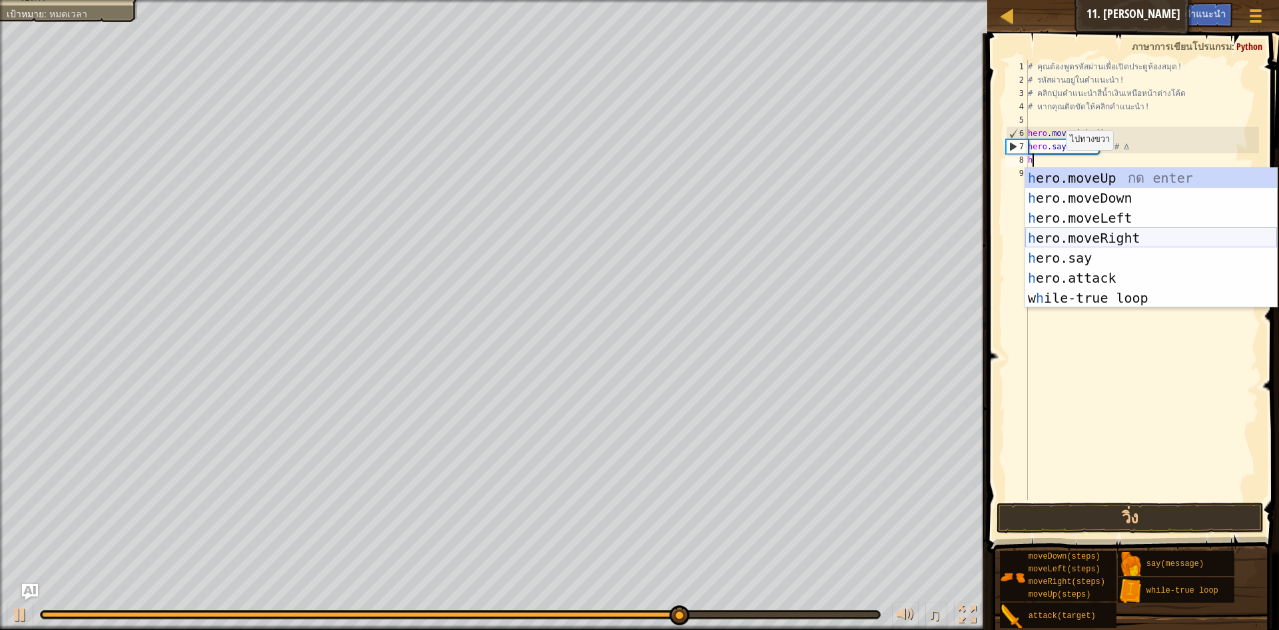
click at [1093, 241] on div "h ero.moveUp กด enter h ero.moveDown กด enter h ero.moveLeft กด enter h ero.mov…" at bounding box center [1151, 258] width 252 height 180
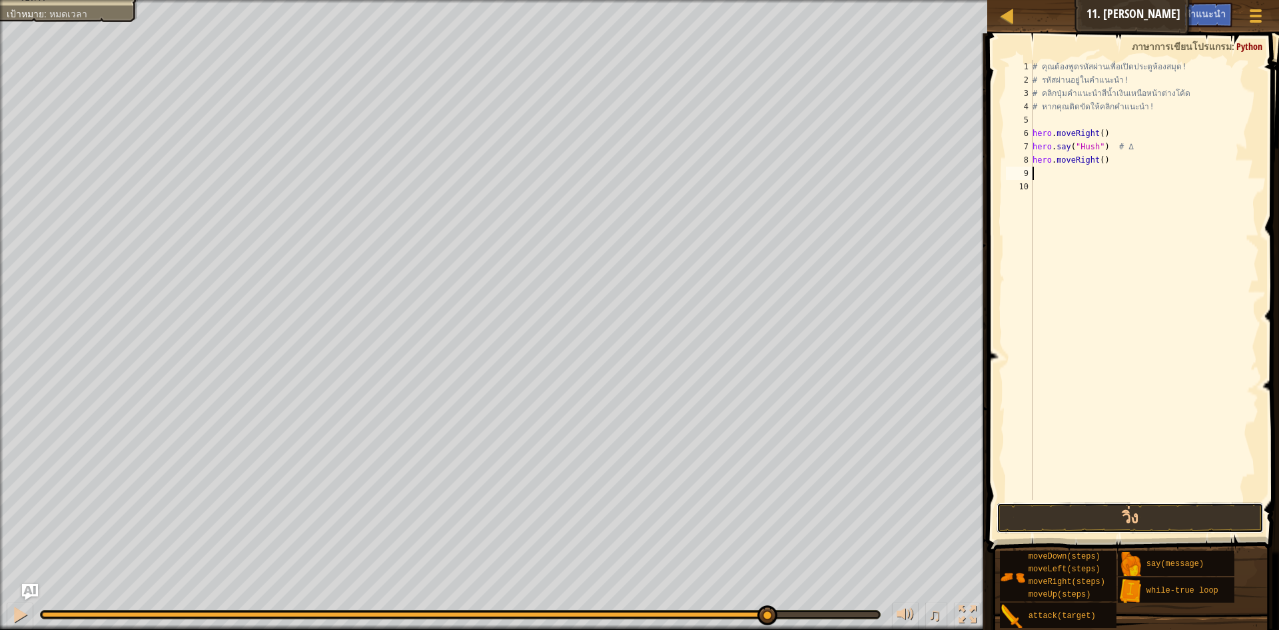
click at [1113, 503] on button "วิ่ง" at bounding box center [1130, 517] width 267 height 31
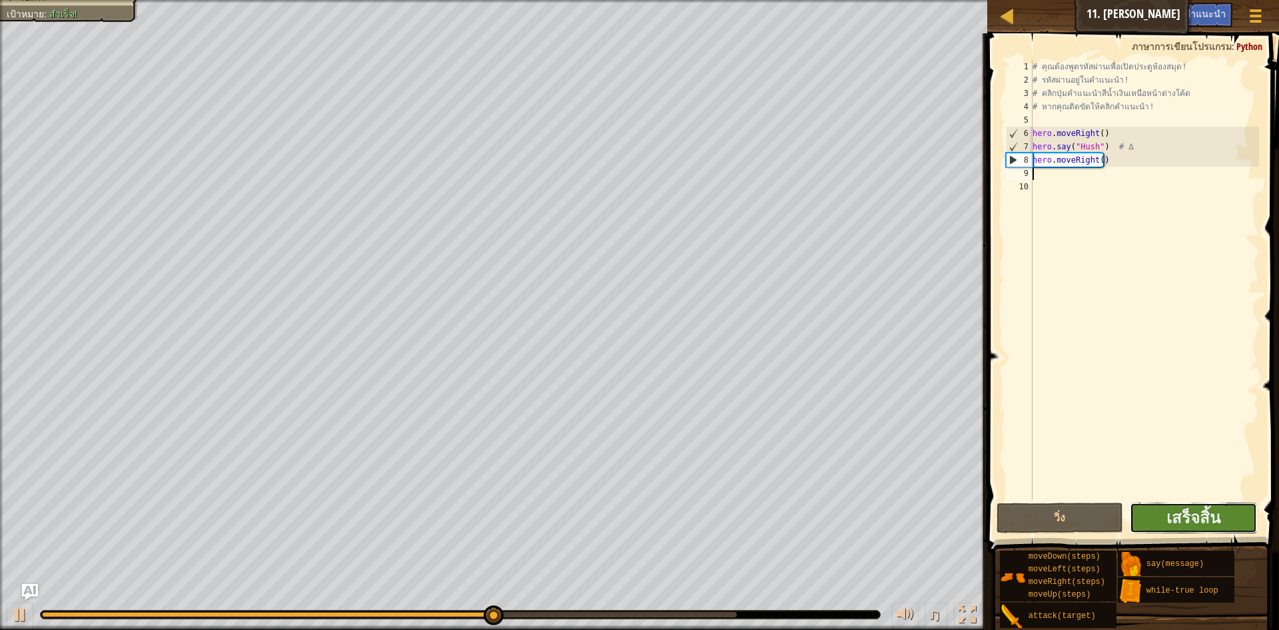
click at [1163, 509] on button "เสร็จสิ้น" at bounding box center [1193, 517] width 127 height 31
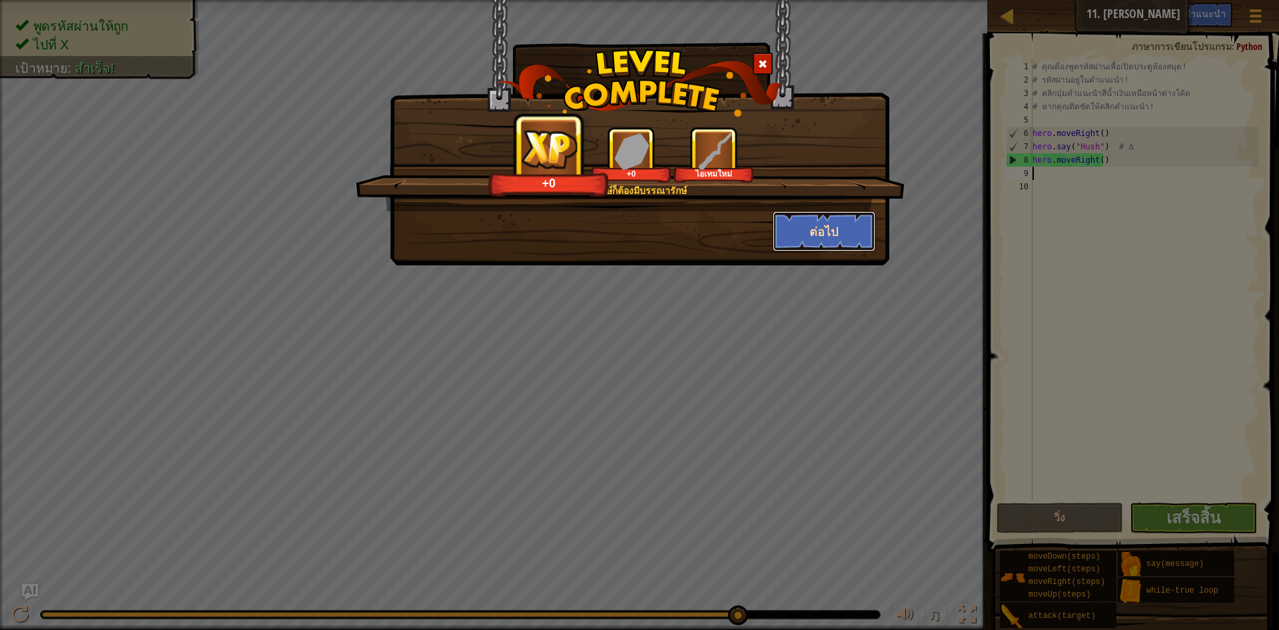
click at [815, 247] on button "ต่อไป" at bounding box center [824, 231] width 103 height 40
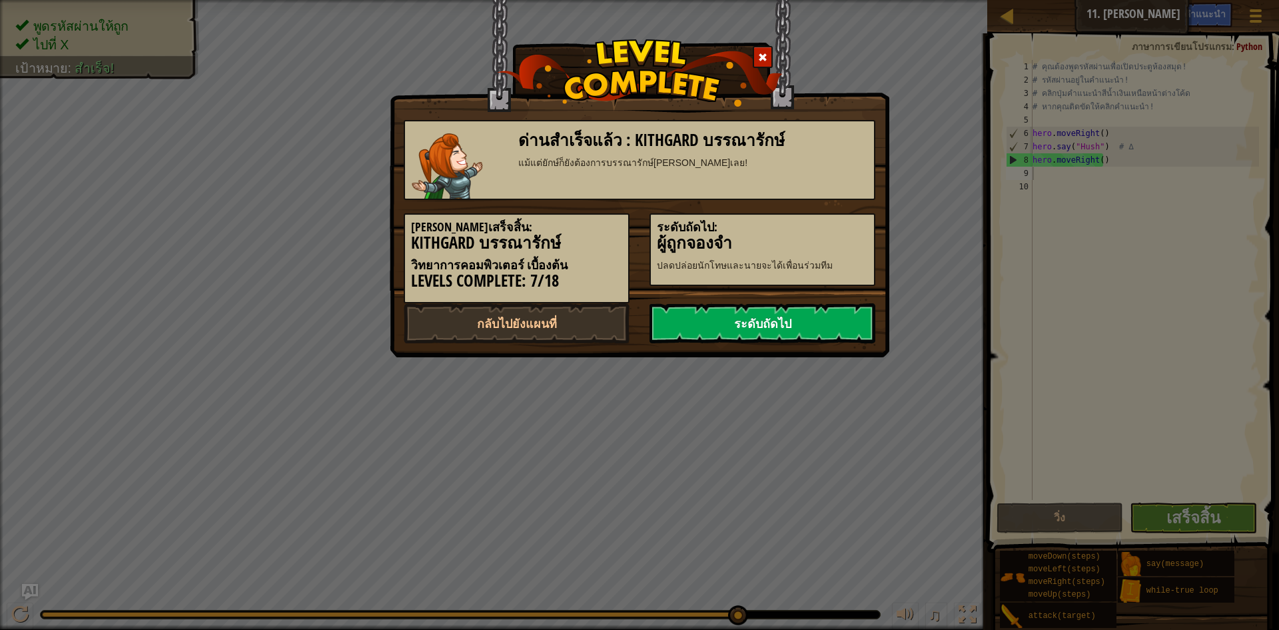
click at [791, 323] on link "ระดับถัดไป" at bounding box center [763, 323] width 226 height 40
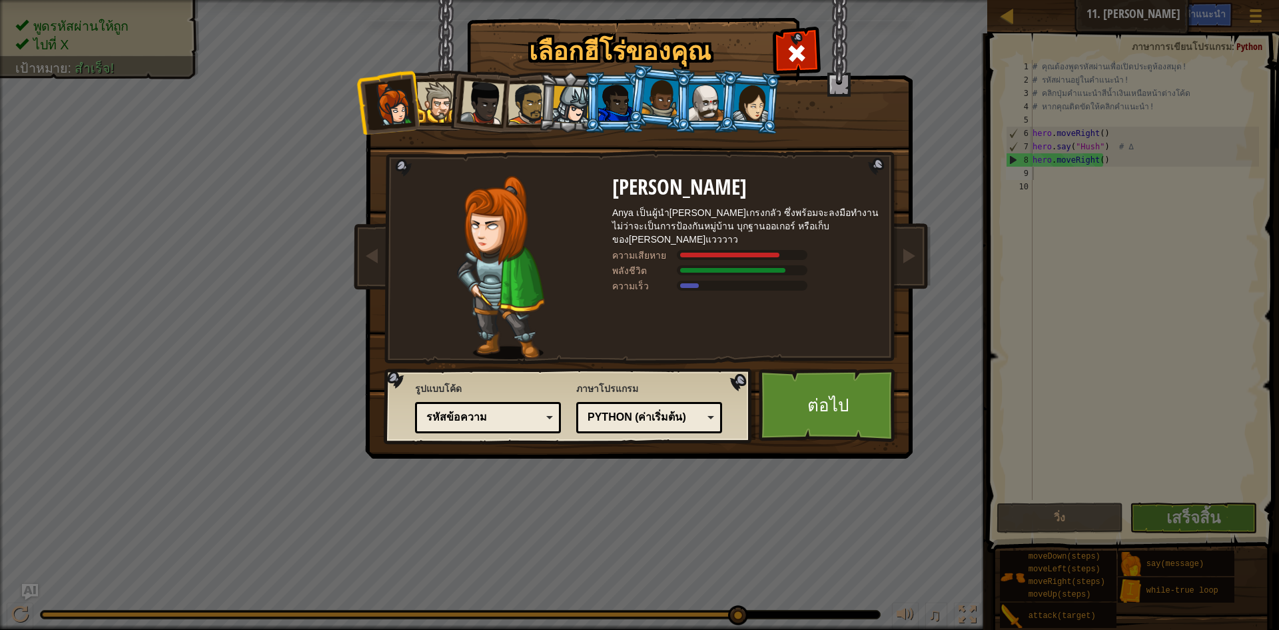
drag, startPoint x: 438, startPoint y: 107, endPoint x: 445, endPoint y: 110, distance: 8.1
click at [438, 107] on div at bounding box center [437, 102] width 41 height 41
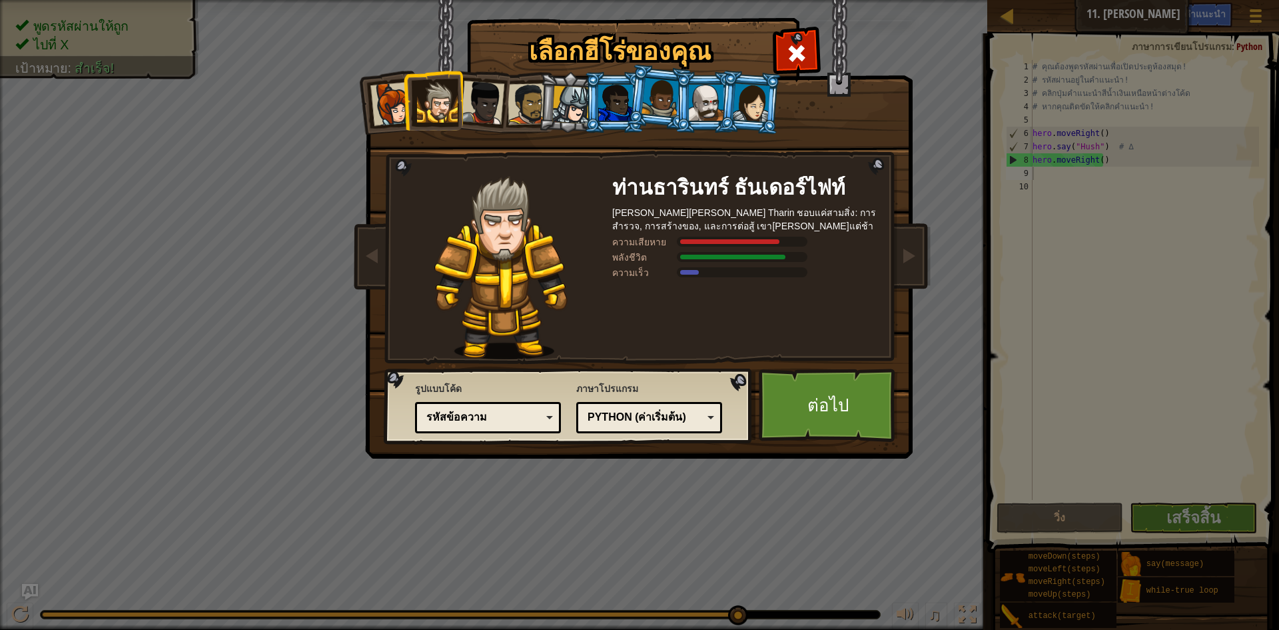
click at [412, 96] on li at bounding box center [433, 100] width 60 height 61
click at [391, 103] on div at bounding box center [392, 104] width 44 height 44
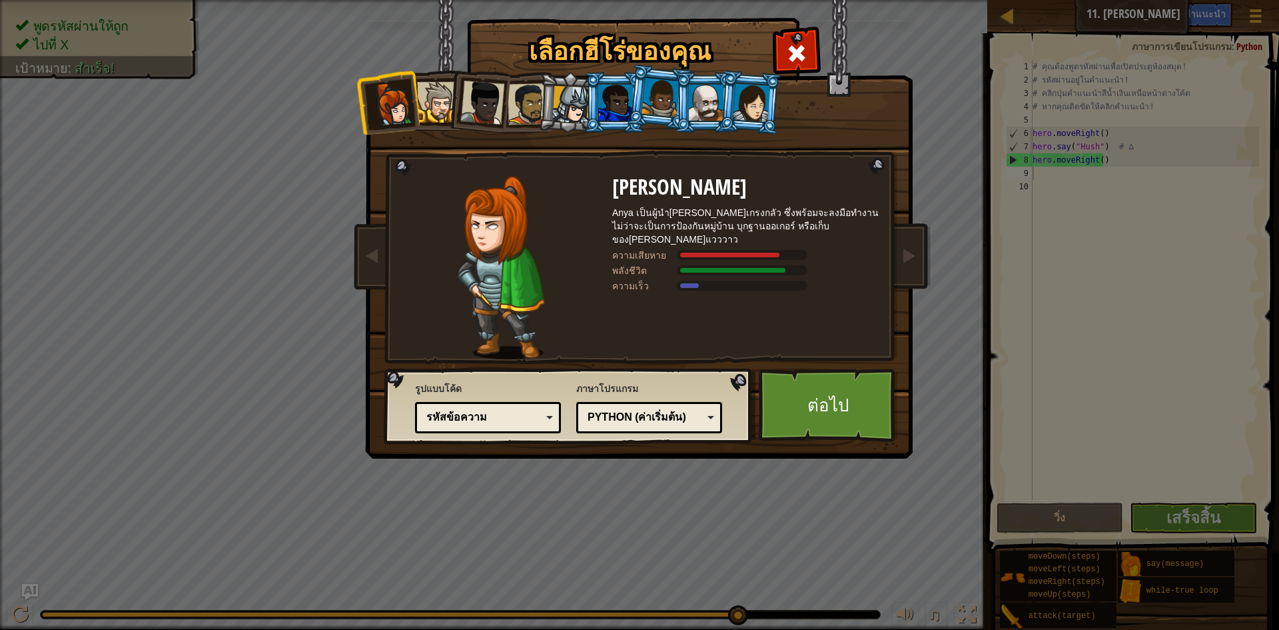
click at [412, 105] on div at bounding box center [392, 104] width 44 height 44
click at [429, 101] on div at bounding box center [437, 102] width 41 height 41
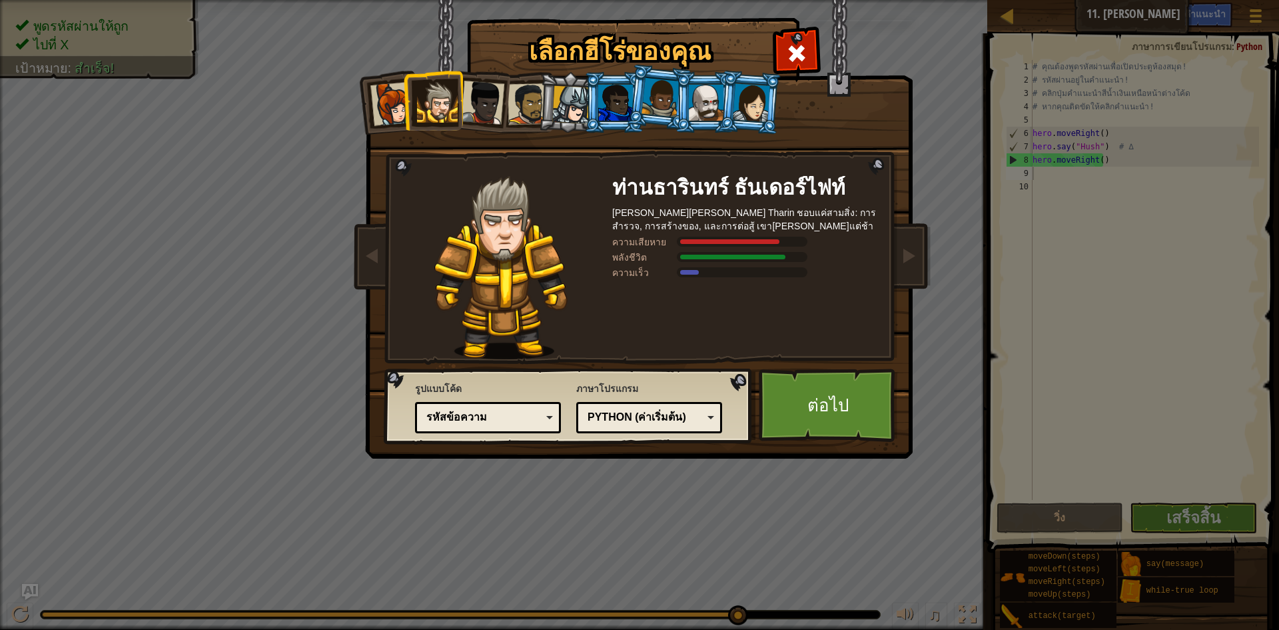
click at [626, 103] on div at bounding box center [615, 103] width 35 height 36
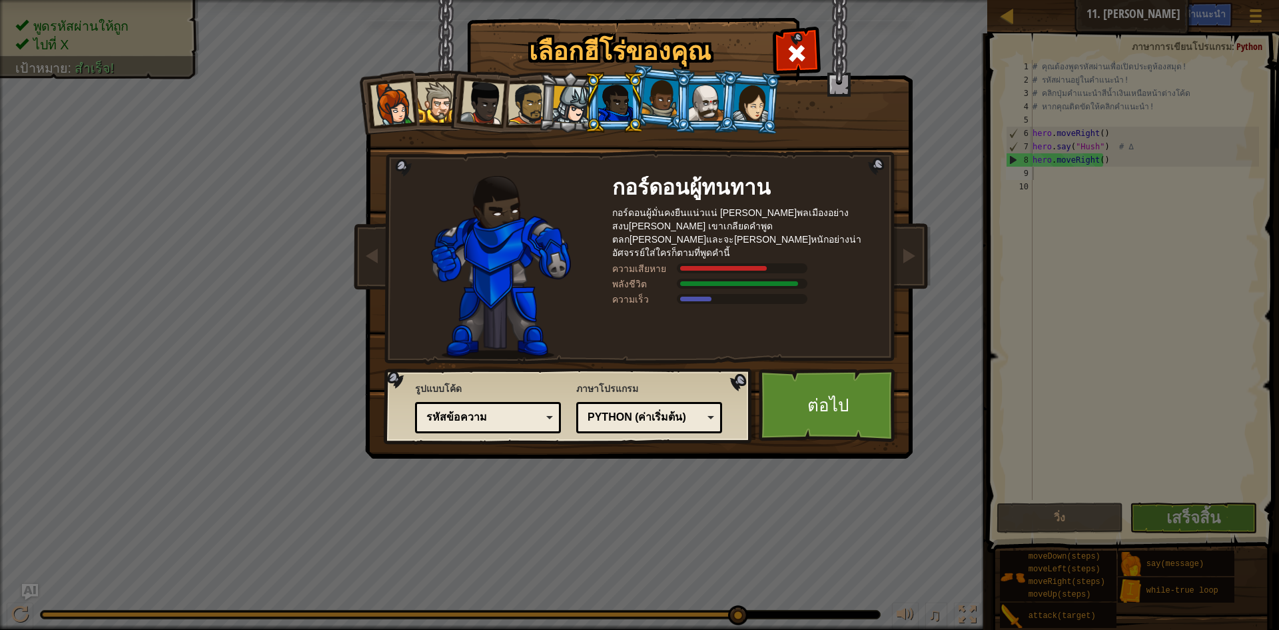
click at [644, 95] on li at bounding box center [614, 102] width 60 height 61
click at [666, 95] on div at bounding box center [661, 97] width 38 height 39
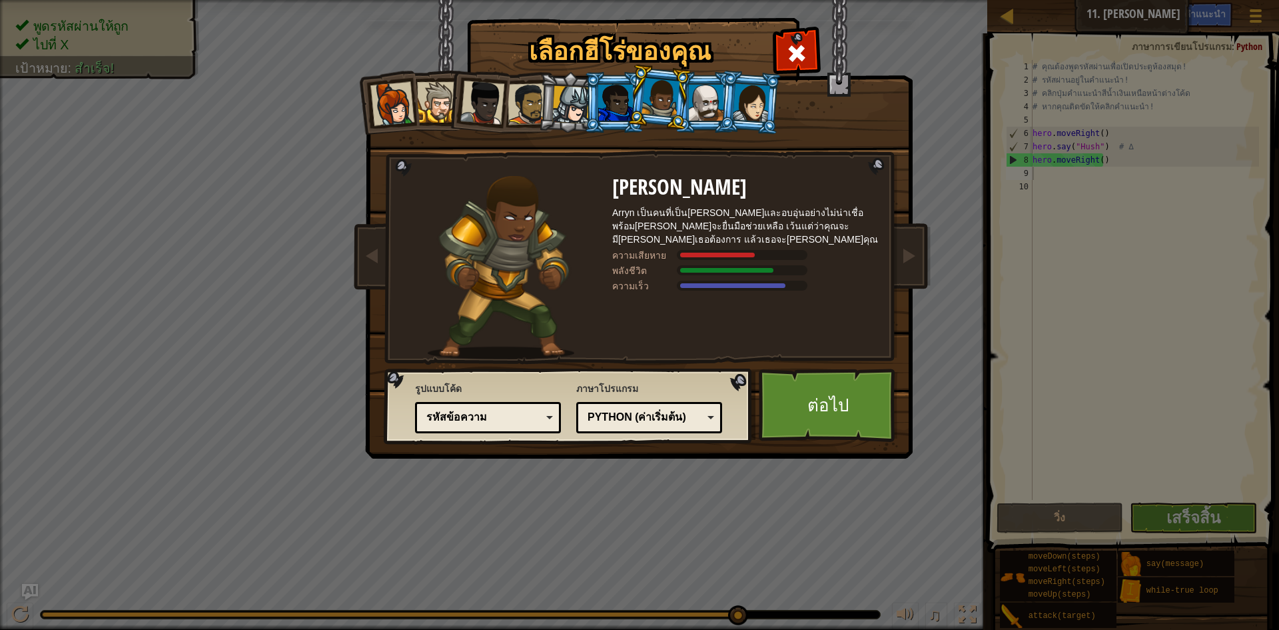
click at [761, 111] on div at bounding box center [751, 102] width 37 height 38
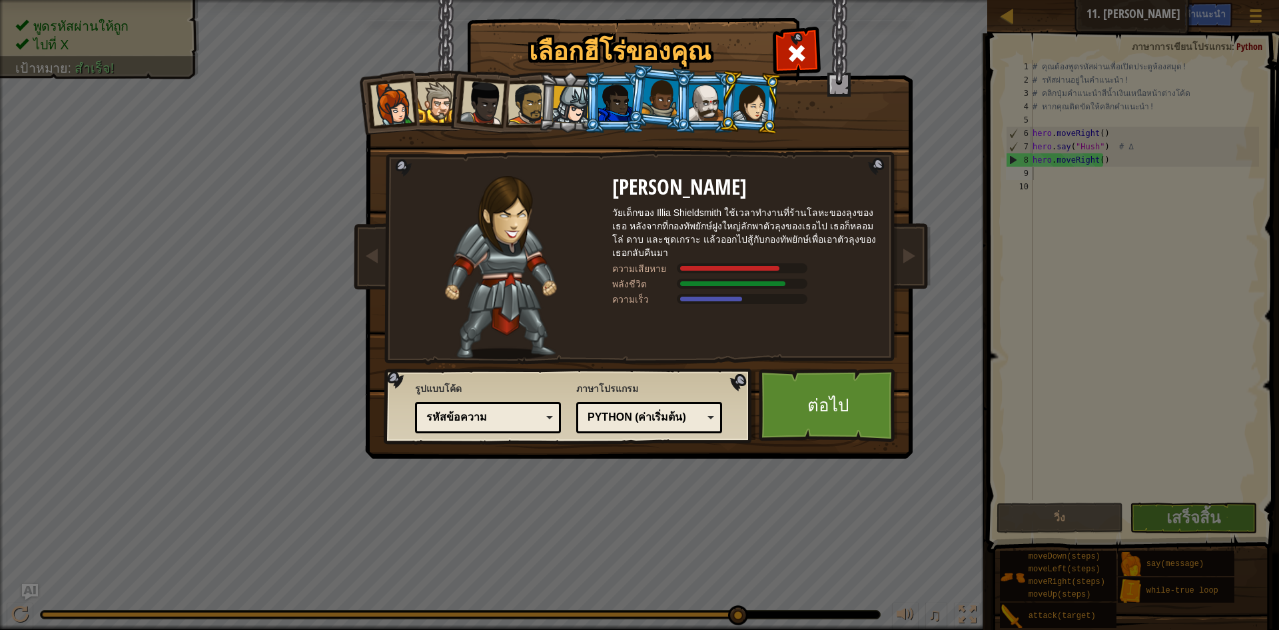
click at [620, 92] on div at bounding box center [615, 103] width 35 height 36
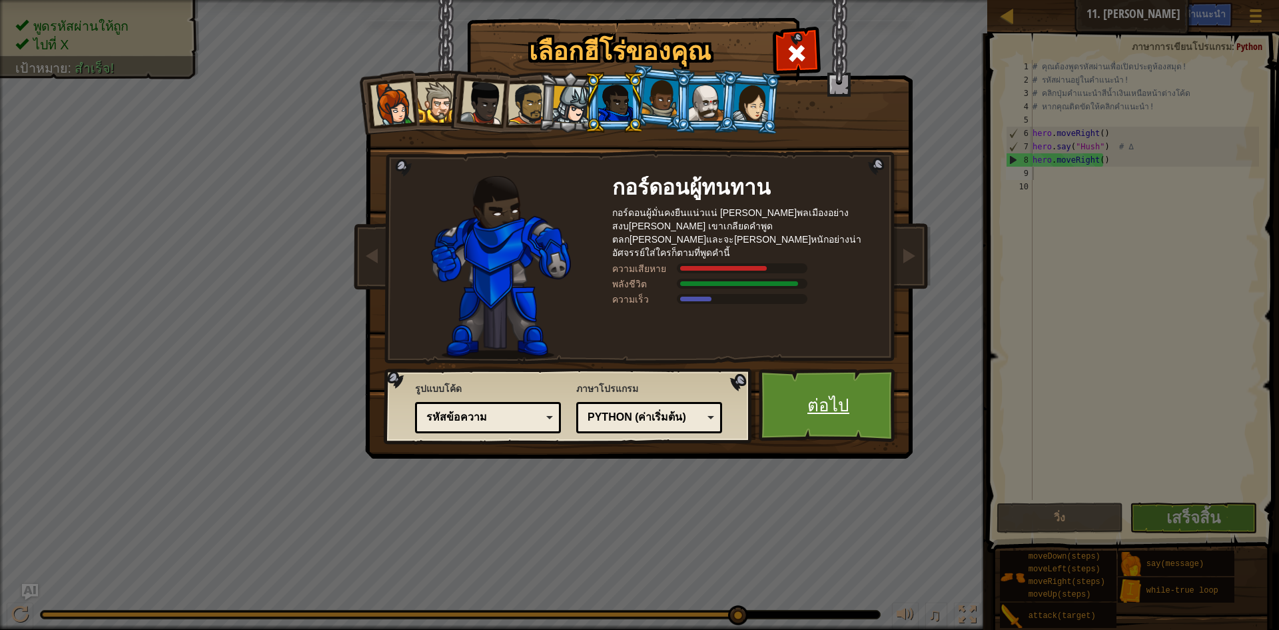
click at [834, 405] on link "ต่อไป" at bounding box center [828, 404] width 139 height 73
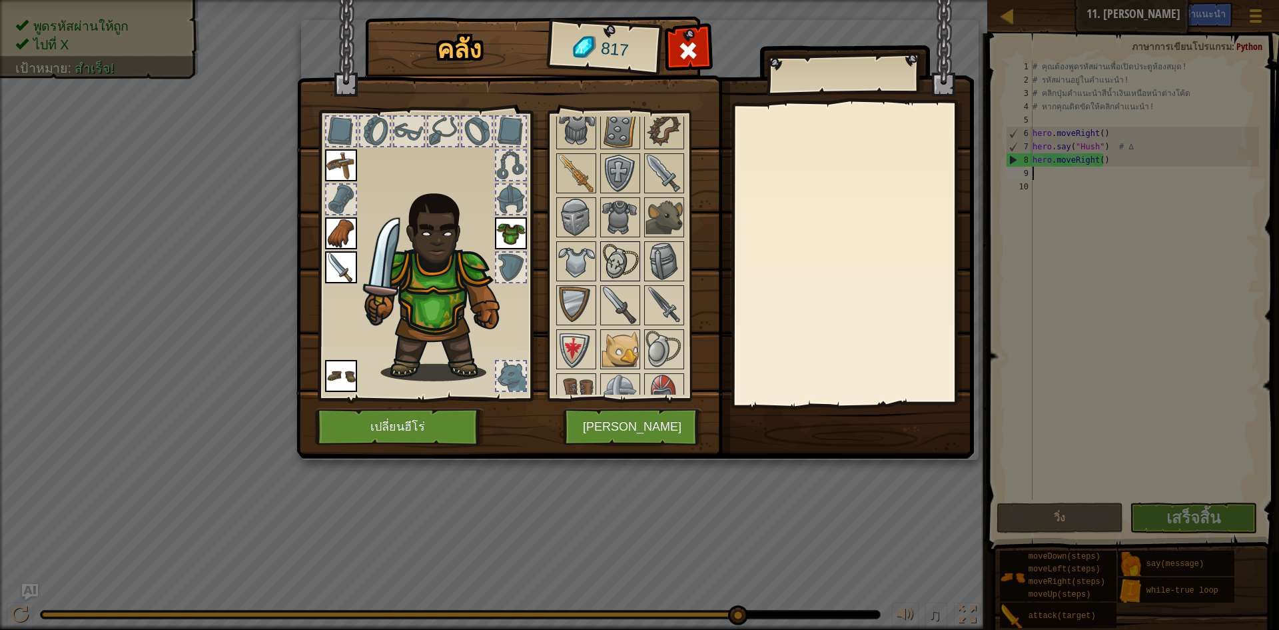
scroll to position [466, 0]
click at [588, 212] on img at bounding box center [576, 215] width 37 height 37
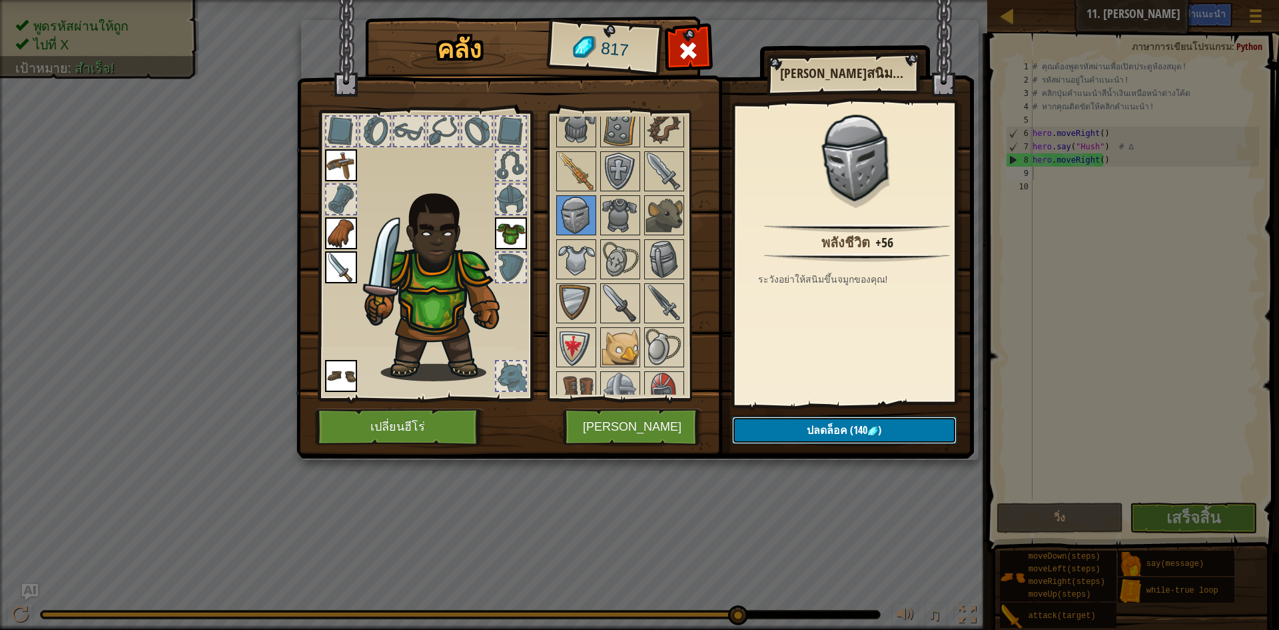
click at [887, 427] on button "ปลดล็อค (140 )" at bounding box center [844, 429] width 225 height 27
click at [835, 418] on button "ยืนยัน" at bounding box center [844, 429] width 225 height 27
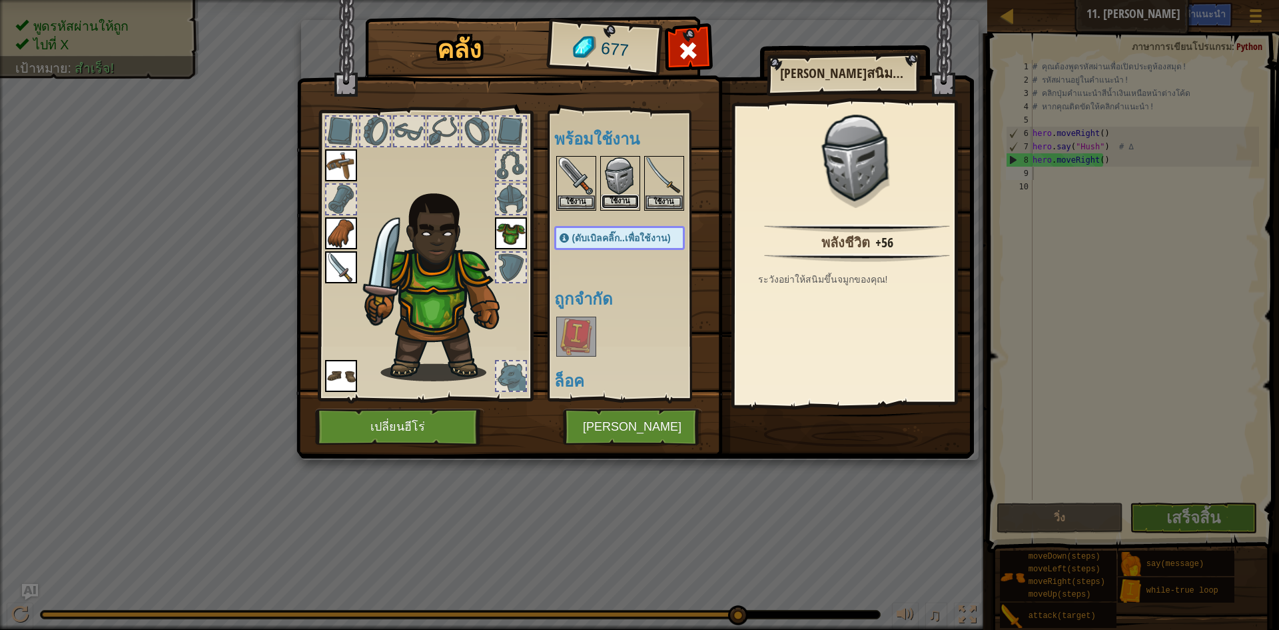
click at [622, 203] on button "ใช้งาน" at bounding box center [620, 202] width 37 height 14
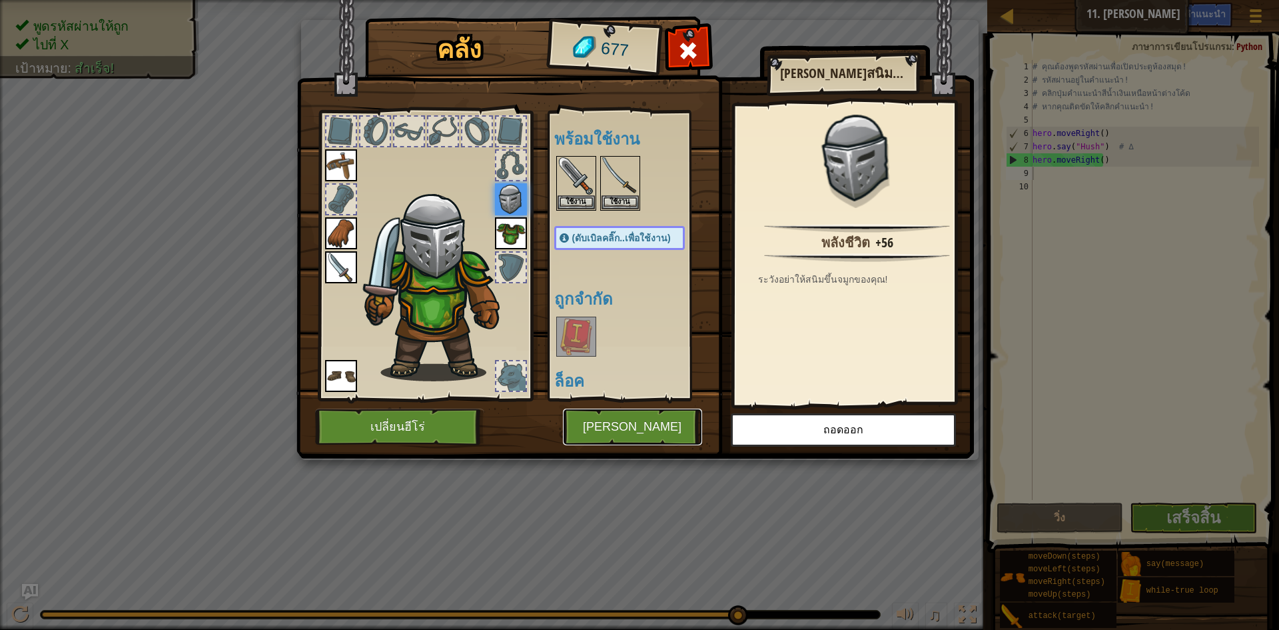
click at [660, 426] on button "[PERSON_NAME]" at bounding box center [632, 426] width 139 height 37
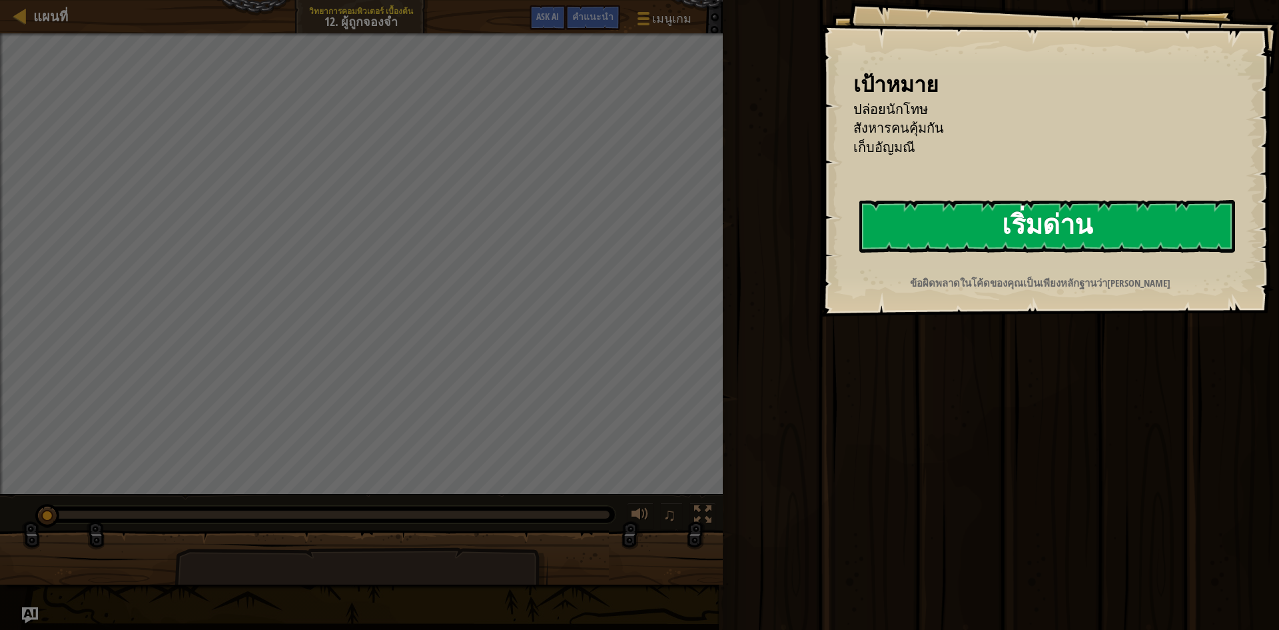
click at [1034, 222] on button "เริ่มด่าน" at bounding box center [1047, 226] width 376 height 53
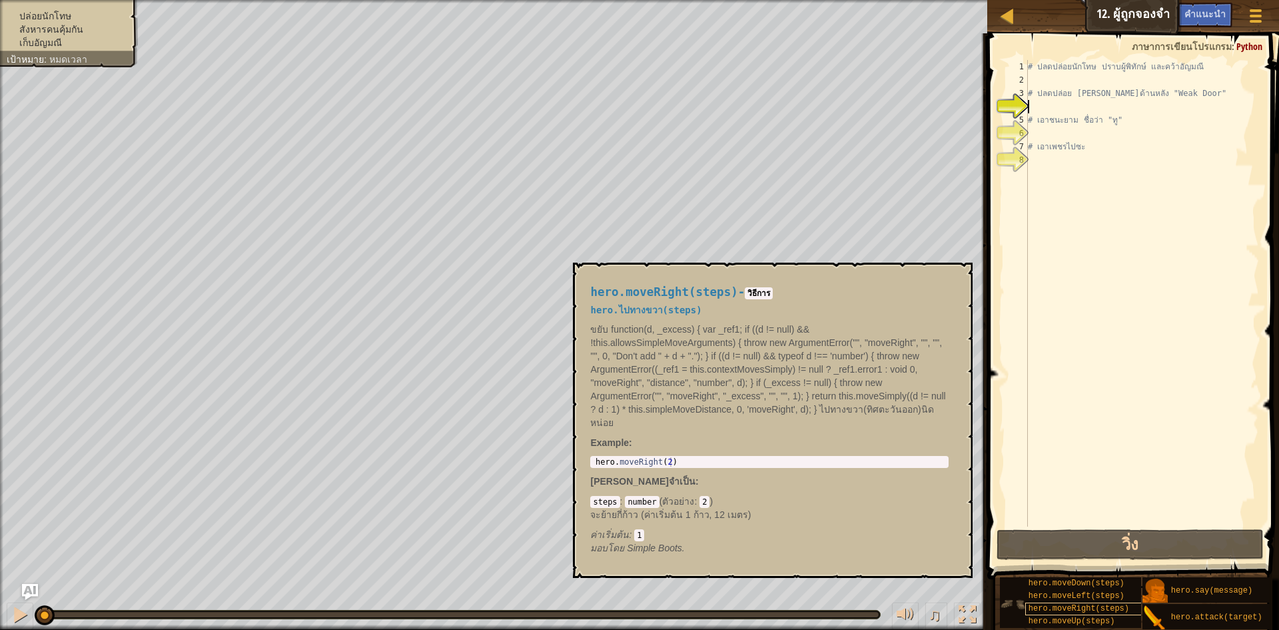
scroll to position [10, 0]
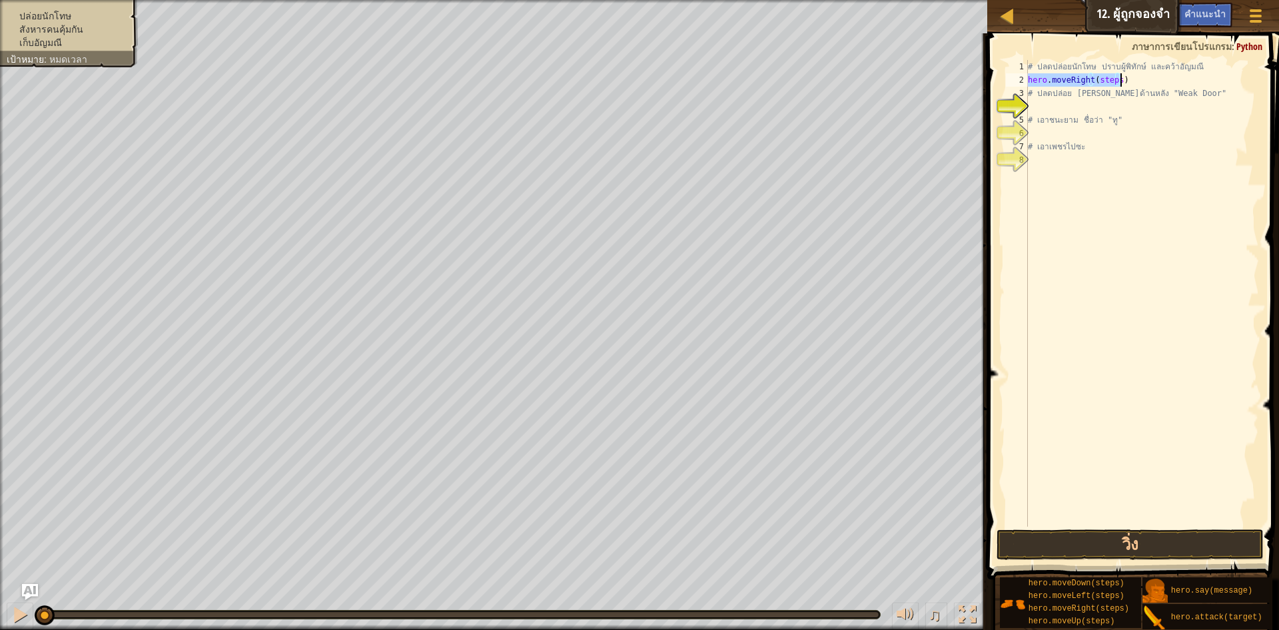
click at [1115, 79] on div "# ปลดปล่อยนักโทษ ปราบผู้[PERSON_NAME] และคว้า[PERSON_NAME] hero . moveRight ( s…" at bounding box center [1142, 293] width 234 height 466
drag, startPoint x: 1115, startPoint y: 79, endPoint x: 1094, endPoint y: 84, distance: 21.8
click at [1094, 84] on div "# ปลดปล่อยนักโทษ ปราบผู้[PERSON_NAME] และคว้า[PERSON_NAME] hero . moveRight ( s…" at bounding box center [1142, 306] width 234 height 493
type textarea "hero.moveRight(4)"
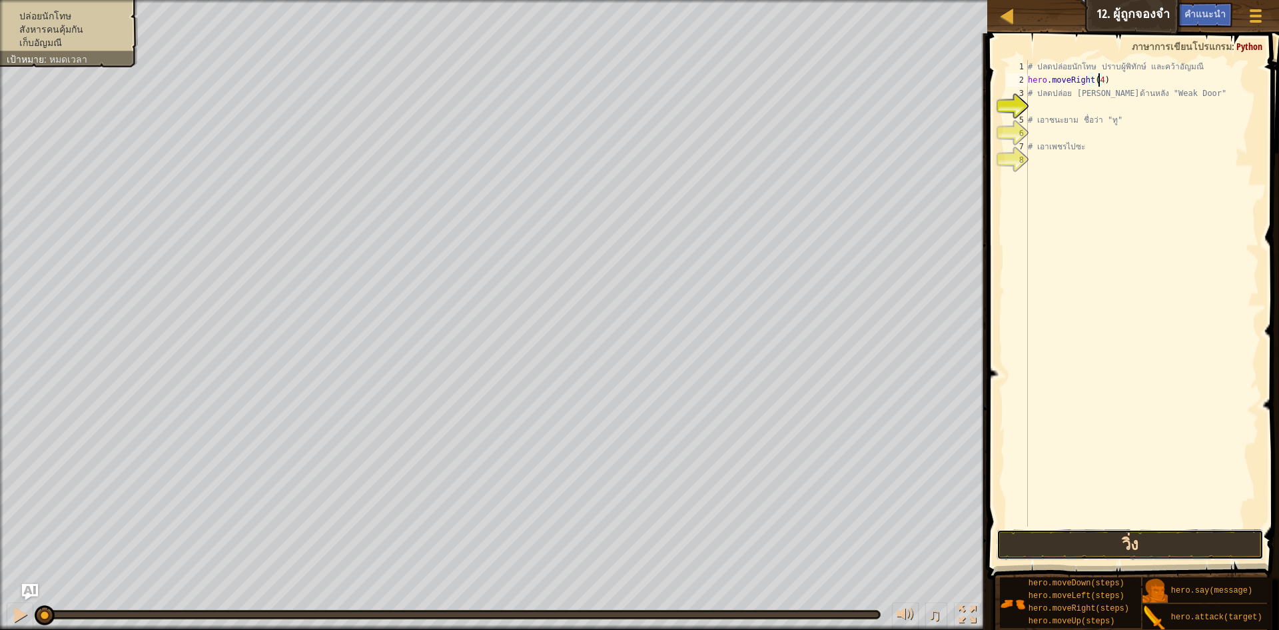
click at [1212, 551] on button "วิ่ง" at bounding box center [1130, 544] width 267 height 31
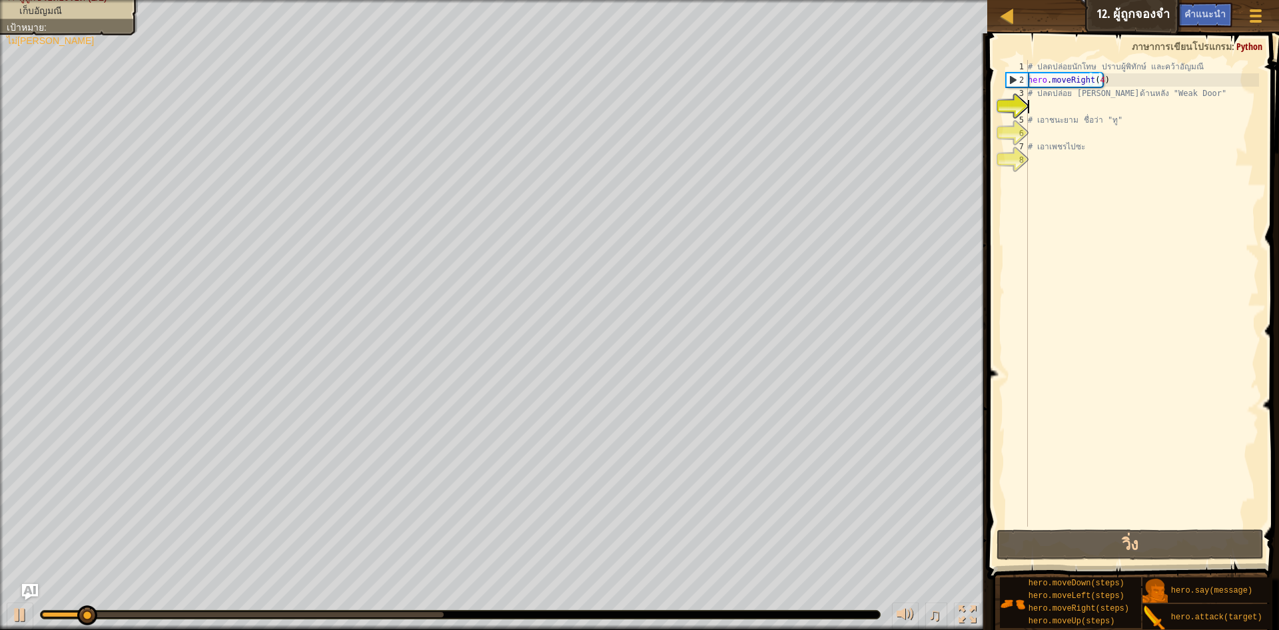
click at [1047, 109] on div "# ปลดปล่อยนักโทษ ปราบผู้[PERSON_NAME] และคว้า[PERSON_NAME] hero . moveRight ( 4…" at bounding box center [1142, 306] width 234 height 493
type textarea "1"
click at [1100, 79] on div "# ปลดปล่อยนักโทษ ปราบผู้[PERSON_NAME] และคว้า[PERSON_NAME] hero . moveRight ( 4…" at bounding box center [1142, 306] width 234 height 493
type textarea "hero.moveRight()"
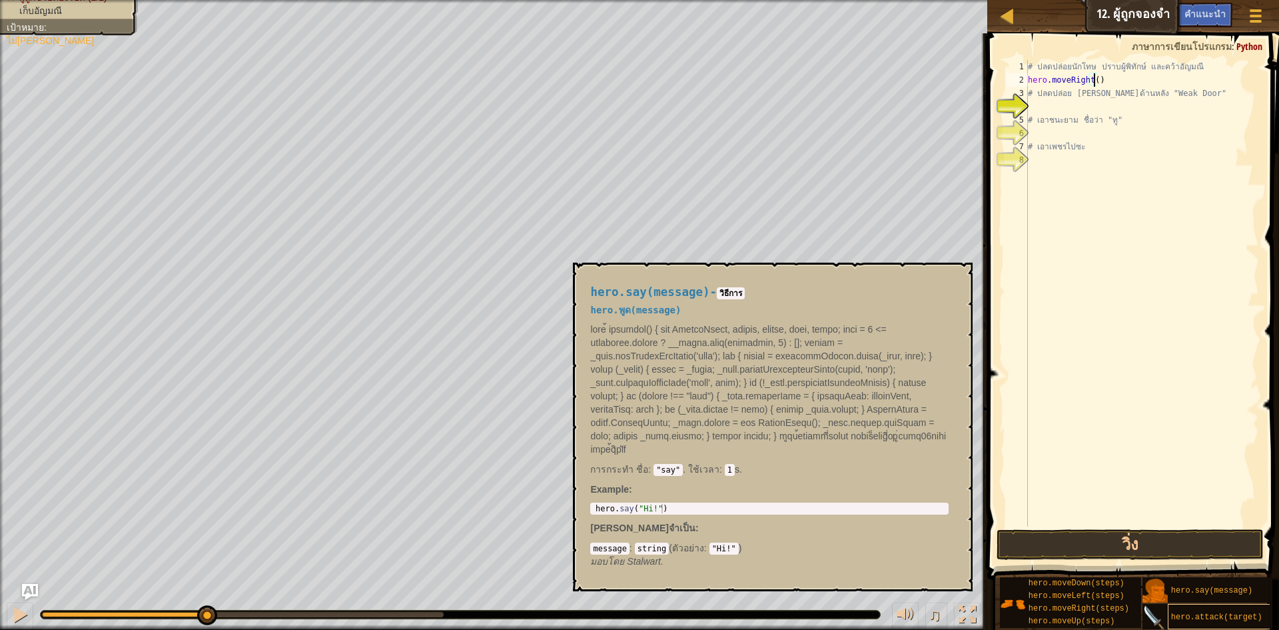
scroll to position [10, 0]
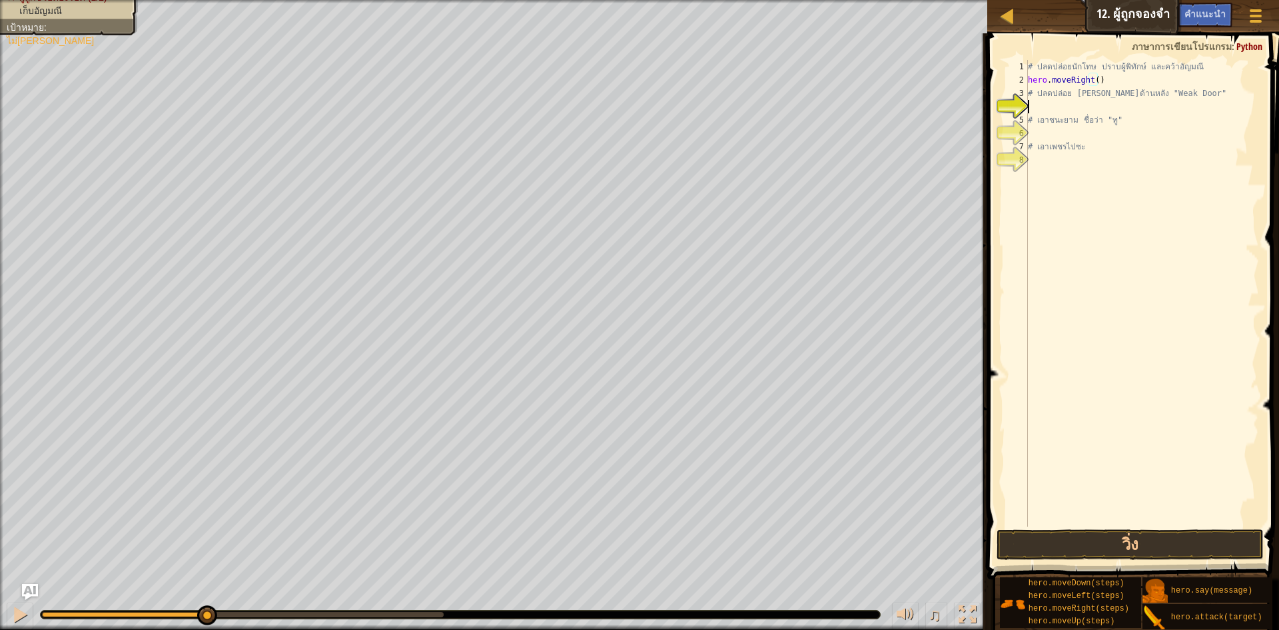
click at [1097, 103] on div "# ปลดปล่อยนักโทษ ปราบผู้[PERSON_NAME] และคว้า[PERSON_NAME] hero . moveRight ( )…" at bounding box center [1142, 306] width 234 height 493
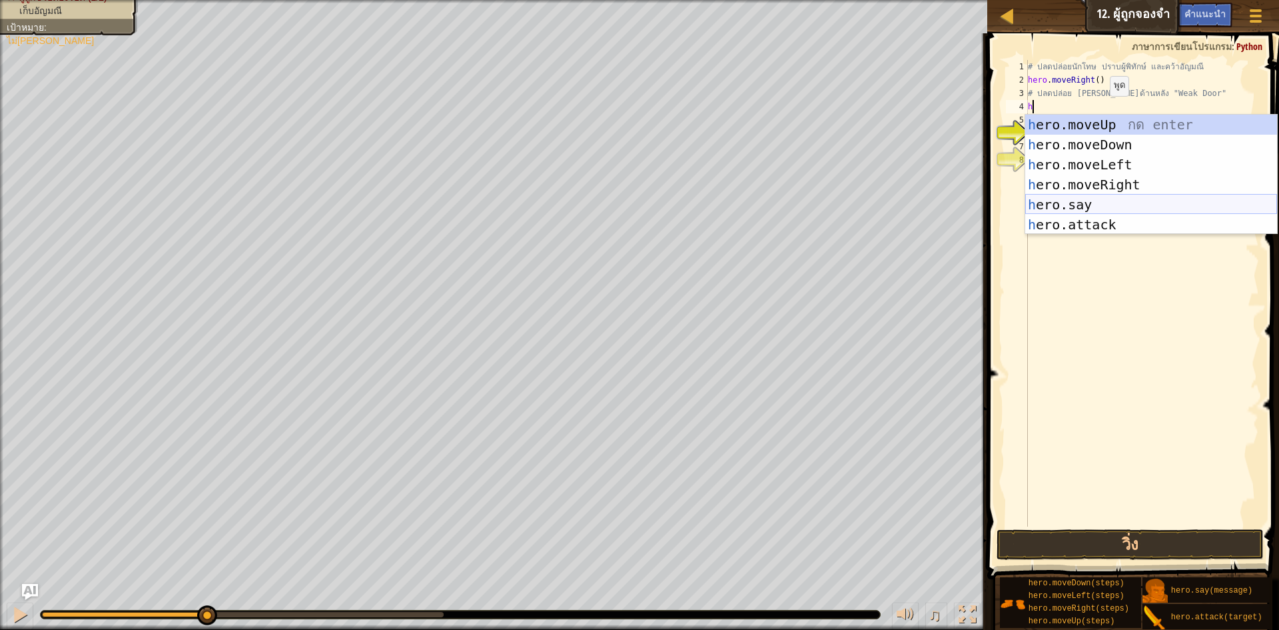
click at [1097, 199] on div "h ero.moveUp กด enter h ero.moveDown กด enter h ero.moveLeft กด enter h ero.mov…" at bounding box center [1151, 195] width 252 height 160
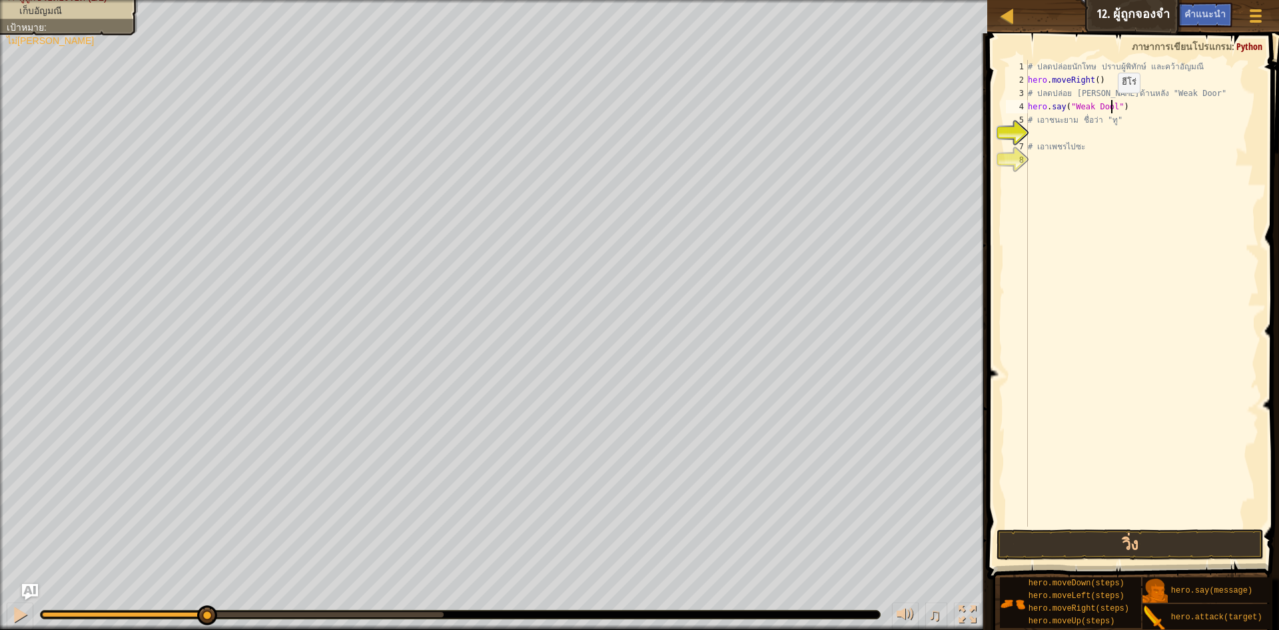
scroll to position [6, 7]
type textarea "hero.say("Weak Dool")"
click at [1141, 540] on button "วิ่ง" at bounding box center [1130, 544] width 267 height 31
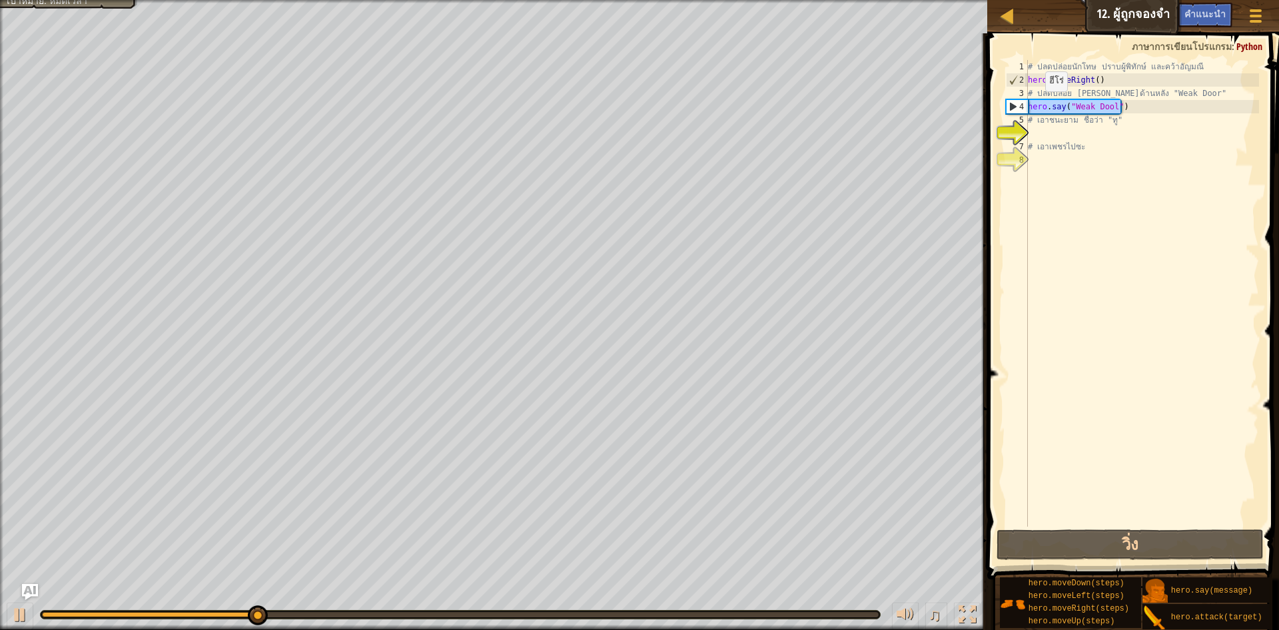
drag, startPoint x: 1129, startPoint y: 111, endPoint x: 1001, endPoint y: 107, distance: 127.3
click at [1001, 107] on div "hero.say("Weak Dool") 1 2 3 4 5 6 7 8 # ปลดปล่อยนักโทษ ปราบผู้[PERSON_NAME] และ…" at bounding box center [1131, 332] width 296 height 585
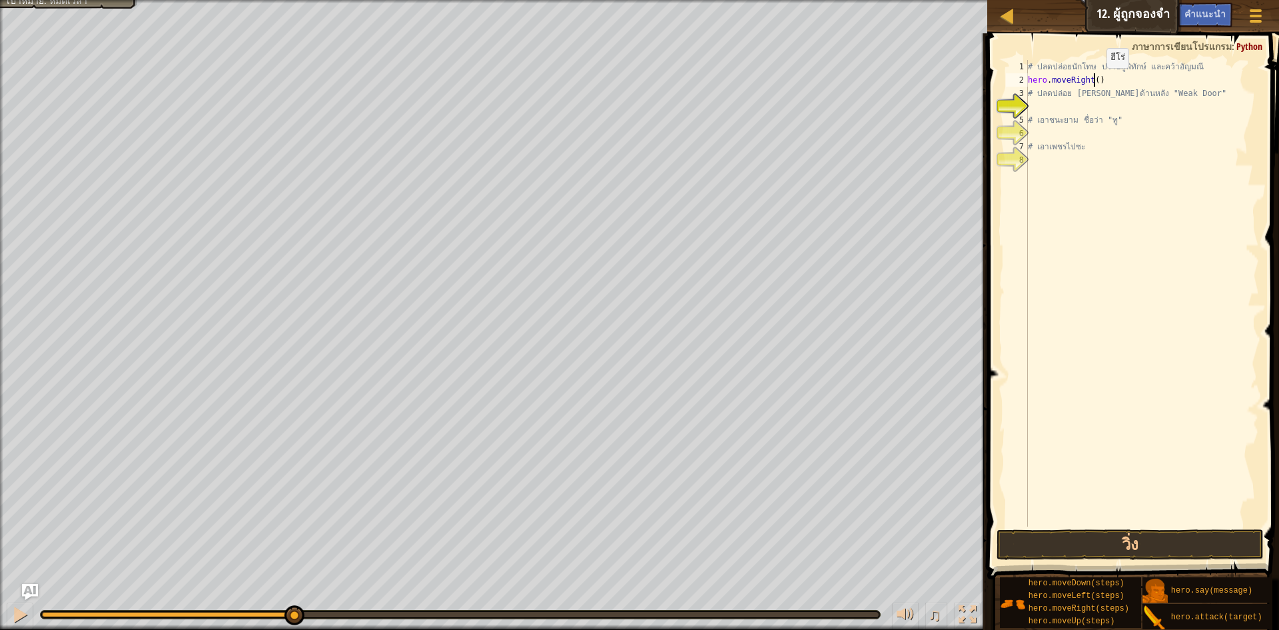
click at [1095, 81] on div "# ปลดปล่อยนักโทษ ปราบผู้[PERSON_NAME] และคว้า[PERSON_NAME] hero . moveRight ( )…" at bounding box center [1142, 306] width 234 height 493
type textarea "hero.moveRight(4)"
click at [1043, 109] on div "# ปลดปล่อยนักโทษ ปราบผู้[PERSON_NAME] และคว้า[PERSON_NAME] hero . moveRight ( 4…" at bounding box center [1142, 306] width 234 height 493
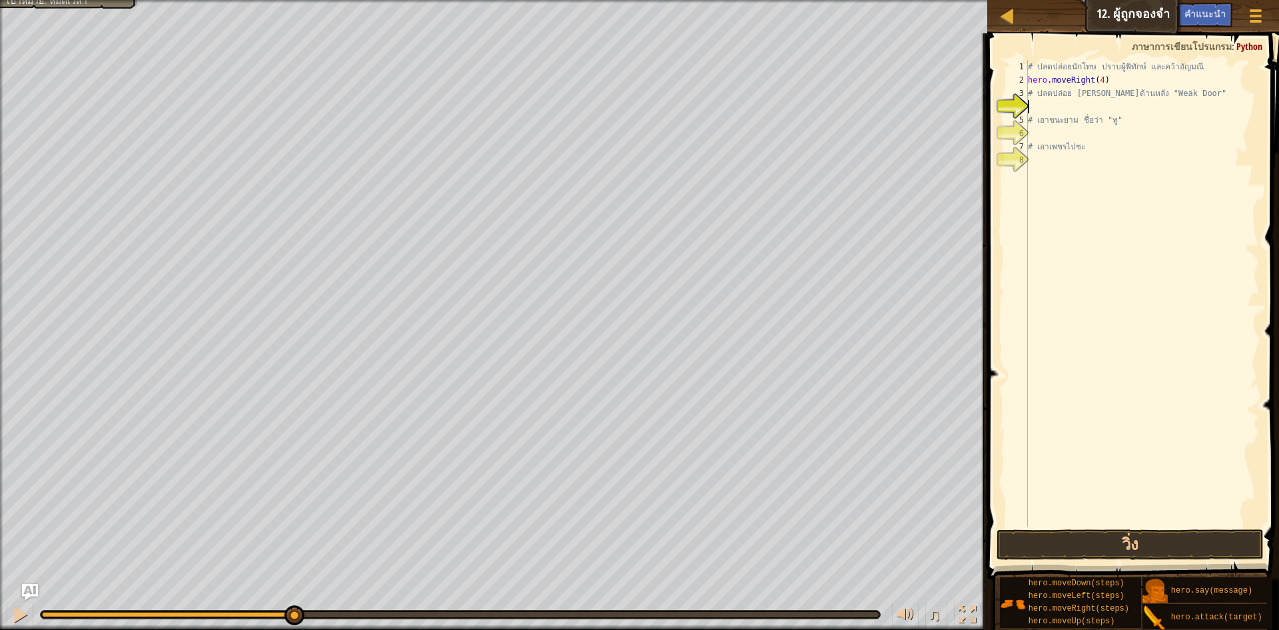
type textarea "h"
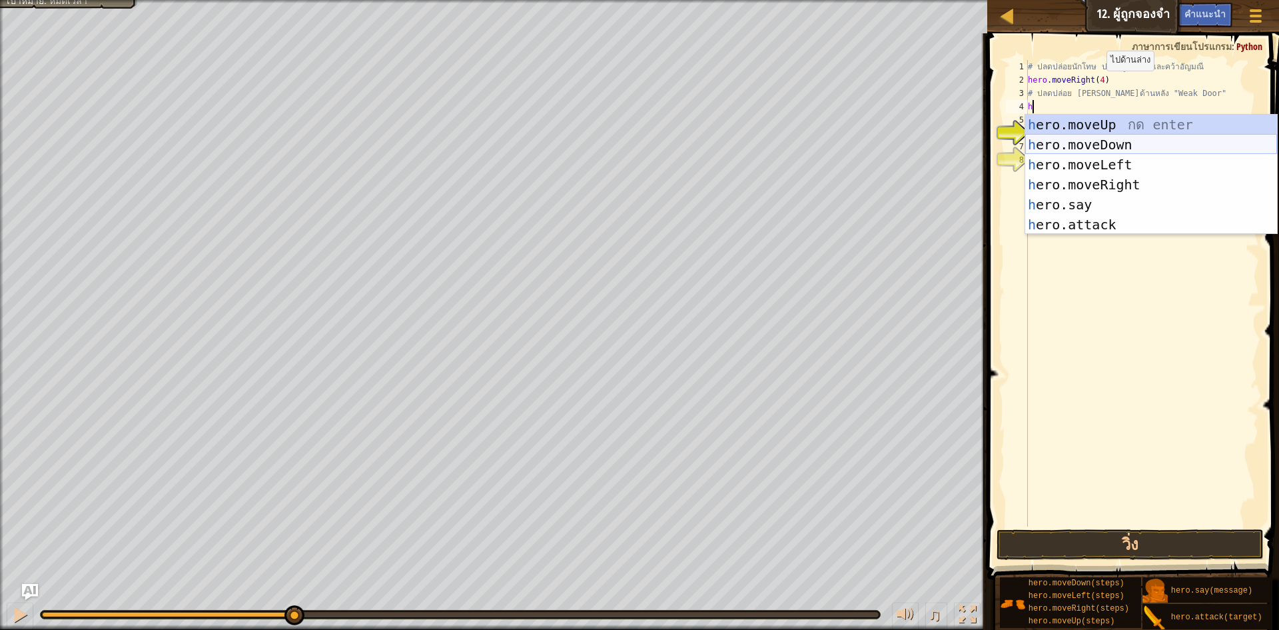
click at [1114, 143] on div "h ero.moveUp กด enter h ero.moveDown กด enter h ero.moveLeft กด enter h ero.mov…" at bounding box center [1151, 195] width 252 height 160
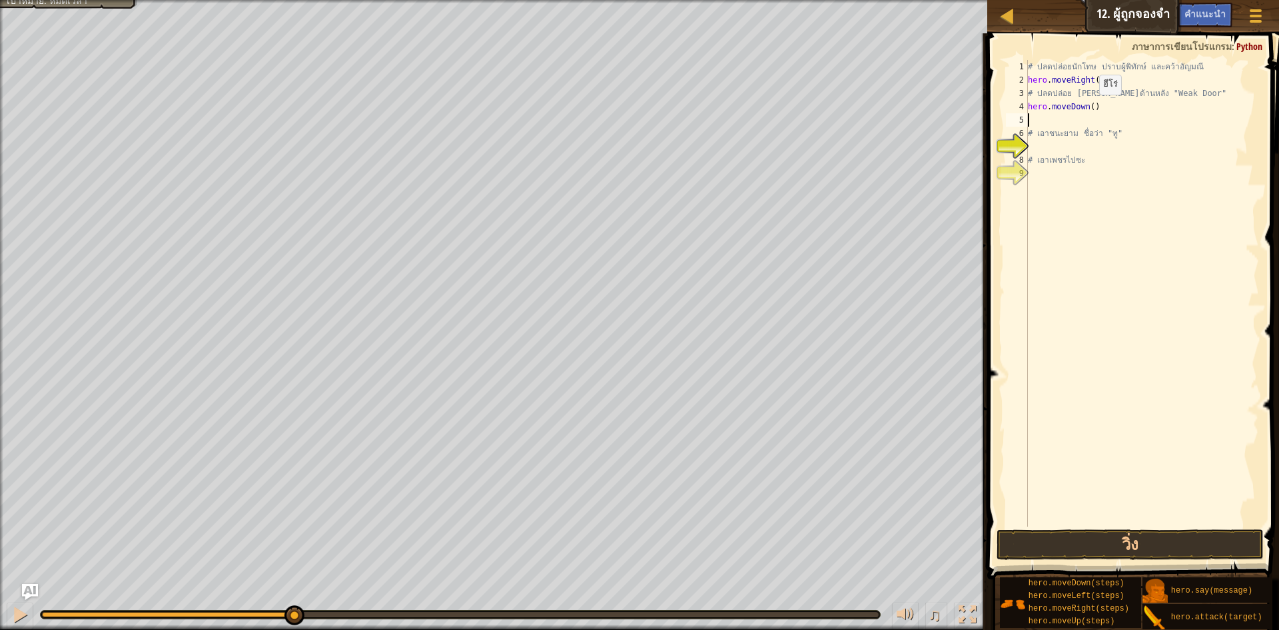
click at [1088, 108] on div "# ปลดปล่อยนักโทษ ปราบผู้[PERSON_NAME] และคว้า[PERSON_NAME] hero . moveRight ( 4…" at bounding box center [1142, 306] width 234 height 493
type textarea "hero.moveDown(3)"
click at [1040, 125] on div "# ปลดปล่อยนักโทษ ปราบผู้[PERSON_NAME] และคว้า[PERSON_NAME] hero . moveRight ( 4…" at bounding box center [1142, 306] width 234 height 493
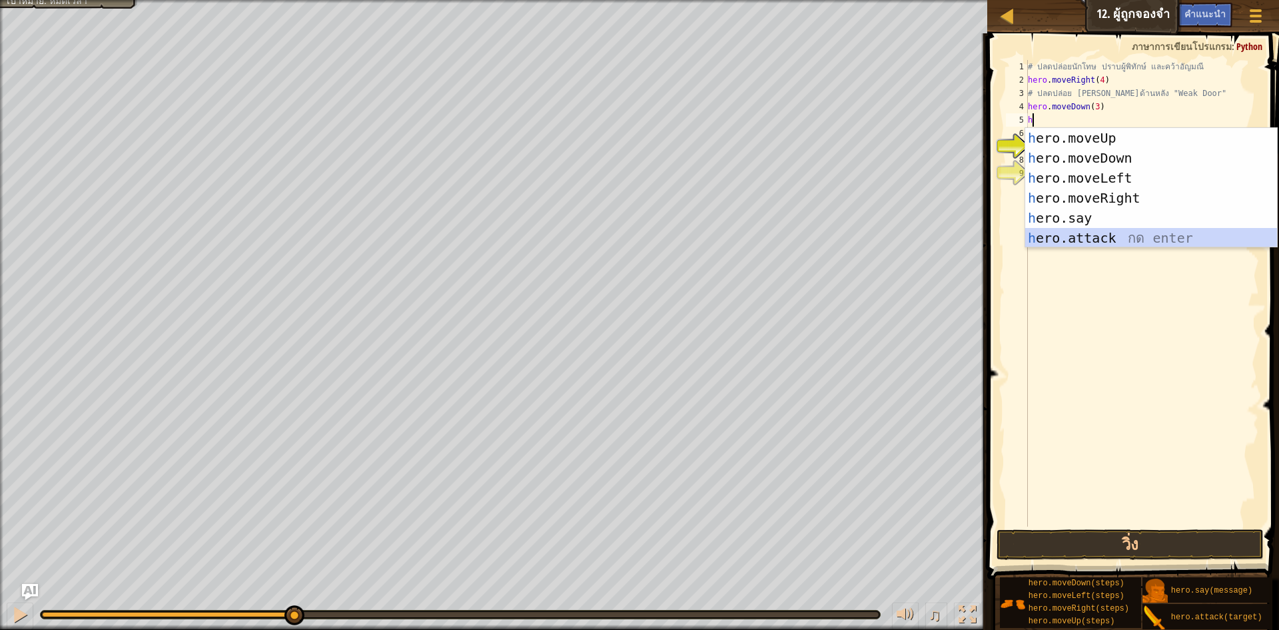
drag, startPoint x: 1188, startPoint y: 231, endPoint x: 1120, endPoint y: 199, distance: 75.1
click at [1188, 231] on div "h ero.moveUp กด enter h ero.moveDown กด enter h ero.moveLeft กด enter h ero.mov…" at bounding box center [1151, 208] width 252 height 160
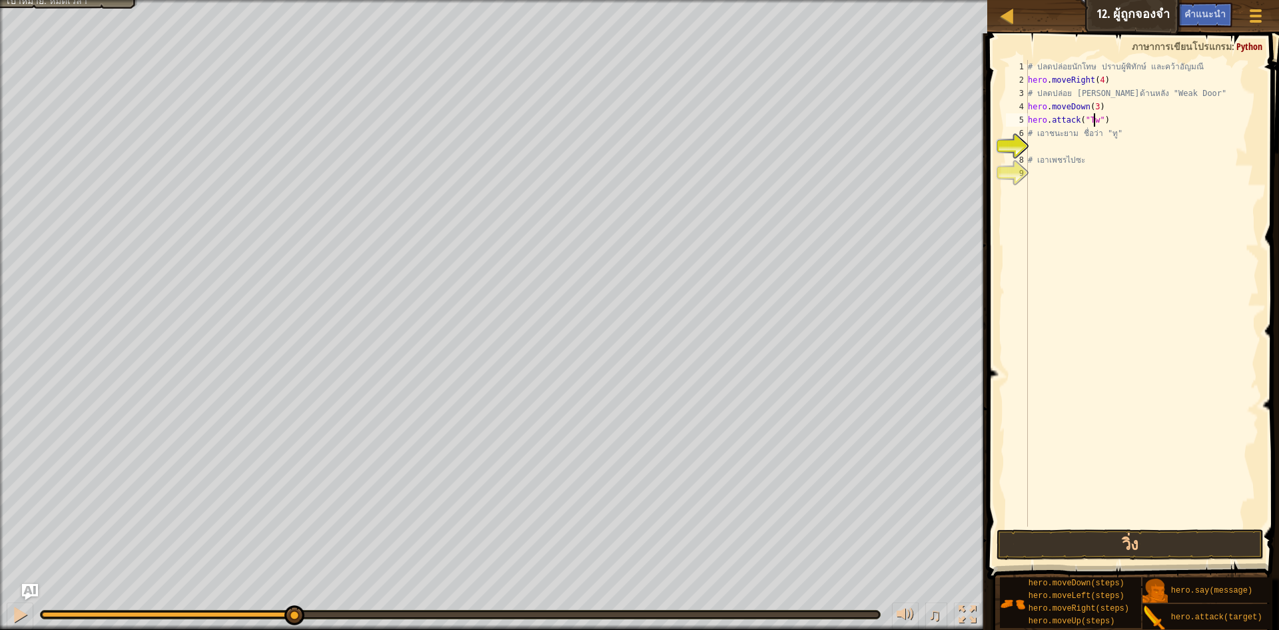
scroll to position [6, 6]
drag, startPoint x: 1111, startPoint y: 121, endPoint x: 1025, endPoint y: 123, distance: 85.3
click at [1025, 123] on div "hero.attack("Two") 1 2 3 4 5 6 7 8 9 # ปลดปล่อยนักโทษ ปราบผู้[PERSON_NAME] และค…" at bounding box center [1131, 293] width 256 height 466
drag, startPoint x: 1122, startPoint y: 105, endPoint x: 1121, endPoint y: 113, distance: 8.0
click at [1121, 108] on div "# ปลดปล่อยนักโทษ ปราบผู้[PERSON_NAME] และคว้า[PERSON_NAME] hero . moveRight ( 4…" at bounding box center [1142, 306] width 234 height 493
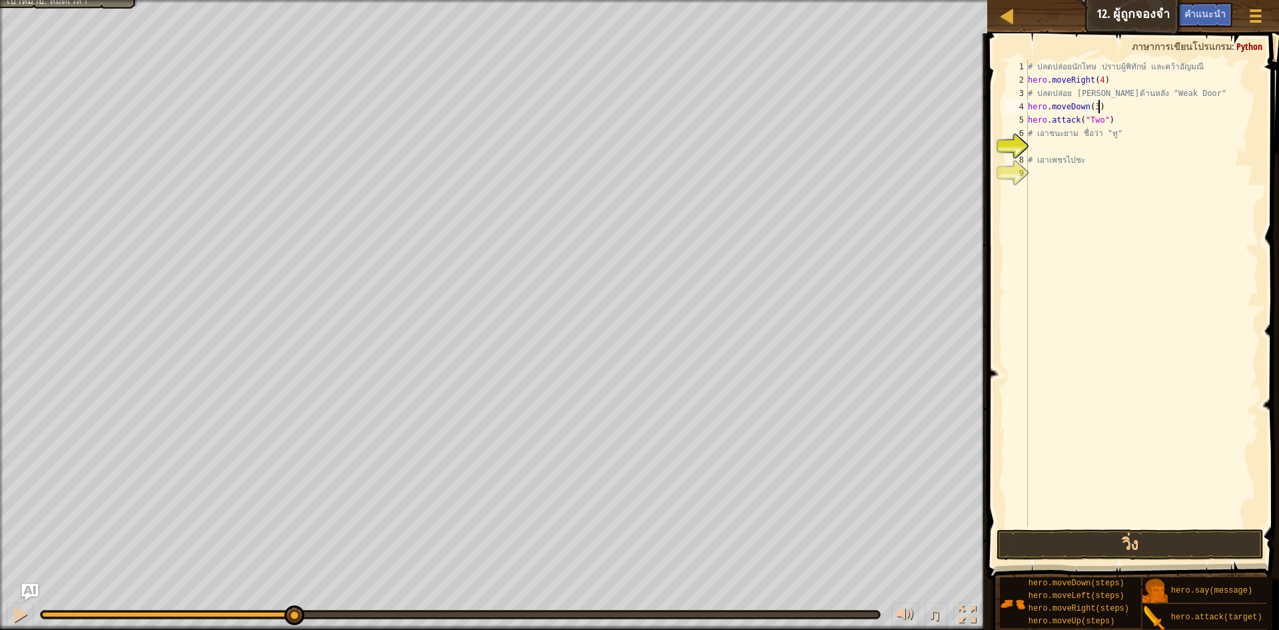
scroll to position [6, 5]
click at [1123, 120] on div "# ปลดปล่อยนักโทษ ปราบผู้[PERSON_NAME] และคว้า[PERSON_NAME] hero . moveRight ( 4…" at bounding box center [1142, 306] width 234 height 493
type textarea "hero.attack("Two")"
paste textarea "hero.attack("Two")"
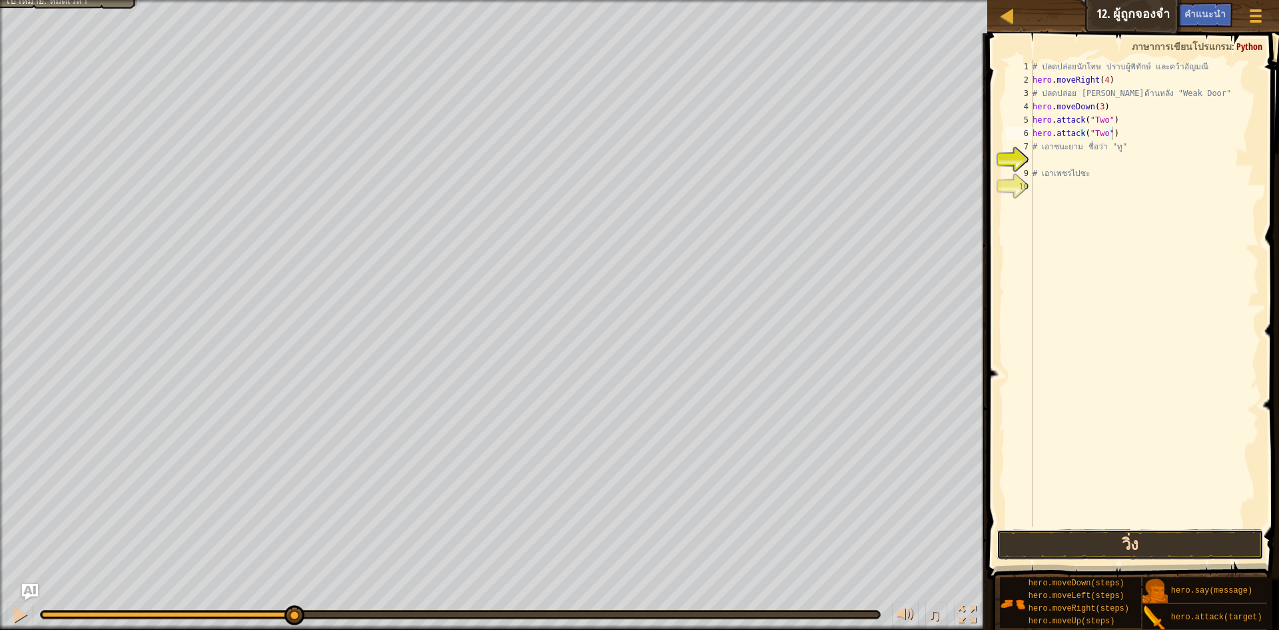
click at [1143, 550] on button "วิ่ง" at bounding box center [1130, 544] width 267 height 31
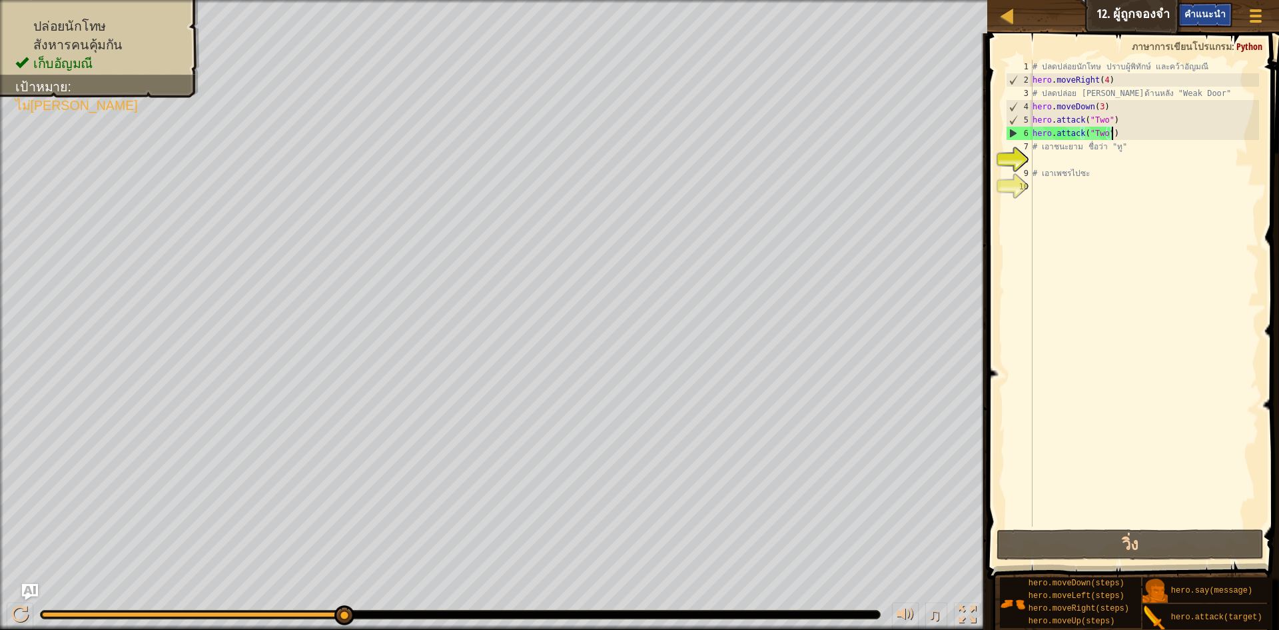
click at [1199, 11] on span "คำแนะนำ" at bounding box center [1205, 13] width 41 height 13
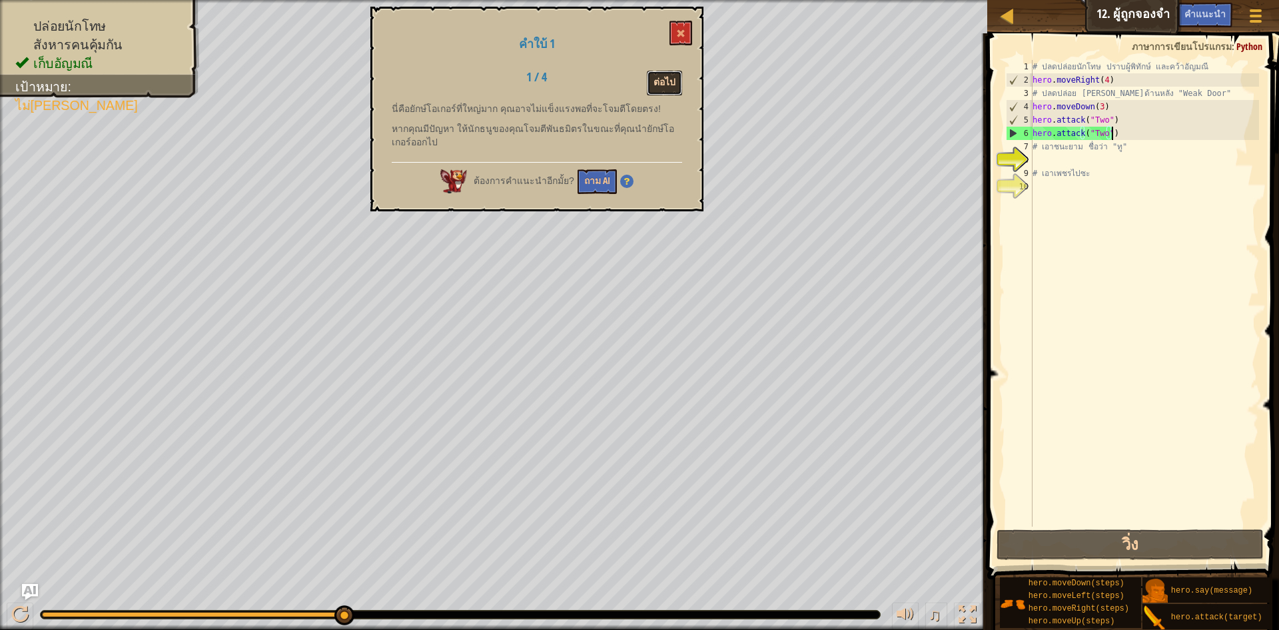
click at [670, 79] on button "ต่อไป" at bounding box center [664, 83] width 35 height 25
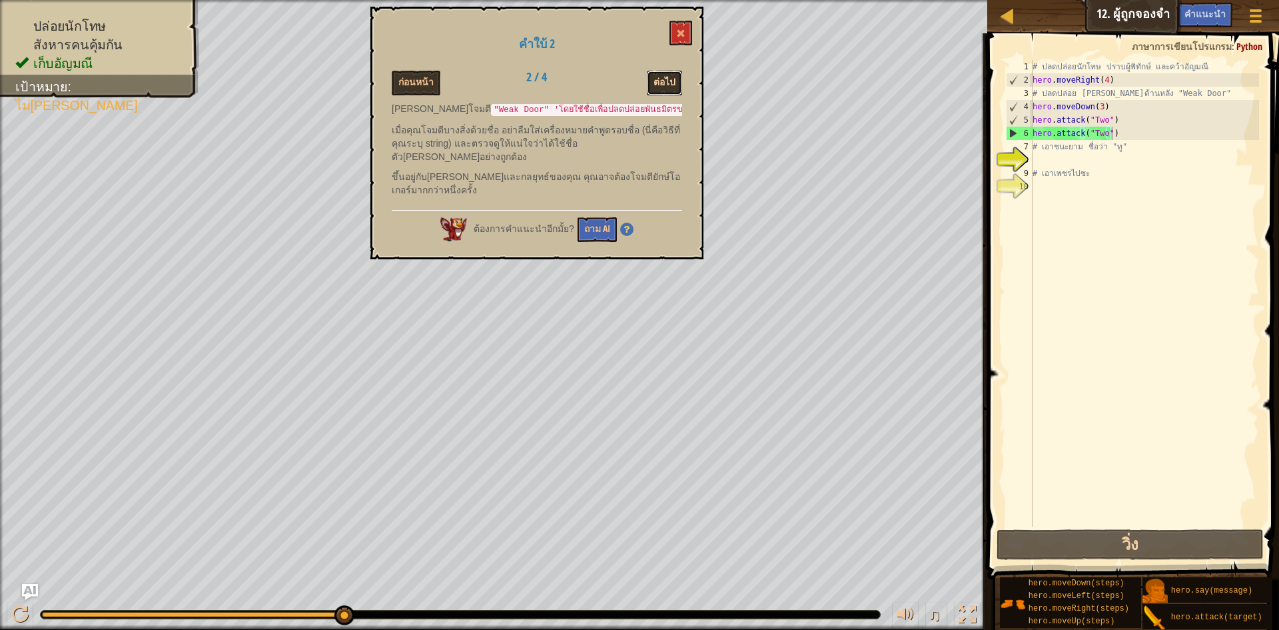
click at [666, 85] on button "ต่อไป" at bounding box center [664, 83] width 35 height 25
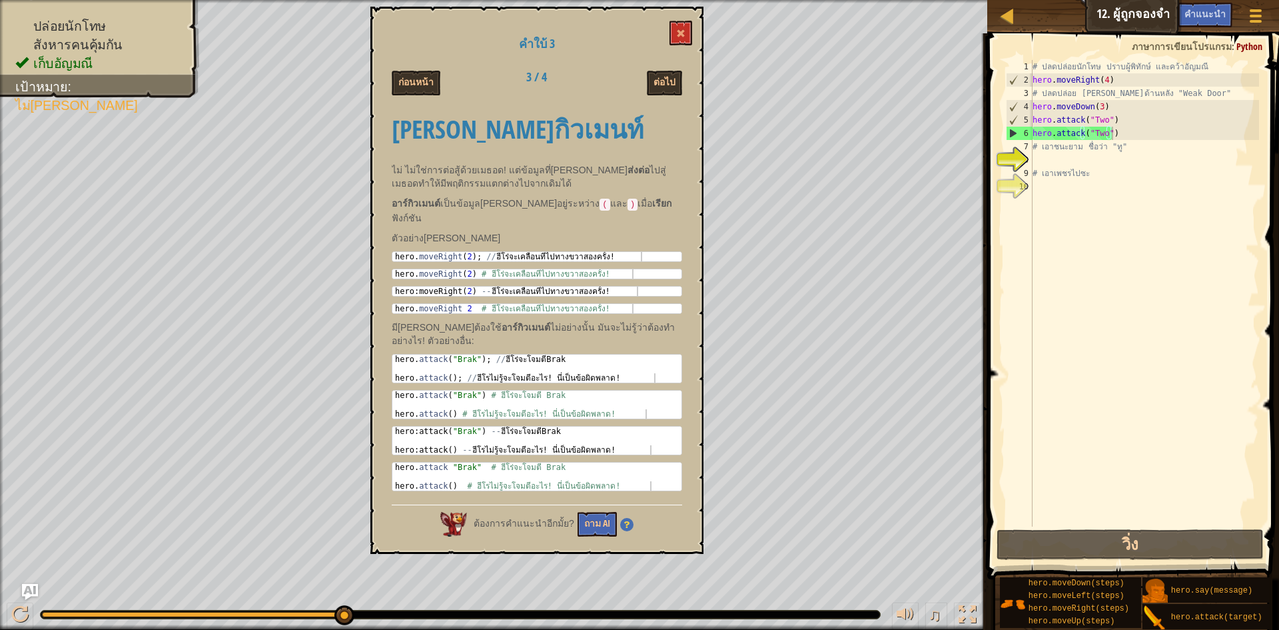
click at [666, 85] on button "ต่อไป" at bounding box center [664, 83] width 35 height 25
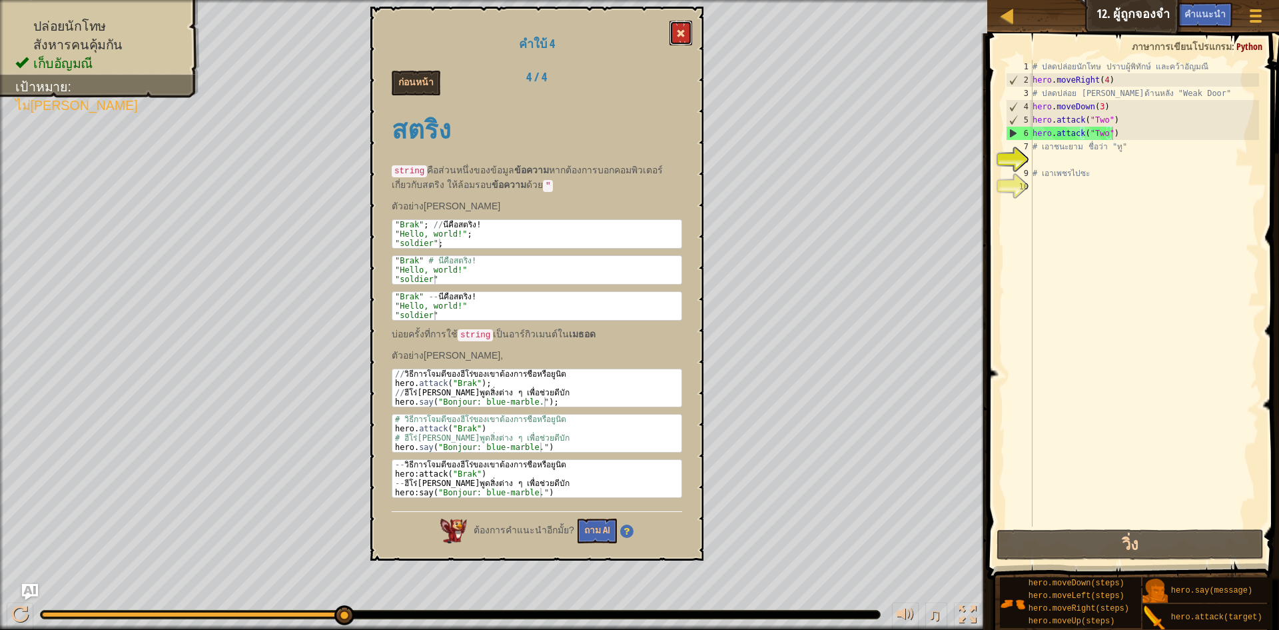
click at [677, 32] on button at bounding box center [681, 33] width 23 height 25
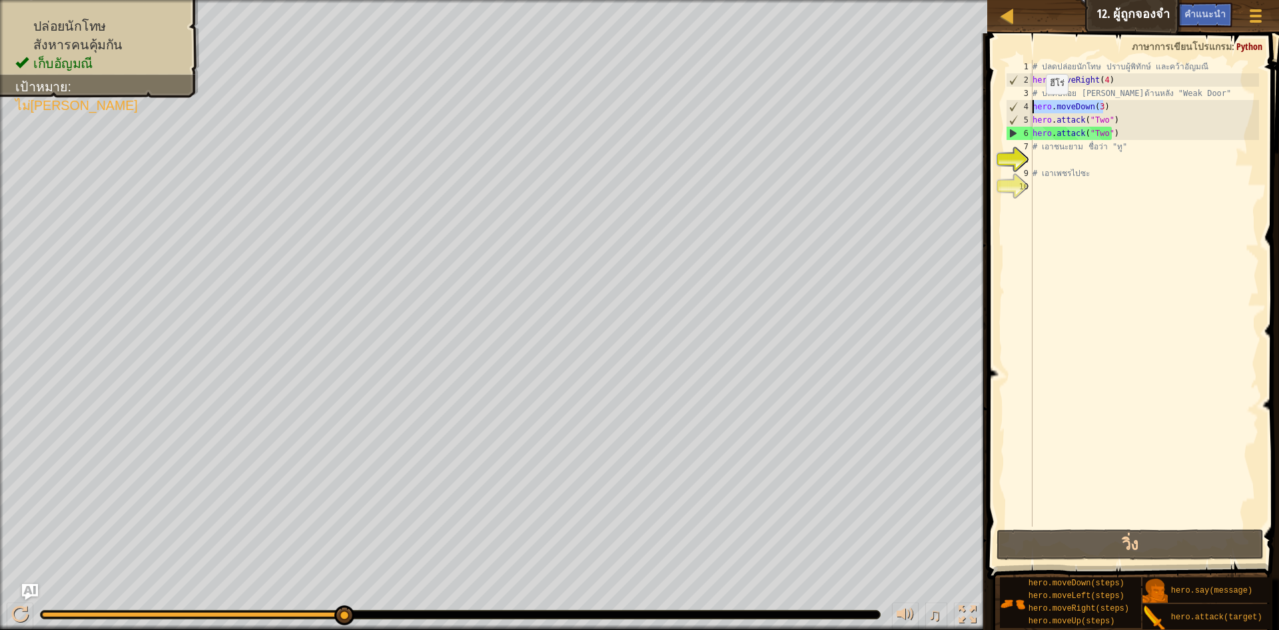
click at [957, 99] on div "แผนที่ วิทยาการคอมพิวเตอร์ เบื้องต้น 12. ผู้ถูกจองจำ เมนูเกม เสร็จสิ้น คำแนะนำ …" at bounding box center [639, 315] width 1279 height 630
type textarea "# ปลดปล่อย [PERSON_NAME]ด้านหลัง "Weak Door" hero.moveDown(3)"
drag, startPoint x: 1192, startPoint y: 228, endPoint x: 1097, endPoint y: 136, distance: 132.4
click at [1188, 225] on div "# ปลดปล่อยนักโทษ ปราบผู้[PERSON_NAME] และคว้า[PERSON_NAME] hero . moveRight ( 4…" at bounding box center [1145, 306] width 230 height 493
click at [913, 147] on div "แผนที่ วิทยาการคอมพิวเตอร์ เบื้องต้น 12. ผู้ถูกจองจำ เมนูเกม เสร็จสิ้น คำแนะนำ …" at bounding box center [639, 315] width 1279 height 630
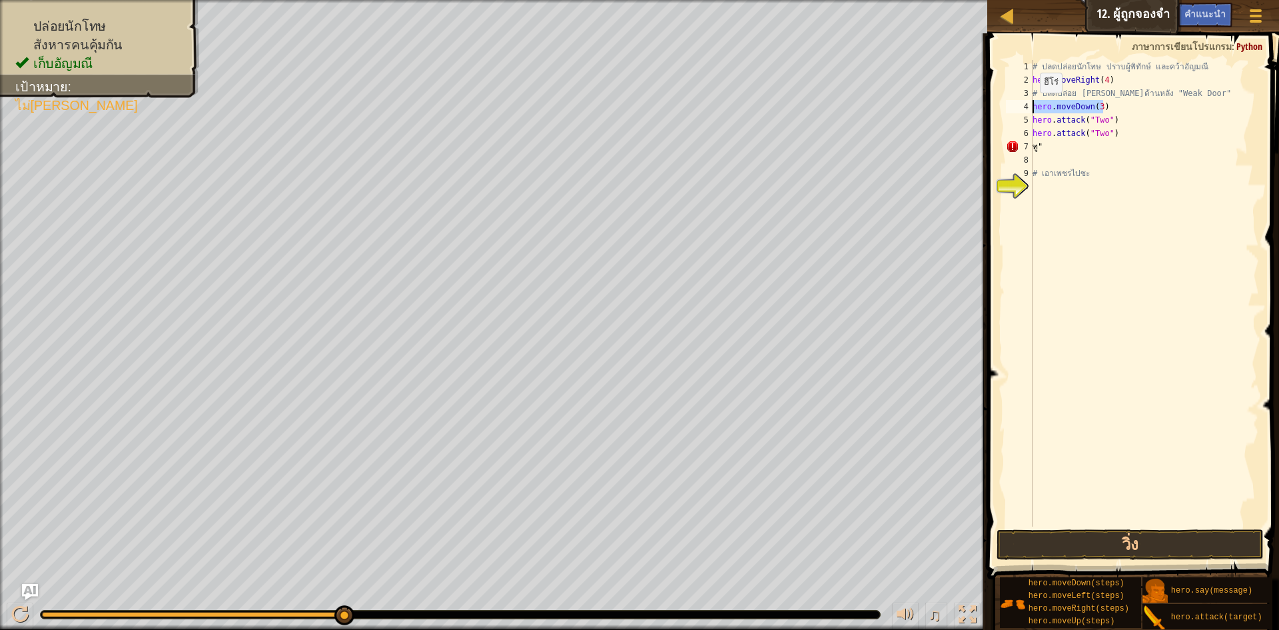
drag, startPoint x: 1108, startPoint y: 107, endPoint x: 1026, endPoint y: 108, distance: 82.0
click at [1026, 108] on div "ทู" 1 2 3 4 5 6 7 8 9 10 # ปลดปล่อยนักโทษ ปราบผู้[PERSON_NAME] และคว้า[PERSON_N…" at bounding box center [1131, 293] width 256 height 466
click at [1044, 148] on div "# ปลดปล่อยนักโทษ ปราบผู้[PERSON_NAME] และคว้า[PERSON_NAME] hero . moveRight ( 4…" at bounding box center [1145, 306] width 230 height 493
type textarea "ท"
click at [1103, 128] on div "# ปลดปล่อยนักโทษ ปราบผู้[PERSON_NAME] และคว้า[PERSON_NAME] hero . moveRight ( 4…" at bounding box center [1145, 306] width 230 height 493
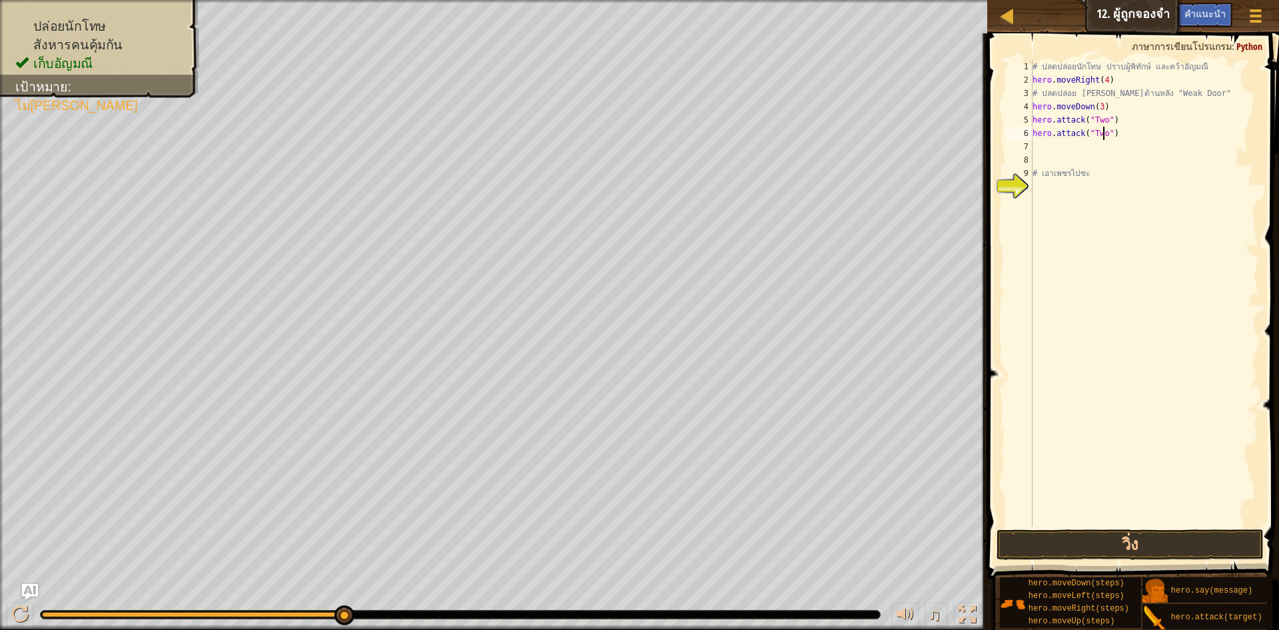
click at [1117, 131] on div "# ปลดปล่อยนักโทษ ปราบผู้[PERSON_NAME] และคว้า[PERSON_NAME] hero . moveRight ( 4…" at bounding box center [1145, 306] width 230 height 493
drag, startPoint x: 1109, startPoint y: 134, endPoint x: 1032, endPoint y: 104, distance: 82.3
click at [1032, 104] on div "hero.attack("Two") 1 2 3 4 5 6 7 8 9 10 # ปลดปล่อยนักโทษ ปราบผู้[PERSON_NAME] แ…" at bounding box center [1131, 293] width 256 height 466
type textarea "hero.attack("Two")"
click at [1105, 78] on div "# ปลดปล่อยนักโทษ ปราบผู้[PERSON_NAME] และคว้า[PERSON_NAME] hero . moveRight ( 4…" at bounding box center [1145, 306] width 230 height 493
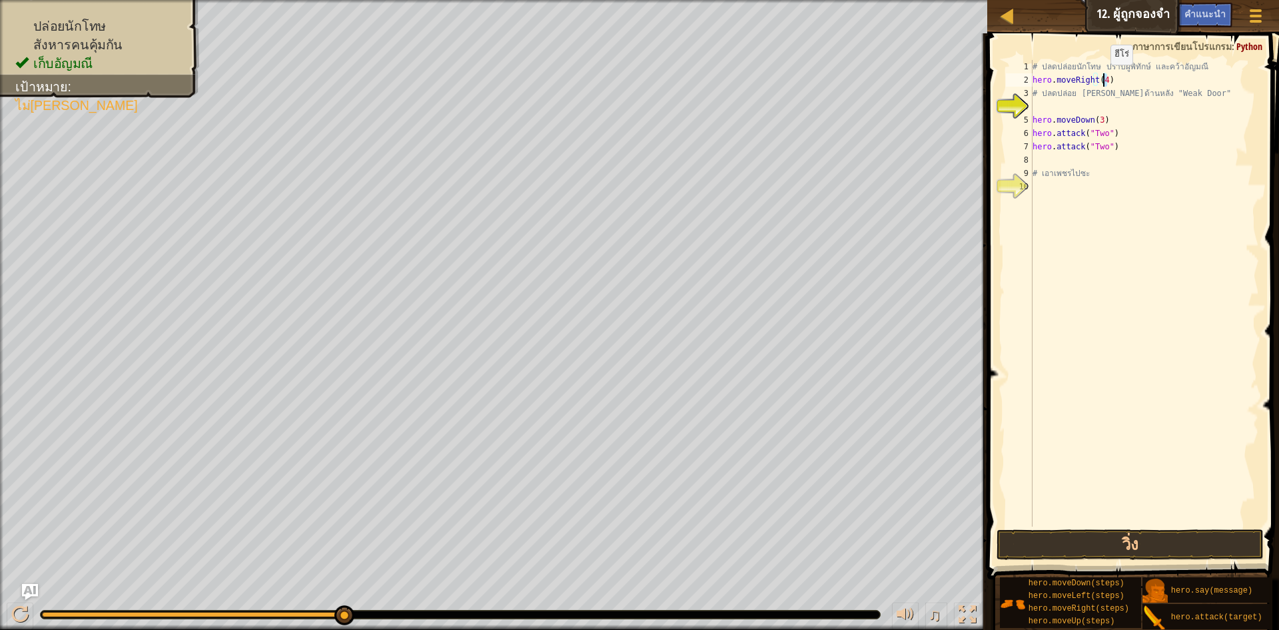
click at [1104, 78] on div "# ปลดปล่อยนักโทษ ปราบผู้[PERSON_NAME] และคว้า[PERSON_NAME] hero . moveRight ( 4…" at bounding box center [1144, 293] width 229 height 466
click at [1101, 85] on div "# ปลดปล่อยนักโทษ ปราบผู้[PERSON_NAME] และคว้า[PERSON_NAME] hero . moveRight ( 4…" at bounding box center [1145, 306] width 230 height 493
type textarea "hero.moveRight()"
click at [1082, 104] on div "# ปลดปล่อยนักโทษ ปราบผู้[PERSON_NAME] และคว้า[PERSON_NAME] hero . moveRight ( )…" at bounding box center [1145, 306] width 230 height 493
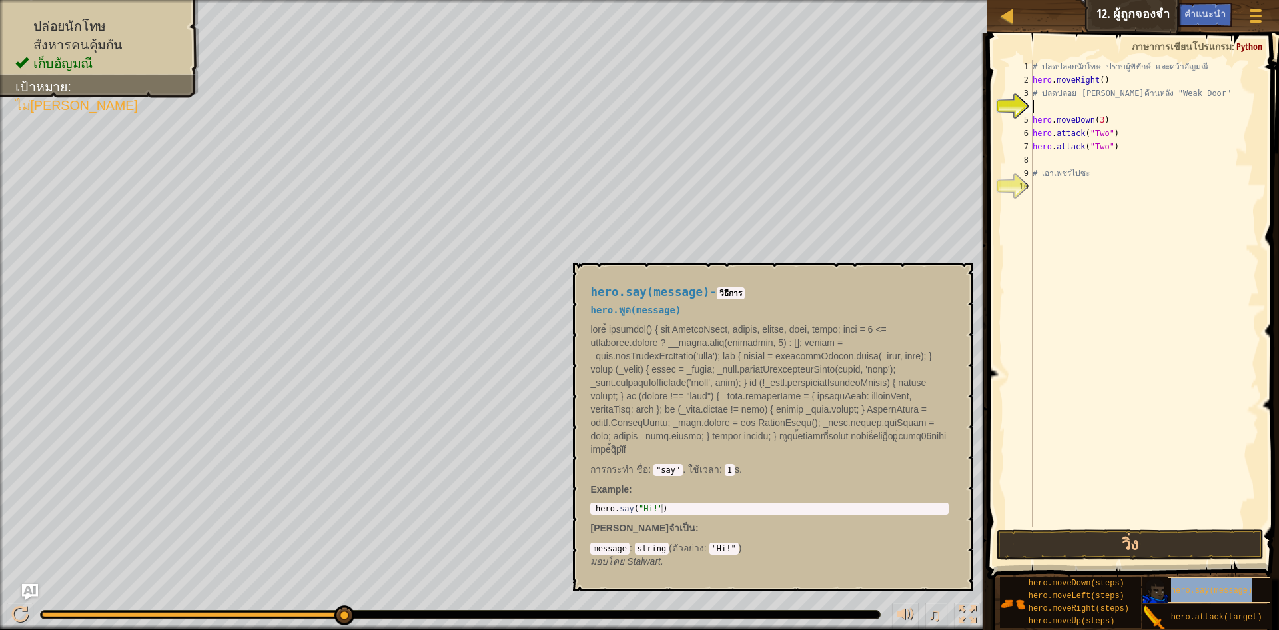
drag, startPoint x: 1191, startPoint y: 588, endPoint x: 1180, endPoint y: 530, distance: 58.3
click at [1191, 587] on div "hero.say(message)" at bounding box center [1232, 589] width 128 height 25
click at [1079, 113] on div "# ปลดปล่อยนักโทษ ปราบผู้[PERSON_NAME] และคว้า[PERSON_NAME] hero . moveRight ( )…" at bounding box center [1145, 306] width 230 height 493
click at [1103, 103] on div "# ปลดปล่อยนักโทษ ปราบผู้[PERSON_NAME] และคว้า[PERSON_NAME] hero . moveRight ( )…" at bounding box center [1144, 293] width 229 height 466
click at [1093, 111] on div "# ปลดปล่อยนักโทษ ปราบผู้[PERSON_NAME] และคว้า[PERSON_NAME] hero . moveRight ( )…" at bounding box center [1145, 306] width 230 height 493
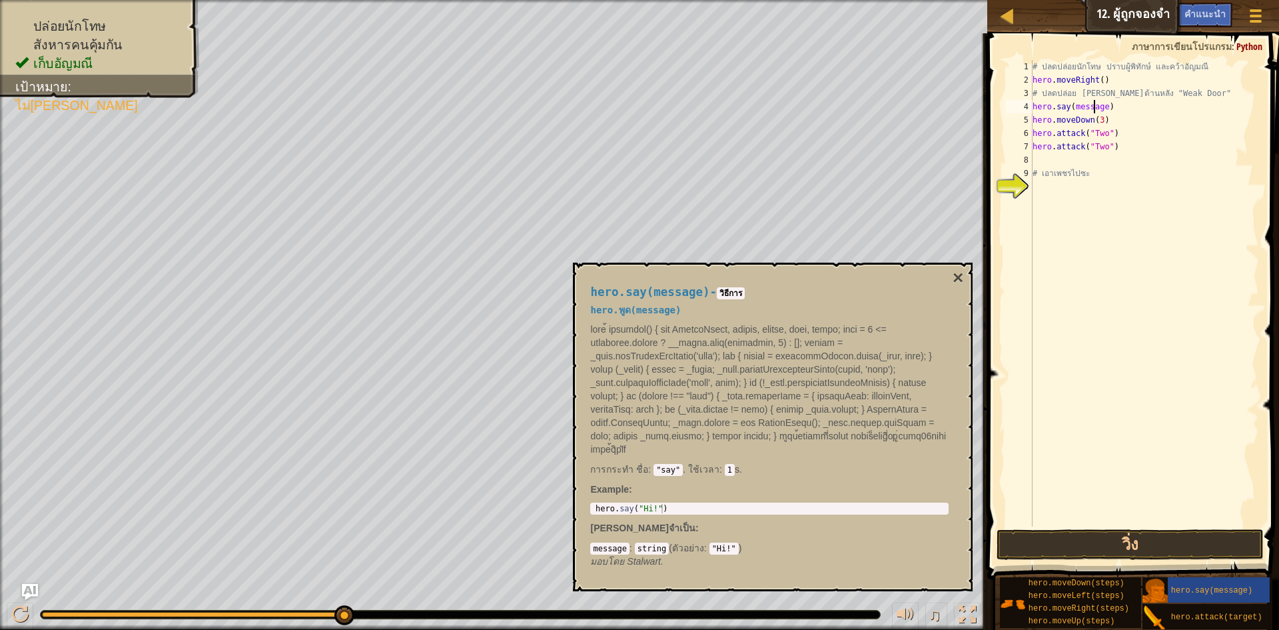
click at [1093, 111] on div "# ปลดปล่อยนักโทษ ปราบผู้[PERSON_NAME] และคว้า[PERSON_NAME] hero . moveRight ( )…" at bounding box center [1145, 306] width 230 height 493
click at [957, 271] on button "×" at bounding box center [958, 278] width 11 height 19
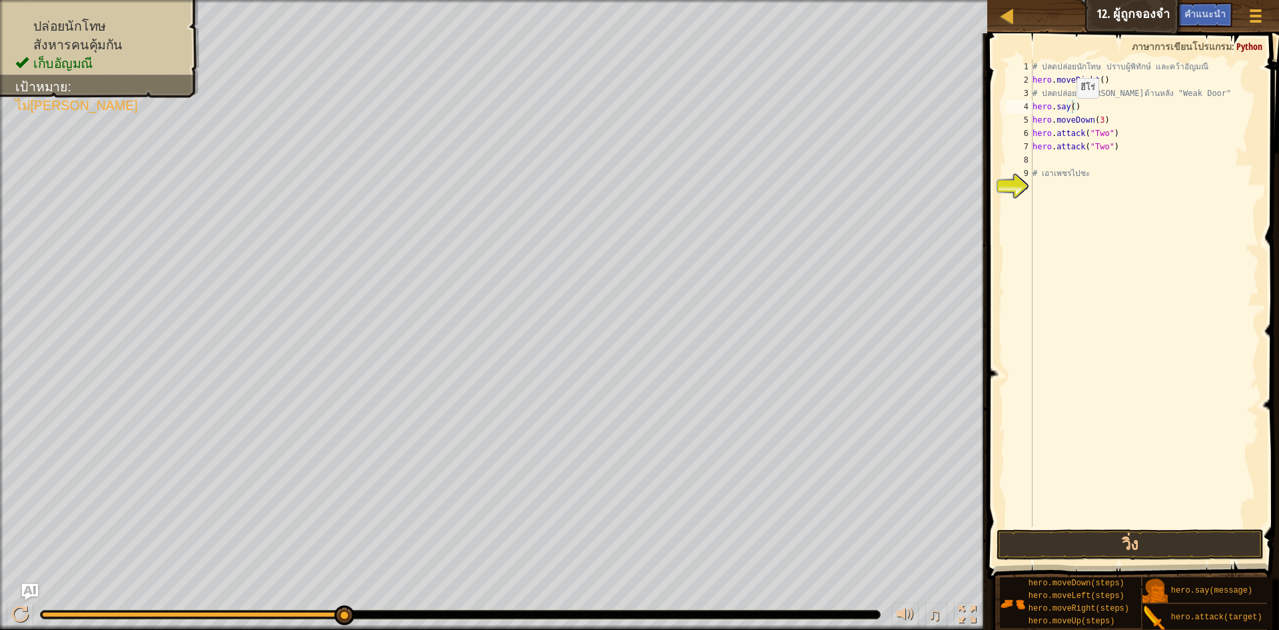
click at [1071, 111] on div "# ปลดปล่อยนักโทษ ปราบผู้[PERSON_NAME] และคว้า[PERSON_NAME] hero . moveRight ( )…" at bounding box center [1145, 306] width 230 height 493
click at [1184, 550] on button "วิ่ง" at bounding box center [1130, 544] width 267 height 31
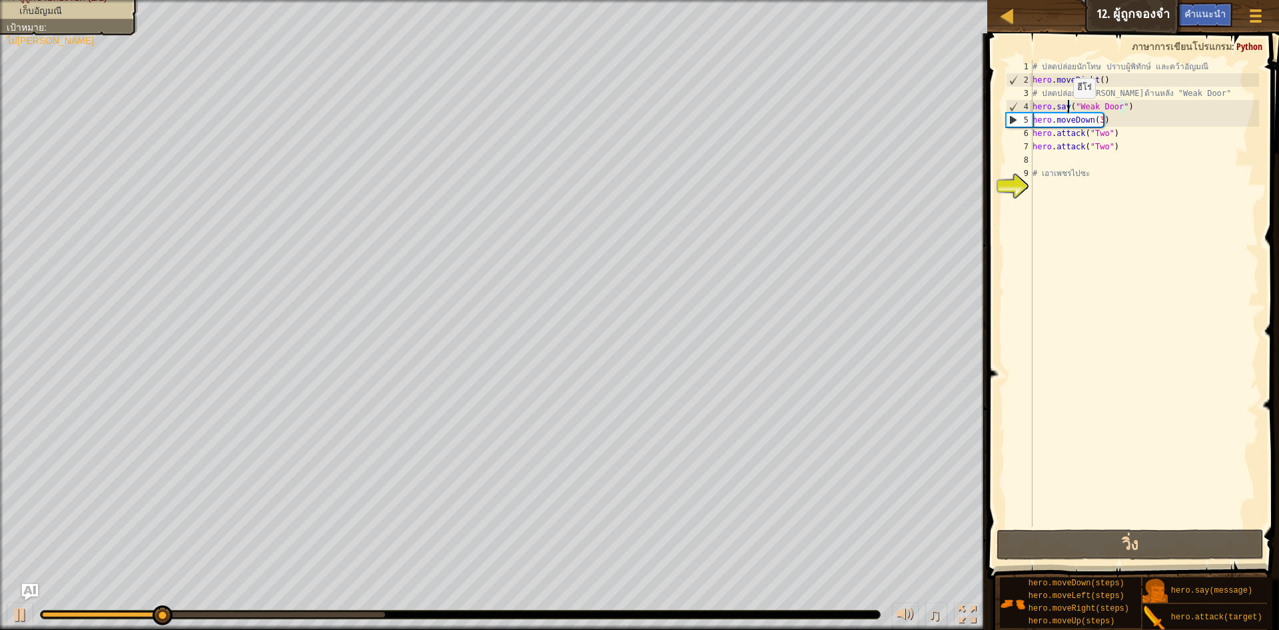
click at [1067, 111] on div "# ปลดปล่อยนักโทษ ปราบผู้[PERSON_NAME] และคว้า[PERSON_NAME] hero . moveRight ( )…" at bounding box center [1145, 306] width 230 height 493
click at [1099, 120] on div "# ปลดปล่อยนักโทษ ปราบผู้[PERSON_NAME] และคว้า[PERSON_NAME] hero . moveRight ( )…" at bounding box center [1145, 306] width 230 height 493
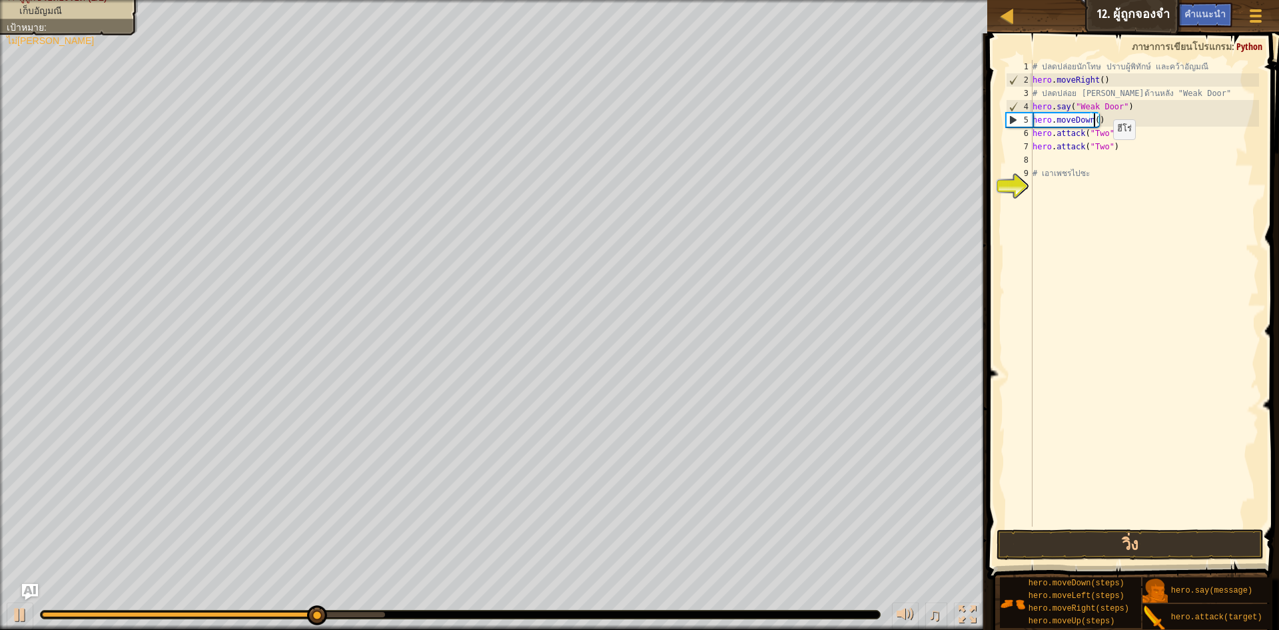
scroll to position [6, 5]
drag, startPoint x: 1109, startPoint y: 79, endPoint x: 1020, endPoint y: 75, distance: 89.4
click at [1020, 75] on div "hero.moveDown() 1 2 3 4 5 6 7 8 9 10 # ปลดปล่อยนักโทษ ปราบผู้[PERSON_NAME] และค…" at bounding box center [1131, 293] width 256 height 466
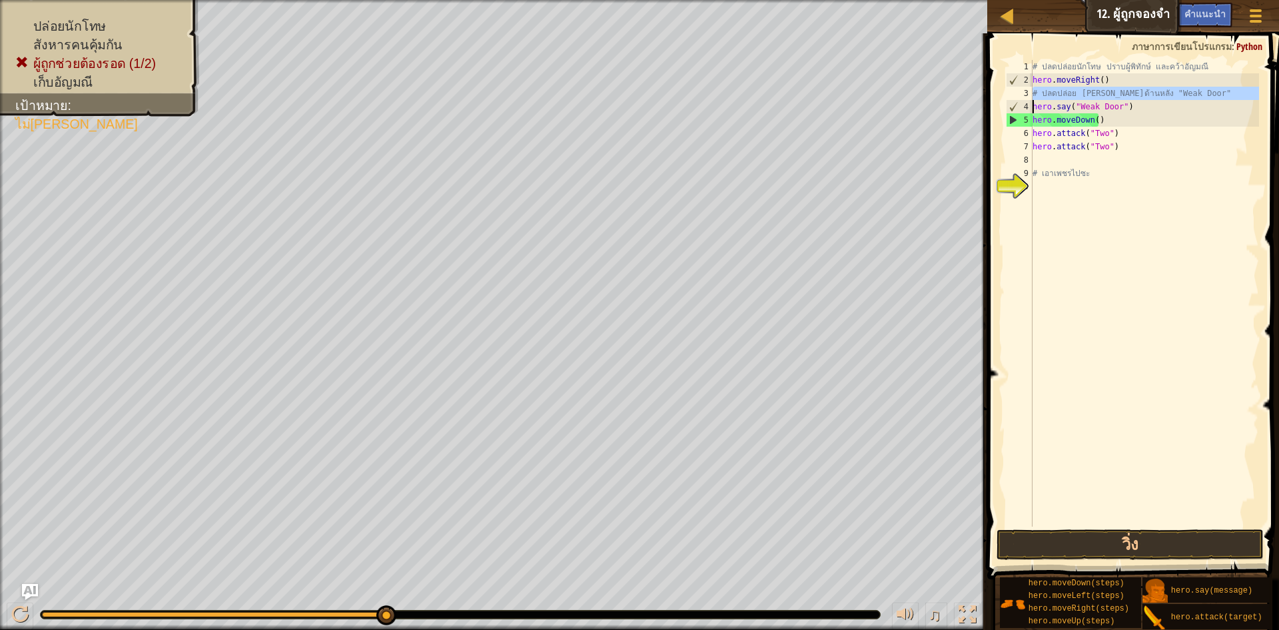
drag, startPoint x: 1031, startPoint y: 91, endPoint x: 1214, endPoint y: 94, distance: 182.6
click at [1214, 94] on div "hero.moveRight() 1 2 3 4 5 6 7 8 9 10 # ปลดปล่อยนักโทษ ปราบผู้[PERSON_NAME] และ…" at bounding box center [1131, 293] width 256 height 466
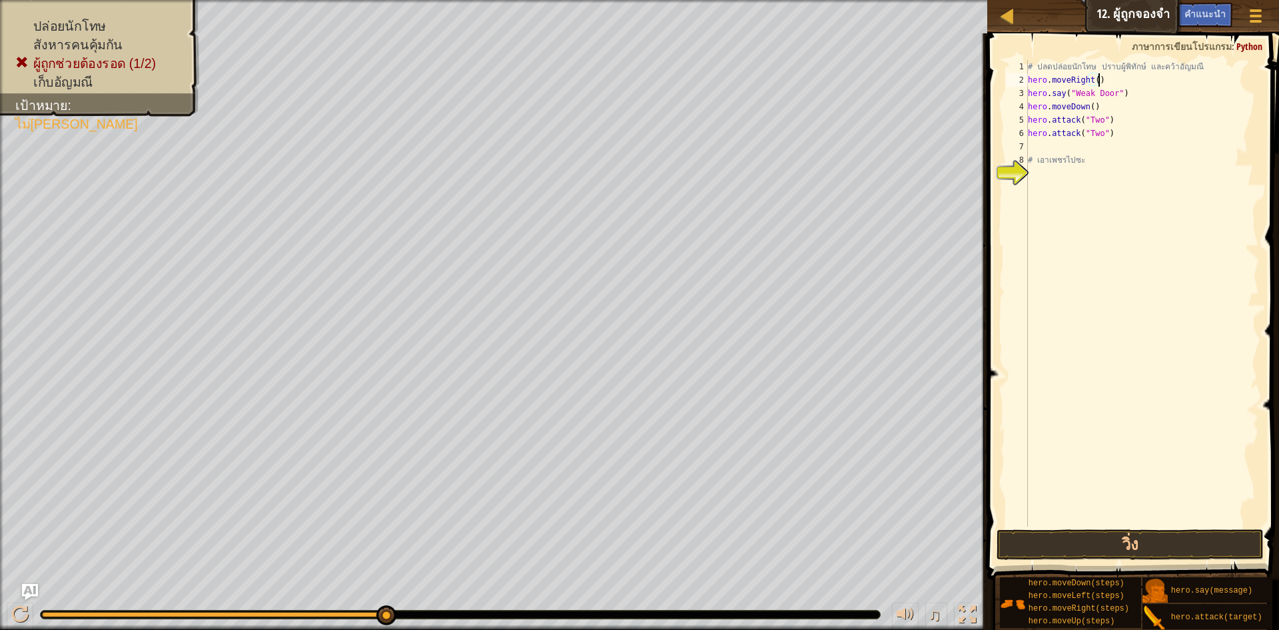
click at [1113, 77] on div "# ปลดปล่อยนักโทษ ปราบผู้[PERSON_NAME] และคว้า[PERSON_NAME] hero . moveRight ( )…" at bounding box center [1142, 306] width 234 height 493
type textarea "hero.moveRight()"
type textarea "h"
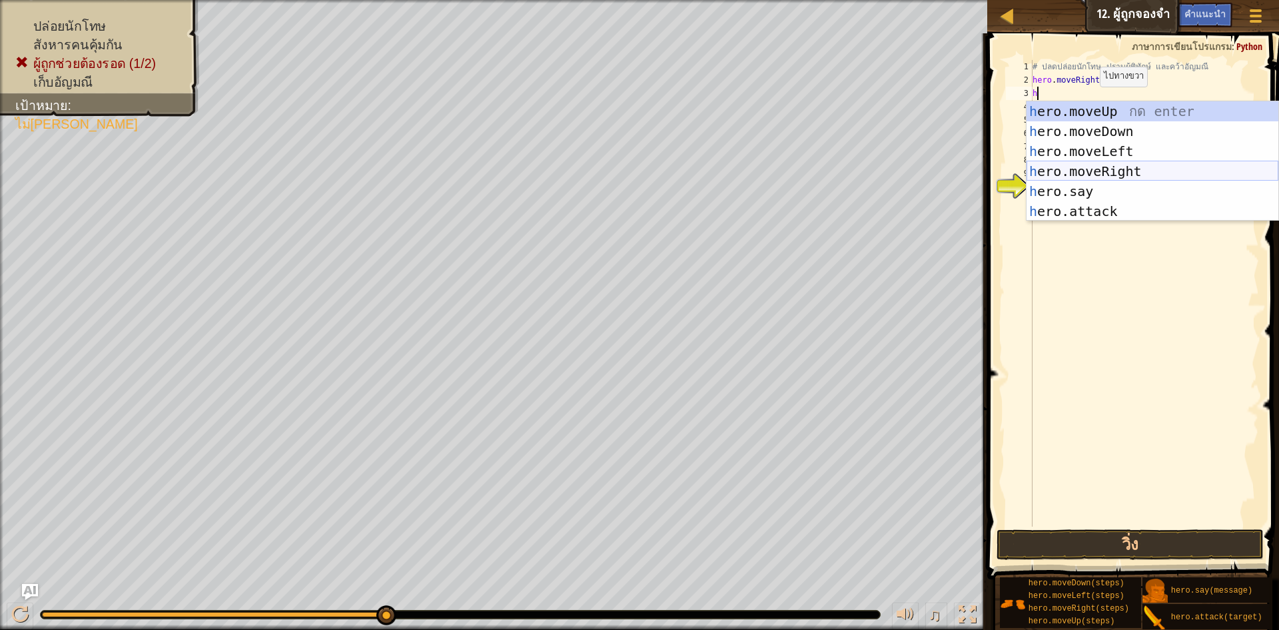
click at [1111, 166] on div "h ero.moveUp กด enter h ero.moveDown กด enter h ero.moveLeft กด enter h ero.mov…" at bounding box center [1153, 181] width 252 height 160
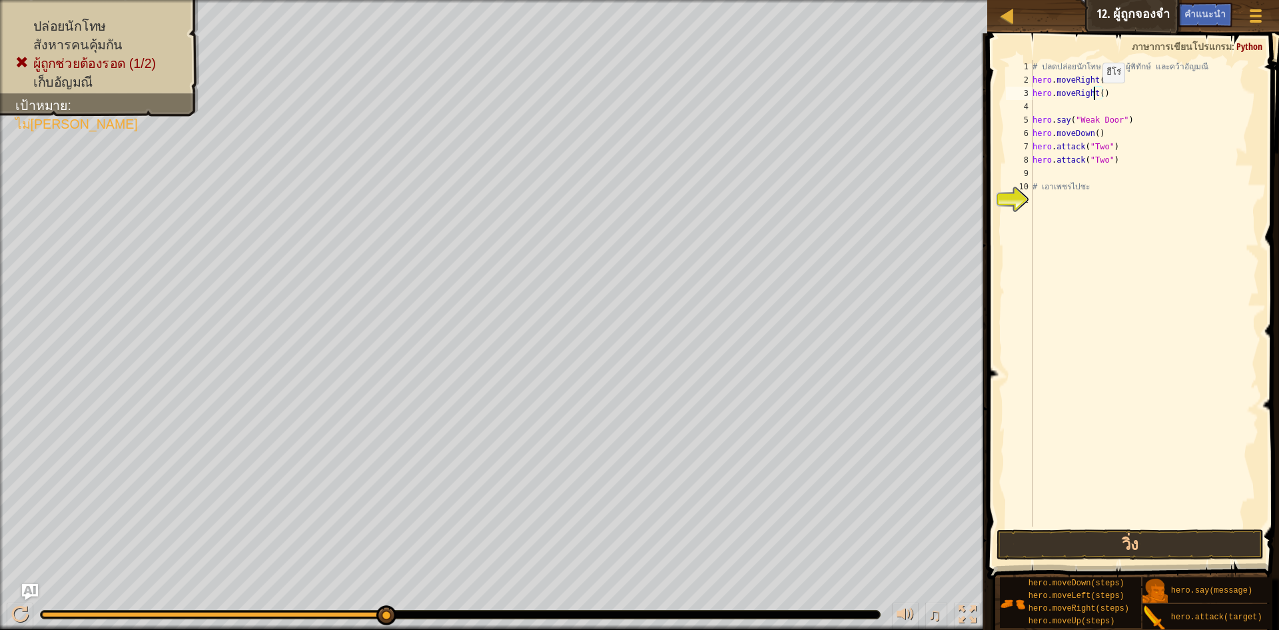
click at [1096, 96] on div "# ปลดปล่อยนักโทษ ปราบผู้[PERSON_NAME] และคว้า[PERSON_NAME] hero . moveRight ( )…" at bounding box center [1145, 306] width 230 height 493
click at [1099, 99] on div "# ปลดปล่อยนักโทษ ปราบผู้[PERSON_NAME] และคว้า[PERSON_NAME] hero . moveRight ( )…" at bounding box center [1145, 306] width 230 height 493
click at [1161, 533] on button "วิ่ง" at bounding box center [1130, 544] width 267 height 31
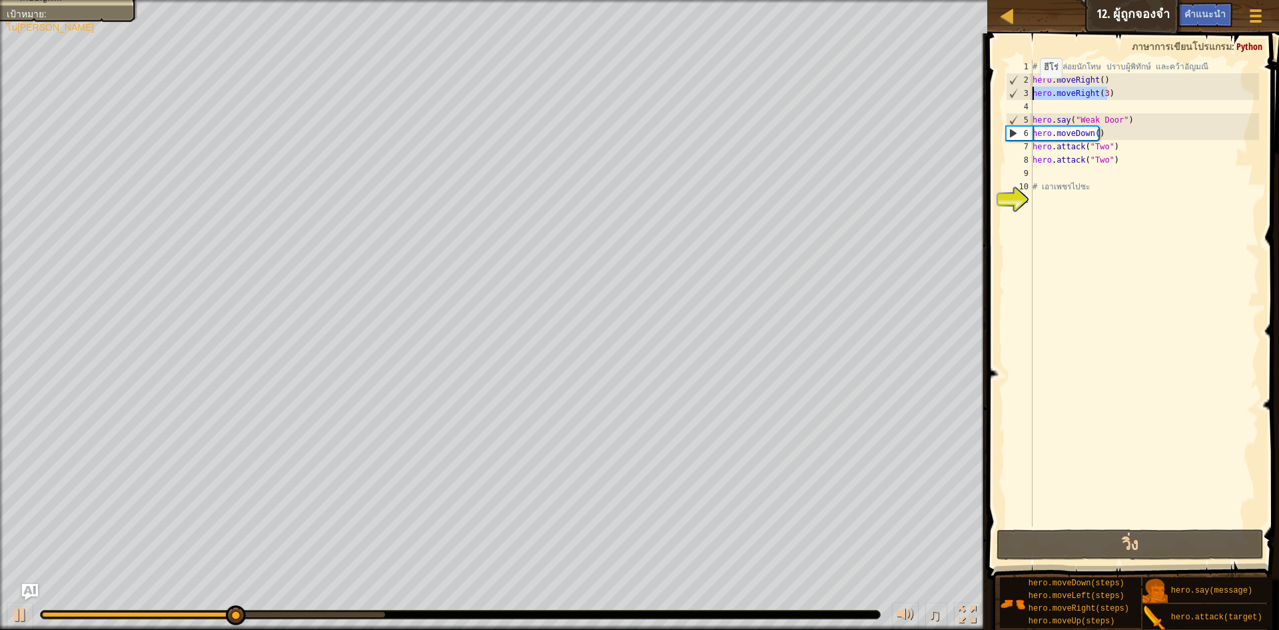
drag, startPoint x: 1097, startPoint y: 95, endPoint x: 1033, endPoint y: 91, distance: 63.4
click at [1033, 91] on div "# ปลดปล่อยนักโทษ ปราบผู้[PERSON_NAME] และคว้า[PERSON_NAME] hero . moveRight ( )…" at bounding box center [1145, 306] width 230 height 493
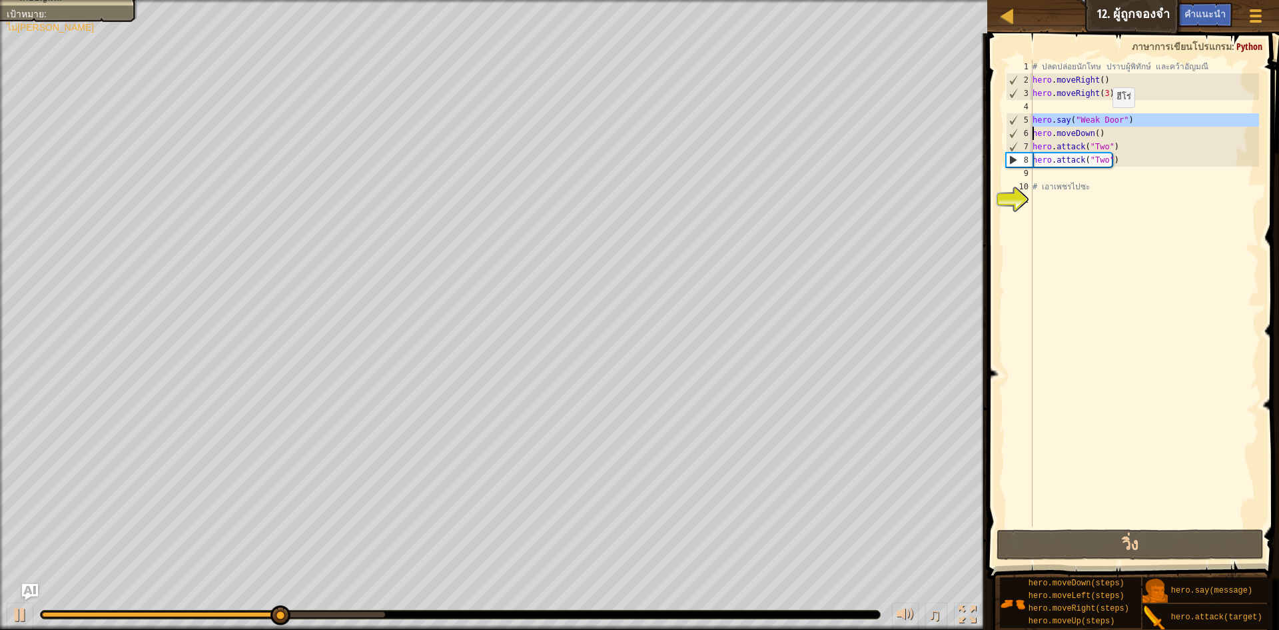
drag, startPoint x: 1031, startPoint y: 119, endPoint x: 1111, endPoint y: 121, distance: 80.0
click at [1111, 121] on div "hero.moveRight(3) 1 2 3 4 5 6 7 8 9 10 11 # ปลดปล่อยนักโทษ ปราบผู้[PERSON_NAME]…" at bounding box center [1131, 293] width 256 height 466
type textarea "hero.say("Weak Door")"
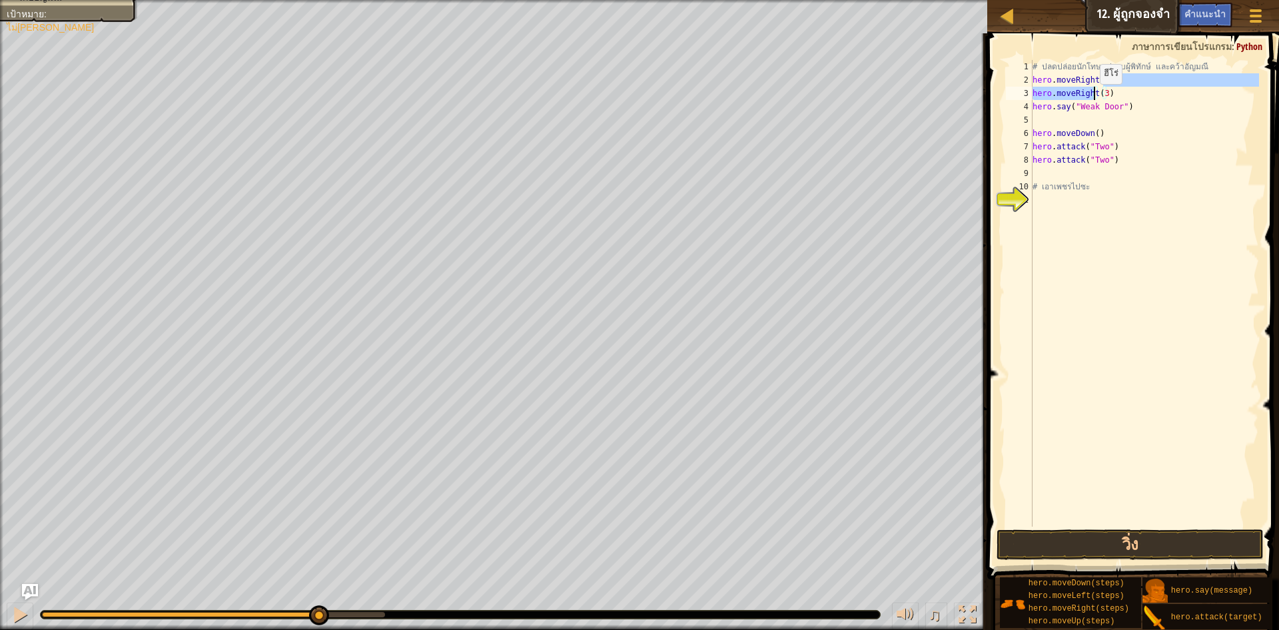
drag, startPoint x: 1101, startPoint y: 89, endPoint x: 1093, endPoint y: 97, distance: 11.3
click at [1093, 97] on div "# ปลดปล่อยนักโทษ ปราบผู้[PERSON_NAME] และคว้า[PERSON_NAME] hero . moveRight ( )…" at bounding box center [1145, 306] width 230 height 493
click at [1113, 95] on div "# ปลดปล่อยนักโทษ ปราบผู้[PERSON_NAME] และคว้า[PERSON_NAME] hero . moveRight ( )…" at bounding box center [1145, 306] width 230 height 493
drag, startPoint x: 1084, startPoint y: 99, endPoint x: 1032, endPoint y: 97, distance: 52.0
click at [1032, 97] on div "hero.moveRight(3) 1 2 3 4 5 6 7 8 9 10 11 # ปลดปล่อยนักโทษ ปราบผู้[PERSON_NAME]…" at bounding box center [1131, 293] width 256 height 466
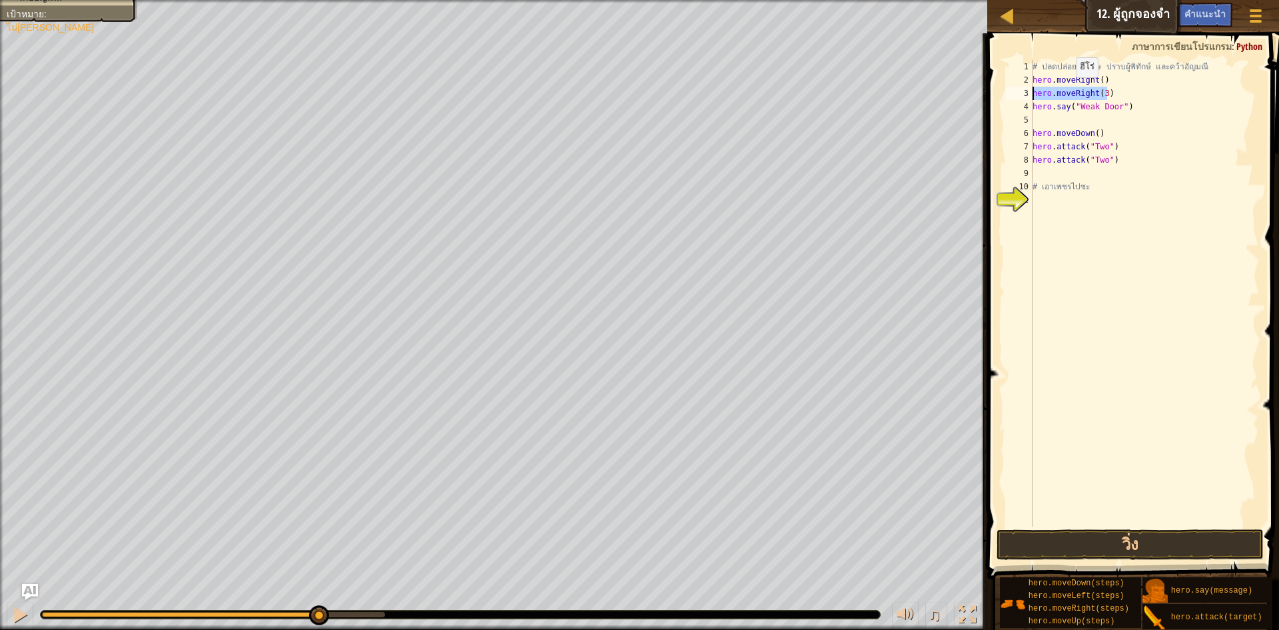
type textarea "hero.say("Weak Door")"
click at [1191, 543] on button "วิ่ง" at bounding box center [1130, 544] width 267 height 31
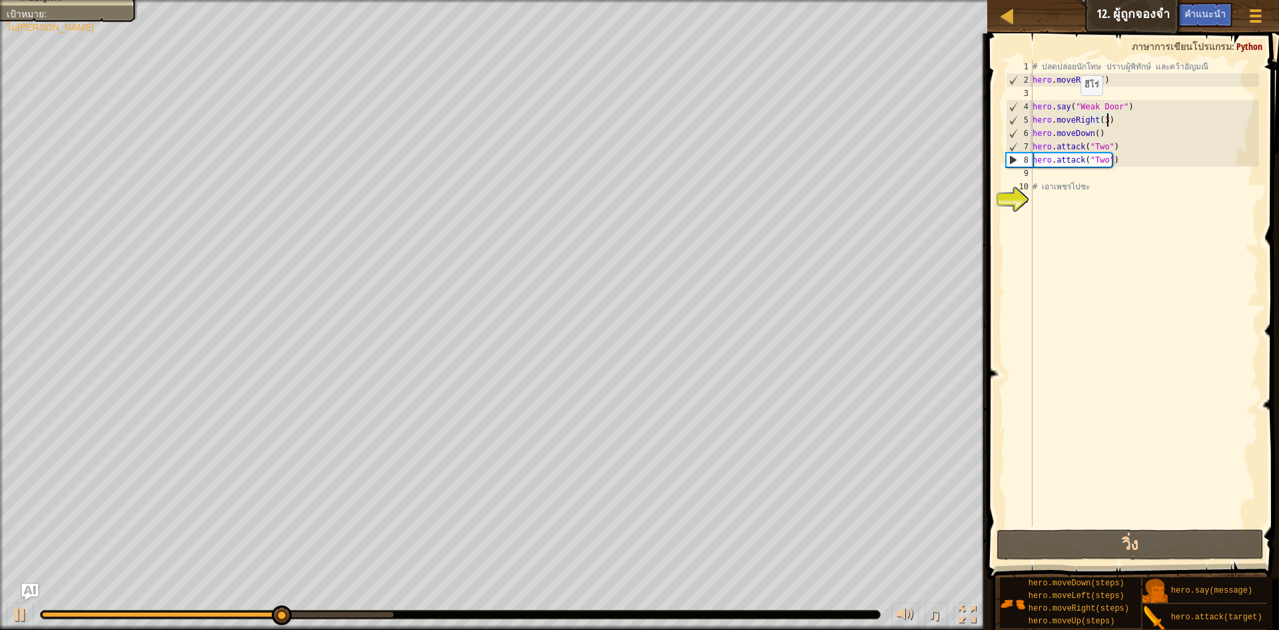
click at [1074, 109] on div "# ปลดปล่อยนักโทษ ปราบผู้[PERSON_NAME] และคว้า[PERSON_NAME] hero . moveRight ( )…" at bounding box center [1145, 306] width 230 height 493
click at [1076, 109] on div "# ปลดปล่อยนักโทษ ปราบผู้[PERSON_NAME] และคว้า[PERSON_NAME] hero . moveRight ( )…" at bounding box center [1145, 306] width 230 height 493
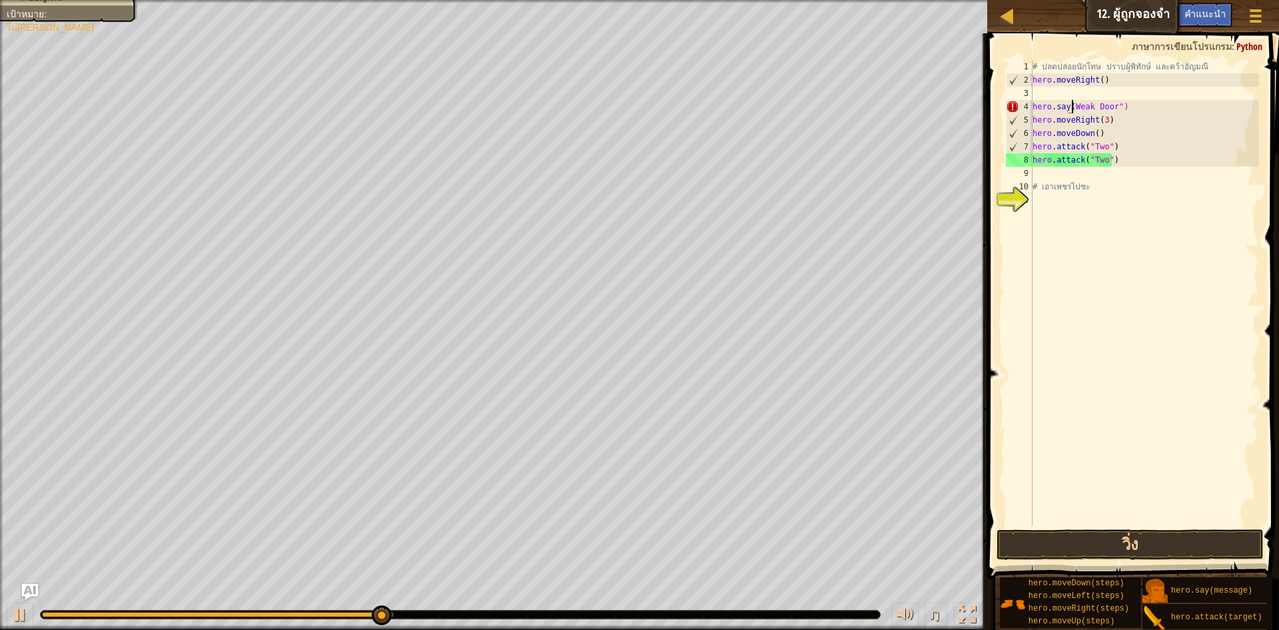
click at [1115, 103] on div "# ปลดปล่อยนักโทษ ปราบผู้[PERSON_NAME] และคว้า[PERSON_NAME] hero . moveRight ( )…" at bounding box center [1145, 306] width 230 height 493
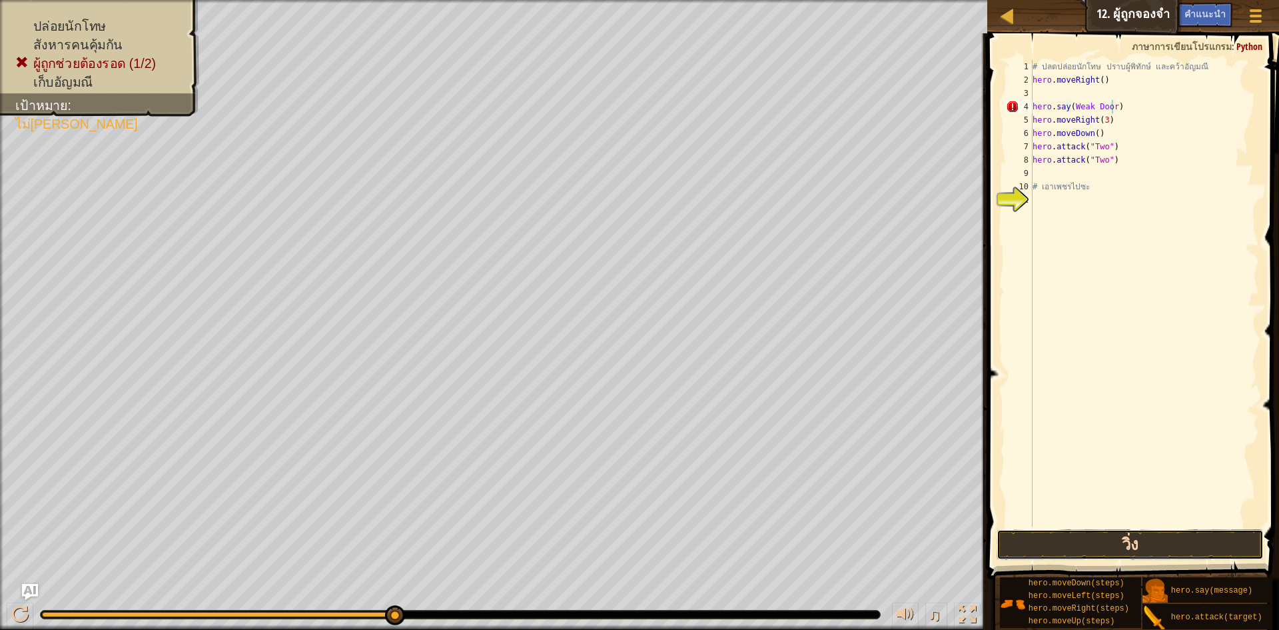
click at [1127, 540] on button "วิ่ง" at bounding box center [1130, 544] width 267 height 31
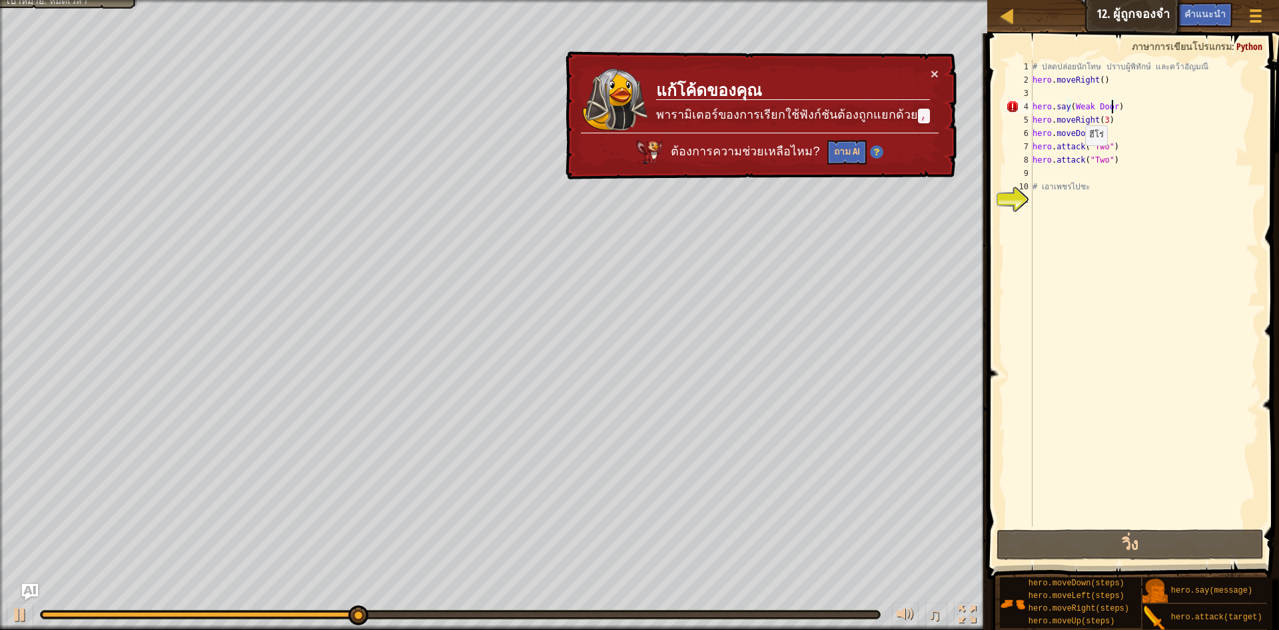
type textarea "hero.say(Weak Door')"
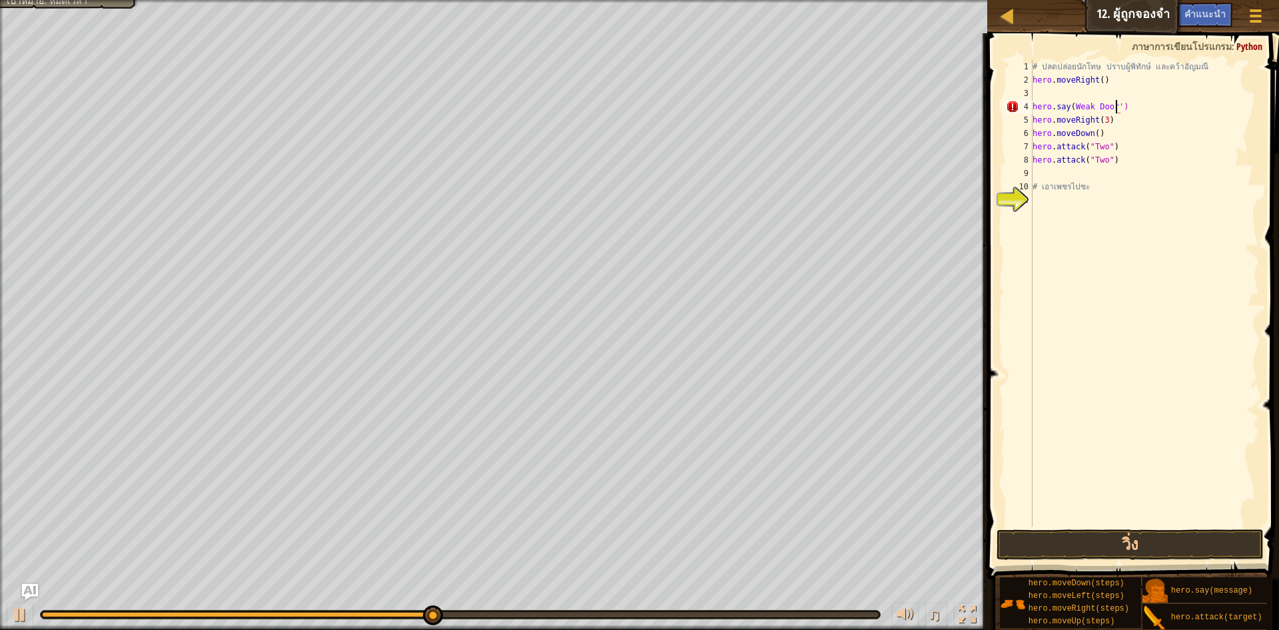
click at [1113, 526] on div "hero.say(Weak Door') 1 2 3 4 5 6 7 8 9 10 11 # ปลดปล่อยนักโทษ ปราบผู้[PERSON_NA…" at bounding box center [1131, 332] width 296 height 585
click at [1110, 535] on button "วิ่ง" at bounding box center [1130, 544] width 267 height 31
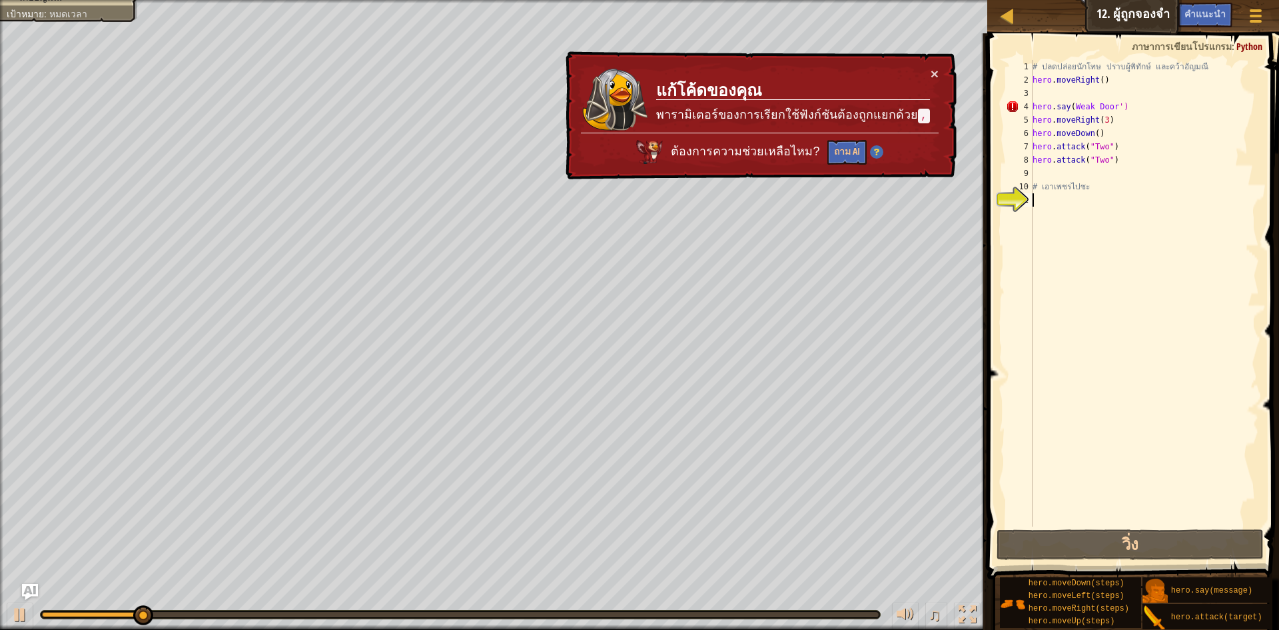
click at [1116, 102] on div "# ปลดปล่อยนักโทษ ปราบผู้[PERSON_NAME] และคว้า[PERSON_NAME] hero . moveRight ( )…" at bounding box center [1145, 306] width 230 height 493
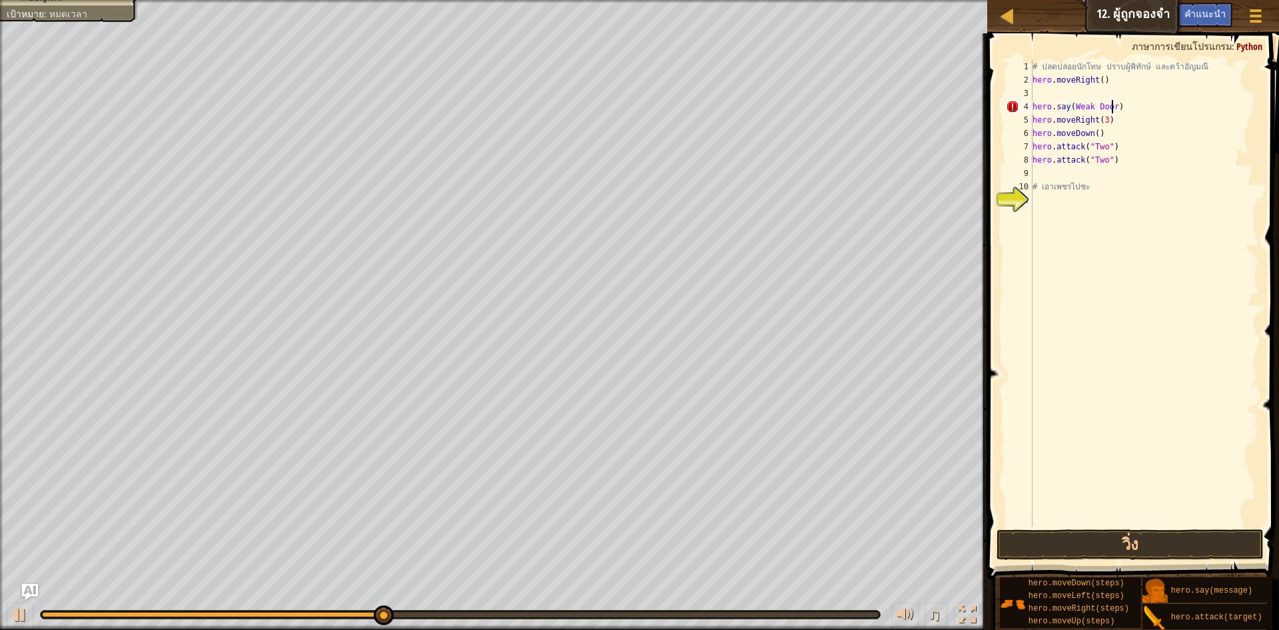
scroll to position [6, 7]
click at [1071, 105] on div "# ปลดปล่อยนักโทษ ปราบผู้[PERSON_NAME] และคว้า[PERSON_NAME] hero . moveRight ( )…" at bounding box center [1145, 306] width 230 height 493
click at [1129, 536] on button "วิ่ง" at bounding box center [1130, 544] width 267 height 31
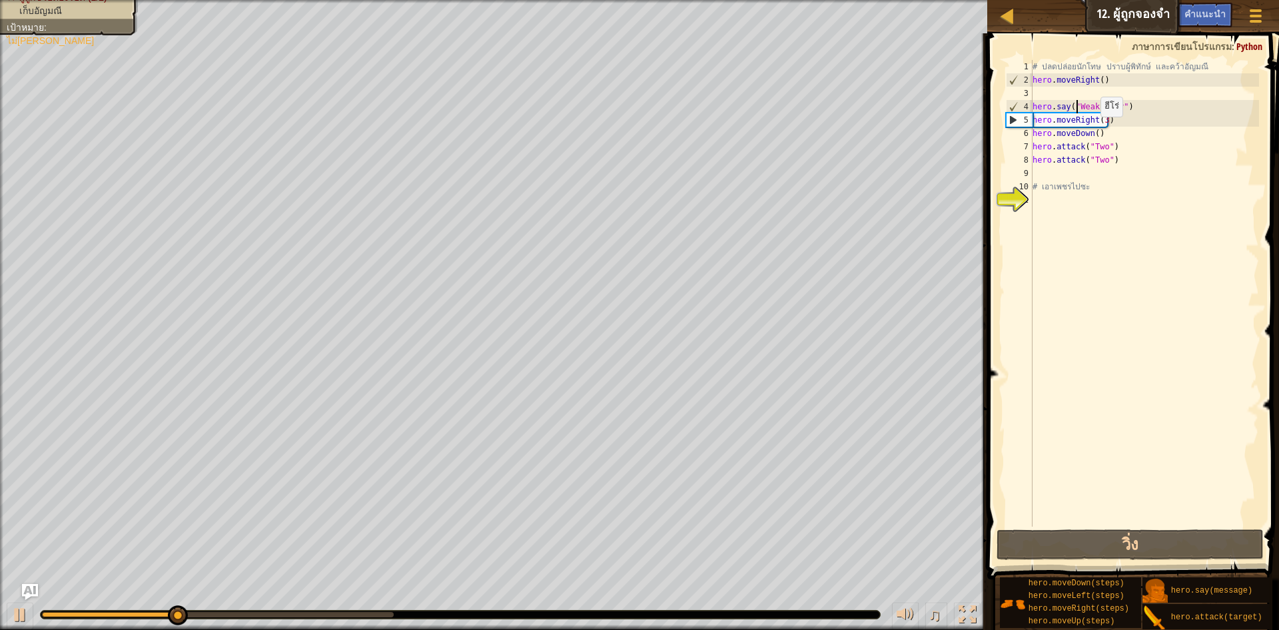
click at [1094, 130] on div "# ปลดปล่อยนักโทษ ปราบผู้[PERSON_NAME] และคว้า[PERSON_NAME] hero . moveRight ( )…" at bounding box center [1145, 306] width 230 height 493
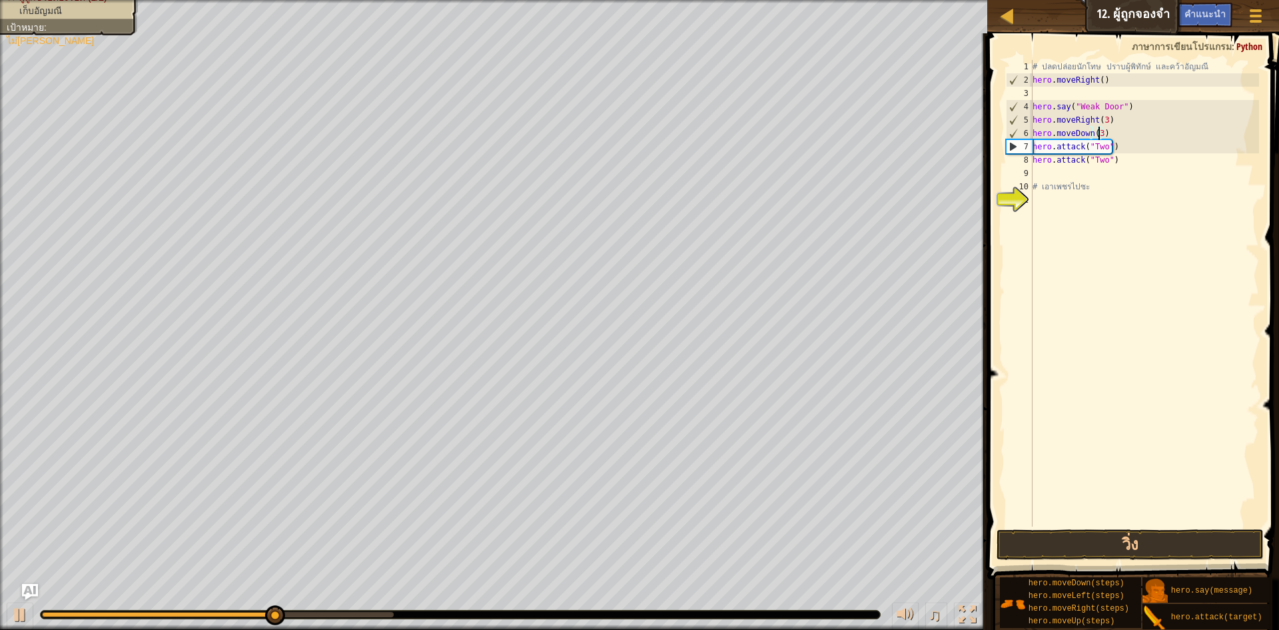
scroll to position [6, 5]
click at [1133, 542] on button "วิ่ง" at bounding box center [1130, 544] width 267 height 31
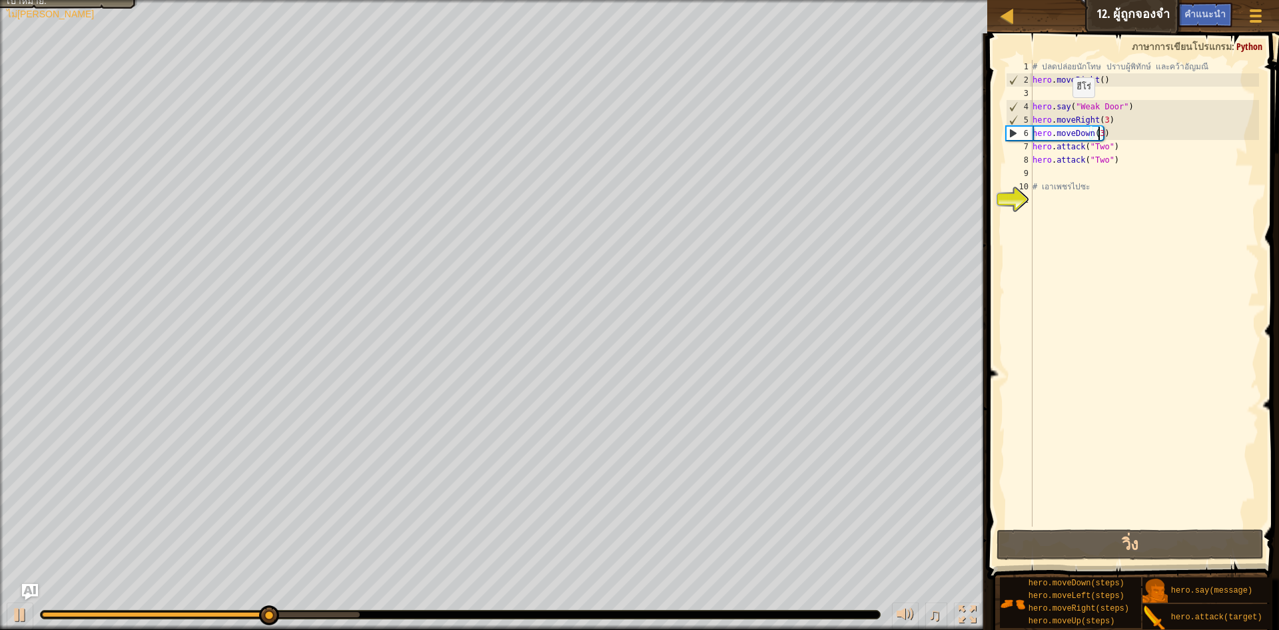
click at [1066, 111] on div "# ปลดปล่อยนักโทษ ปราบผู้[PERSON_NAME] และคว้า[PERSON_NAME] hero . moveRight ( )…" at bounding box center [1145, 306] width 230 height 493
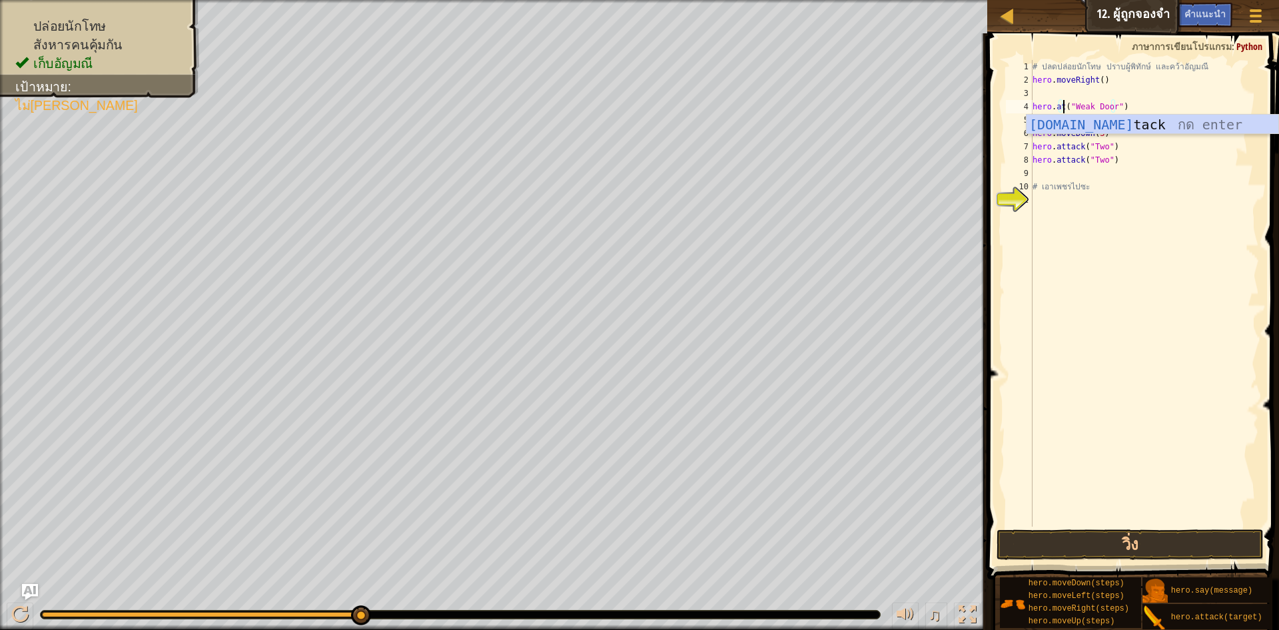
scroll to position [6, 3]
click at [1091, 125] on div "hero.att ack กด enter" at bounding box center [1153, 145] width 252 height 60
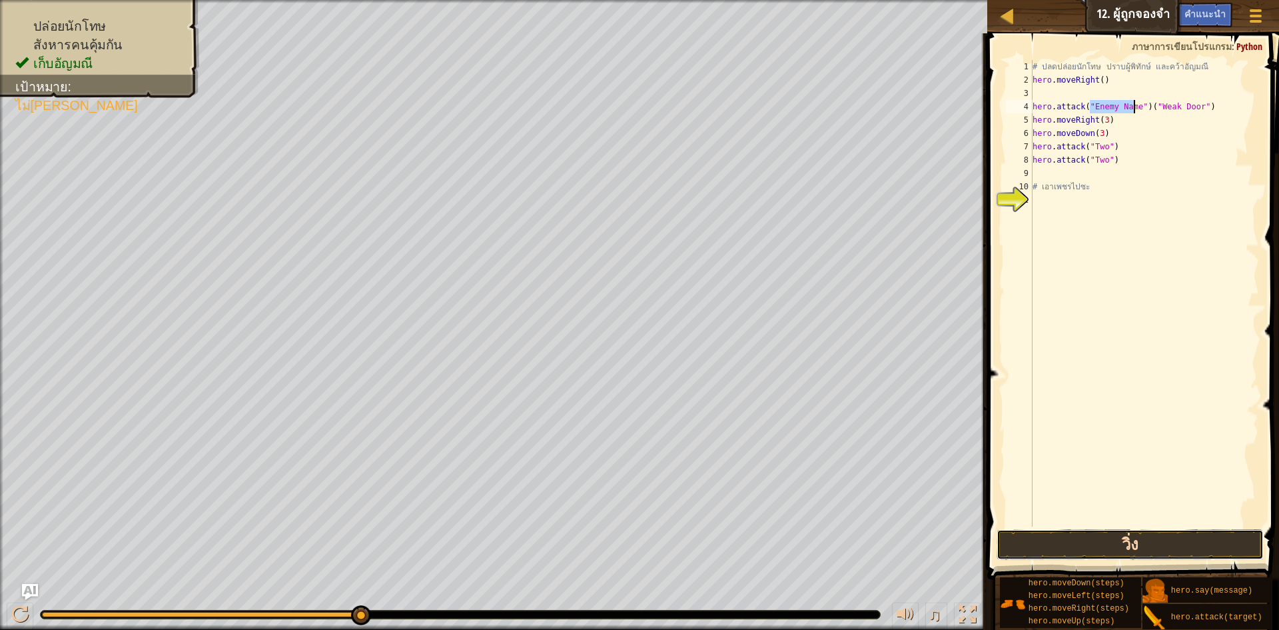
click at [1173, 538] on button "วิ่ง" at bounding box center [1130, 544] width 267 height 31
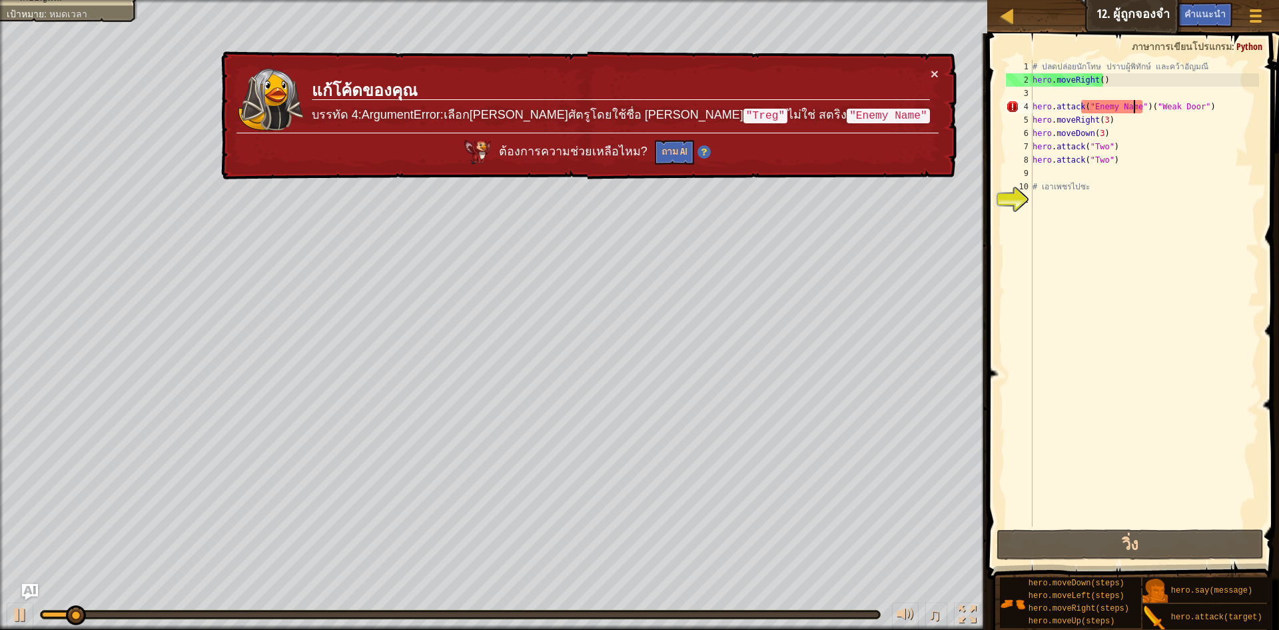
click at [1119, 85] on div "# ปลดปล่อยนักโทษ ปราบผู้[PERSON_NAME] และคว้า[PERSON_NAME] hero . moveRight ( )…" at bounding box center [1145, 306] width 230 height 493
type textarea "hero.moveRight()"
click at [1061, 93] on div "# ปลดปล่อยนักโทษ ปราบผู้[PERSON_NAME] และคว้า[PERSON_NAME] hero . moveRight ( )…" at bounding box center [1145, 306] width 230 height 493
type textarea "h"
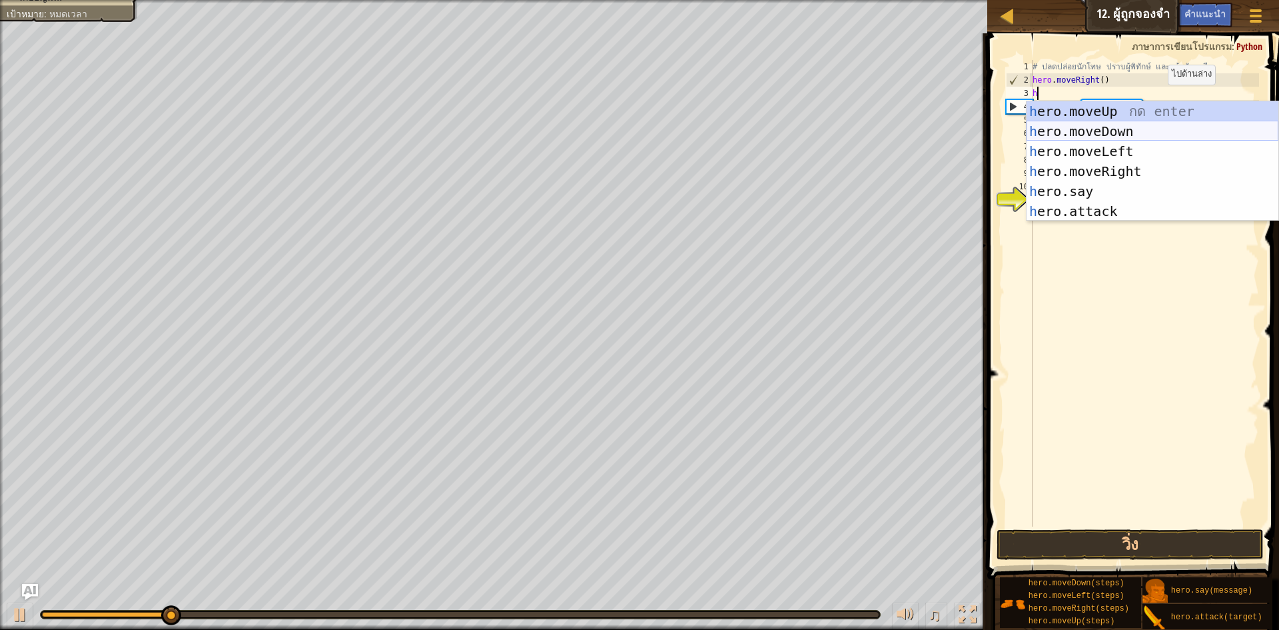
click at [1107, 130] on div "h ero.moveUp กด enter h ero.moveDown กด enter h ero.moveLeft กด enter h ero.mov…" at bounding box center [1153, 181] width 252 height 160
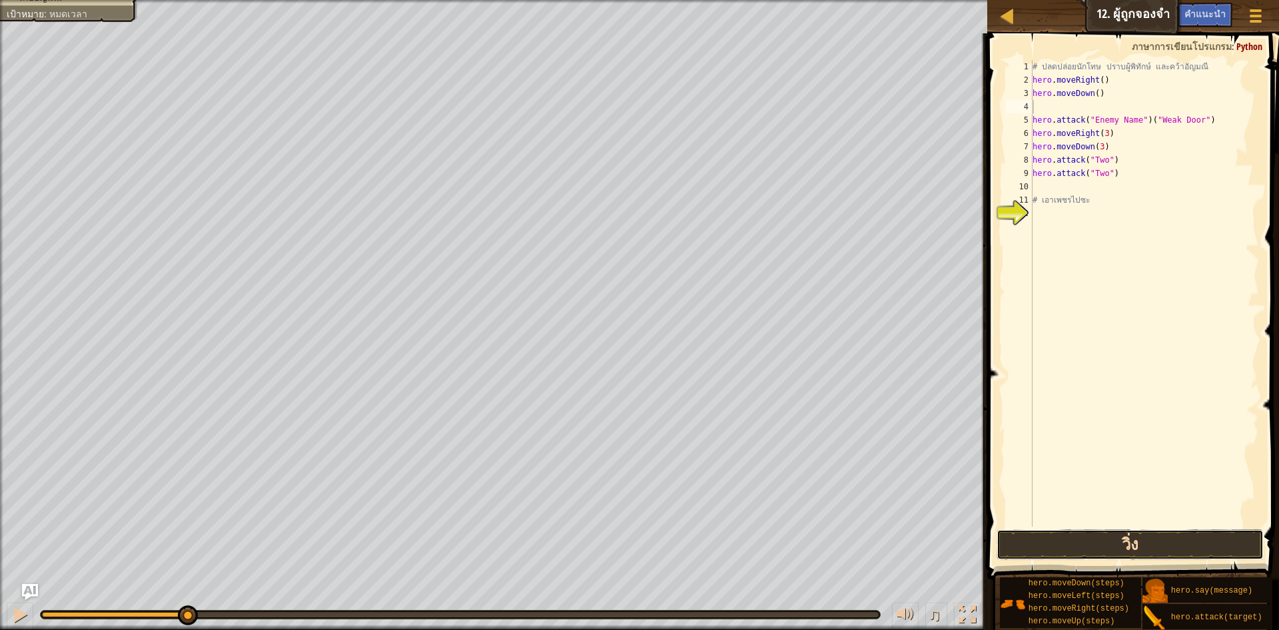
click at [1129, 534] on button "วิ่ง" at bounding box center [1130, 544] width 267 height 31
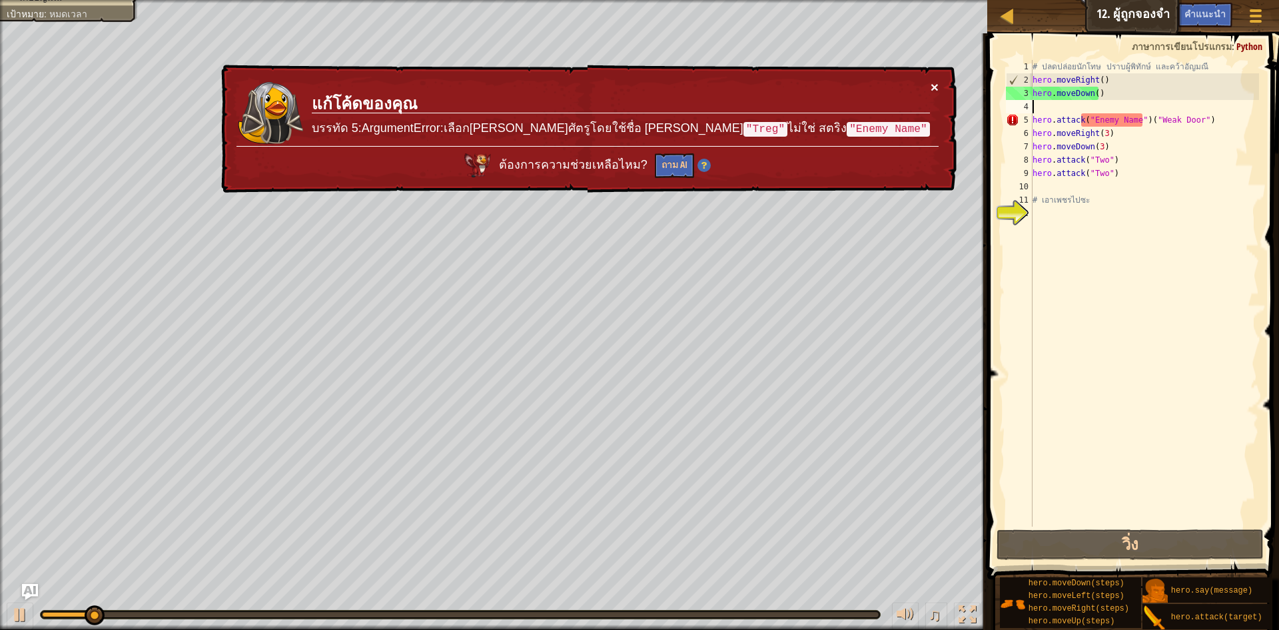
click at [931, 90] on button "×" at bounding box center [935, 87] width 8 height 14
drag, startPoint x: 1104, startPoint y: 161, endPoint x: 1035, endPoint y: 159, distance: 69.3
click at [1035, 159] on div "# ปลดปล่อยนักโทษ ปราบผู้[PERSON_NAME] และคว้า[PERSON_NAME] hero . moveRight ( )…" at bounding box center [1145, 306] width 230 height 493
click at [1031, 157] on div "8" at bounding box center [1019, 159] width 27 height 13
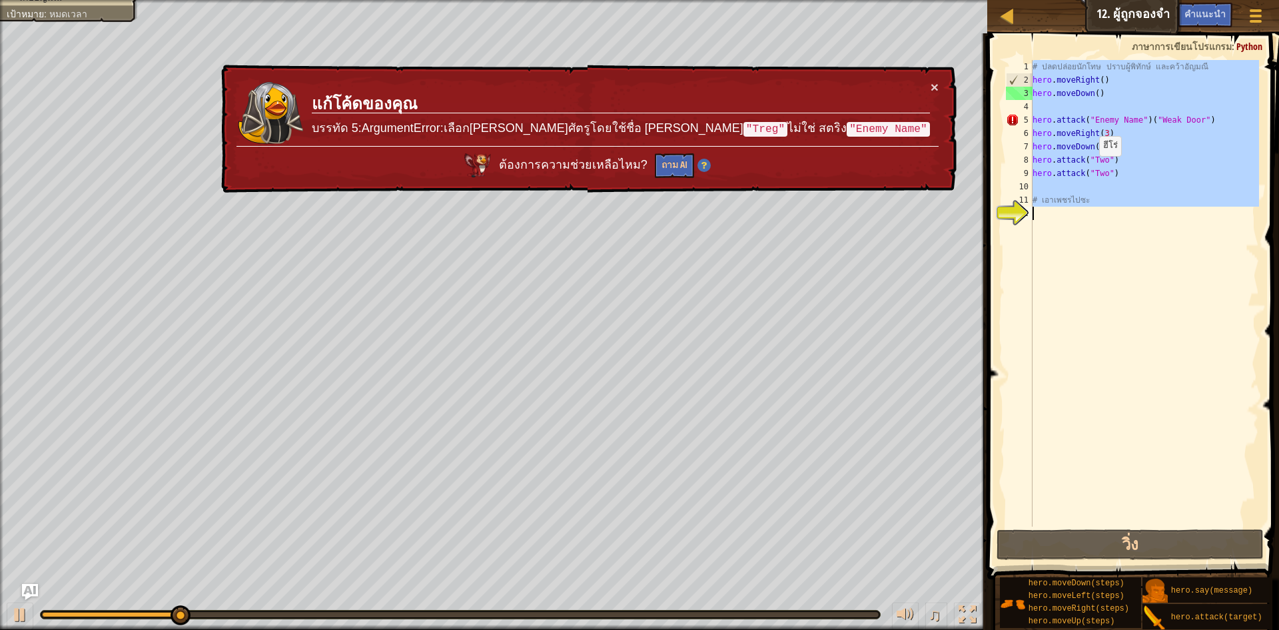
drag, startPoint x: 1031, startPoint y: 157, endPoint x: 1103, endPoint y: 171, distance: 72.7
click at [1103, 171] on div "# เอาเพชรไปซะ 1 2 3 4 5 6 7 8 9 10 11 12 # ปลดปล่อยนักโทษ ปราบผู้[PERSON_NAME] …" at bounding box center [1131, 293] width 256 height 466
click at [1104, 173] on div "# ปลดปล่อยนักโทษ ปราบผู้[PERSON_NAME] และคว้า[PERSON_NAME] hero . moveRight ( )…" at bounding box center [1144, 293] width 229 height 466
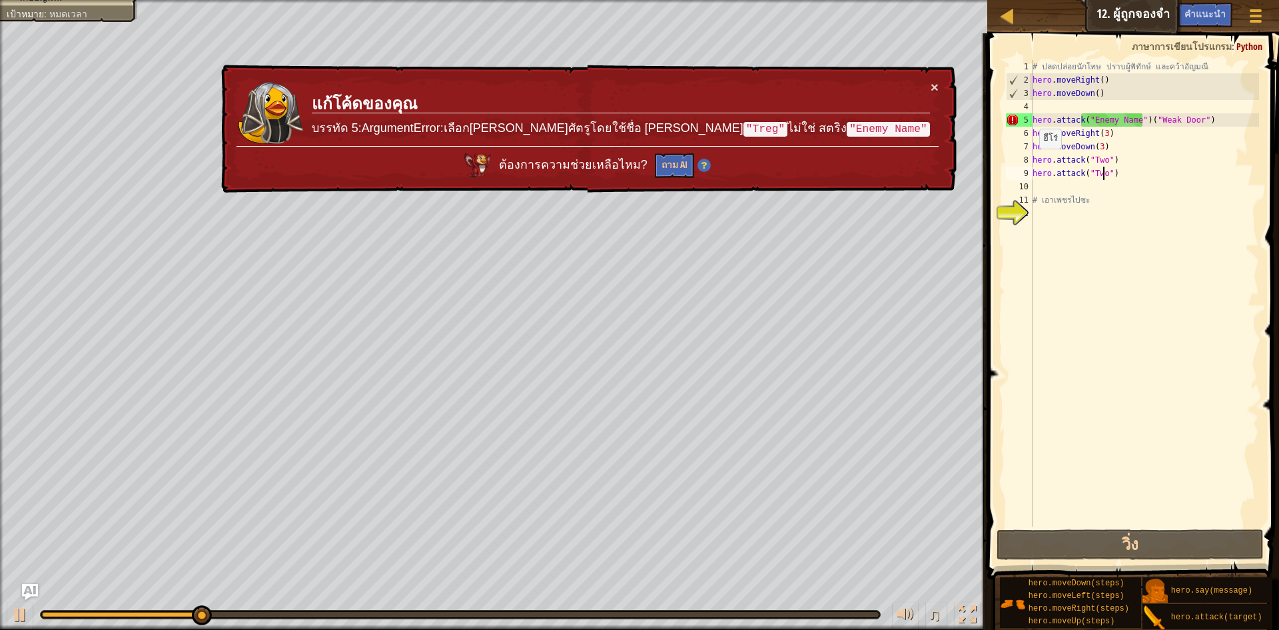
click at [1033, 162] on div "# ปลดปล่อยนักโทษ ปราบผู้[PERSON_NAME] และคว้า[PERSON_NAME] hero . moveRight ( )…" at bounding box center [1145, 306] width 230 height 493
drag, startPoint x: 1033, startPoint y: 162, endPoint x: 1113, endPoint y: 175, distance: 81.1
click at [1113, 175] on div "# ปลดปล่อยนักโทษ ปราบผู้[PERSON_NAME] และคว้า[PERSON_NAME] hero . moveRight ( )…" at bounding box center [1145, 306] width 230 height 493
type textarea "hero.attack("Two") hero.attack("Two")"
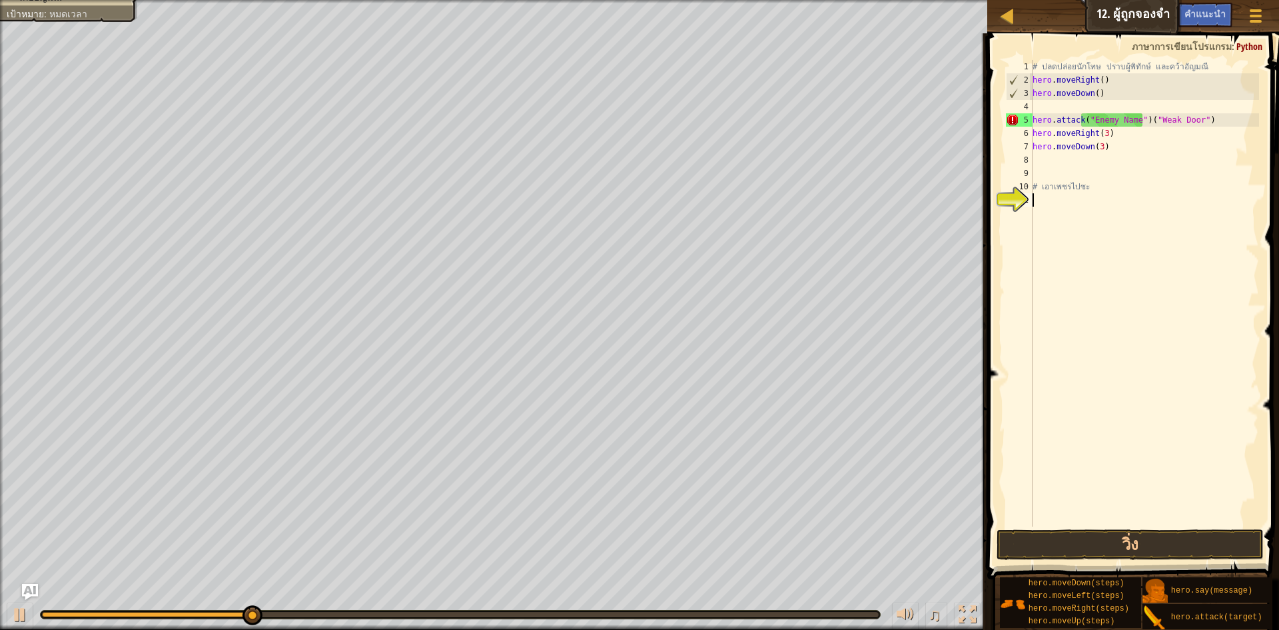
click at [1131, 195] on div "# ปลดปล่อยนักโทษ ปราบผู้[PERSON_NAME] และคว้า[PERSON_NAME] hero . moveRight ( )…" at bounding box center [1145, 306] width 230 height 493
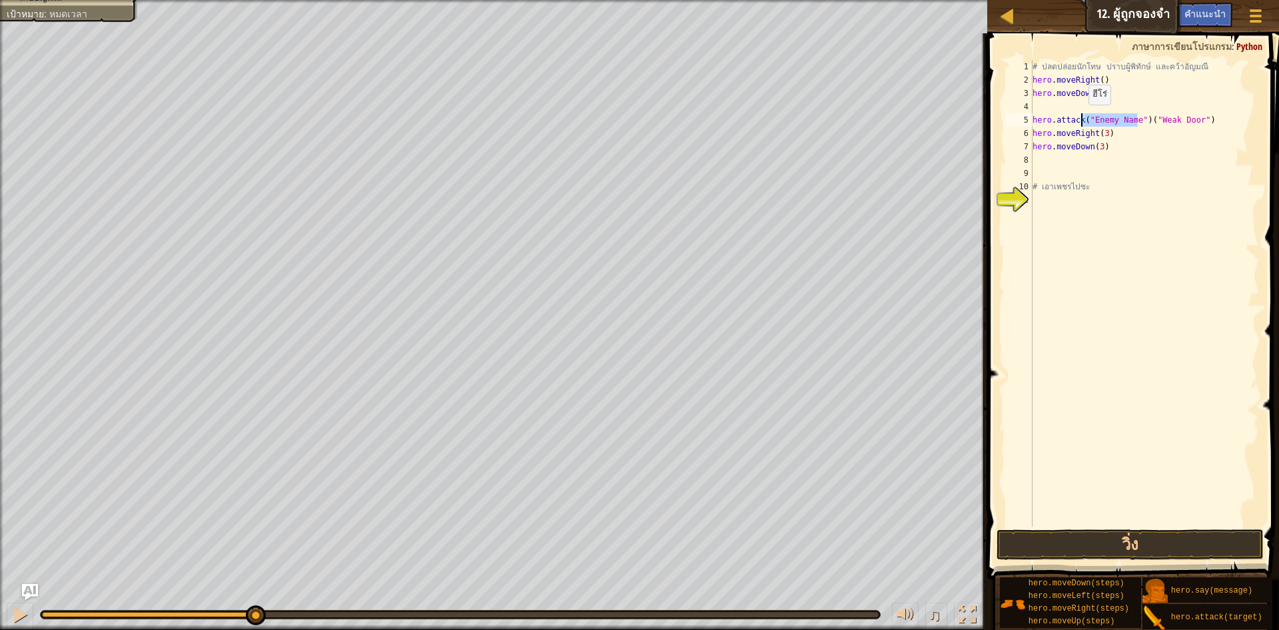
drag, startPoint x: 1140, startPoint y: 118, endPoint x: 1082, endPoint y: 118, distance: 58.0
click at [1082, 118] on div "# ปลดปล่อยนักโทษ ปราบผู้[PERSON_NAME] และคว้า[PERSON_NAME] hero . moveRight ( )…" at bounding box center [1145, 306] width 230 height 493
click at [1085, 123] on div "# ปลดปล่อยนักโทษ ปราบผู้[PERSON_NAME] และคว้า[PERSON_NAME] hero . moveRight ( )…" at bounding box center [1145, 306] width 230 height 493
type textarea "hero.attack("Weak Door")"
click at [1170, 532] on button "วิ่ง" at bounding box center [1130, 544] width 267 height 31
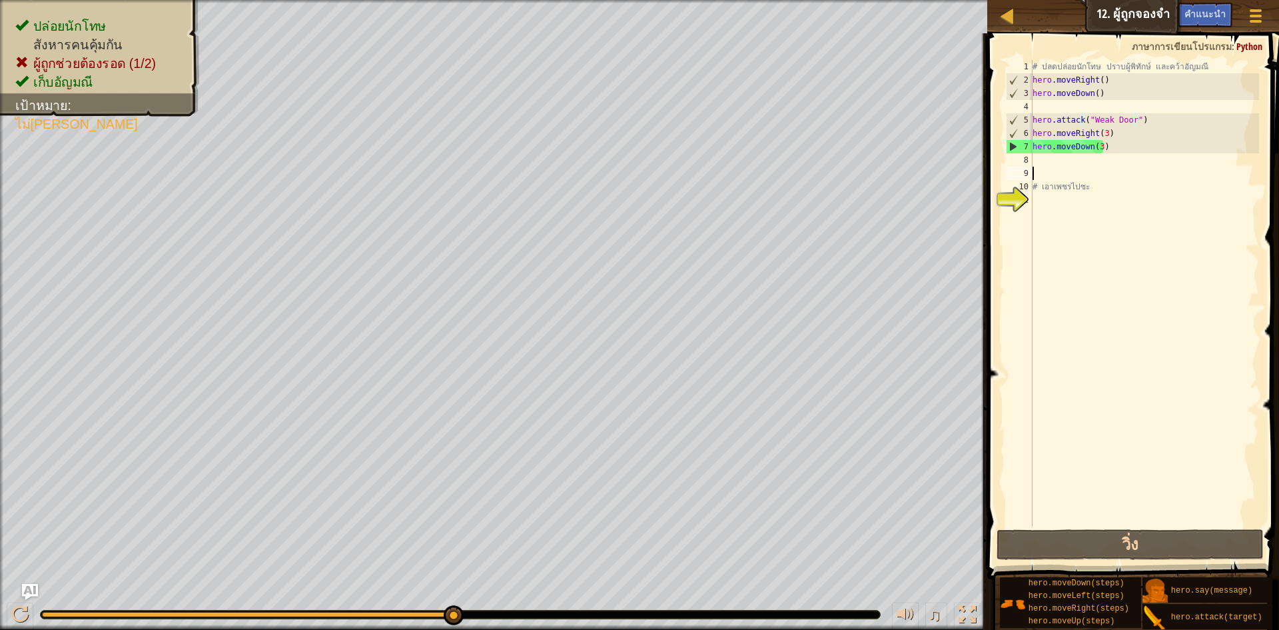
click at [1075, 171] on div "# ปลดปล่อยนักโทษ ปราบผู้[PERSON_NAME] และคว้า[PERSON_NAME] hero . moveRight ( )…" at bounding box center [1145, 306] width 230 height 493
click at [1074, 161] on div "# ปลดปล่อยนักโทษ ปราบผู้[PERSON_NAME] และคว้า[PERSON_NAME] hero . moveRight ( )…" at bounding box center [1145, 306] width 230 height 493
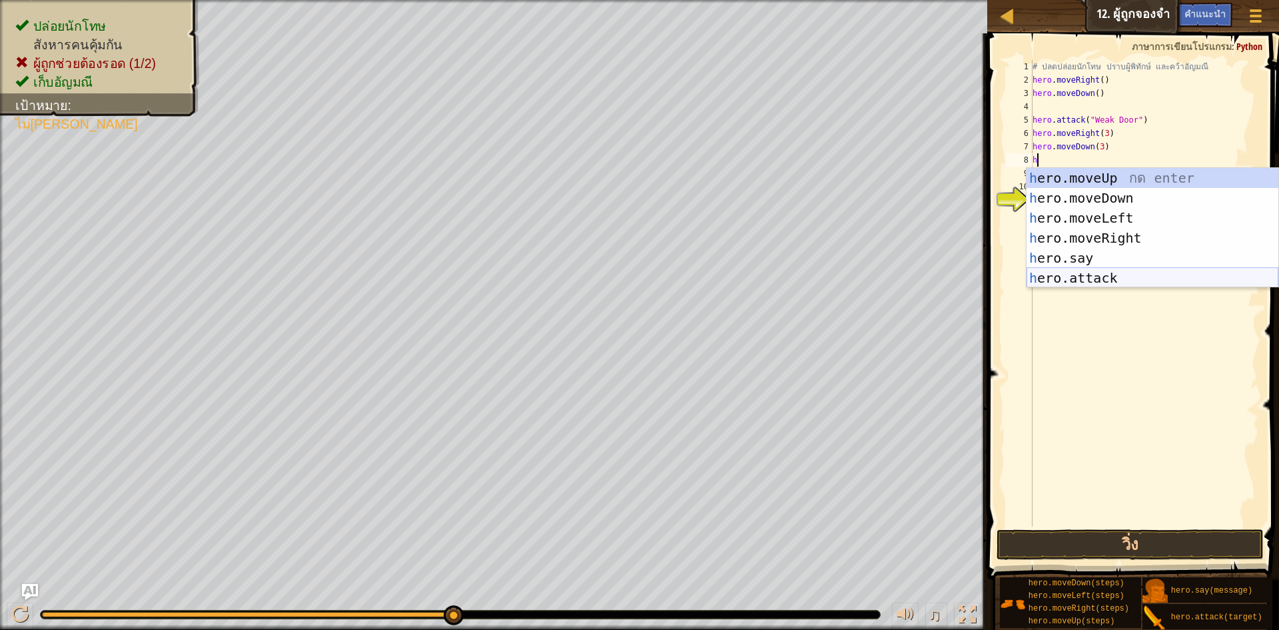
click at [1105, 275] on div "h ero.moveUp กด enter h ero.moveDown กด enter h ero.moveLeft กด enter h ero.mov…" at bounding box center [1153, 248] width 252 height 160
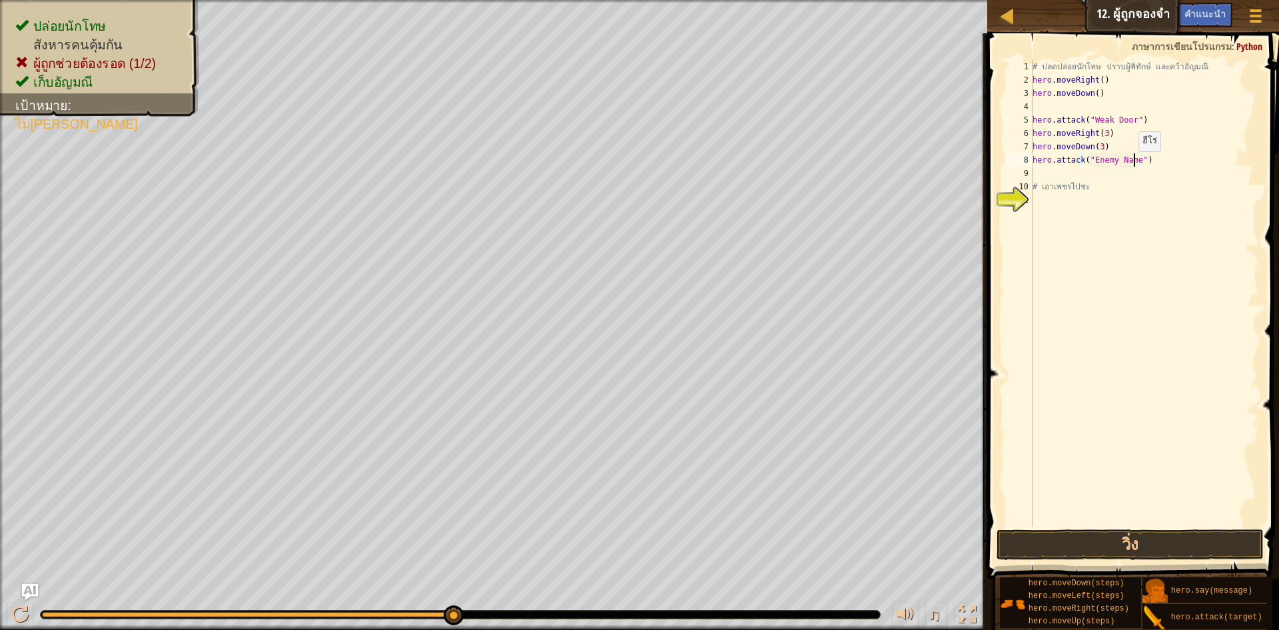
click at [1132, 165] on div "# ปลดปล่อยนักโทษ ปราบผู้[PERSON_NAME] และคว้า[PERSON_NAME] hero . moveRight ( )…" at bounding box center [1145, 306] width 230 height 493
drag, startPoint x: 1162, startPoint y: 549, endPoint x: 1160, endPoint y: 542, distance: 7.0
click at [1161, 549] on button "วิ่ง" at bounding box center [1130, 544] width 267 height 31
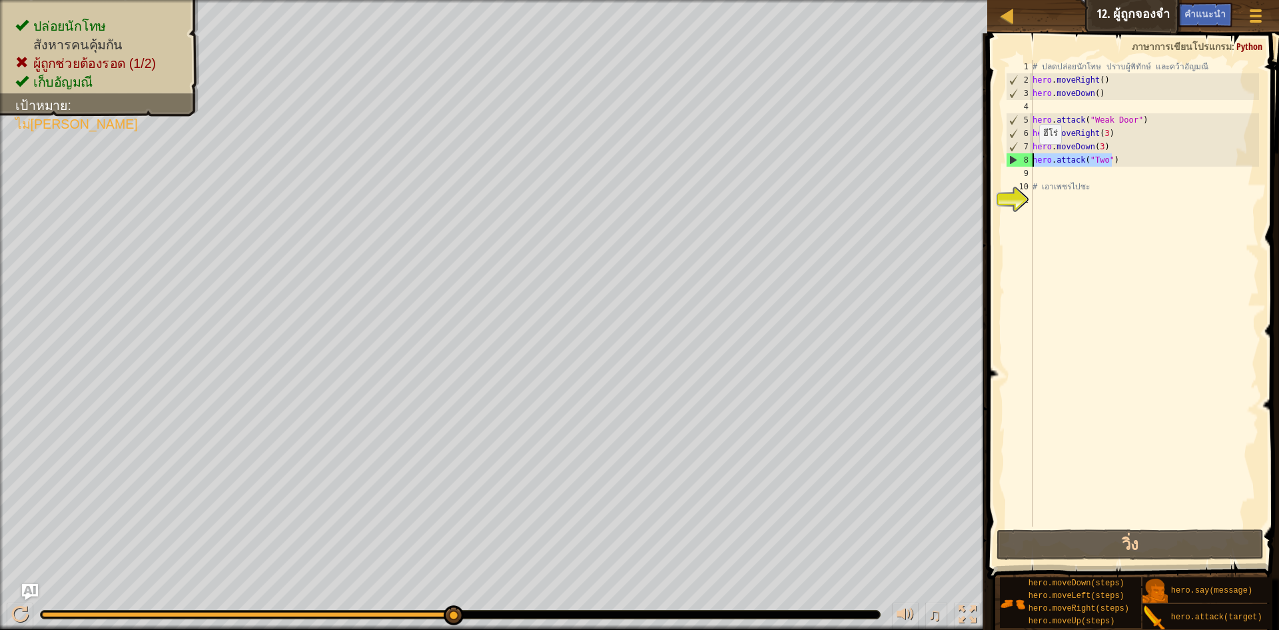
drag, startPoint x: 1109, startPoint y: 157, endPoint x: 1031, endPoint y: 157, distance: 78.6
click at [1031, 157] on div "hero.attack("Two") 1 2 3 4 5 6 7 8 9 10 11 # ปลดปล่อยนักโทษ ปราบผู้[PERSON_NAME…" at bounding box center [1131, 293] width 256 height 466
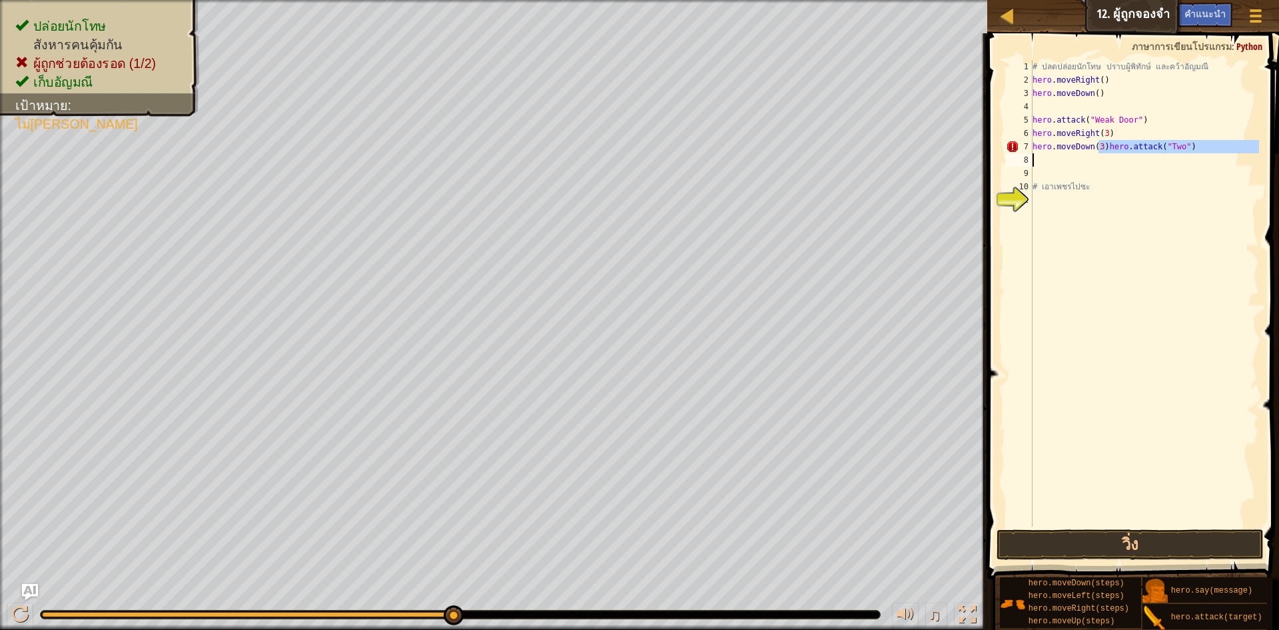
drag, startPoint x: 1100, startPoint y: 150, endPoint x: 1091, endPoint y: 157, distance: 11.3
click at [1059, 154] on div "# ปลดปล่อยนักโทษ ปราบผู้[PERSON_NAME] และคว้า[PERSON_NAME] hero . moveRight ( )…" at bounding box center [1145, 306] width 230 height 493
type textarea "hero.moveDown(3)hero.attack("Two")"
click at [1101, 158] on div "# ปลดปล่อยนักโทษ ปราบผู้[PERSON_NAME] และคว้า[PERSON_NAME] hero . moveRight ( )…" at bounding box center [1144, 293] width 229 height 466
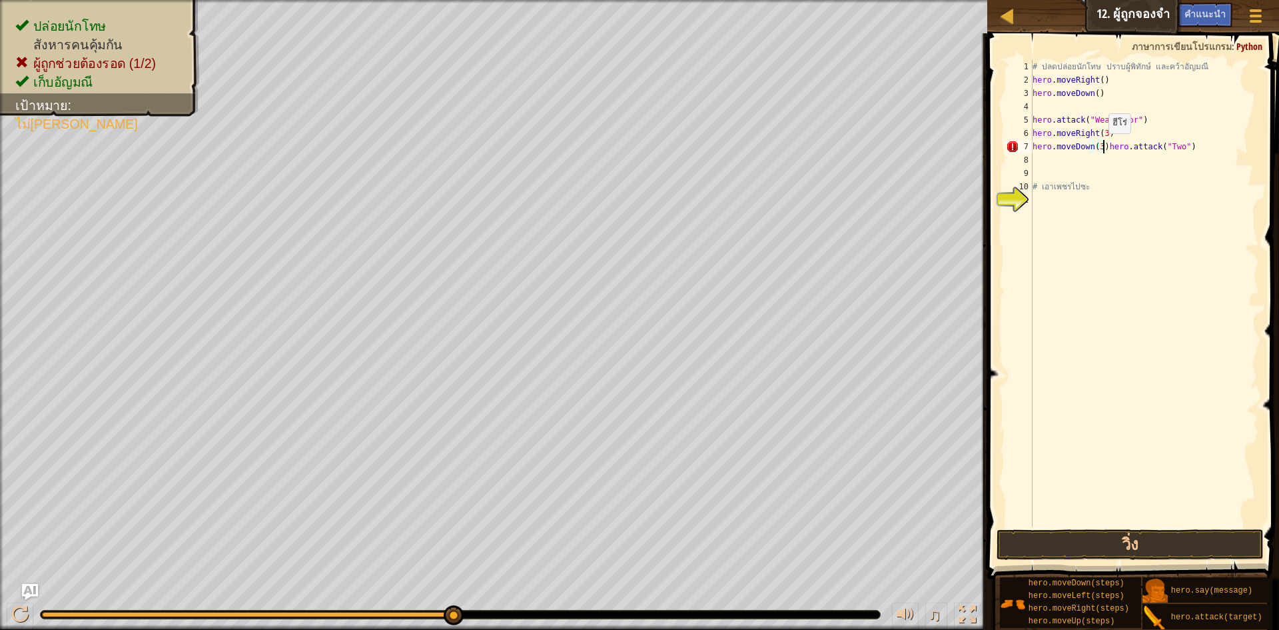
click at [1102, 147] on div "# ปลดปล่อยนักโทษ ปราบผู้[PERSON_NAME] และคว้า[PERSON_NAME] hero . moveRight ( )…" at bounding box center [1145, 306] width 230 height 493
type textarea "hero.moveDown(3)hero.attack("Two")"
drag, startPoint x: 1090, startPoint y: 147, endPoint x: 1071, endPoint y: 151, distance: 19.1
click at [1071, 151] on div "# ปลดปล่อยนักโทษ ปราบผู้[PERSON_NAME] และคว้า[PERSON_NAME] hero . moveRight ( )…" at bounding box center [1145, 306] width 230 height 493
click at [1099, 149] on div "# ปลดปล่อยนักโทษ ปราบผู้[PERSON_NAME] และคว้า[PERSON_NAME] hero . moveRight ( )…" at bounding box center [1144, 293] width 229 height 466
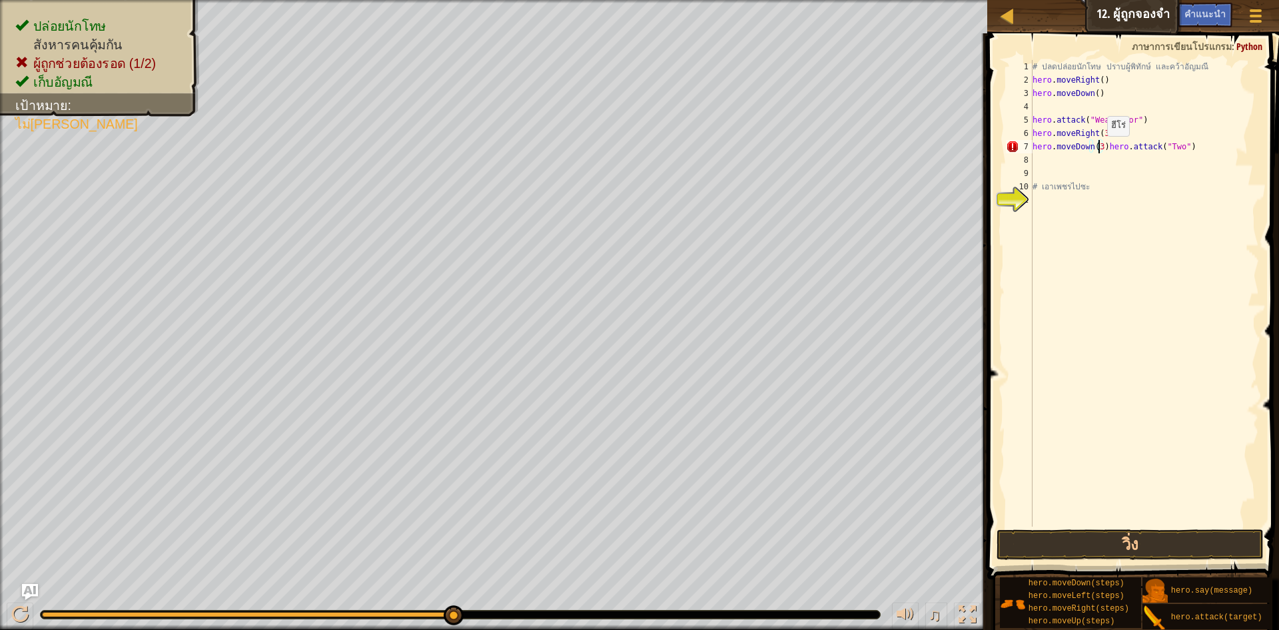
click at [1101, 149] on div "# ปลดปล่อยนักโทษ ปราบผู้[PERSON_NAME] และคว้า[PERSON_NAME] hero . moveRight ( )…" at bounding box center [1145, 306] width 230 height 493
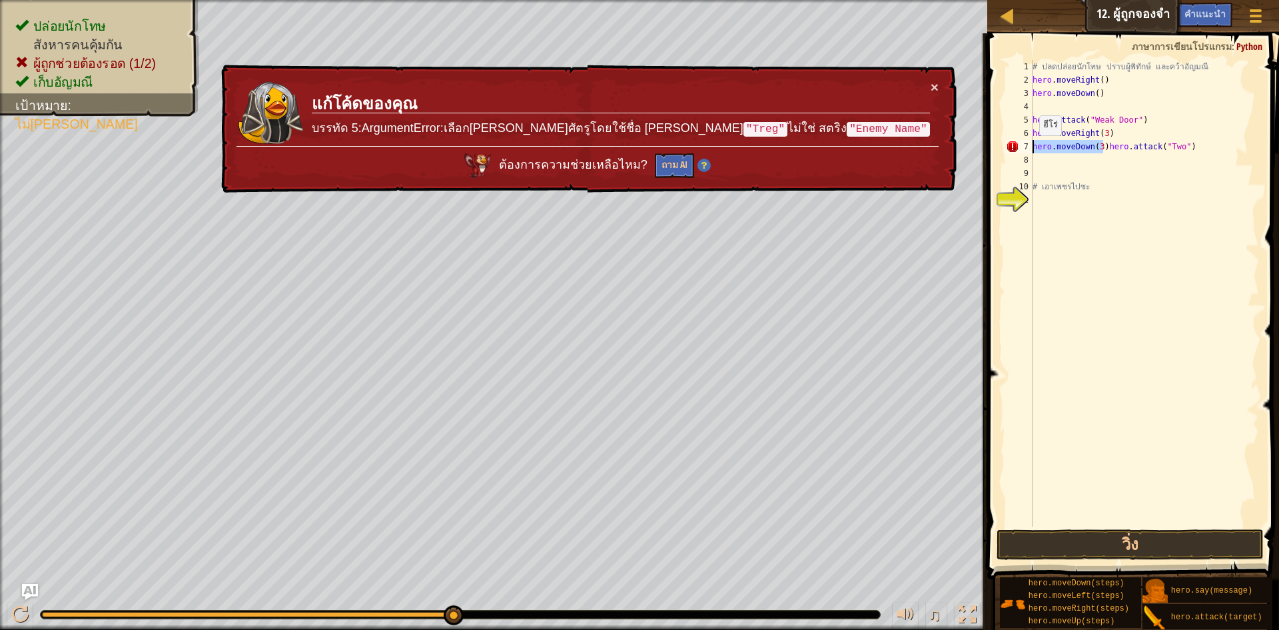
drag, startPoint x: 1101, startPoint y: 149, endPoint x: 1031, endPoint y: 148, distance: 69.3
click at [1031, 148] on div "hero.moveDown(3)hero.attack("Two") 1 2 3 4 5 6 7 8 9 10 11 # ปลดปล่อยนักโทษ ปรา…" at bounding box center [1131, 293] width 256 height 466
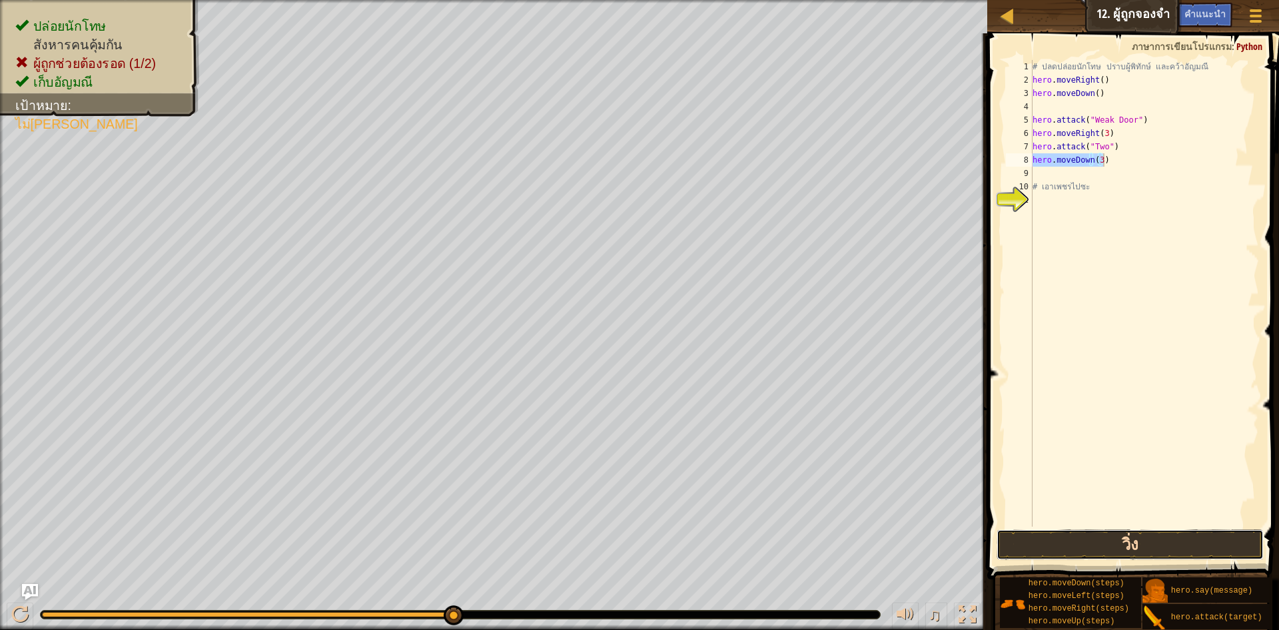
click at [1145, 548] on button "วิ่ง" at bounding box center [1130, 544] width 267 height 31
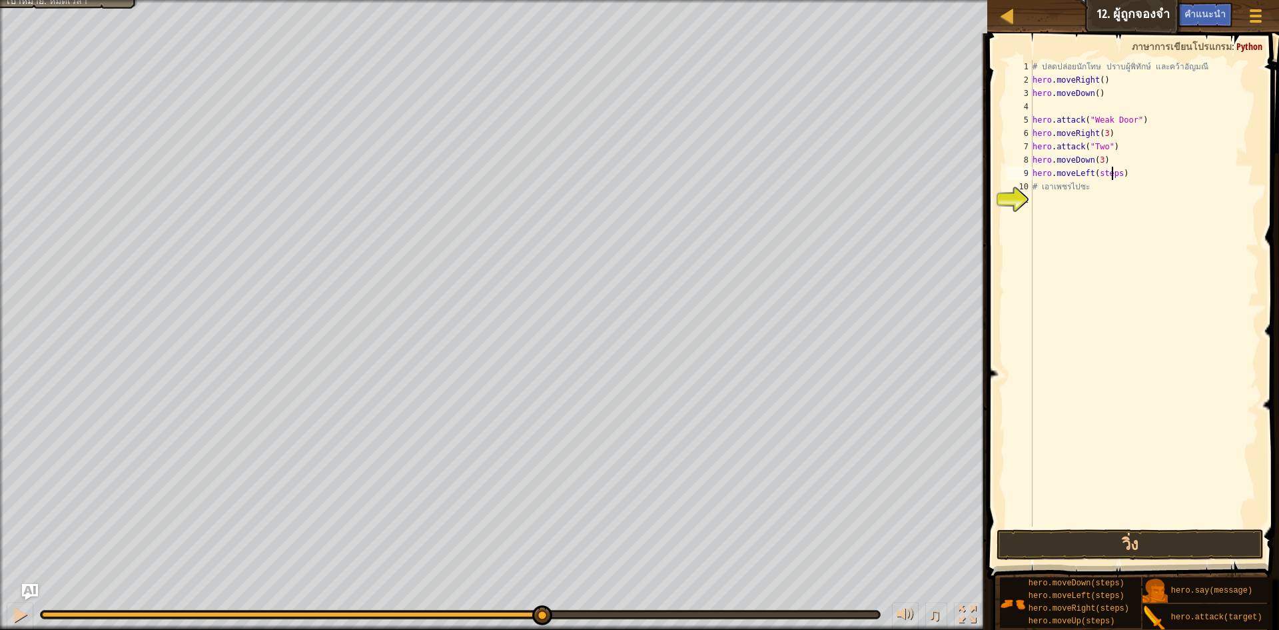
click at [1117, 175] on div "# ปลดปล่อยนักโทษ ปราบผู้[PERSON_NAME] และคว้า[PERSON_NAME] hero . moveRight ( )…" at bounding box center [1145, 306] width 230 height 493
drag, startPoint x: 1117, startPoint y: 175, endPoint x: 1089, endPoint y: 178, distance: 28.2
click at [1089, 178] on div "# ปลดปล่อยนักโทษ ปราบผู้[PERSON_NAME] และคว้า[PERSON_NAME] hero . moveRight ( )…" at bounding box center [1145, 306] width 230 height 493
click at [1163, 538] on button "วิ่ง" at bounding box center [1130, 544] width 267 height 31
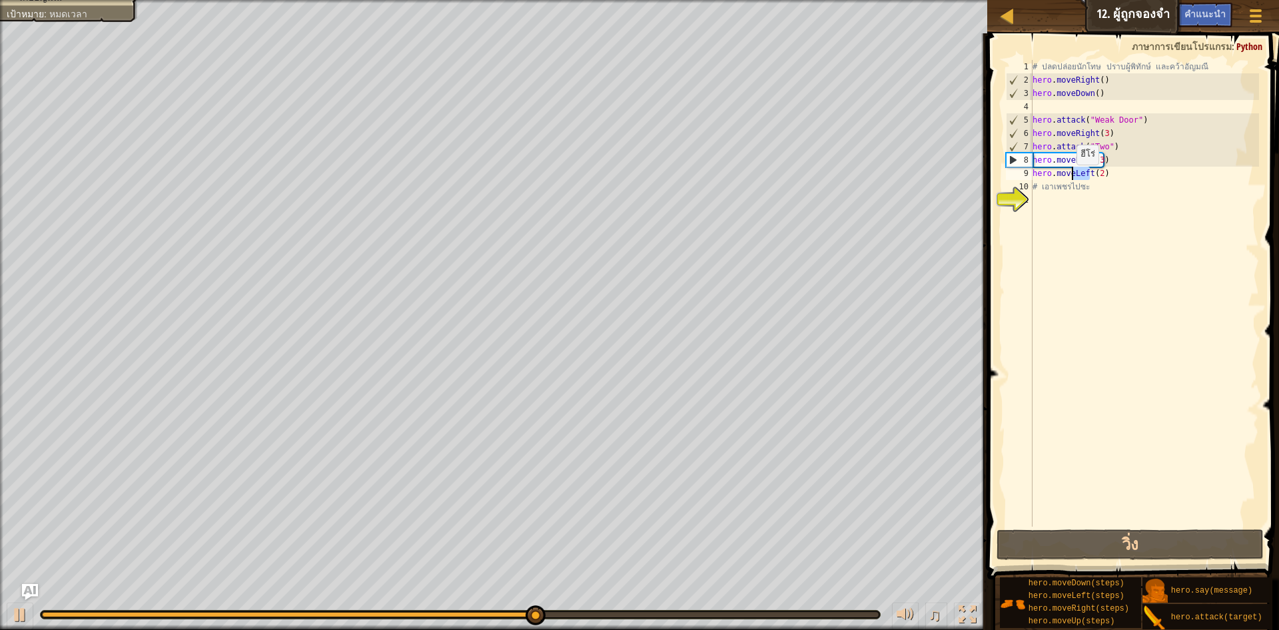
drag, startPoint x: 1089, startPoint y: 175, endPoint x: 1070, endPoint y: 178, distance: 19.6
click at [1070, 178] on div "# ปลดปล่อยนักโทษ ปราบผู้[PERSON_NAME] และคว้า[PERSON_NAME] hero . moveRight ( )…" at bounding box center [1145, 306] width 230 height 493
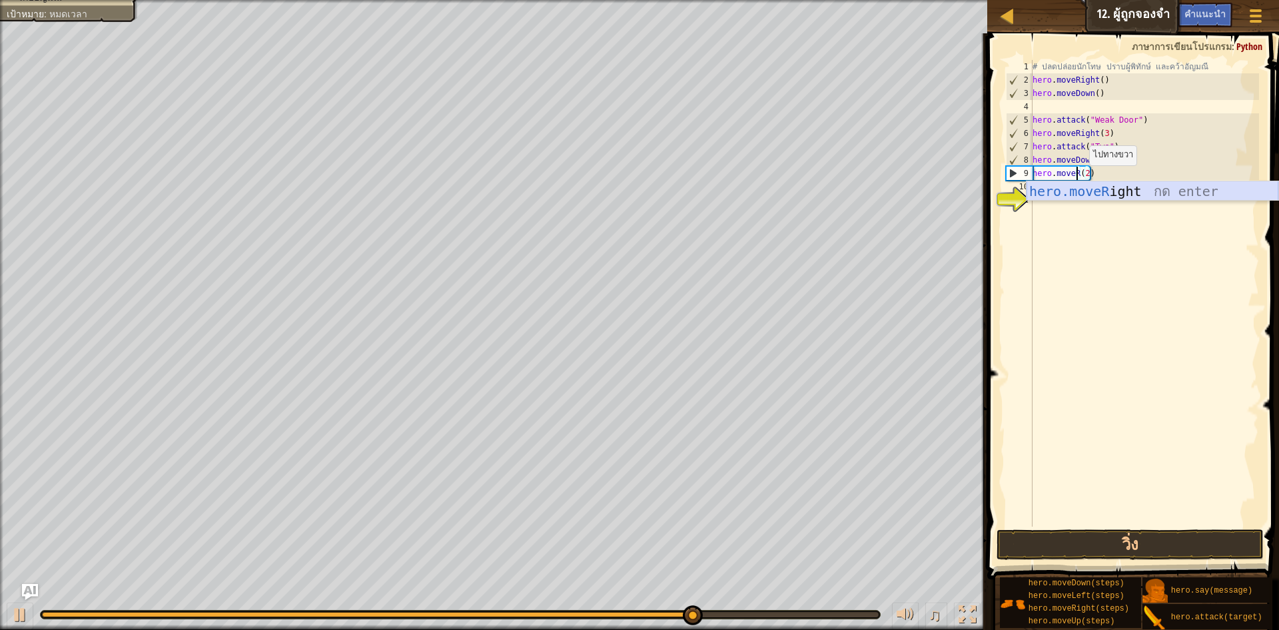
click at [1094, 194] on div "hero.moveR ight กด enter" at bounding box center [1153, 211] width 252 height 60
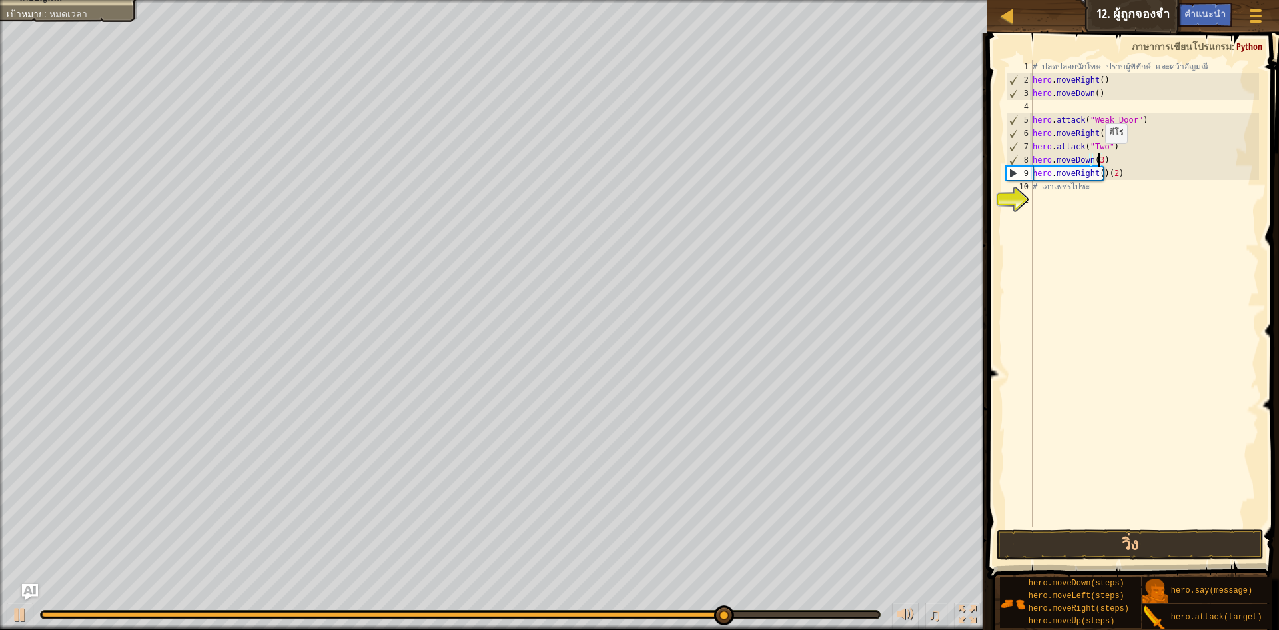
click at [1099, 157] on div "# ปลดปล่อยนักโทษ ปราบผู้[PERSON_NAME] และคว้า[PERSON_NAME] hero . moveRight ( )…" at bounding box center [1145, 306] width 230 height 493
type textarea "hero.moveDown(2)"
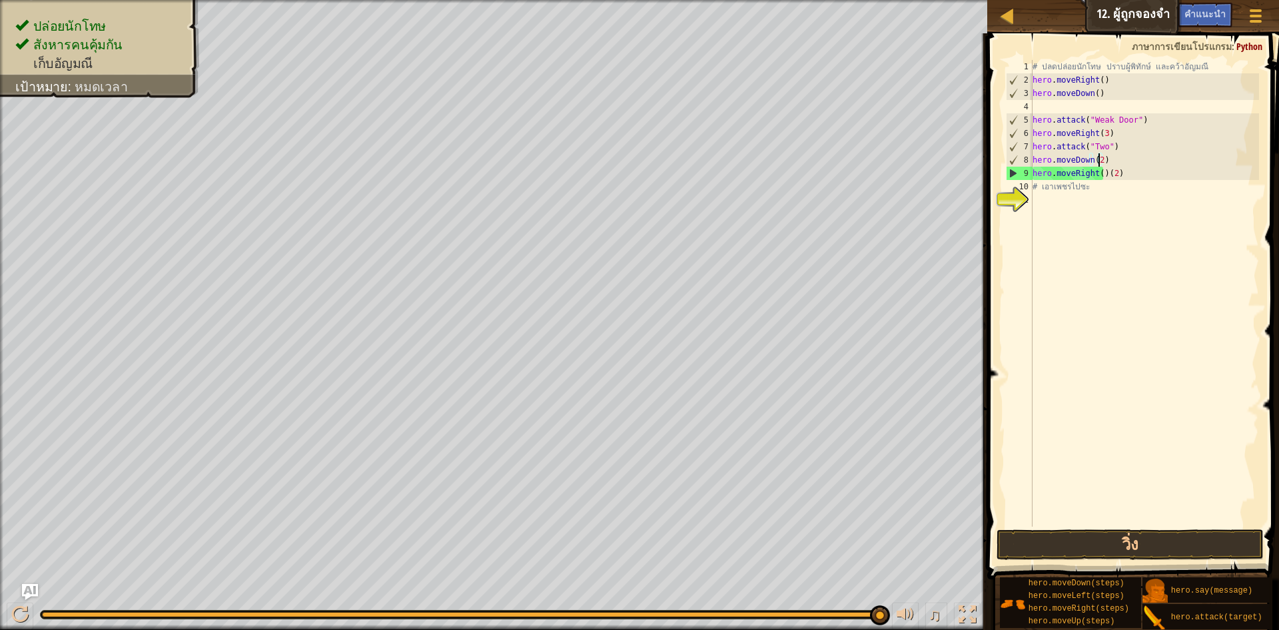
click at [1083, 526] on div "# ปลดปล่อยนักโทษ ปราบผู้[PERSON_NAME] และคว้า[PERSON_NAME] hero . moveRight ( )…" at bounding box center [1145, 306] width 230 height 493
click at [1117, 539] on button "วิ่ง" at bounding box center [1130, 544] width 267 height 31
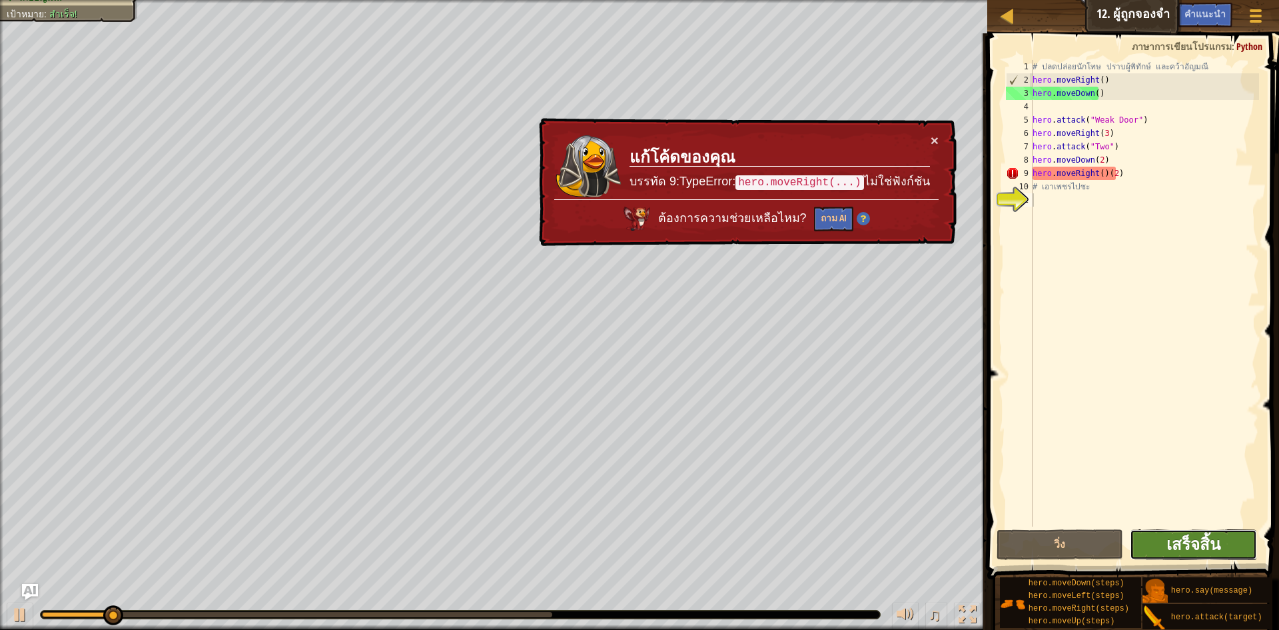
click at [1213, 548] on span "เสร็จสิ้น" at bounding box center [1194, 543] width 54 height 21
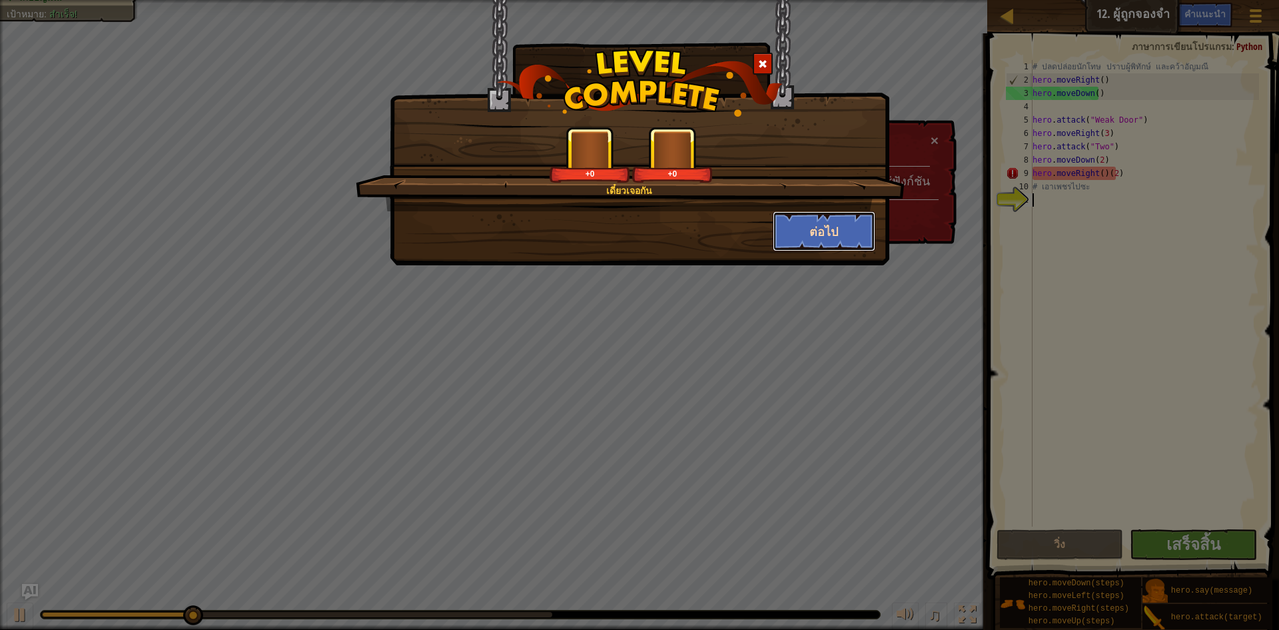
click at [800, 238] on button "ต่อไป" at bounding box center [824, 231] width 103 height 40
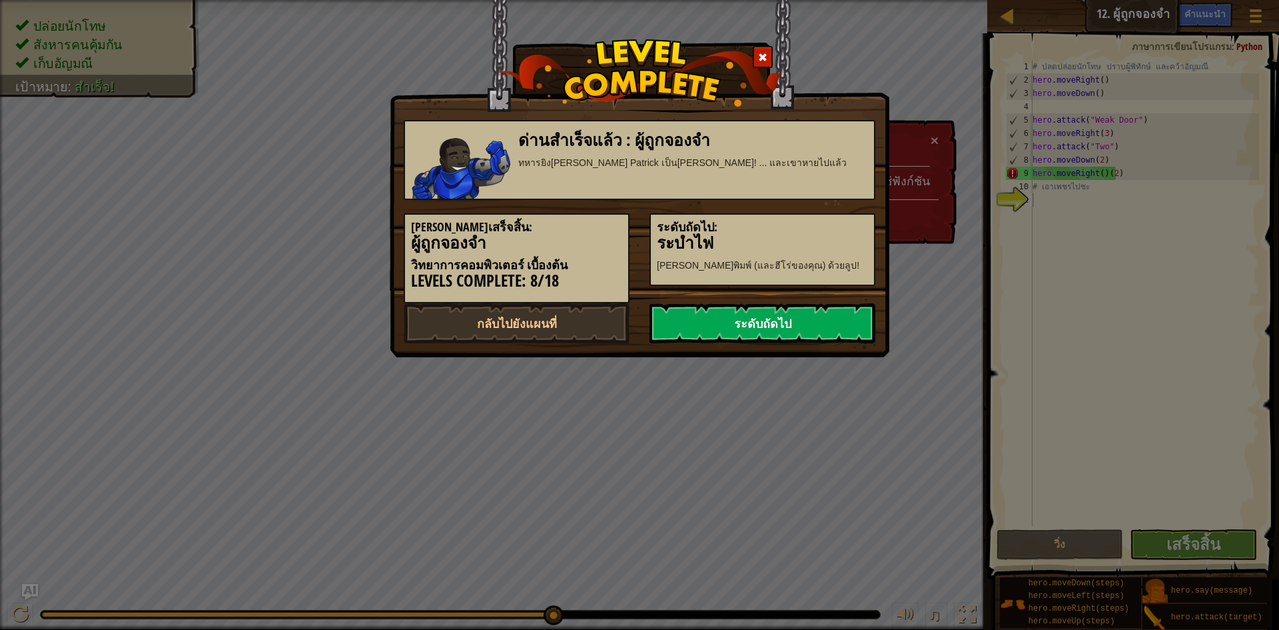
click at [829, 318] on link "ระดับถัดไป" at bounding box center [763, 323] width 226 height 40
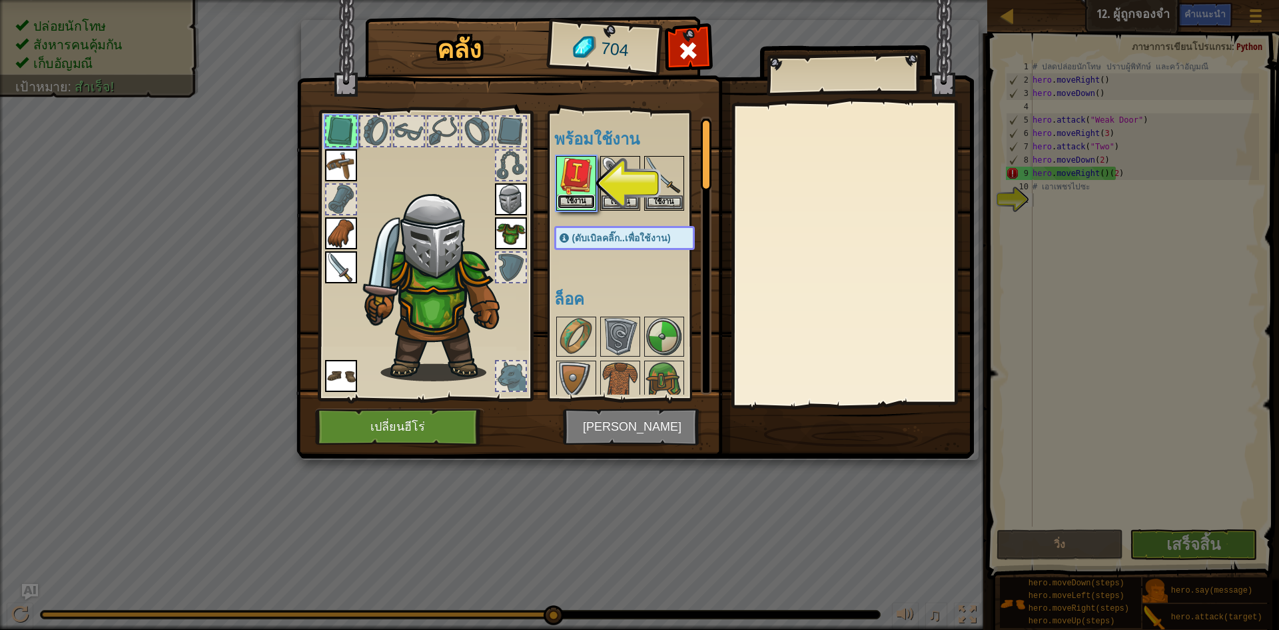
click at [575, 206] on button "ใช้งาน" at bounding box center [576, 202] width 37 height 14
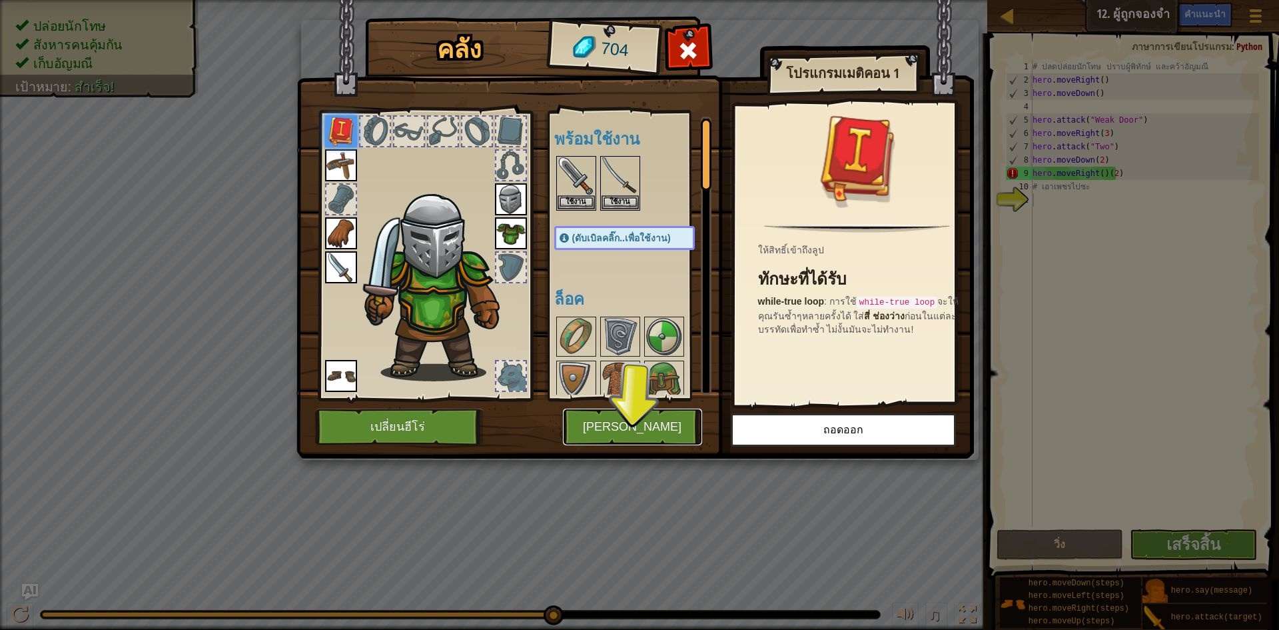
click at [674, 428] on button "[PERSON_NAME]" at bounding box center [632, 426] width 139 height 37
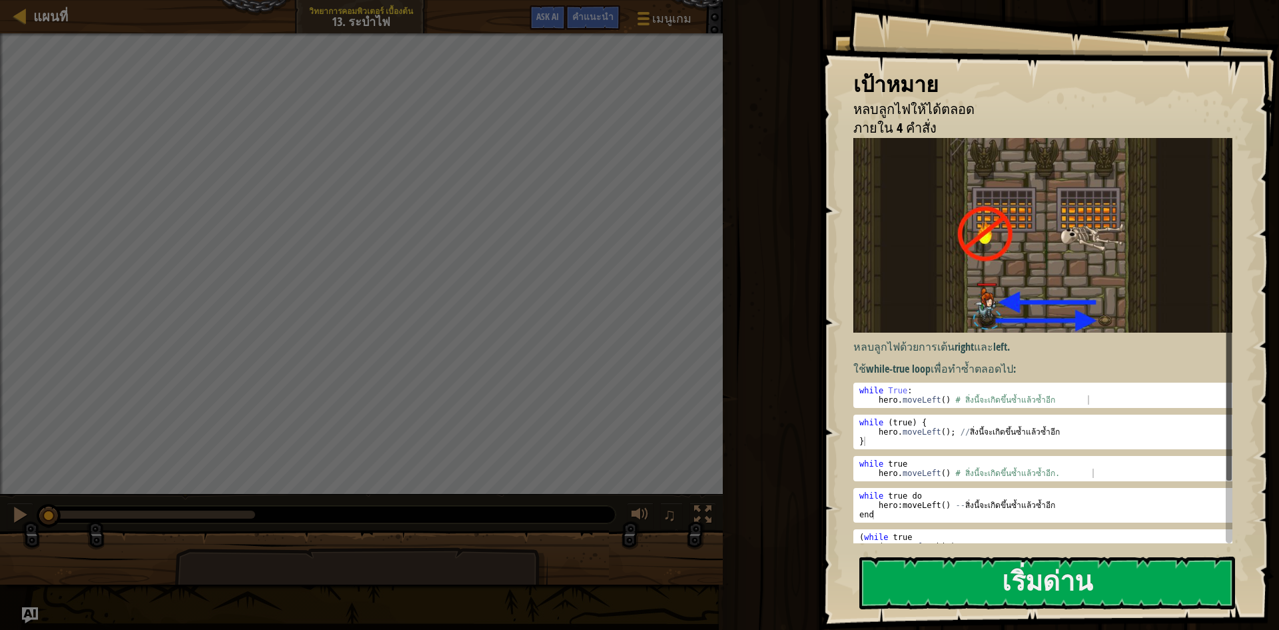
drag, startPoint x: 961, startPoint y: 587, endPoint x: 901, endPoint y: 550, distance: 70.3
click at [960, 586] on button "เริ่มด่าน" at bounding box center [1047, 582] width 376 height 53
